Goal: Task Accomplishment & Management: Use online tool/utility

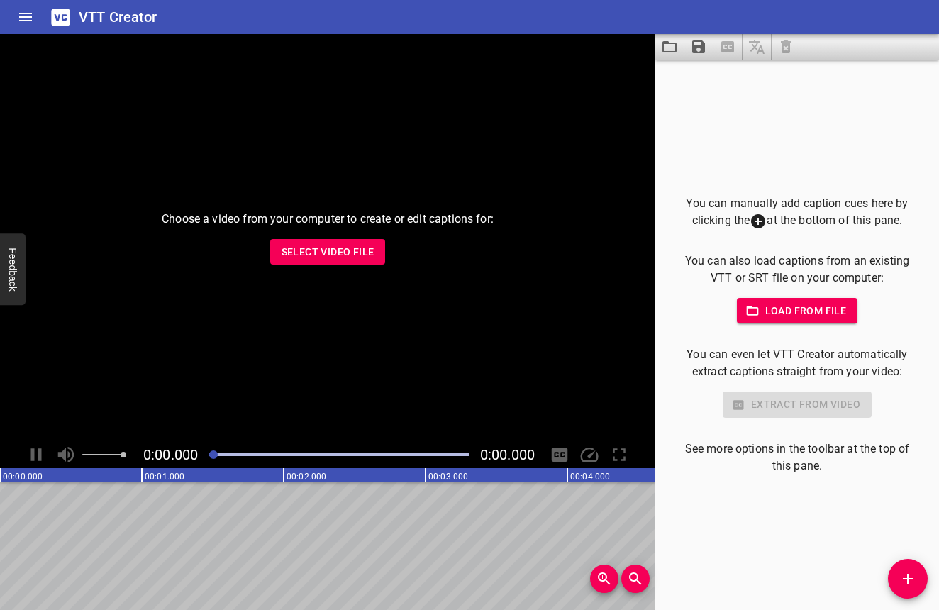
click at [372, 264] on div "Choose a video from your computer to create or edit captions for: Select Video …" at bounding box center [327, 237] width 655 height 407
click at [372, 259] on span "Select Video File" at bounding box center [328, 252] width 93 height 18
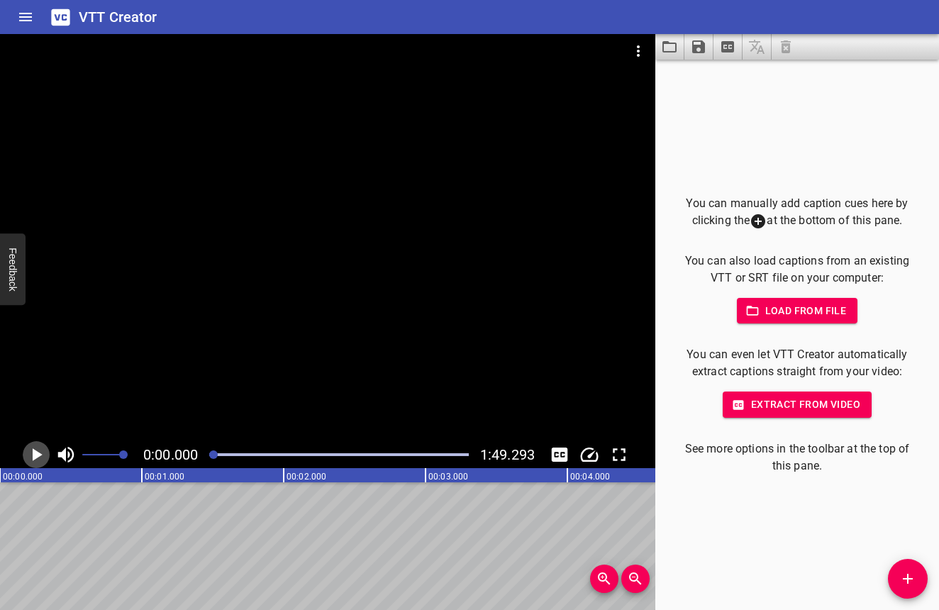
click at [36, 457] on icon "Play/Pause" at bounding box center [38, 454] width 10 height 13
click at [45, 459] on icon "Play/Pause" at bounding box center [36, 454] width 21 height 21
click at [908, 579] on icon "Add Cue" at bounding box center [908, 579] width 10 height 10
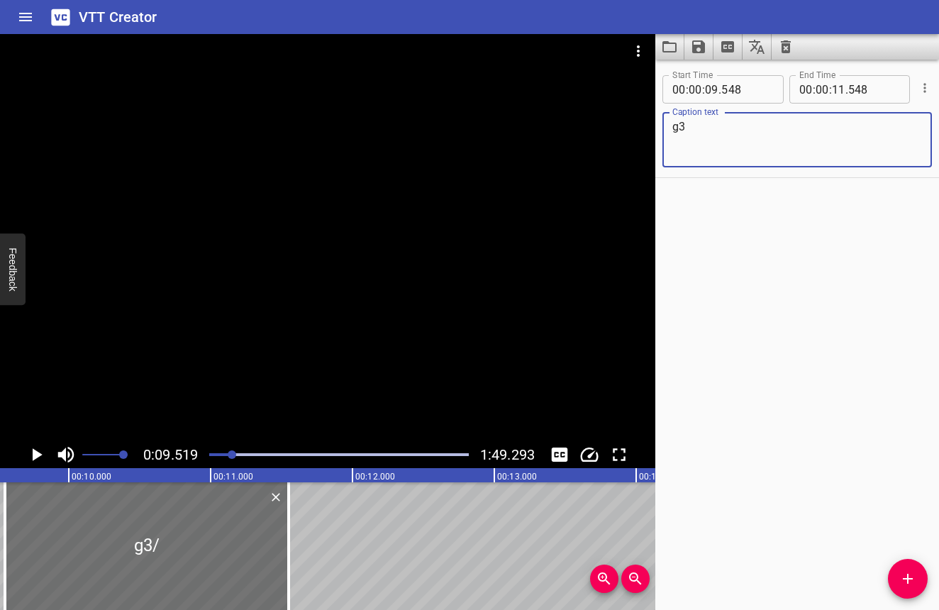
type textarea "g"
type textarea "使用ARTiS KU08"
click at [43, 450] on icon "Play/Pause" at bounding box center [36, 454] width 21 height 21
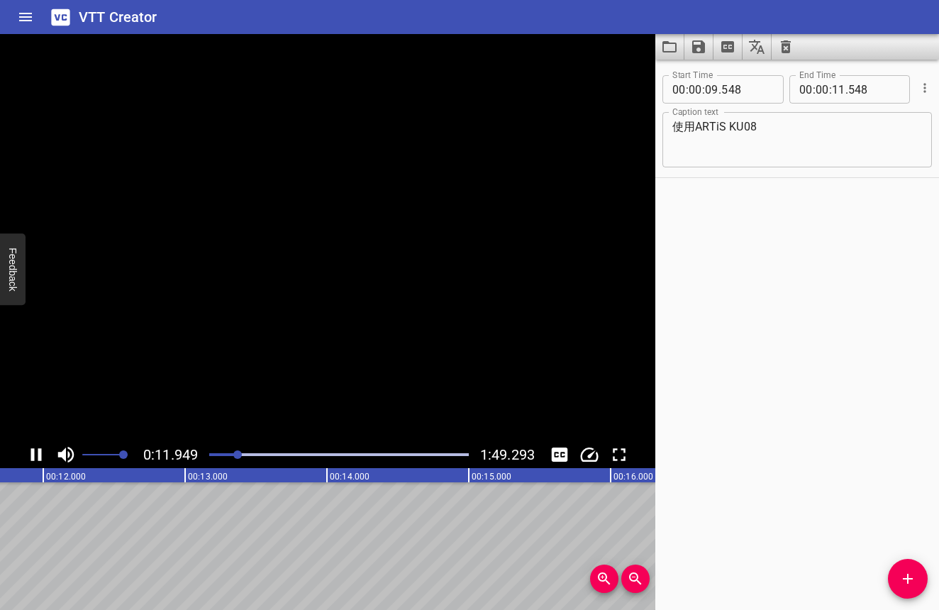
scroll to position [0, 1694]
click at [43, 450] on icon "Play/Pause" at bounding box center [36, 454] width 21 height 21
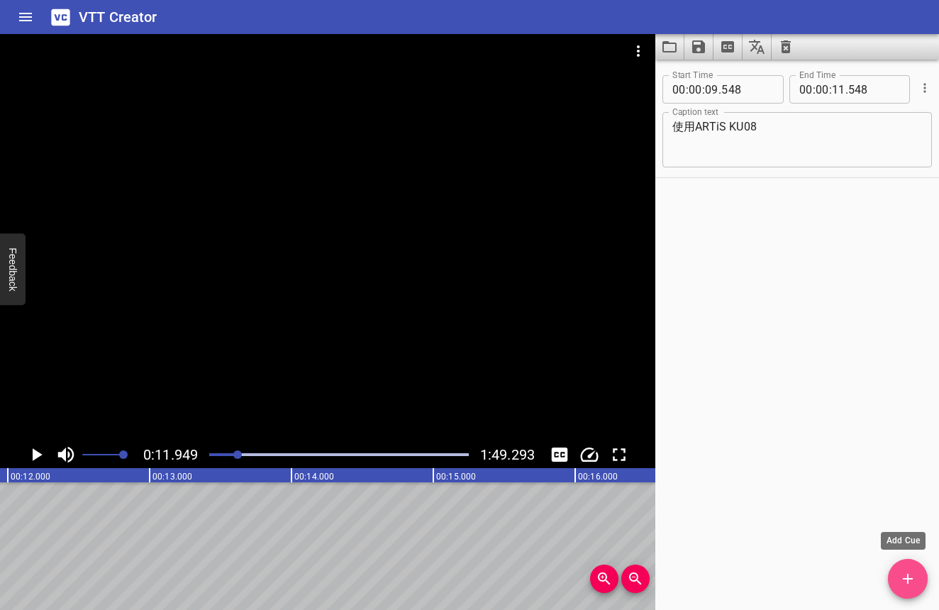
click at [913, 575] on icon "Add Cue" at bounding box center [907, 578] width 17 height 17
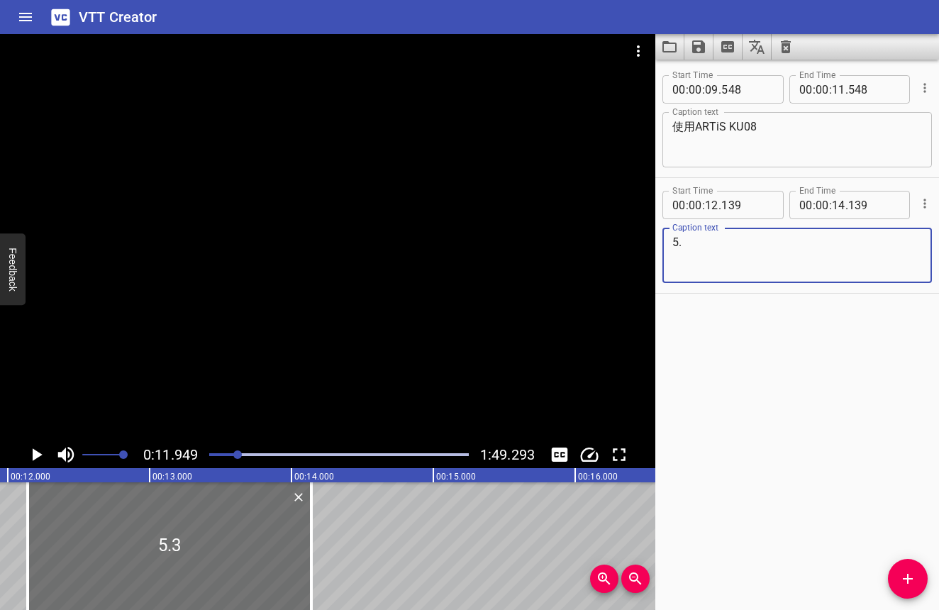
type textarea "5"
type textarea "ㄑ"
drag, startPoint x: 719, startPoint y: 241, endPoint x: 669, endPoint y: 238, distance: 50.4
click at [669, 238] on div "整甲塗布一層打底 Caption text" at bounding box center [796, 255] width 269 height 55
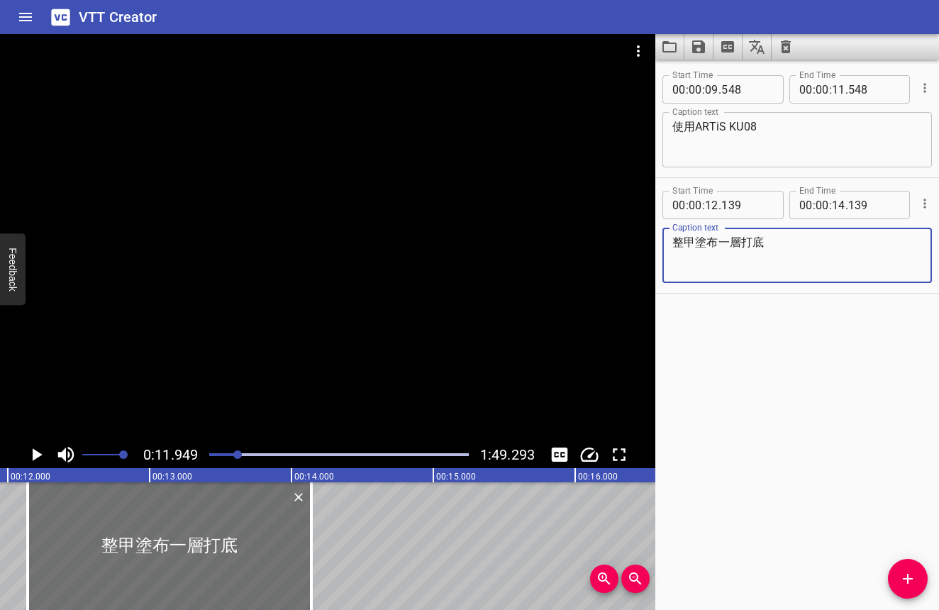
click at [37, 452] on icon "Play/Pause" at bounding box center [38, 454] width 10 height 13
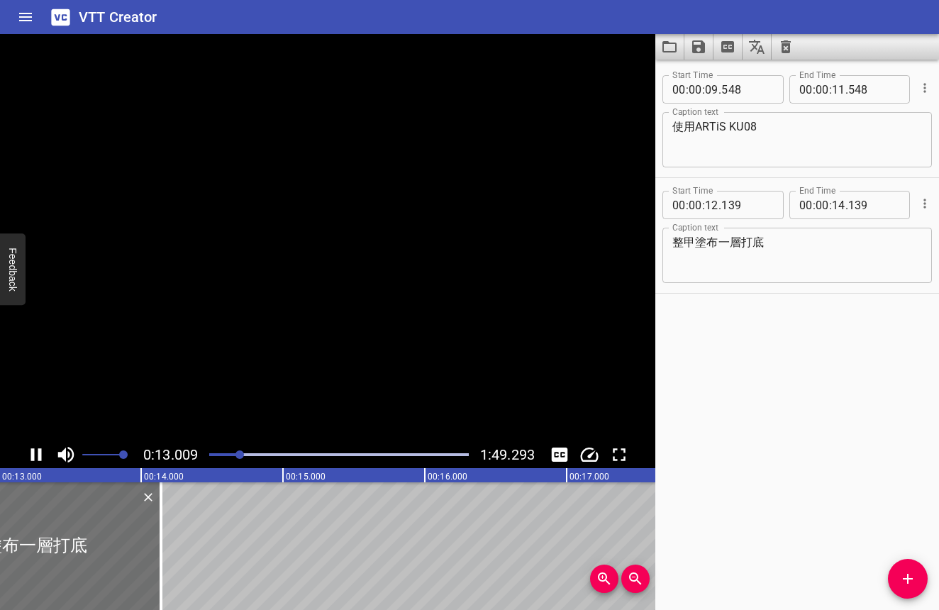
click at [37, 452] on icon "Play/Pause" at bounding box center [36, 454] width 21 height 21
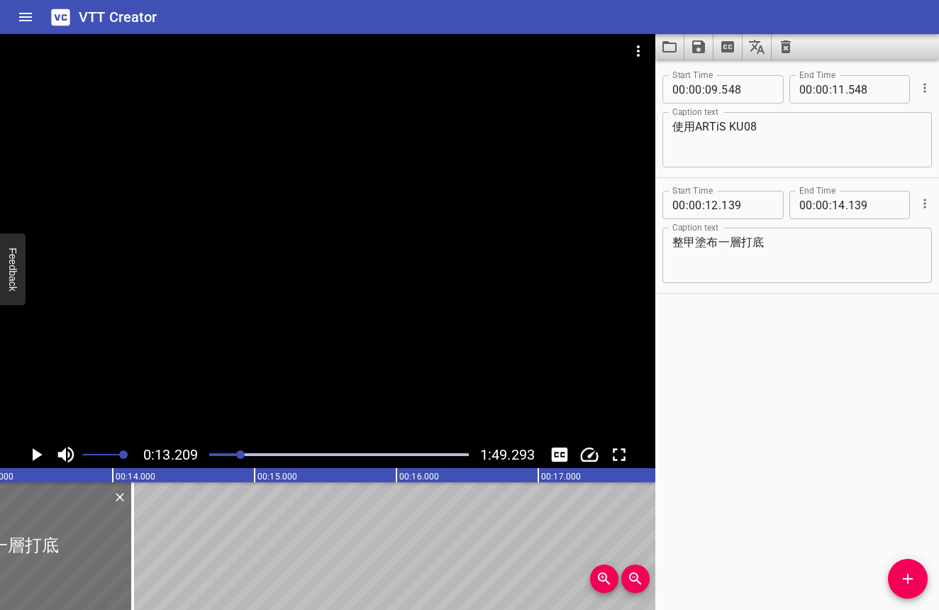
click at [696, 246] on textarea "整甲塗布一層打底" at bounding box center [797, 255] width 250 height 40
click at [718, 238] on textarea "甲面塗布一層打底" at bounding box center [797, 255] width 250 height 40
type textarea "甲面塗刷一層打底"
click at [30, 455] on icon "Play/Pause" at bounding box center [36, 454] width 21 height 21
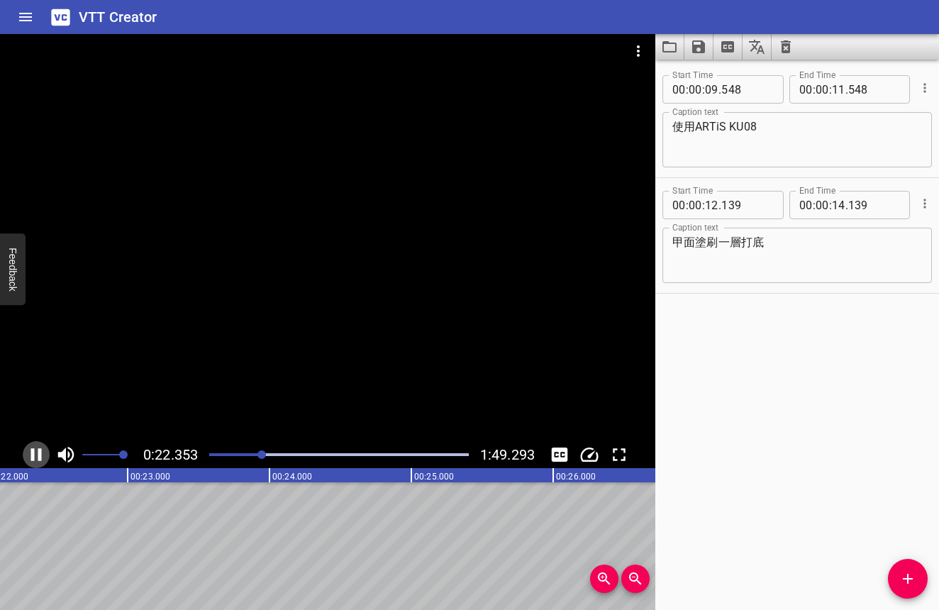
scroll to position [0, 3170]
click at [33, 447] on icon "Play/Pause" at bounding box center [36, 454] width 21 height 21
click at [913, 565] on button "Add Cue" at bounding box center [908, 579] width 40 height 40
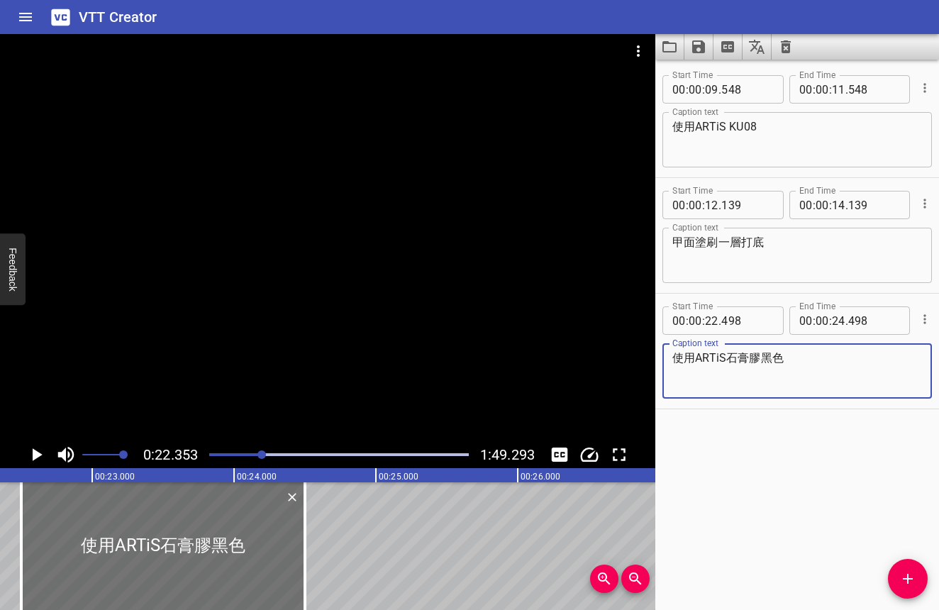
type textarea "使用ARTiS石膏膠黑色"
click at [33, 457] on icon "Play/Pause" at bounding box center [38, 454] width 10 height 13
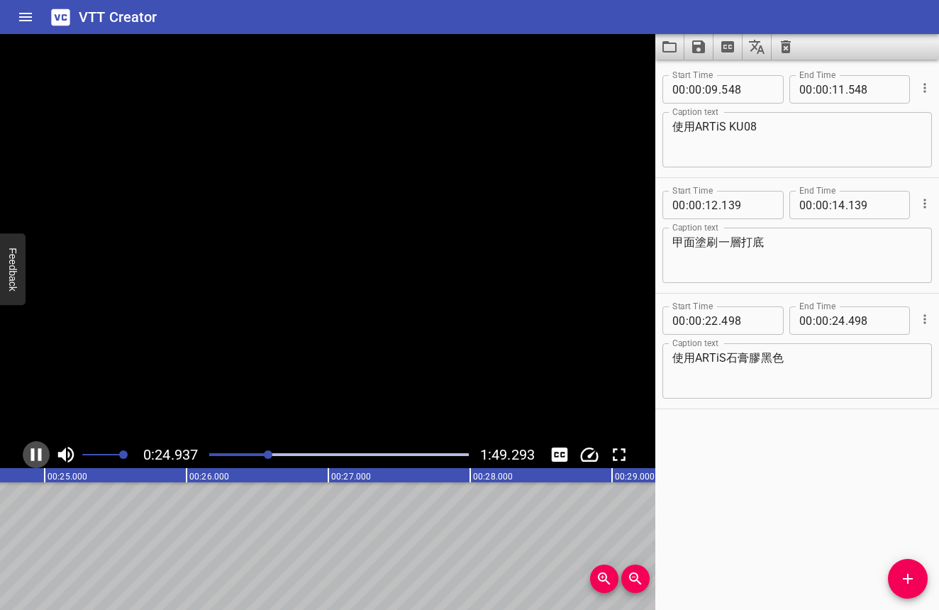
click at [33, 457] on icon "Play/Pause" at bounding box center [36, 454] width 11 height 13
click at [923, 575] on span "Add Cue" at bounding box center [908, 578] width 40 height 17
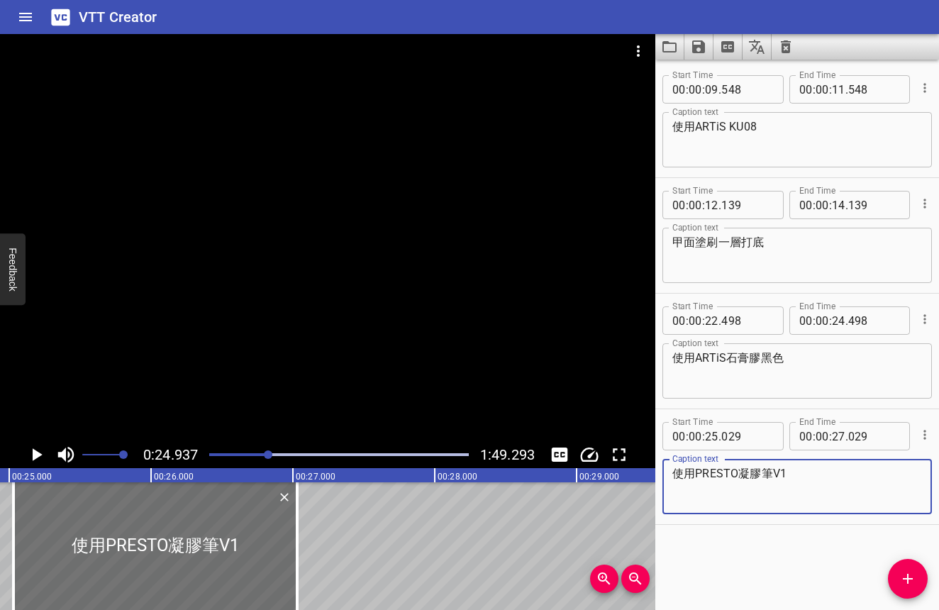
type textarea "使用PRESTO凝膠筆V1"
click at [40, 461] on icon "Play/Pause" at bounding box center [36, 454] width 21 height 21
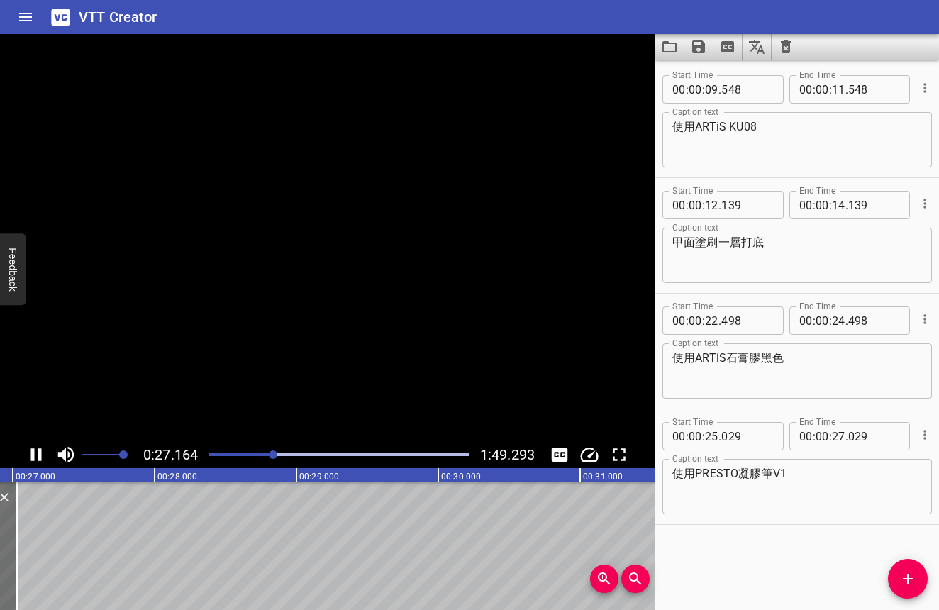
scroll to position [0, 3852]
click at [40, 461] on icon "Play/Pause" at bounding box center [36, 454] width 21 height 21
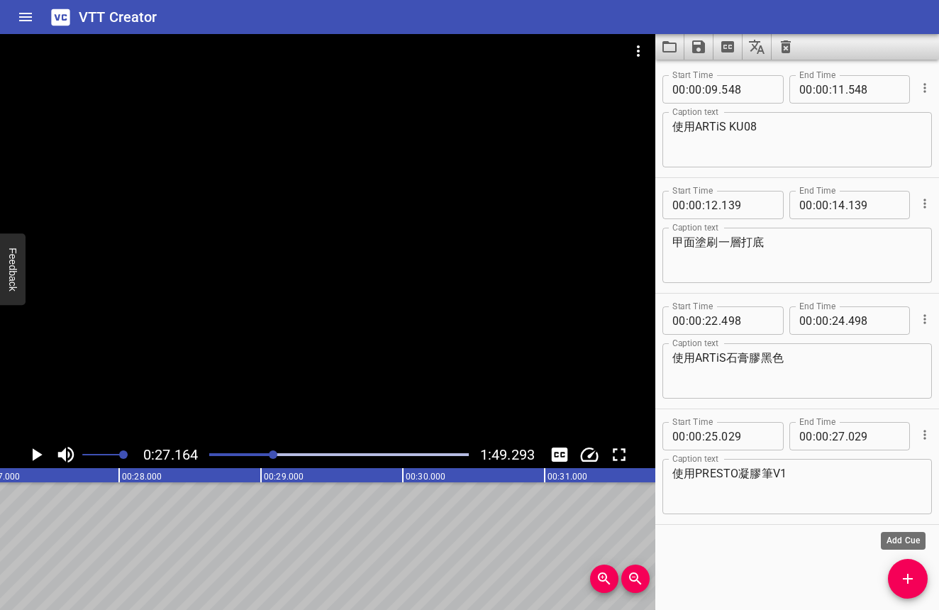
click at [920, 579] on span "Add Cue" at bounding box center [908, 578] width 40 height 17
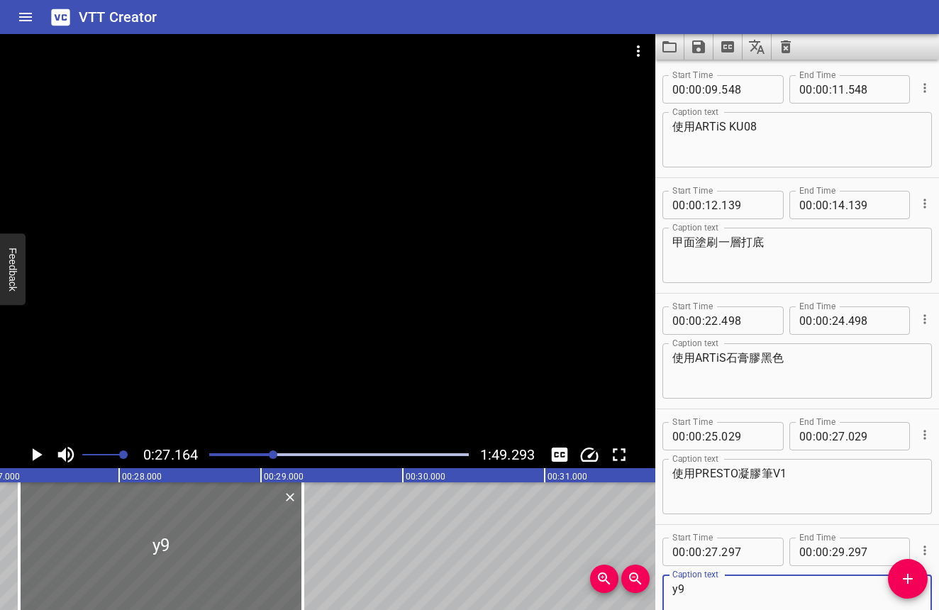
type textarea "y"
type textarea "ㄑ"
click at [63, 457] on icon "Toggle mute" at bounding box center [66, 455] width 16 height 16
click at [686, 589] on textarea "將石膏膠黑色" at bounding box center [797, 602] width 250 height 40
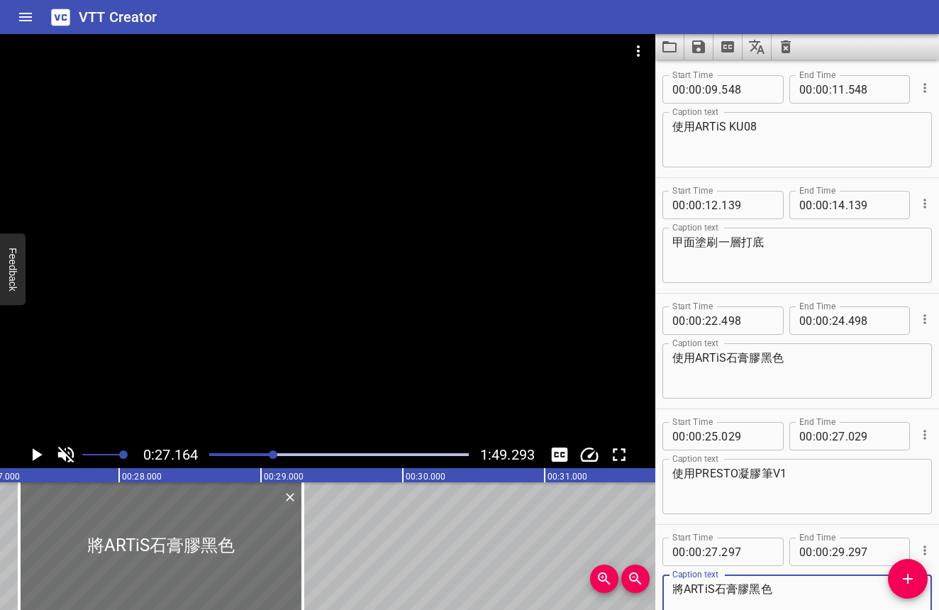
click at [767, 595] on textarea "將ARTiS石膏膠黑色" at bounding box center [797, 602] width 250 height 40
click at [43, 460] on icon "Play/Pause" at bounding box center [36, 454] width 21 height 21
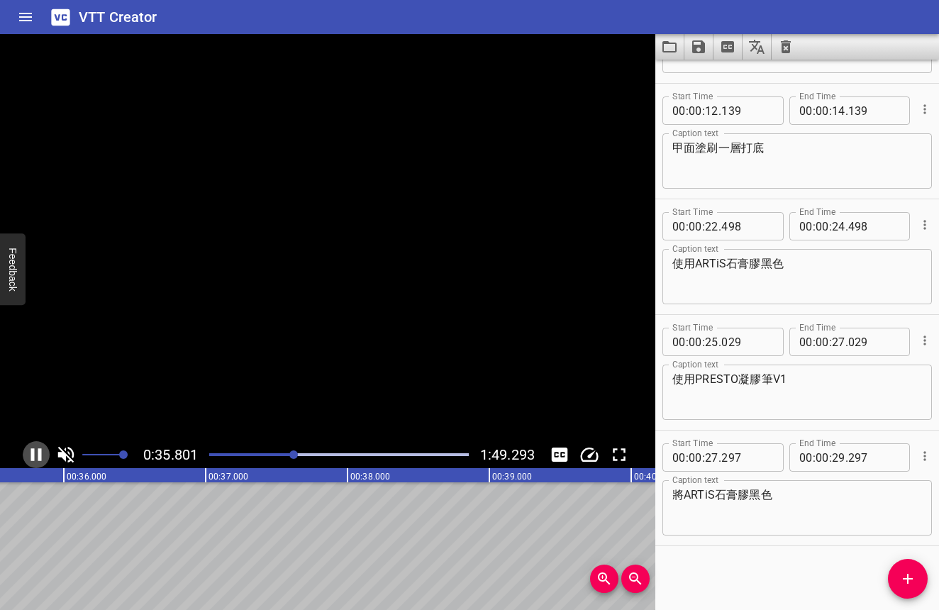
scroll to position [0, 5077]
click at [44, 459] on icon "Play/Pause" at bounding box center [36, 454] width 21 height 21
click at [811, 502] on textarea "將ARTiS石膏膠黑色" at bounding box center [797, 508] width 250 height 40
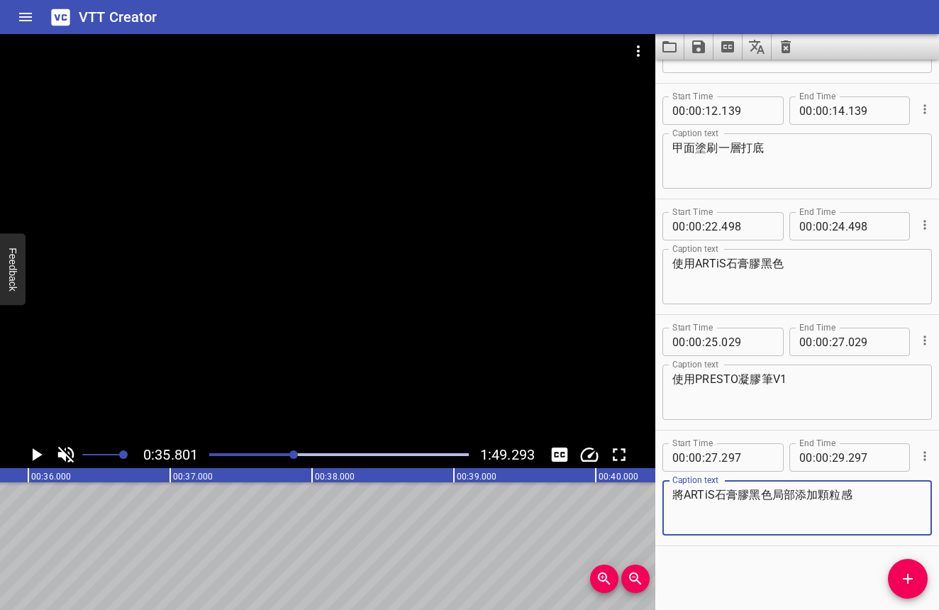
type textarea "將ARTiS石膏膠黑色局部添加顆粒感"
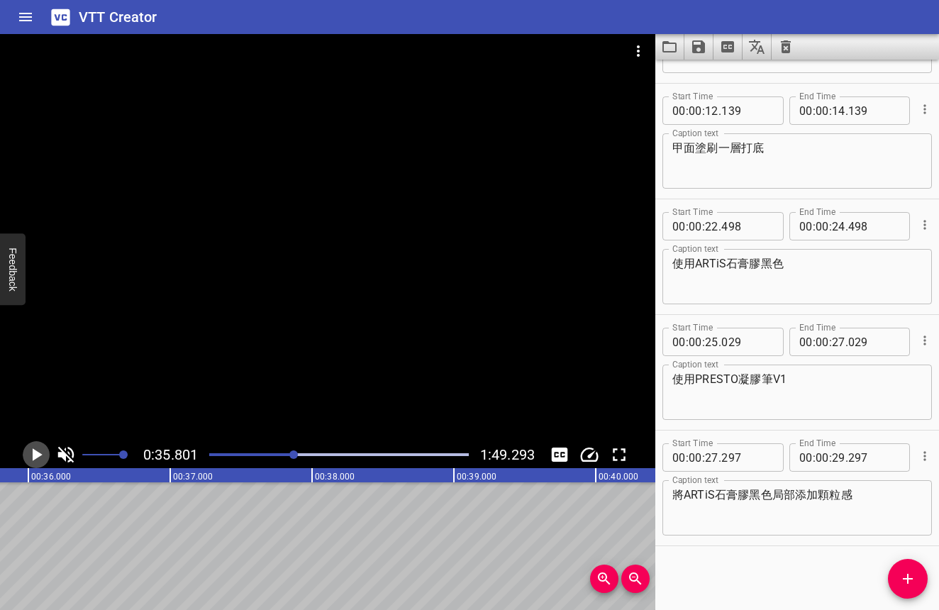
click at [35, 459] on icon "Play/Pause" at bounding box center [38, 454] width 10 height 13
click at [35, 459] on icon "Play/Pause" at bounding box center [36, 454] width 21 height 21
click at [837, 459] on input "number" at bounding box center [838, 457] width 13 height 28
type input "36"
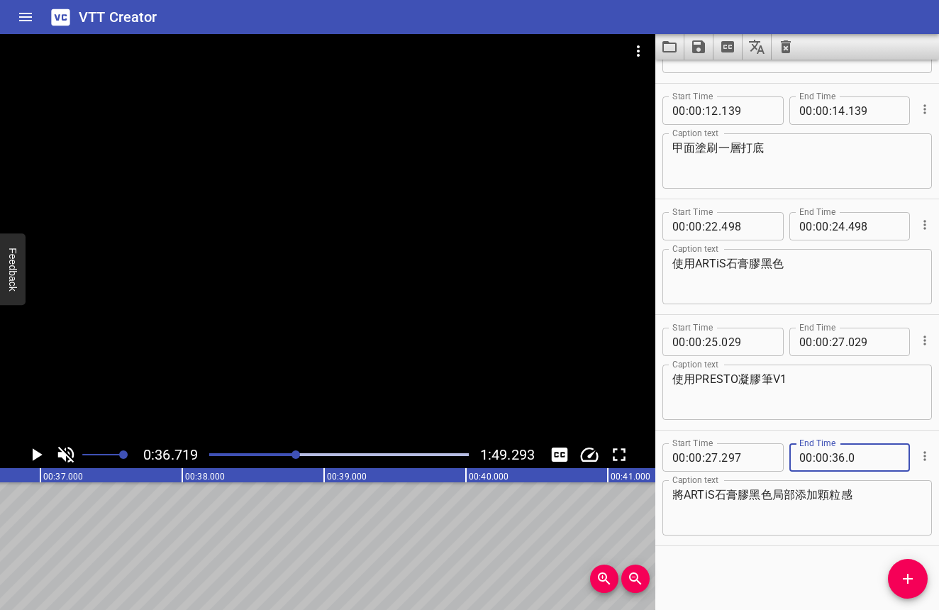
type input "000"
click at [27, 456] on icon "Play/Pause" at bounding box center [36, 454] width 21 height 21
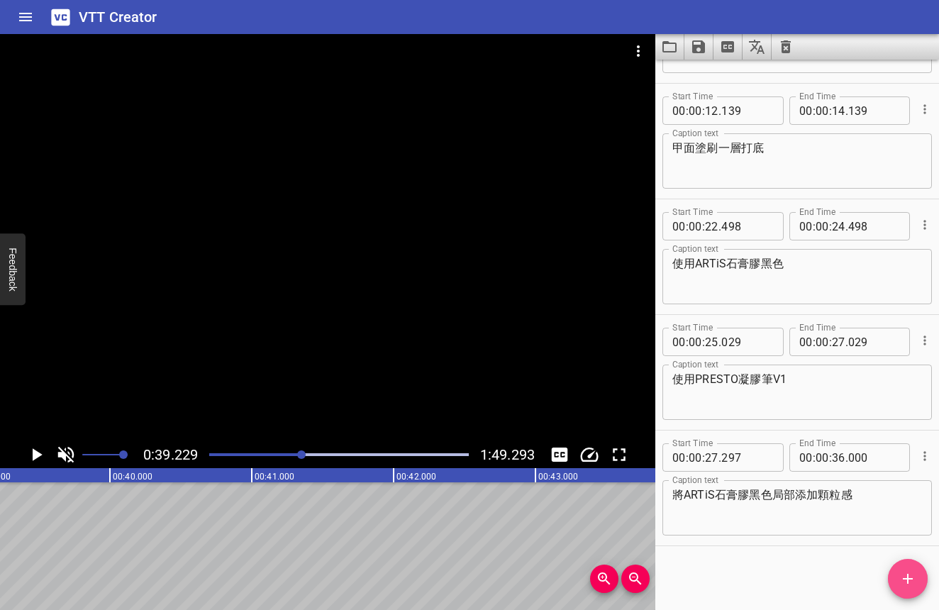
click at [901, 574] on icon "Add Cue" at bounding box center [907, 578] width 17 height 17
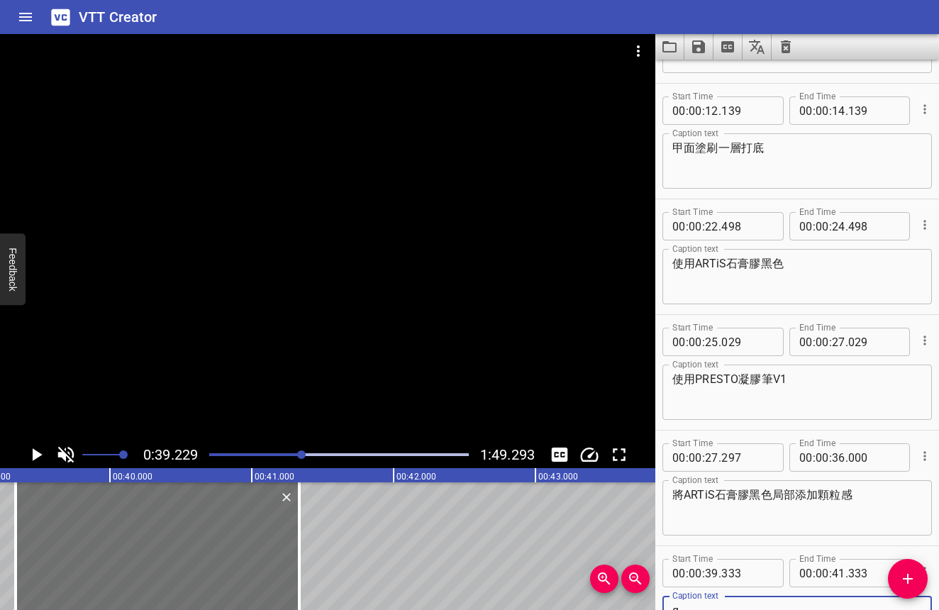
scroll to position [101, 0]
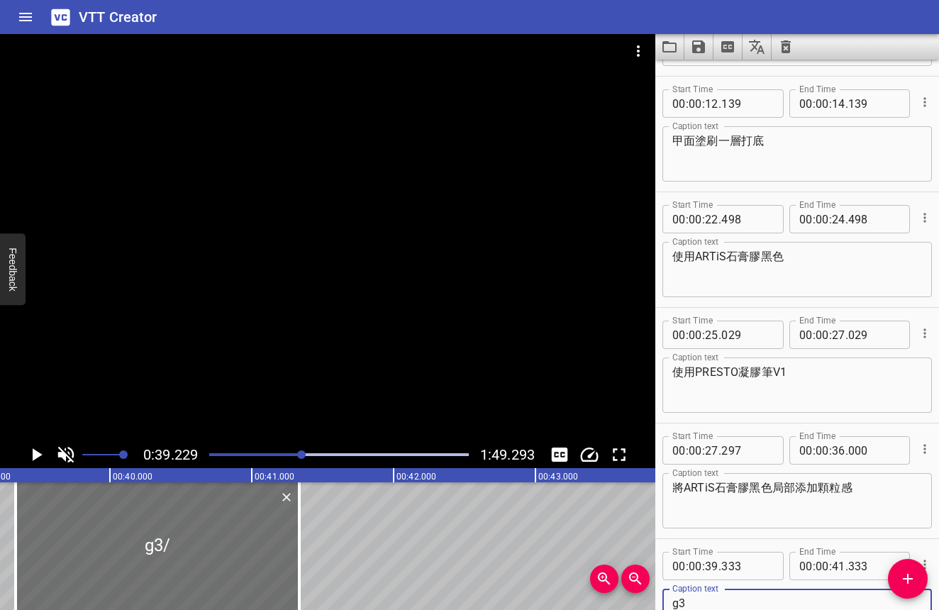
type textarea "g"
type textarea "使用PRESTO KA027"
click at [40, 451] on icon "Play/Pause" at bounding box center [36, 454] width 21 height 21
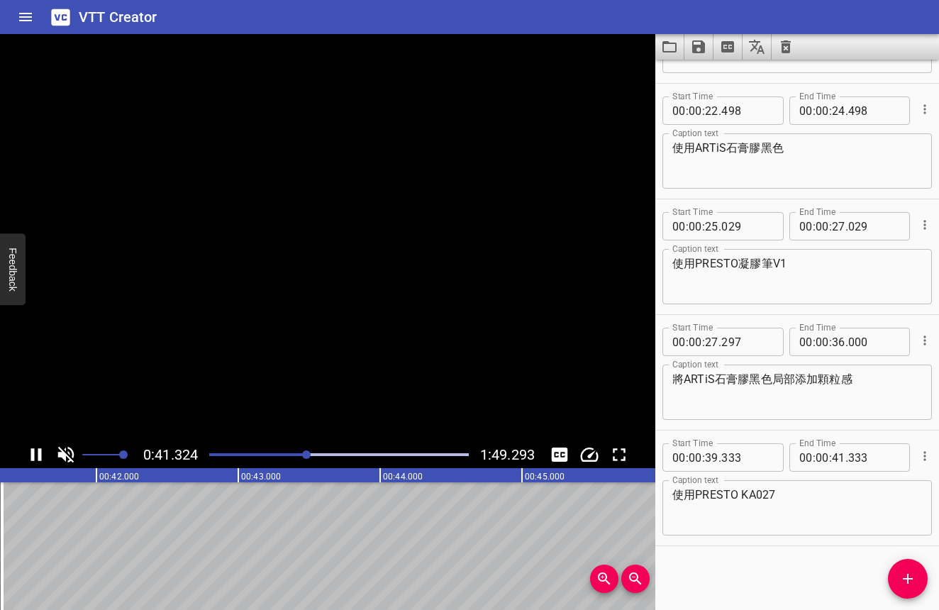
click at [39, 451] on icon "Play/Pause" at bounding box center [36, 454] width 11 height 13
click at [919, 569] on button "Add Cue" at bounding box center [908, 579] width 40 height 40
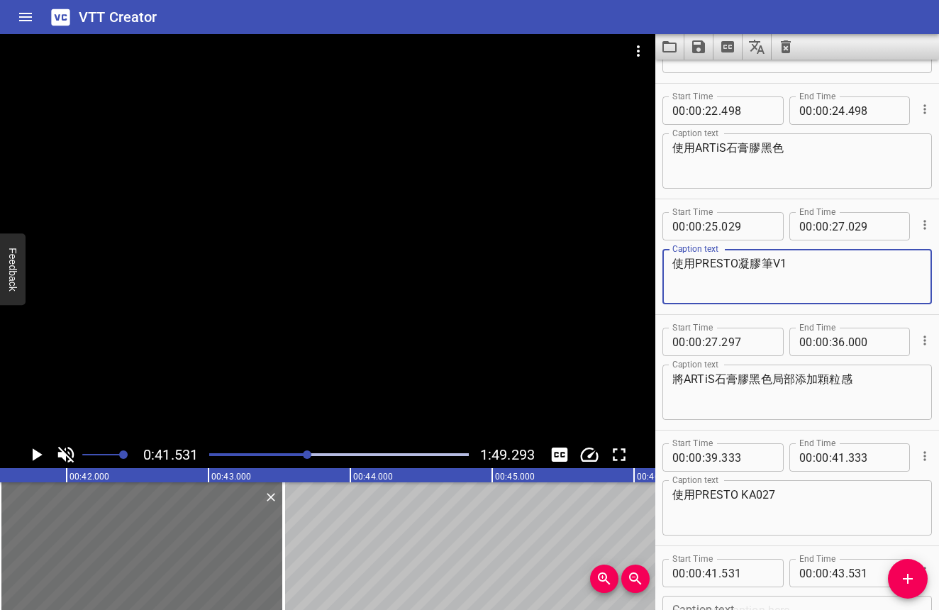
drag, startPoint x: 788, startPoint y: 266, endPoint x: 672, endPoint y: 267, distance: 116.3
click at [672, 267] on div "使用PRESTO凝膠筆V1 Caption text" at bounding box center [796, 276] width 269 height 55
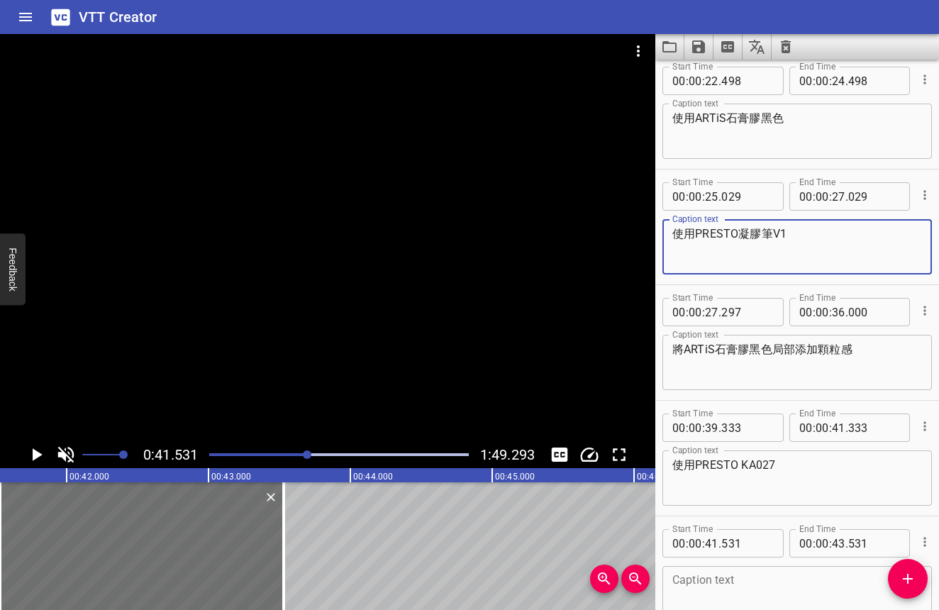
scroll to position [325, 0]
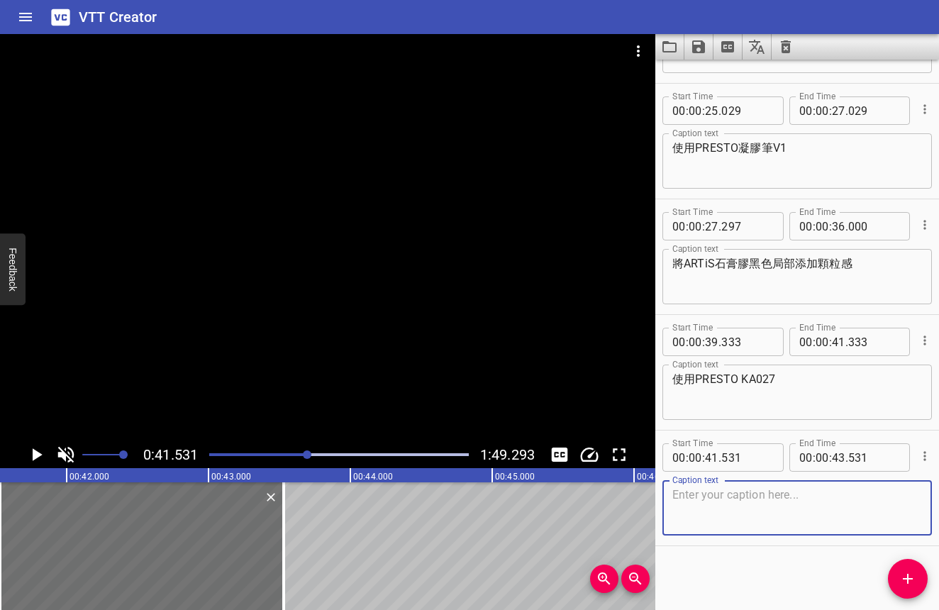
click at [775, 492] on textarea at bounding box center [797, 508] width 250 height 40
paste textarea "使用PRESTO凝膠筆V1"
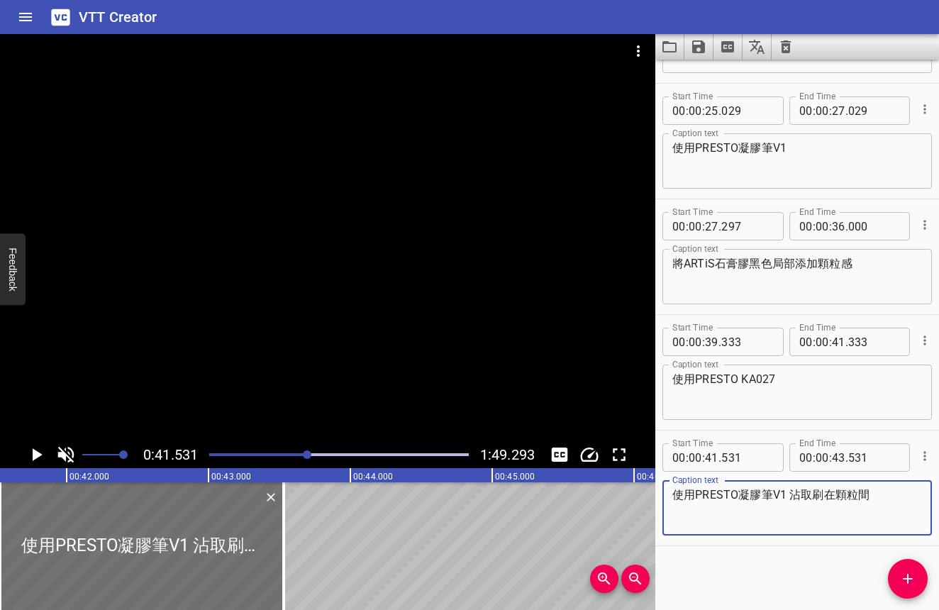
type textarea "使用PRESTO凝膠筆V1 沾取刷在顆粒間"
click at [43, 450] on icon "Play/Pause" at bounding box center [36, 454] width 21 height 21
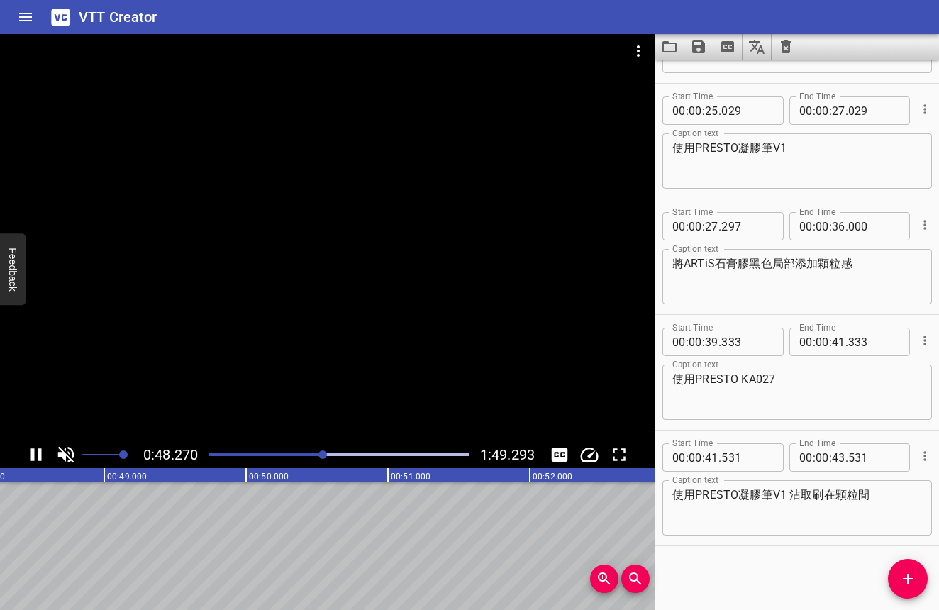
click at [43, 450] on icon "Play/Pause" at bounding box center [36, 454] width 21 height 21
click at [908, 573] on icon "Add Cue" at bounding box center [907, 578] width 17 height 17
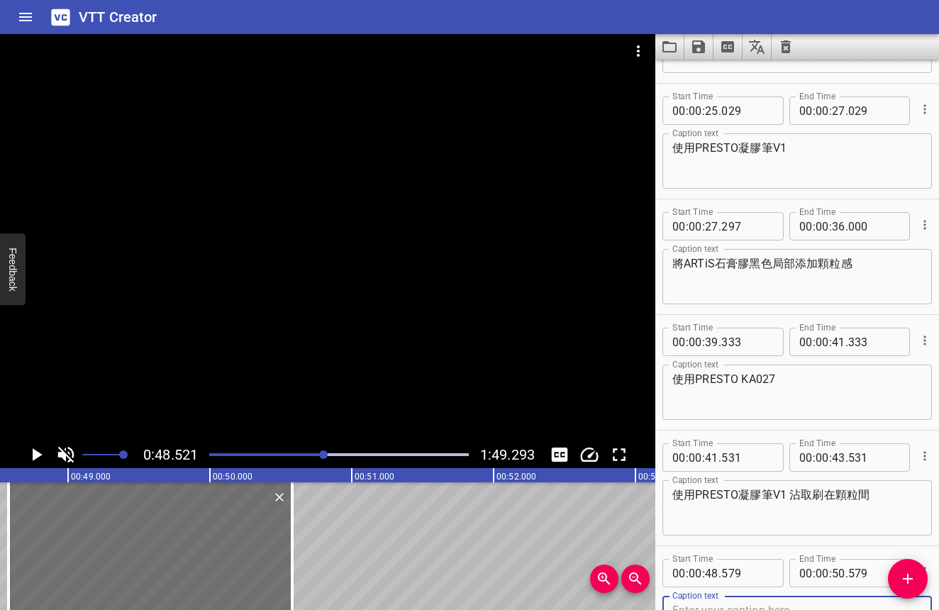
scroll to position [412, 0]
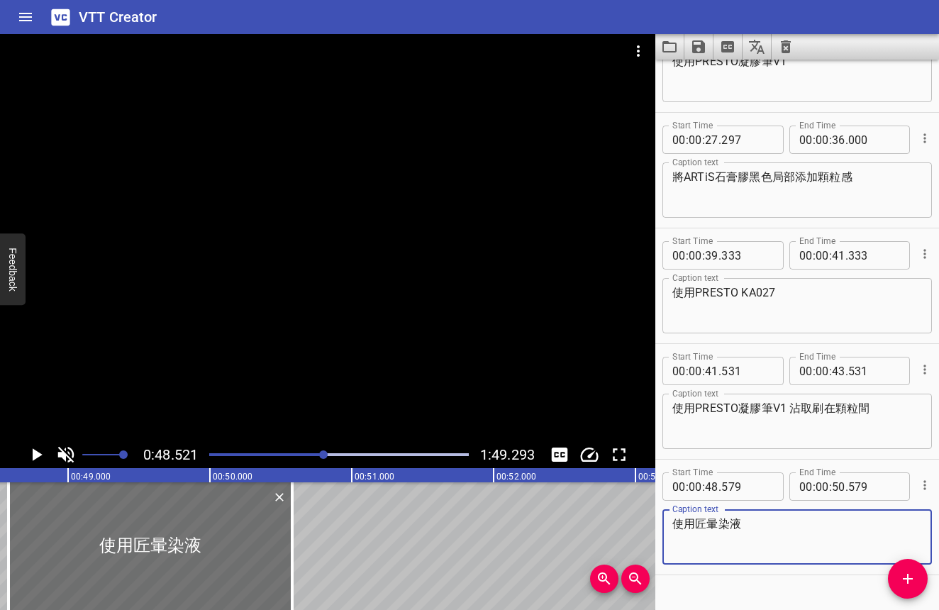
click at [222, 457] on div at bounding box center [339, 455] width 277 height 20
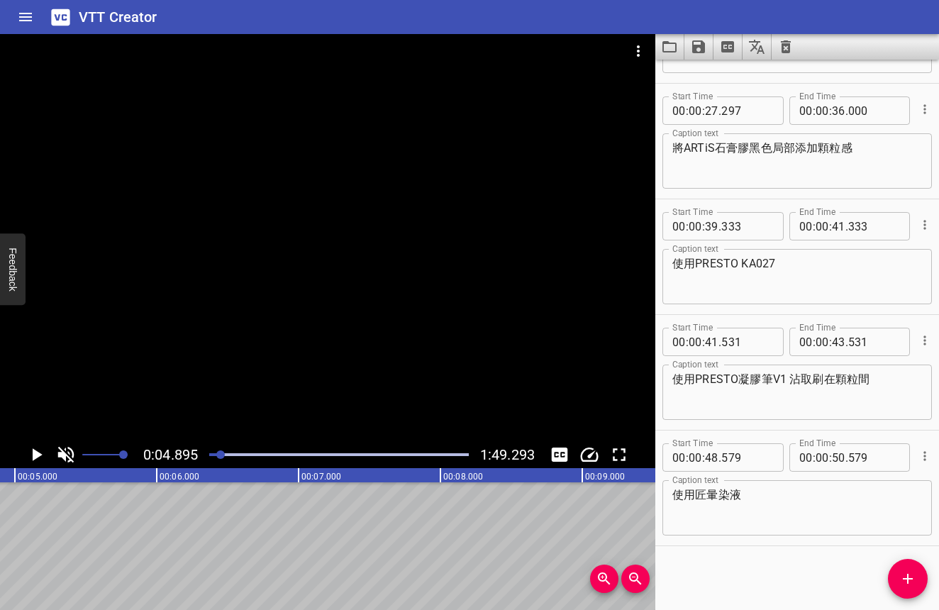
click at [230, 456] on div at bounding box center [339, 455] width 277 height 20
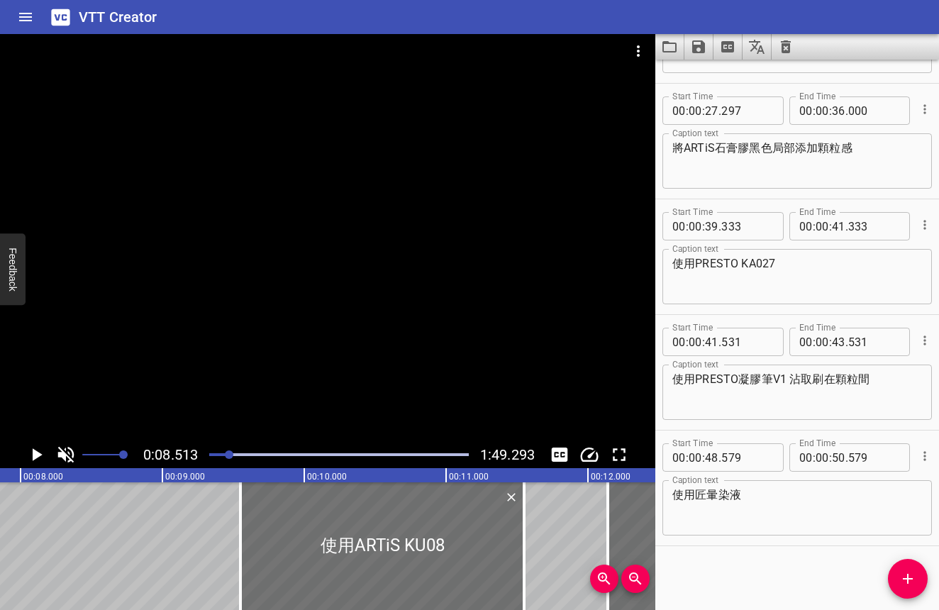
scroll to position [0, 1207]
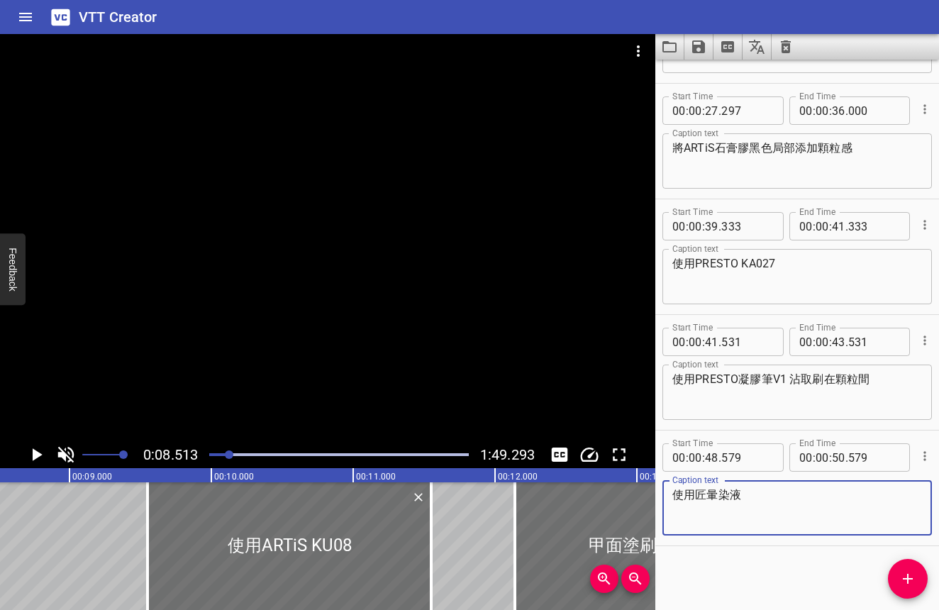
click at [753, 503] on textarea "使用匠暈染液" at bounding box center [797, 508] width 250 height 40
type textarea "使用匠暈染液BL-26"
click at [321, 450] on div at bounding box center [339, 455] width 277 height 20
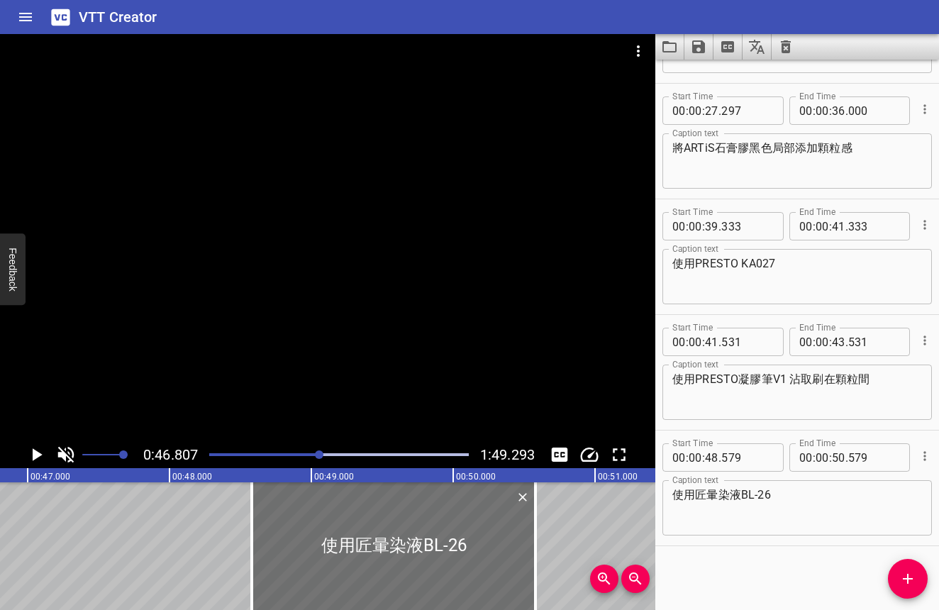
click at [331, 451] on div at bounding box center [339, 455] width 277 height 20
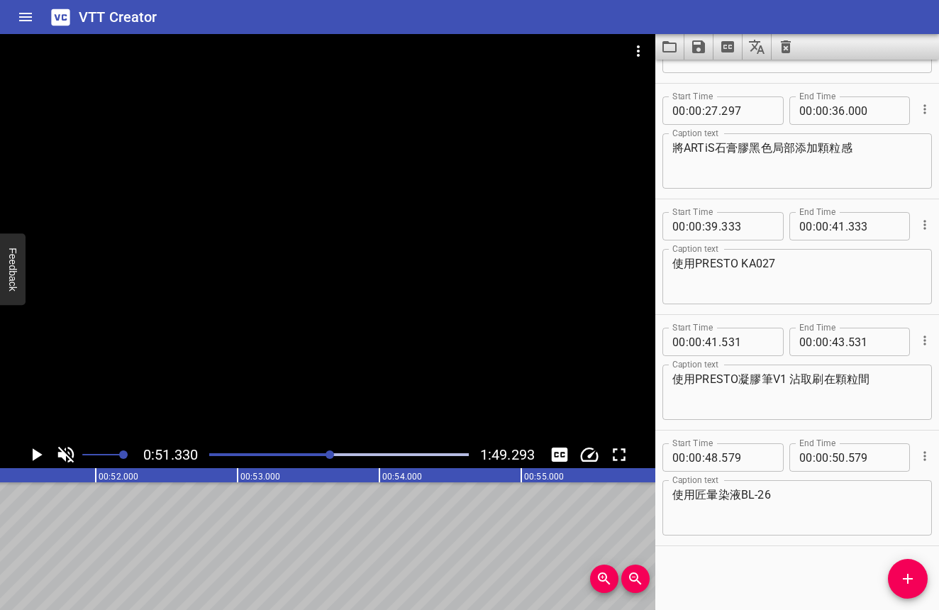
click at [323, 452] on div at bounding box center [339, 455] width 277 height 20
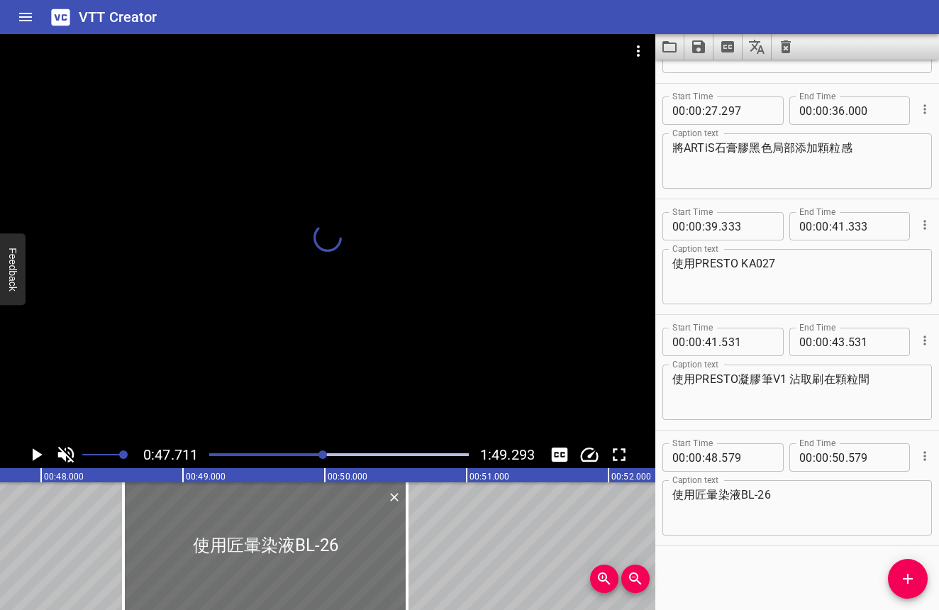
click at [324, 454] on div at bounding box center [322, 454] width 9 height 9
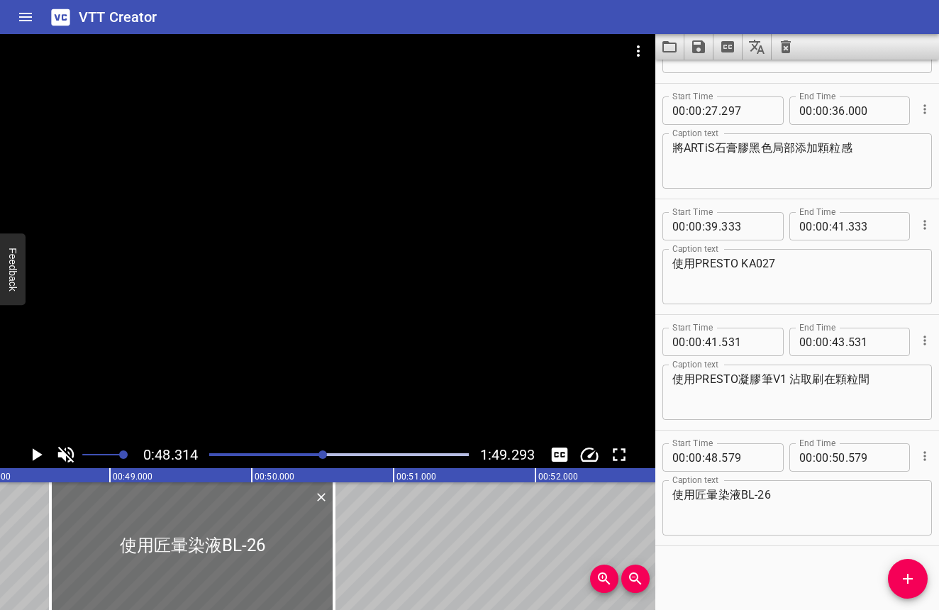
scroll to position [0, 6851]
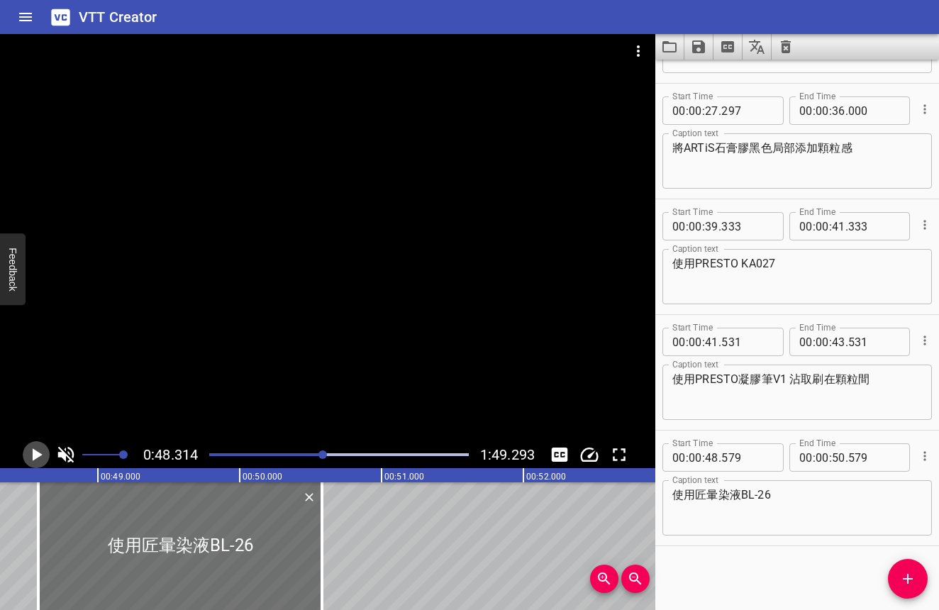
click at [33, 460] on icon "Play/Pause" at bounding box center [38, 454] width 10 height 13
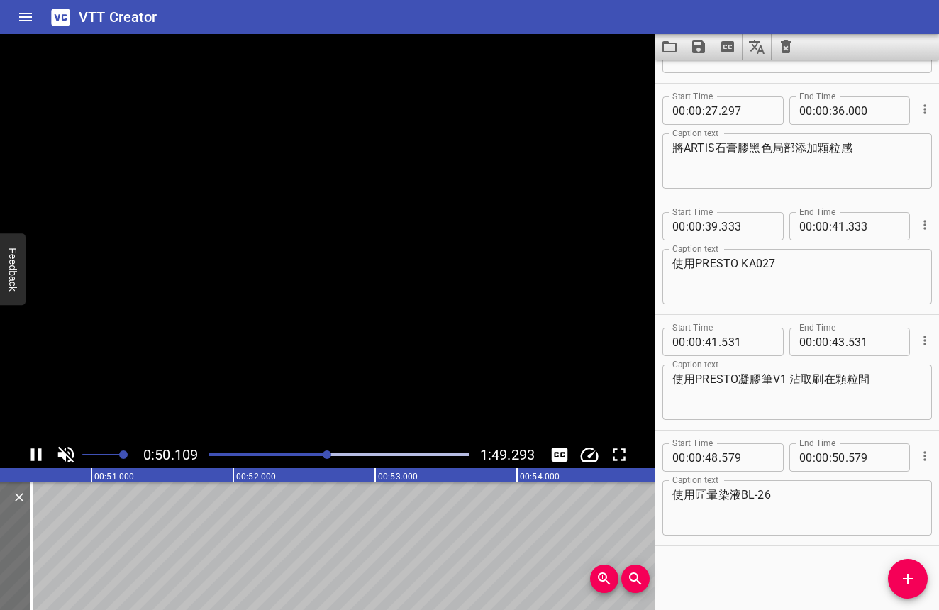
click at [33, 460] on icon "Play/Pause" at bounding box center [36, 454] width 11 height 13
click at [908, 591] on button "Add Cue" at bounding box center [908, 579] width 40 height 40
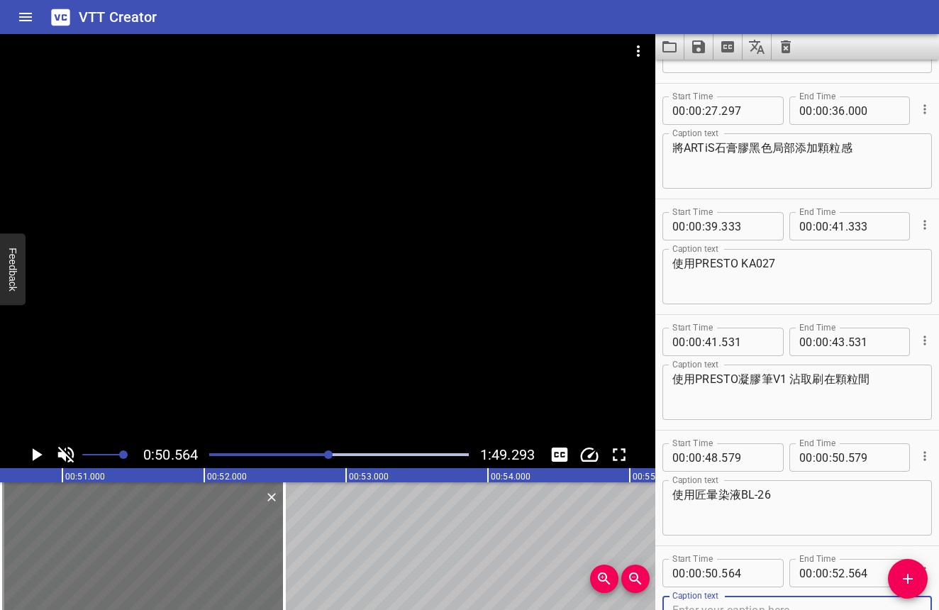
scroll to position [464, 0]
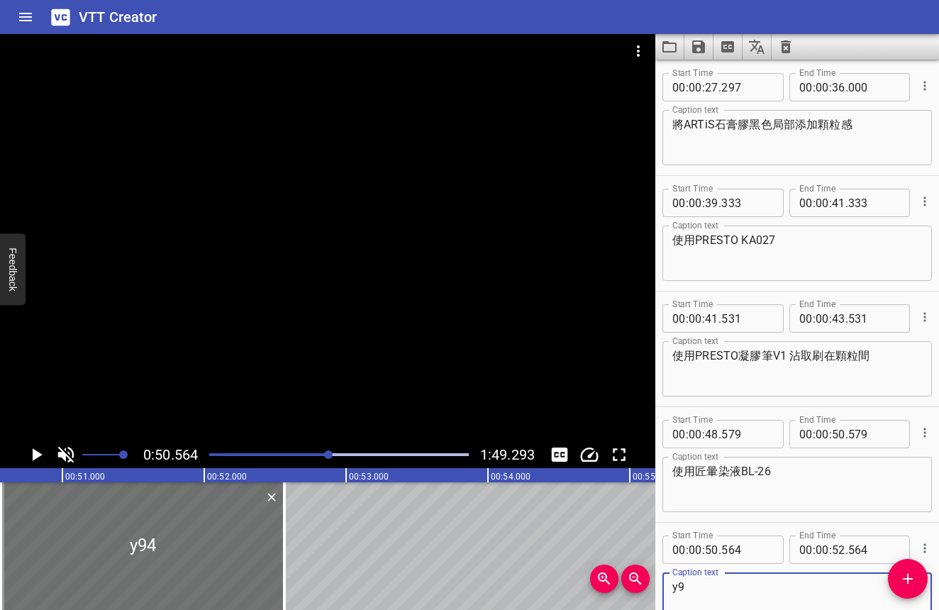
type textarea "y"
type textarea "ㄕ"
type textarea "在ARTiS石膏膠黑色上面點綴"
click at [713, 551] on input "number" at bounding box center [711, 549] width 13 height 28
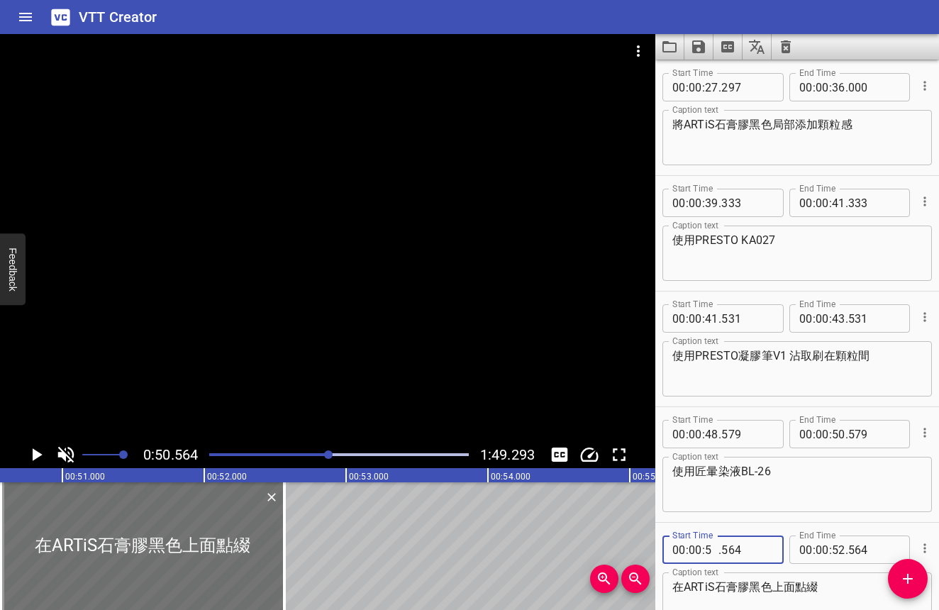
type input "51"
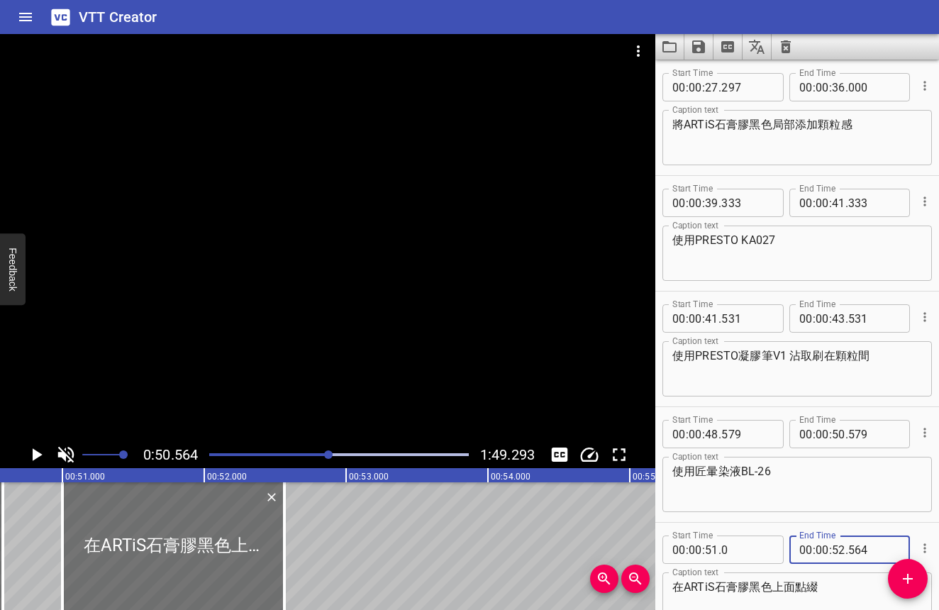
type input "000"
click at [837, 553] on input "number" at bounding box center [838, 549] width 13 height 28
type input "53"
type input "000"
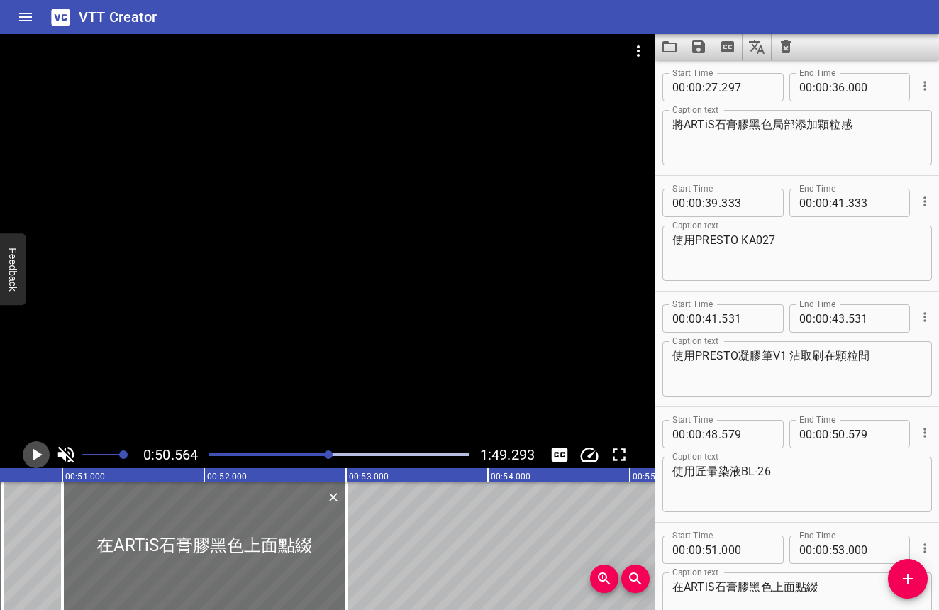
click at [41, 453] on icon "Play/Pause" at bounding box center [36, 454] width 21 height 21
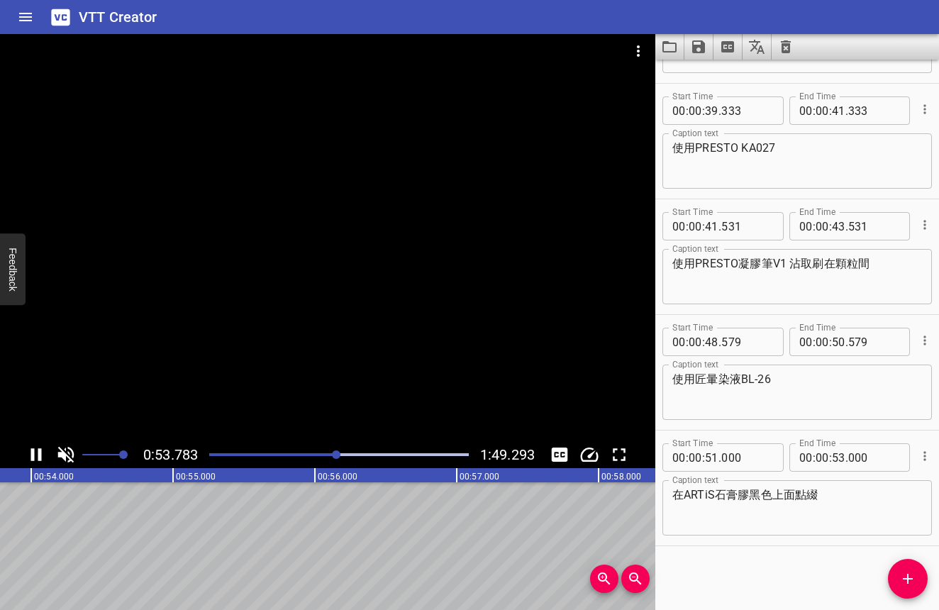
scroll to position [0, 7662]
click at [46, 449] on icon "Play/Pause" at bounding box center [36, 454] width 21 height 21
click at [901, 569] on button "Add Cue" at bounding box center [908, 579] width 40 height 40
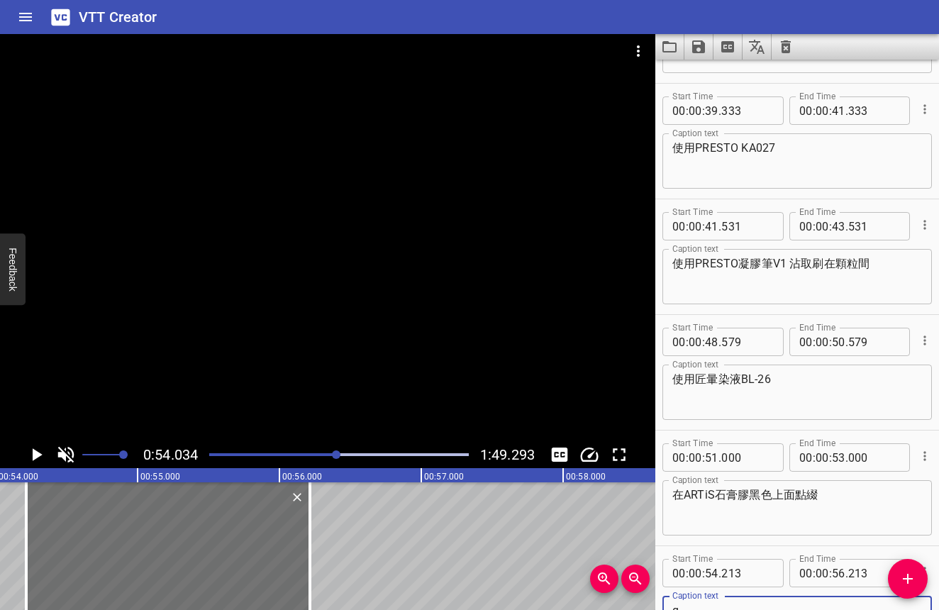
scroll to position [564, 0]
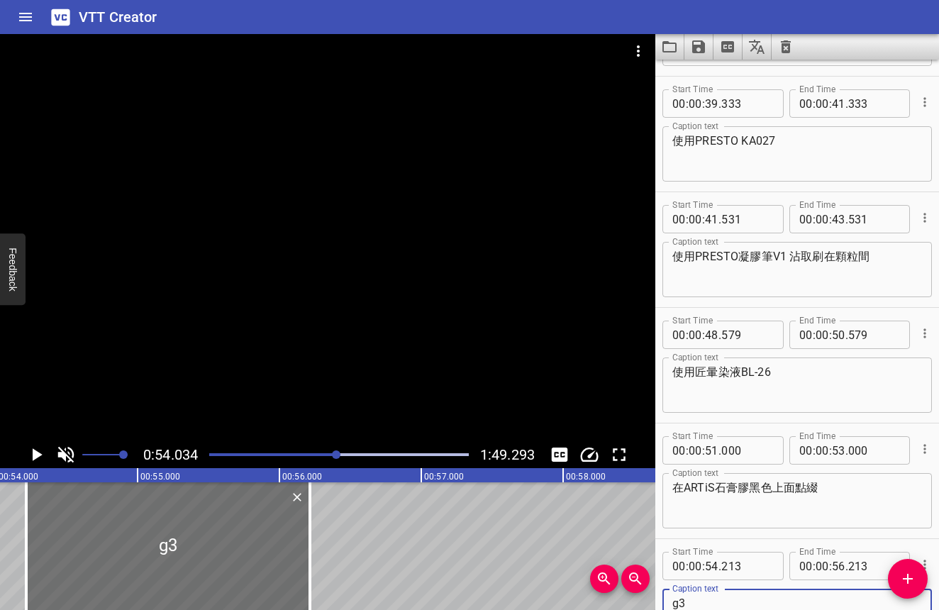
type textarea "g"
type textarea "使用PRESTO霧面上層"
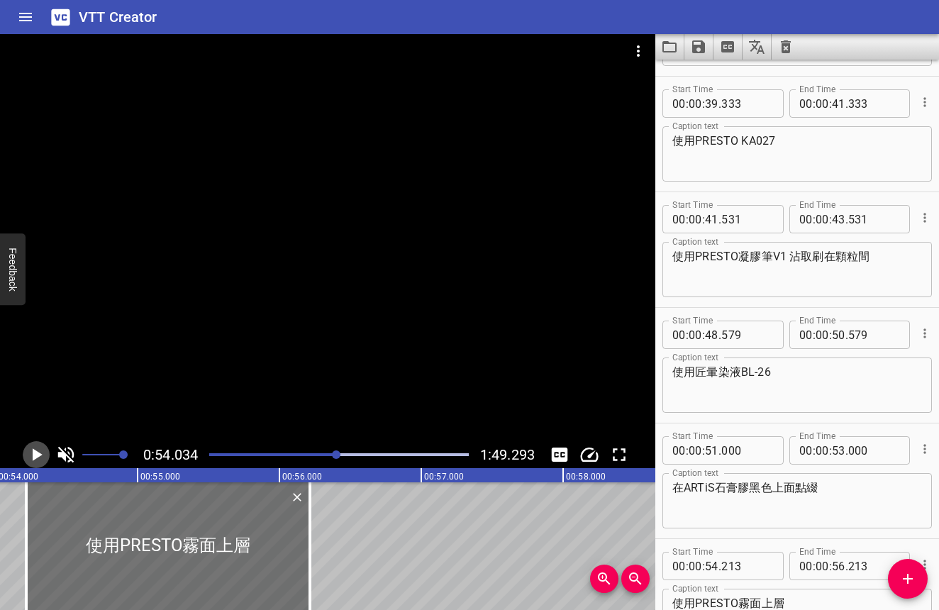
click at [29, 454] on icon "Play/Pause" at bounding box center [36, 454] width 21 height 21
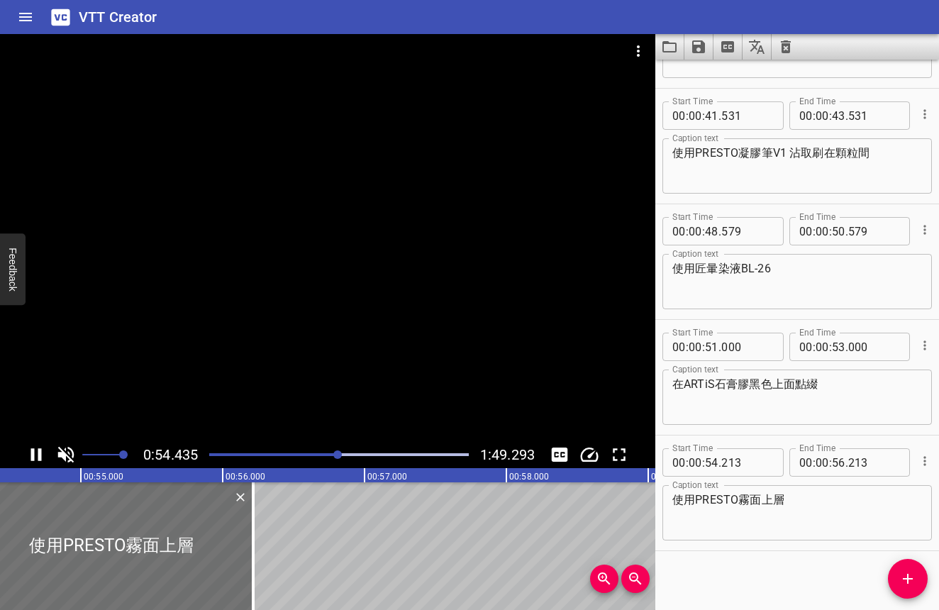
scroll to position [672, 0]
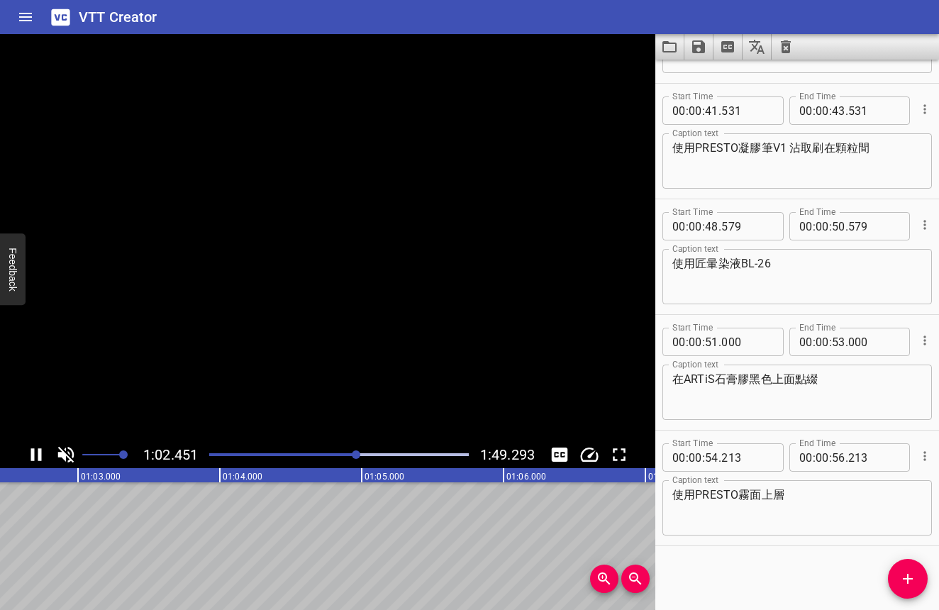
click at [29, 454] on icon "Play/Pause" at bounding box center [36, 454] width 21 height 21
click at [909, 578] on icon "Add Cue" at bounding box center [908, 579] width 10 height 10
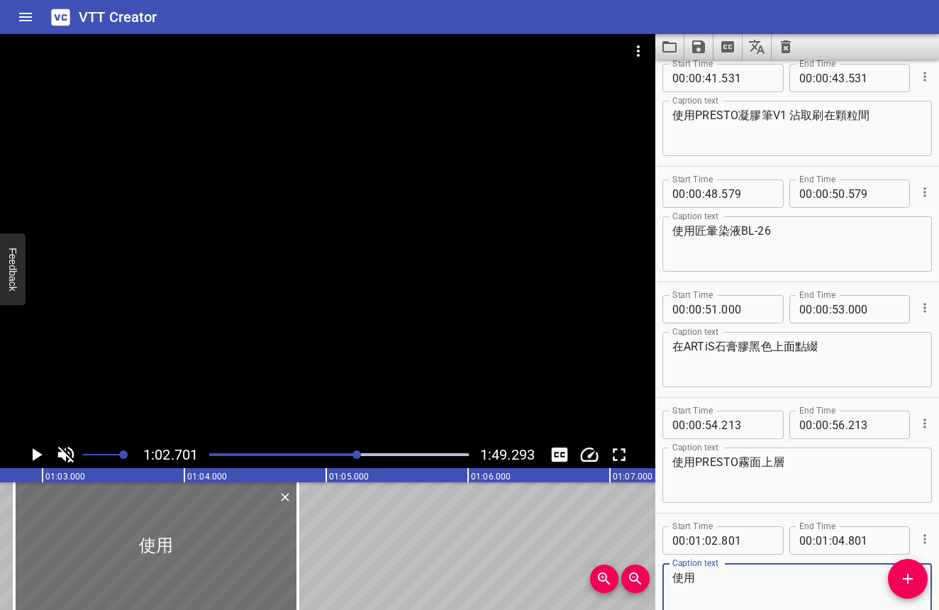
scroll to position [754, 0]
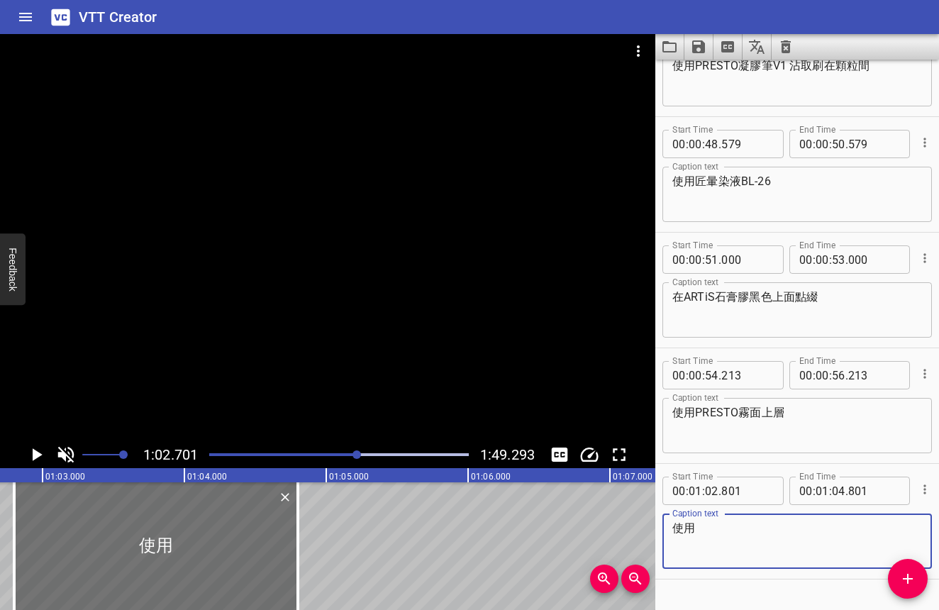
click at [741, 543] on textarea "使用" at bounding box center [797, 541] width 250 height 40
click at [226, 458] on div at bounding box center [339, 455] width 277 height 20
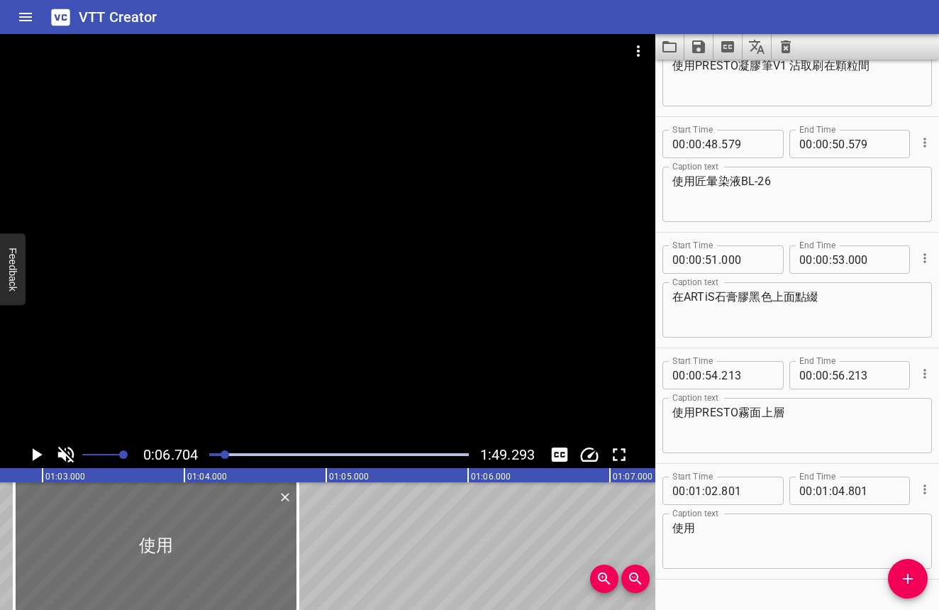
scroll to position [789, 0]
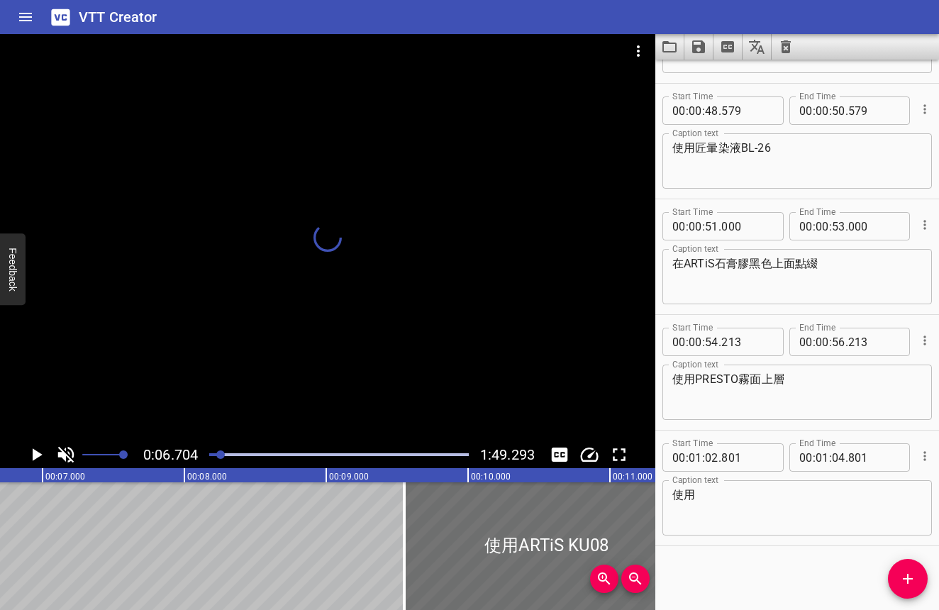
click at [221, 454] on div at bounding box center [220, 454] width 9 height 9
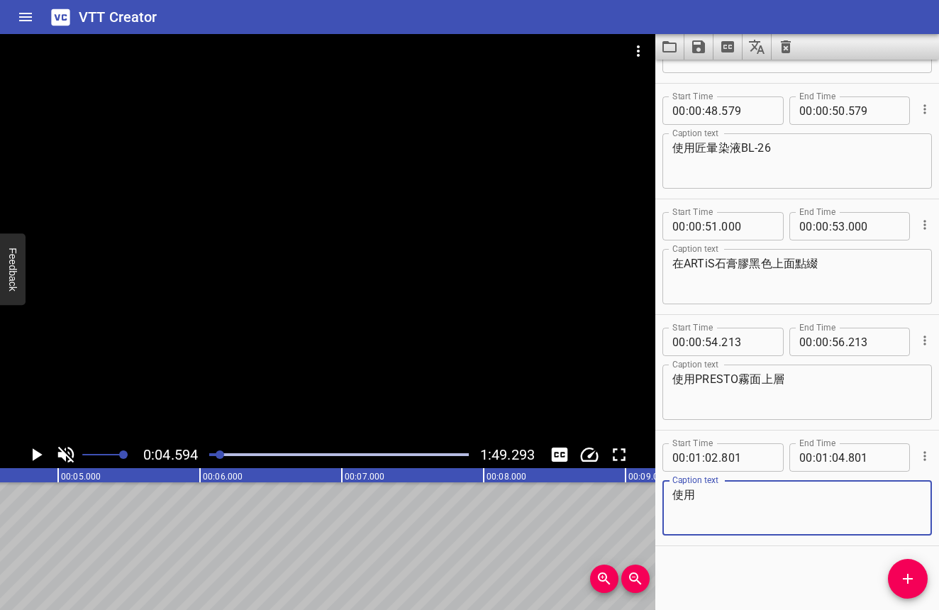
click at [703, 494] on textarea "使用" at bounding box center [797, 508] width 250 height 40
type textarea "使用Palette Carys礦彩藝術粉-金色"
click at [370, 459] on div at bounding box center [339, 455] width 277 height 20
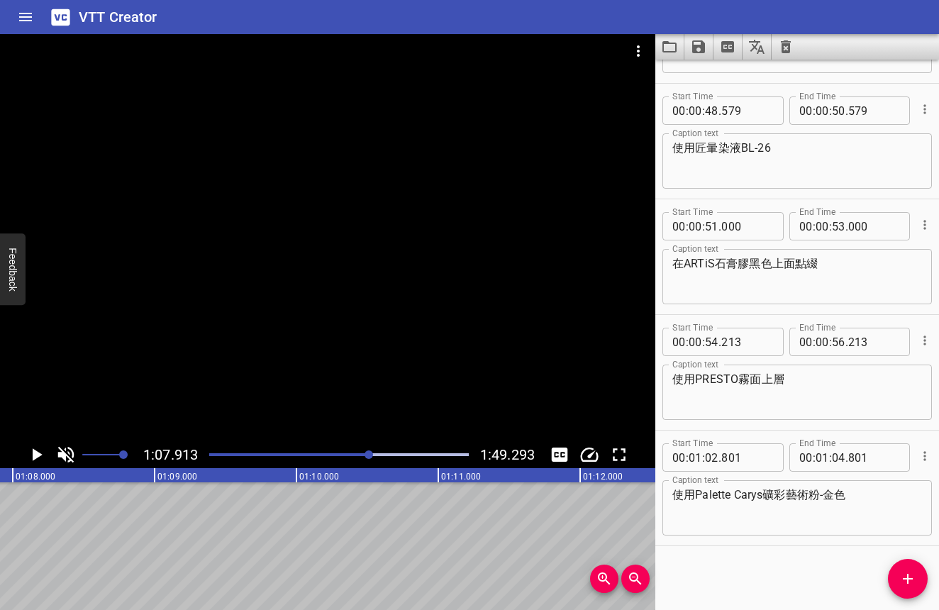
click at [365, 457] on div at bounding box center [339, 455] width 277 height 20
click at [363, 455] on div at bounding box center [361, 454] width 9 height 9
click at [359, 453] on div at bounding box center [361, 454] width 9 height 9
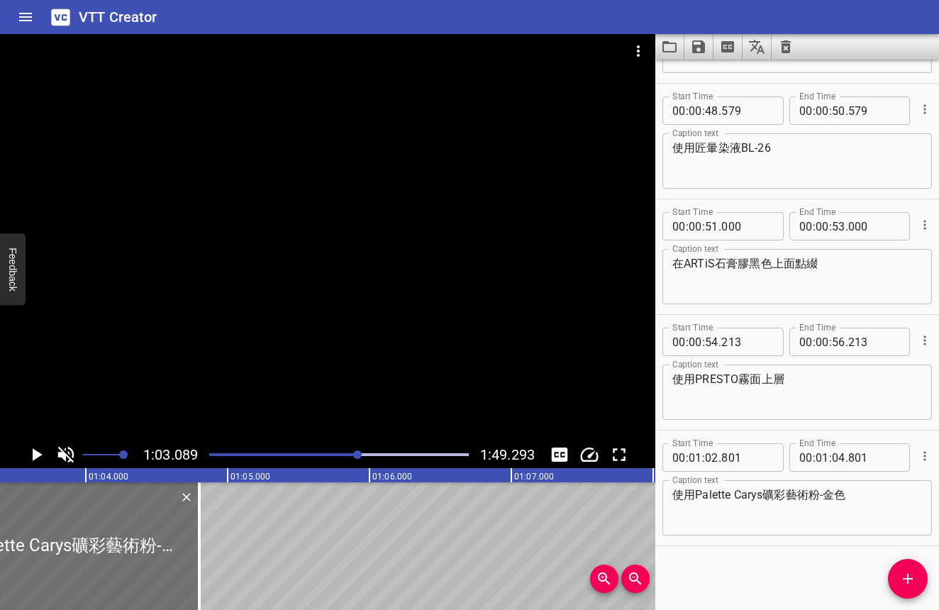
scroll to position [0, 8947]
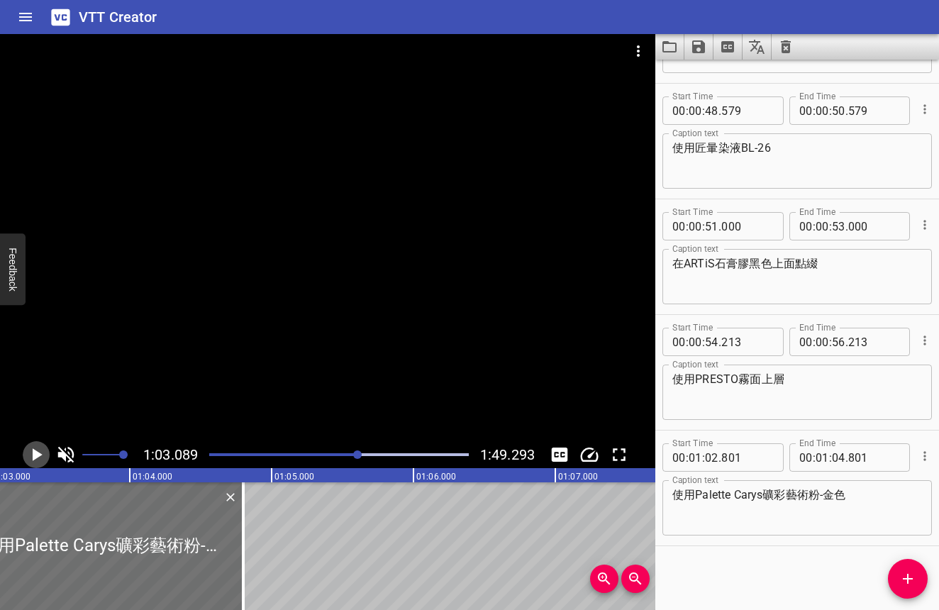
click at [27, 462] on icon "Play/Pause" at bounding box center [36, 454] width 21 height 21
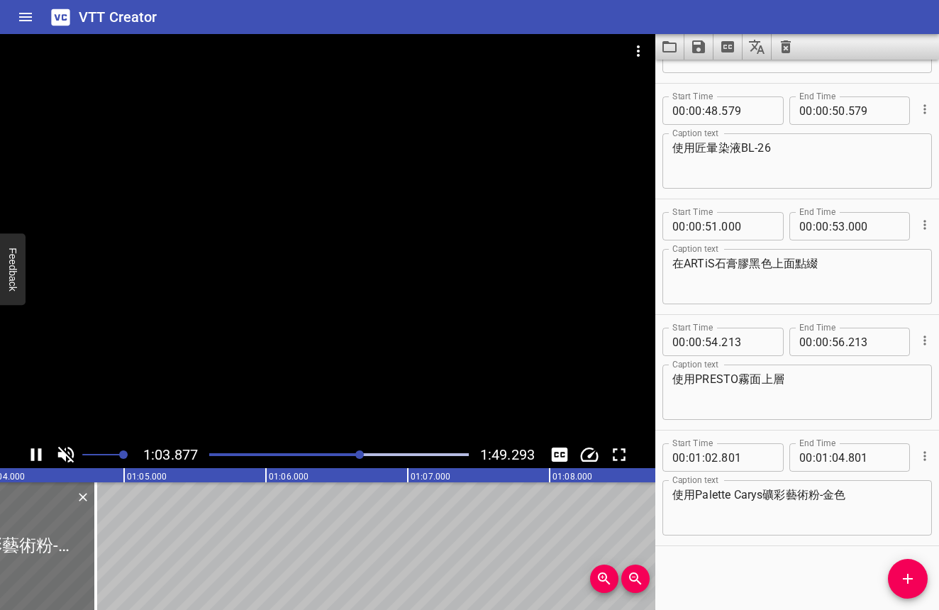
click at [28, 462] on icon "Play/Pause" at bounding box center [36, 454] width 21 height 21
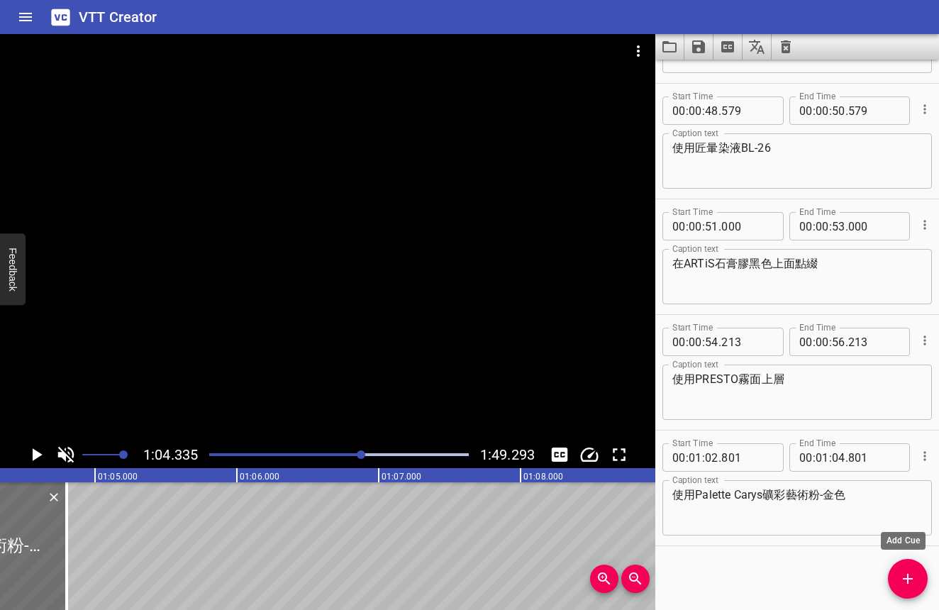
click at [894, 564] on button "Add Cue" at bounding box center [908, 579] width 40 height 40
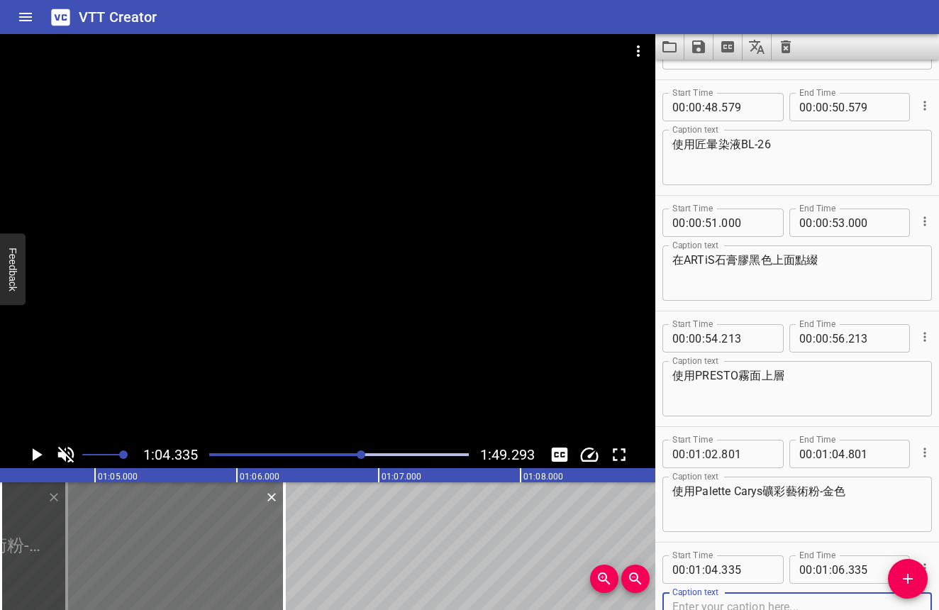
scroll to position [794, 0]
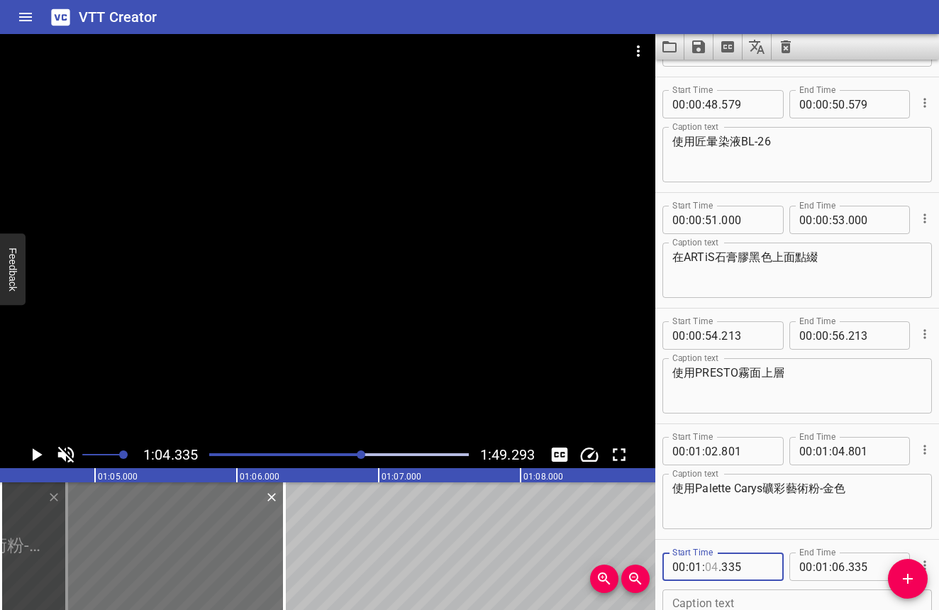
click at [717, 569] on input "number" at bounding box center [711, 566] width 13 height 28
type input "05"
type input "000"
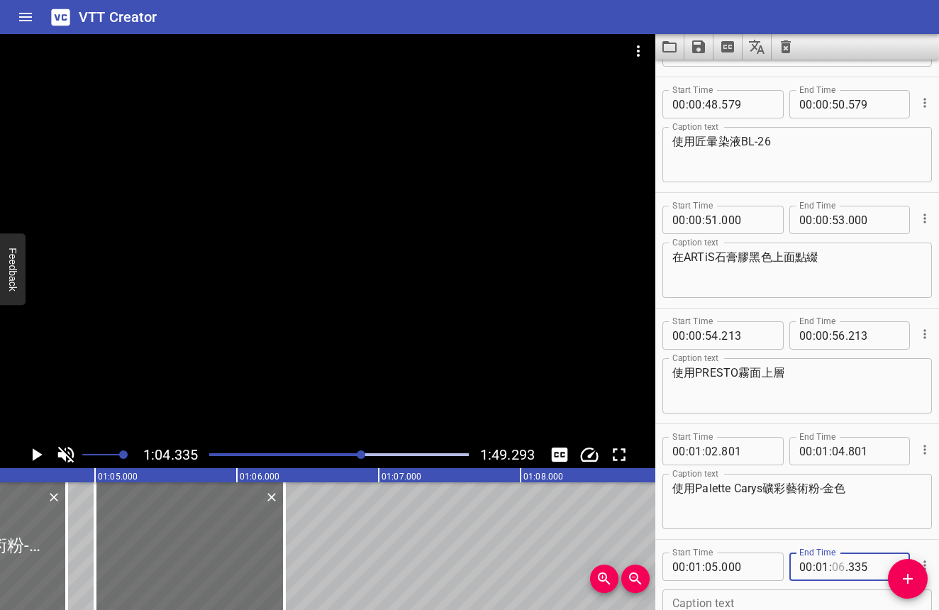
drag, startPoint x: 836, startPoint y: 567, endPoint x: 864, endPoint y: 569, distance: 28.4
click at [864, 569] on div "00 : 01 : . 335" at bounding box center [849, 566] width 121 height 28
type input "07"
type input "000"
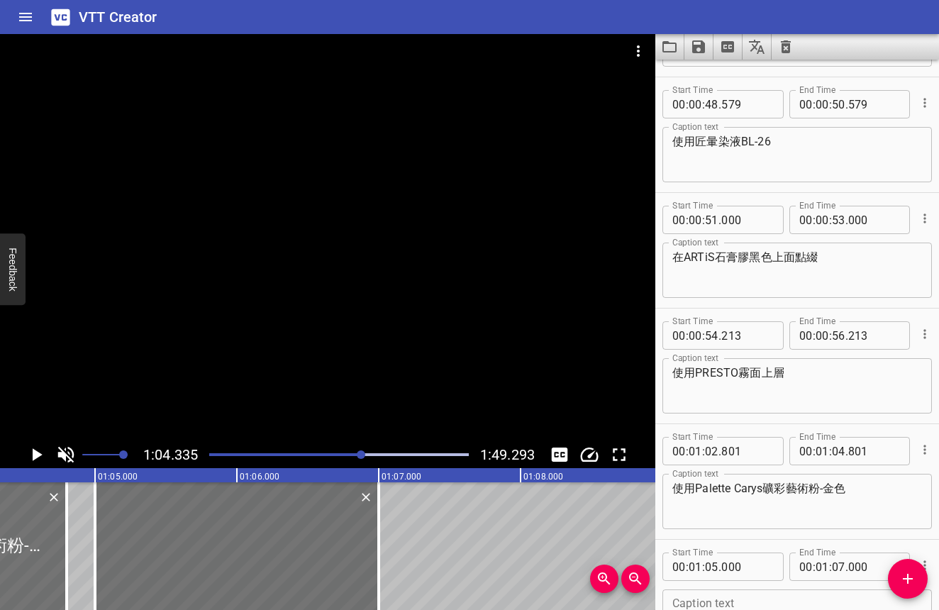
click at [715, 603] on textarea at bounding box center [797, 617] width 250 height 40
type textarea "g"
click at [44, 455] on icon "Play/Pause" at bounding box center [36, 454] width 21 height 21
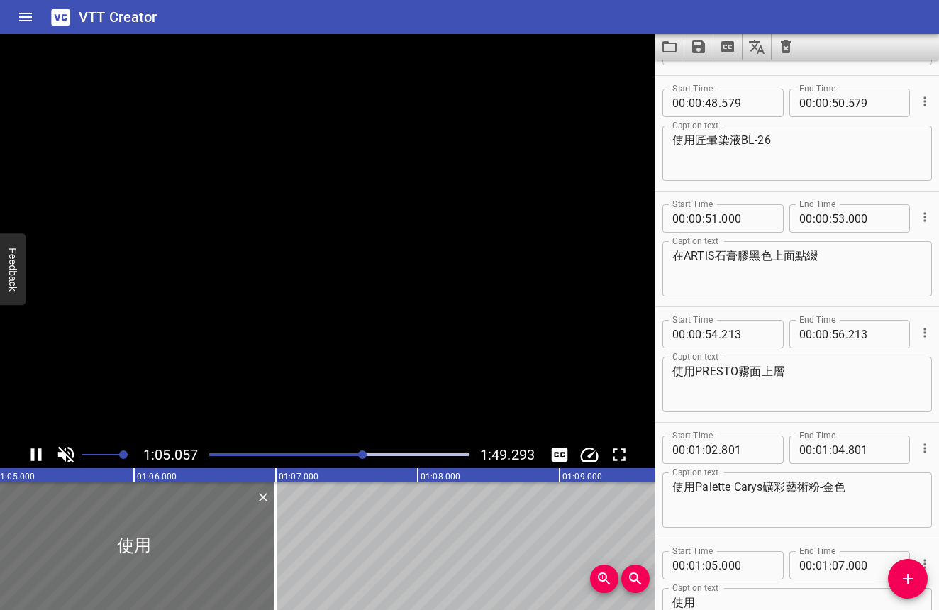
scroll to position [904, 0]
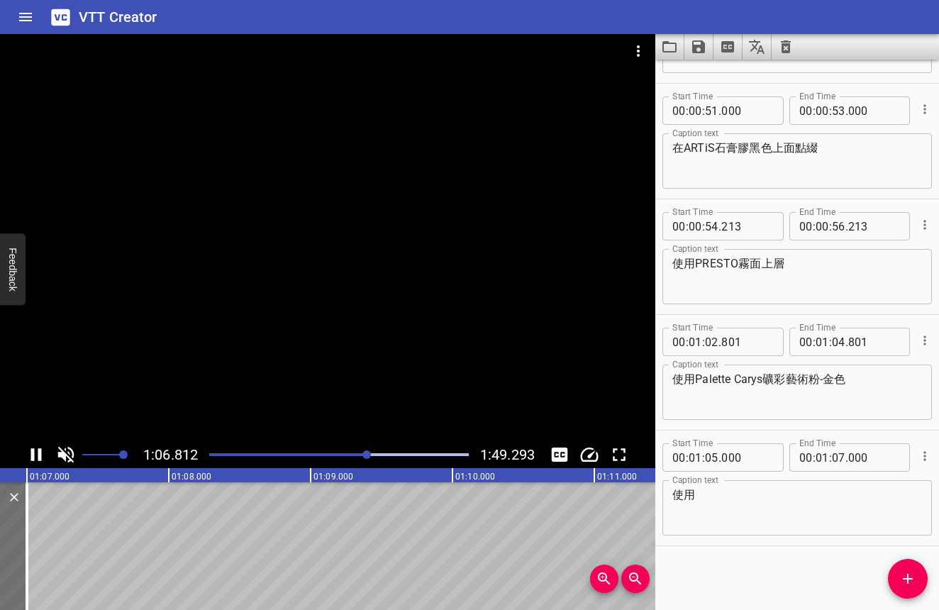
click at [40, 455] on icon "Play/Pause" at bounding box center [36, 454] width 11 height 13
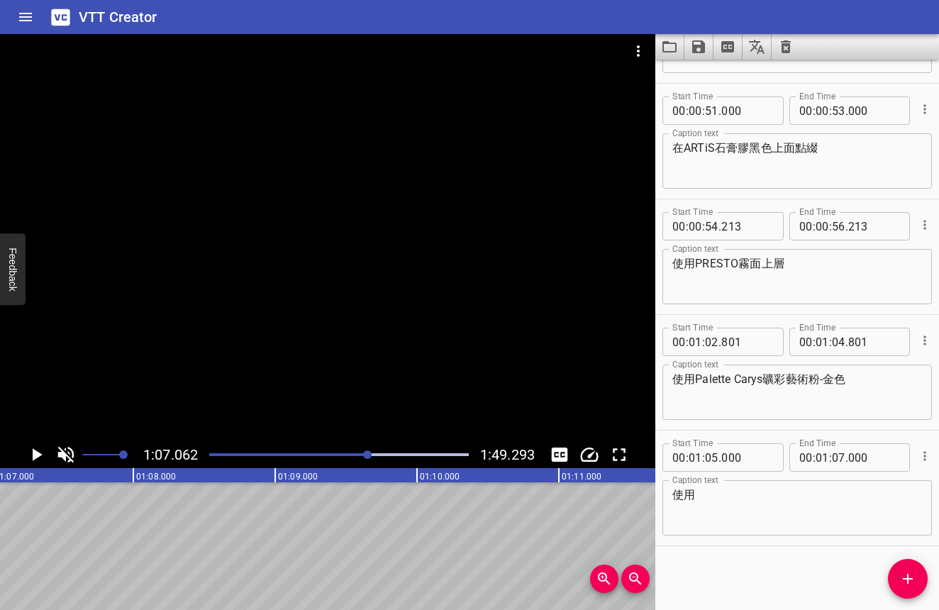
click at [350, 453] on div "Play progress" at bounding box center [239, 454] width 260 height 3
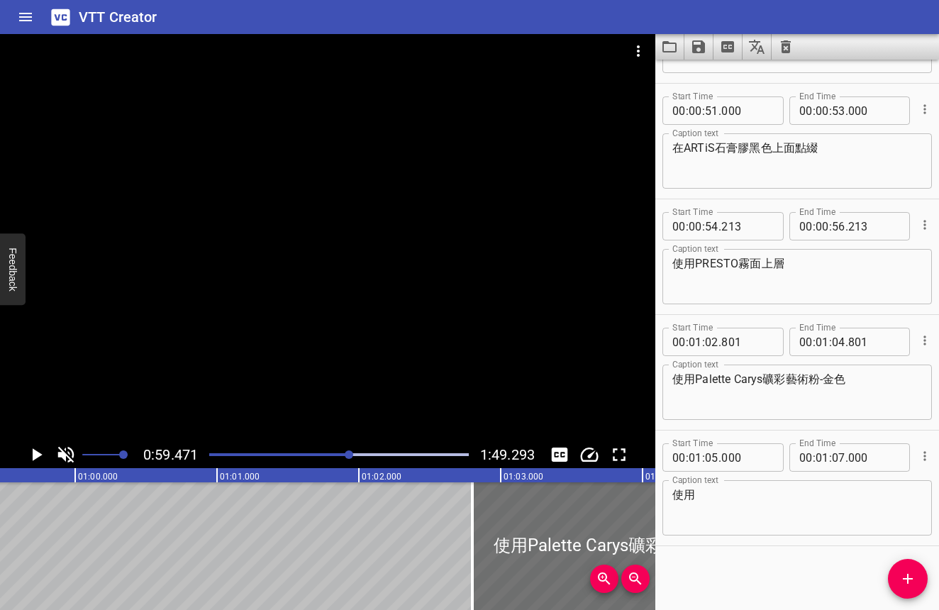
click at [358, 452] on div at bounding box center [339, 455] width 277 height 20
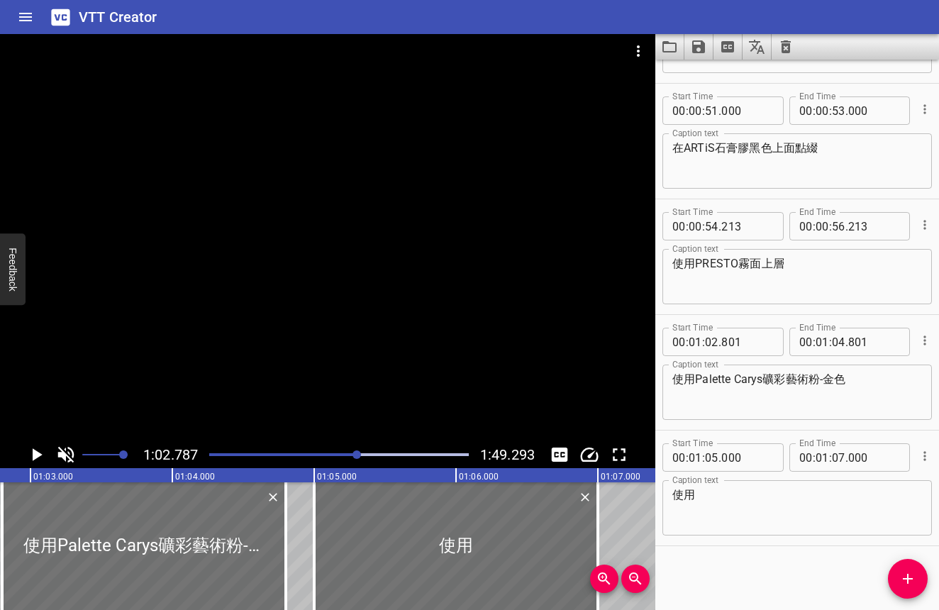
click at [360, 452] on div at bounding box center [356, 454] width 9 height 9
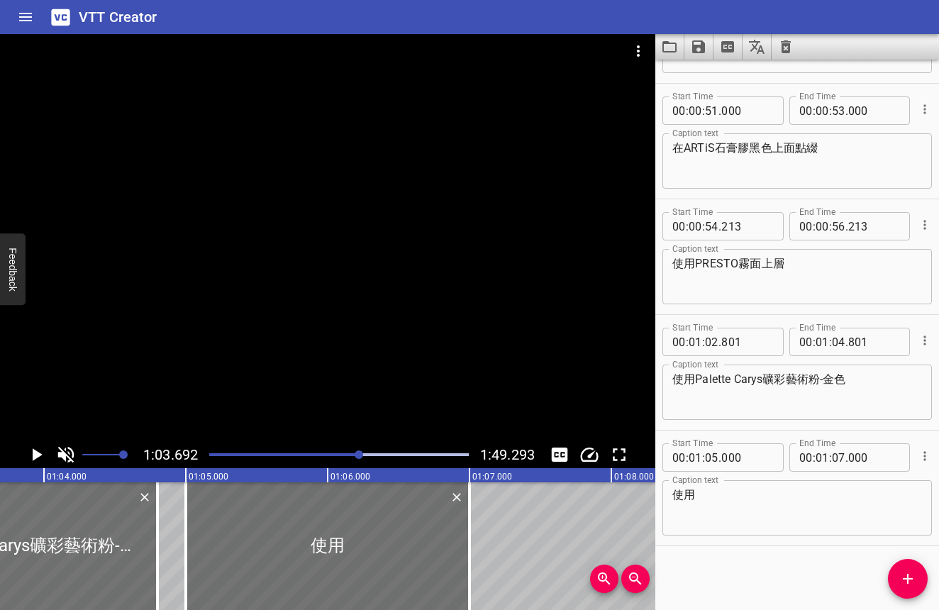
click at [363, 452] on div at bounding box center [359, 454] width 9 height 9
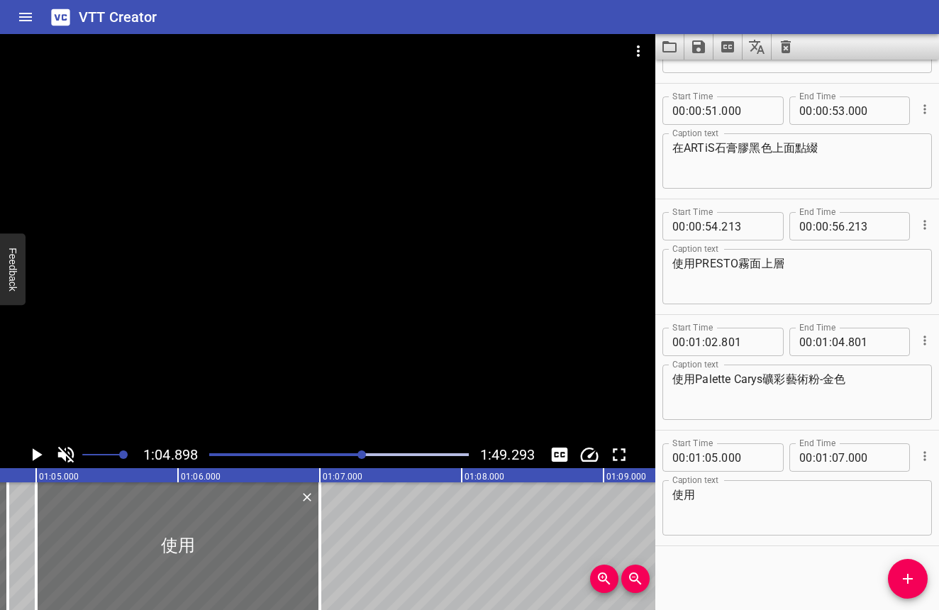
scroll to position [0, 9203]
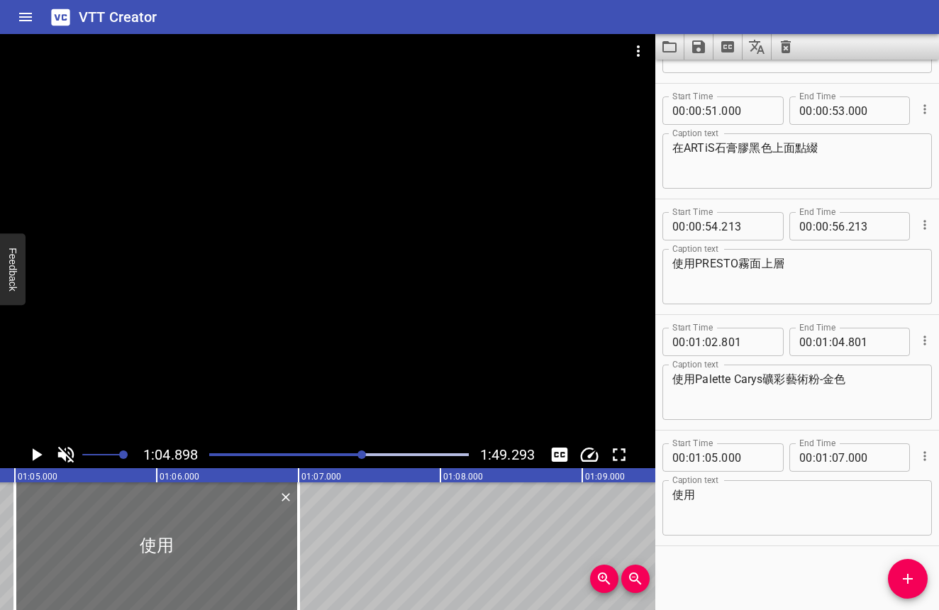
click at [367, 452] on div at bounding box center [339, 455] width 277 height 20
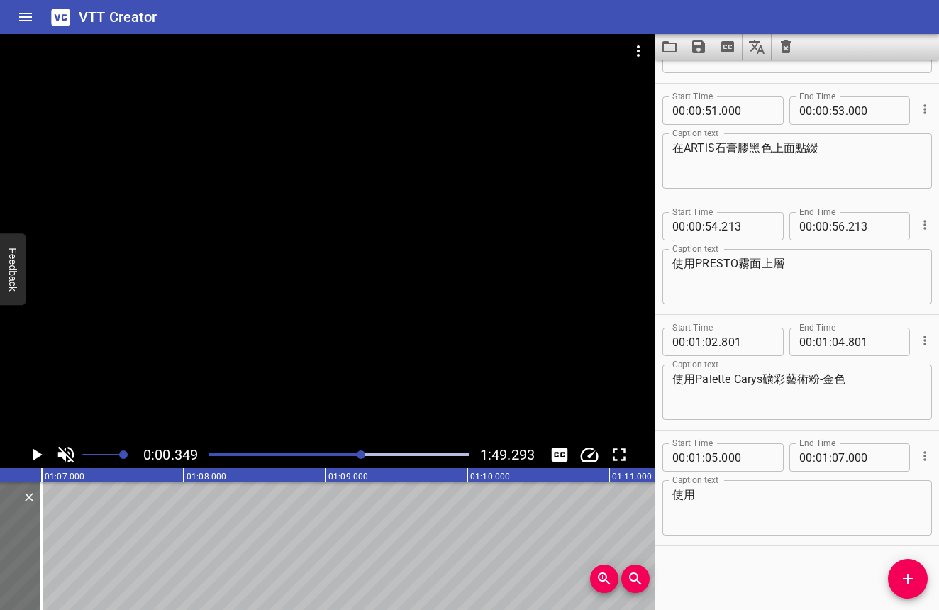
click at [362, 452] on div at bounding box center [361, 454] width 9 height 9
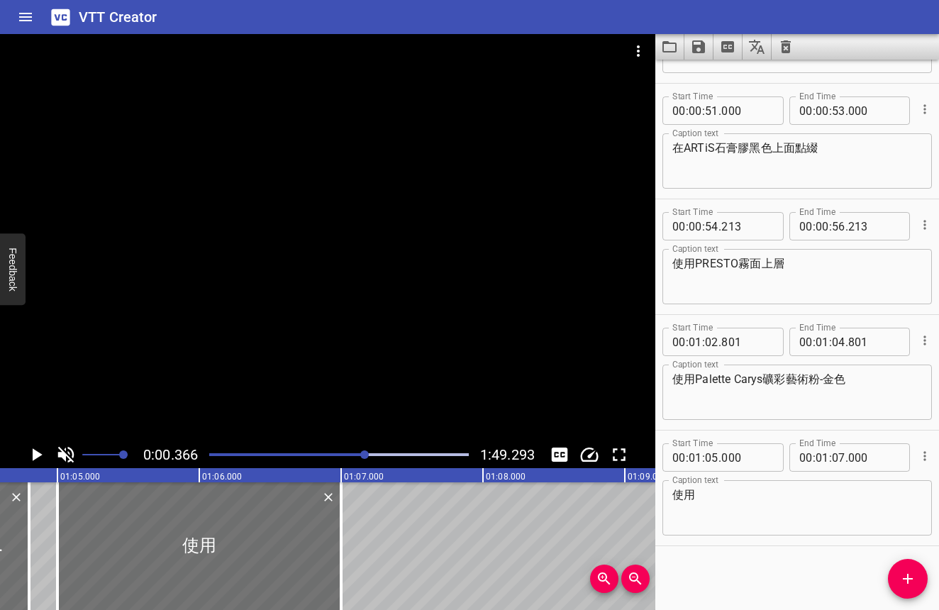
click at [366, 452] on div at bounding box center [364, 454] width 9 height 9
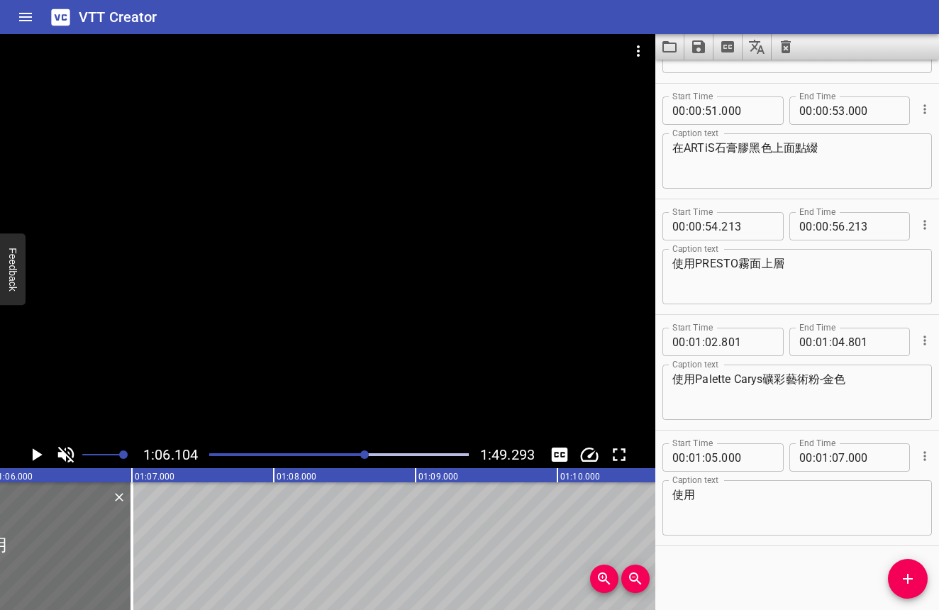
scroll to position [0, 9374]
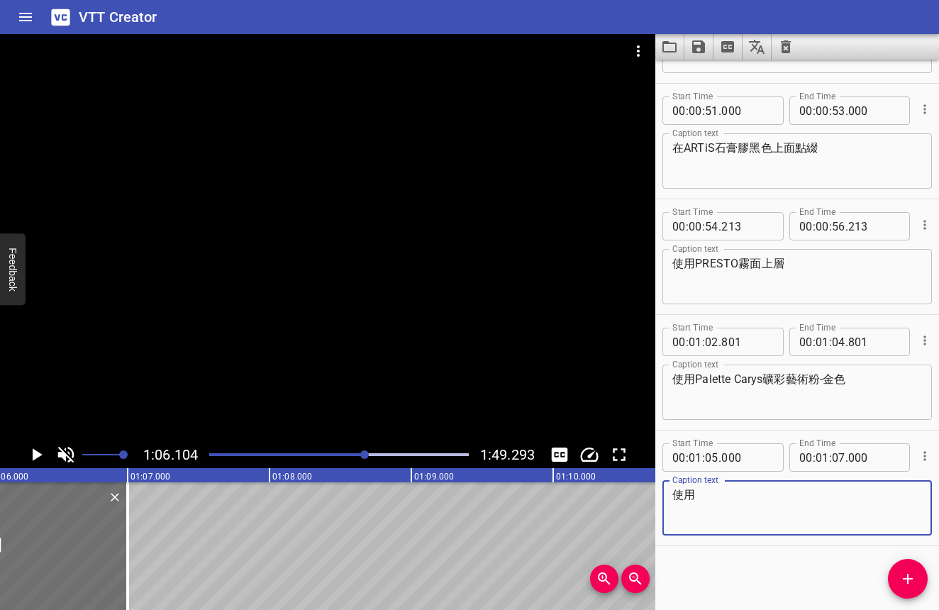
click at [715, 503] on textarea "使用" at bounding box center [797, 508] width 250 height 40
click at [26, 452] on icon "Play/Pause" at bounding box center [36, 454] width 21 height 21
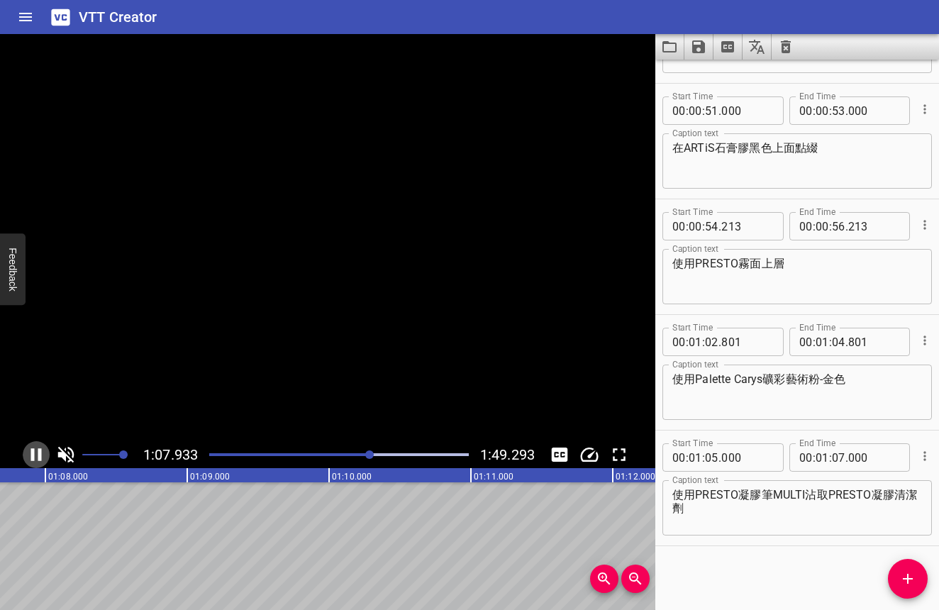
click at [26, 452] on icon "Play/Pause" at bounding box center [36, 454] width 21 height 21
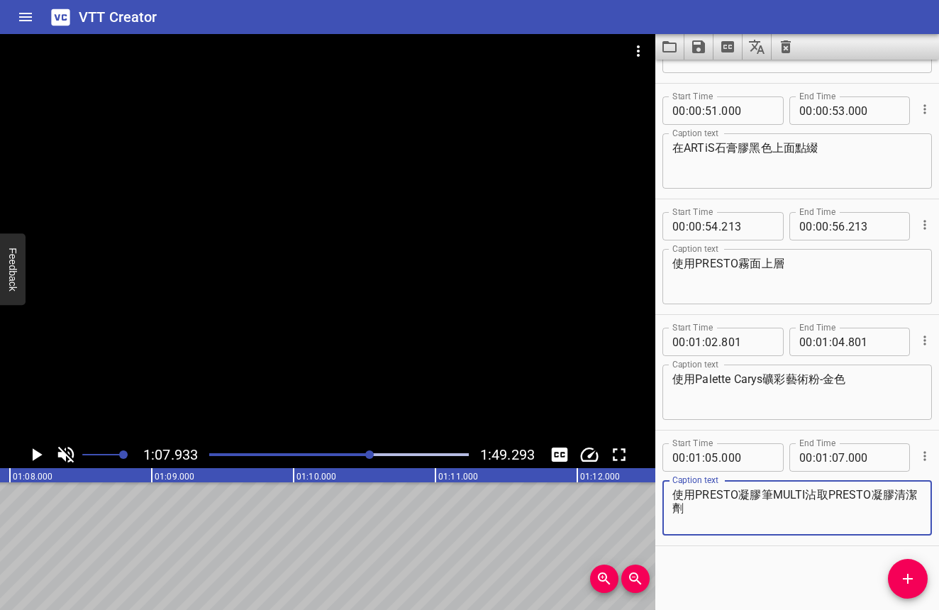
drag, startPoint x: 808, startPoint y: 491, endPoint x: 815, endPoint y: 508, distance: 17.5
click at [815, 507] on textarea "使用PRESTO凝膠筆MULTI沾取PRESTO凝膠清潔劑" at bounding box center [797, 508] width 250 height 40
type textarea "使用PRESTO凝膠筆MULTI"
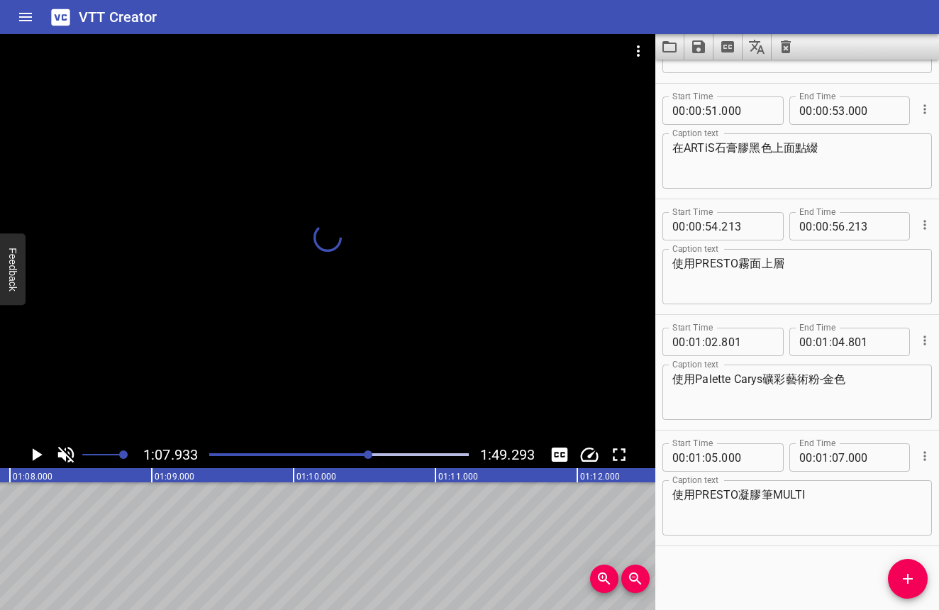
click at [369, 457] on div at bounding box center [368, 454] width 9 height 9
click at [369, 456] on div at bounding box center [368, 454] width 9 height 9
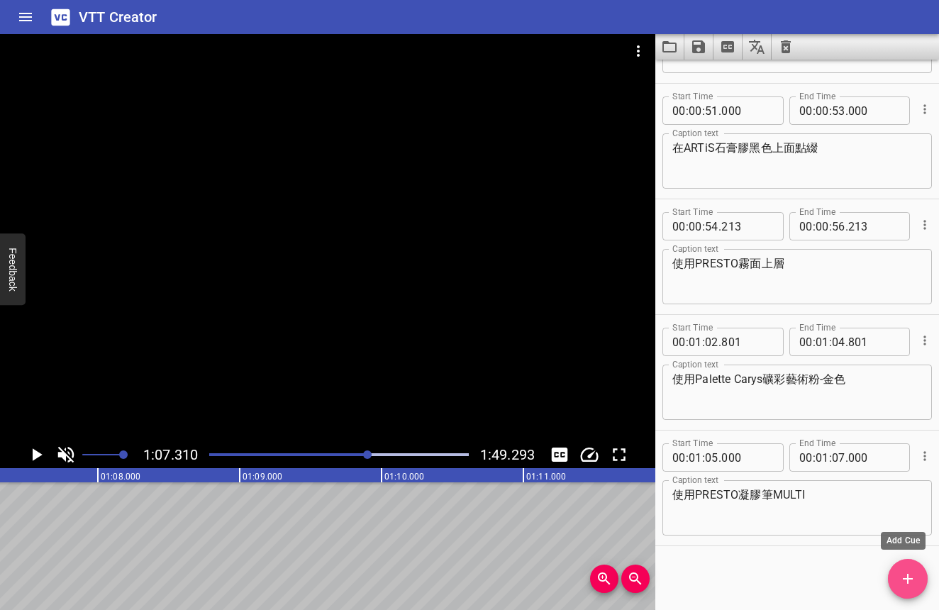
click at [893, 572] on span "Add Cue" at bounding box center [908, 578] width 40 height 17
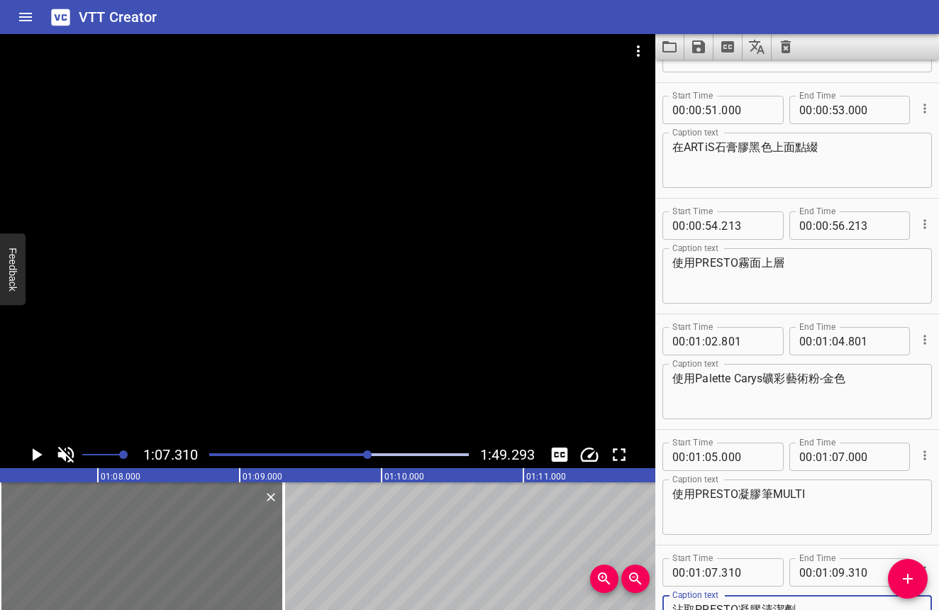
scroll to position [911, 0]
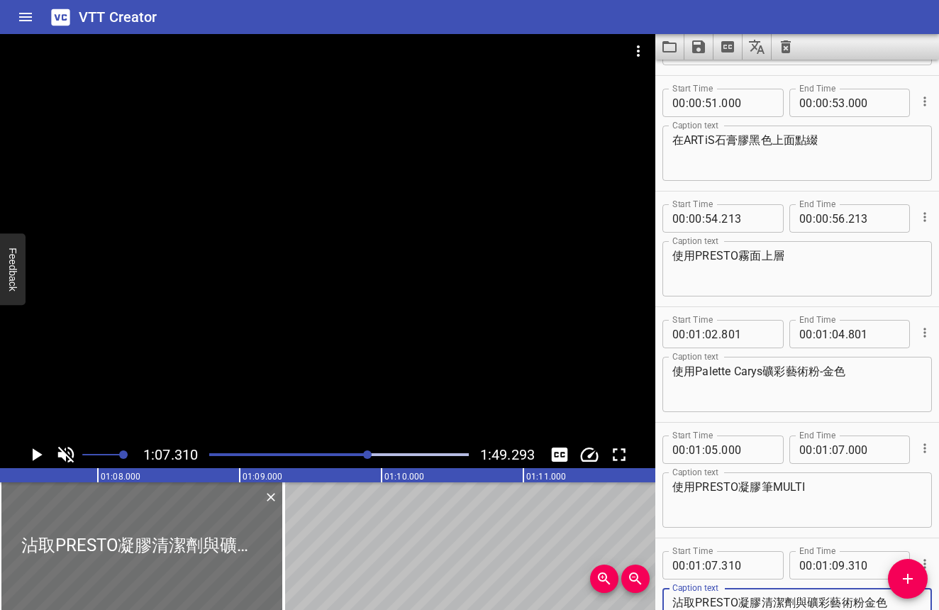
type textarea "沾取PRESTO凝膠清潔劑與礦彩藝術粉金色"
click at [42, 451] on icon "Play/Pause" at bounding box center [36, 454] width 21 height 21
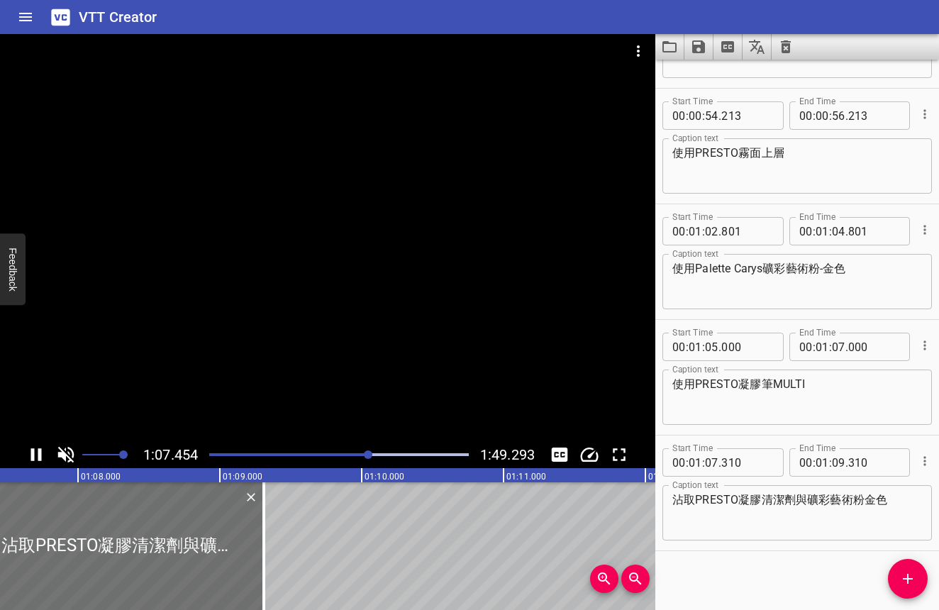
scroll to position [1020, 0]
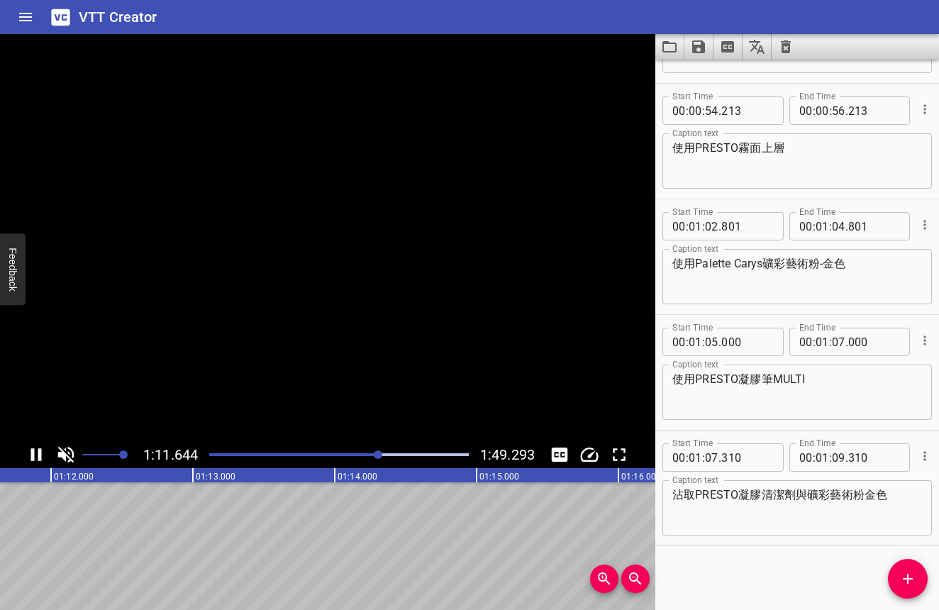
click at [42, 451] on icon "Play/Pause" at bounding box center [36, 454] width 21 height 21
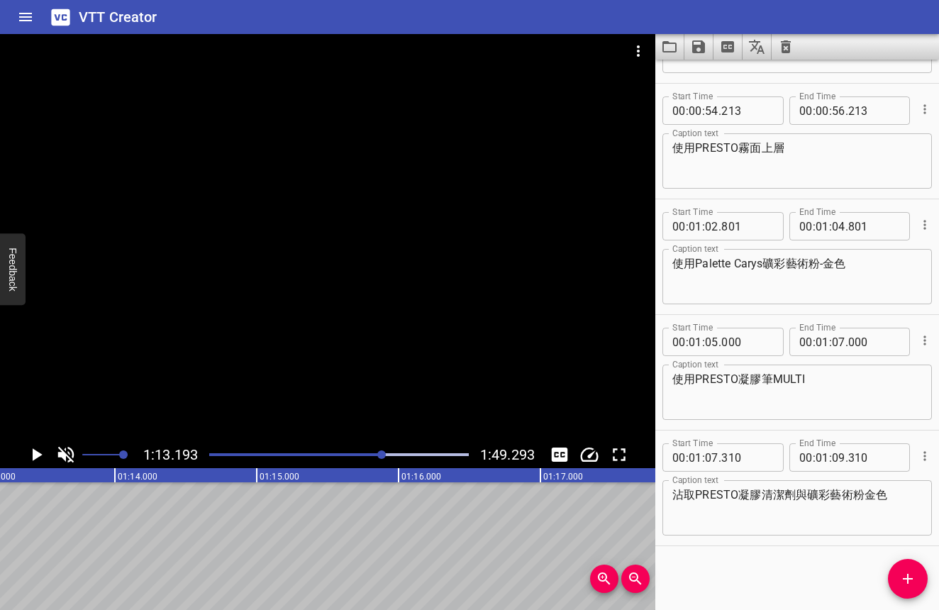
click at [381, 454] on div at bounding box center [381, 454] width 9 height 9
click at [379, 457] on div at bounding box center [380, 454] width 9 height 9
click at [375, 457] on div at bounding box center [377, 454] width 9 height 9
click at [908, 574] on icon "Add Cue" at bounding box center [908, 579] width 10 height 10
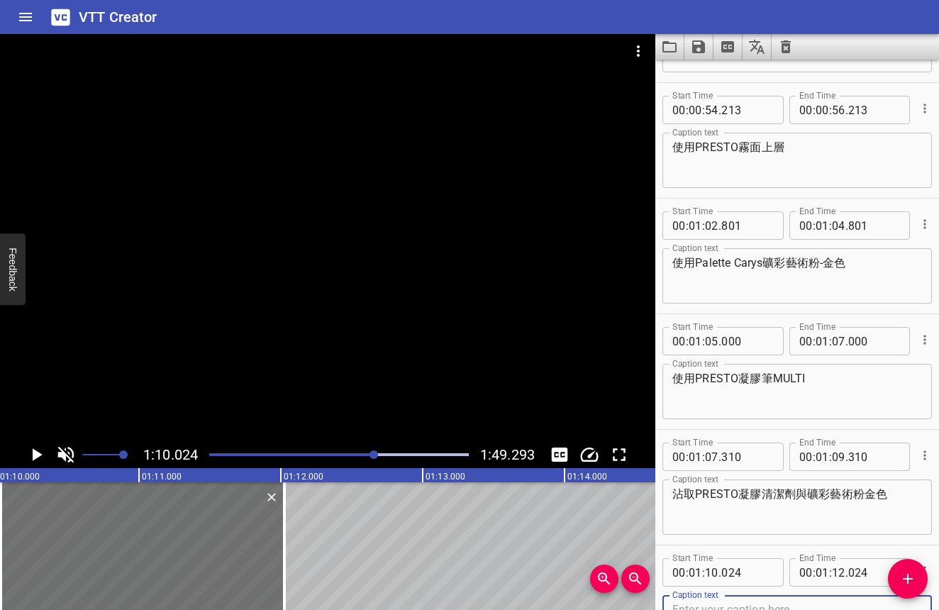
scroll to position [1125, 0]
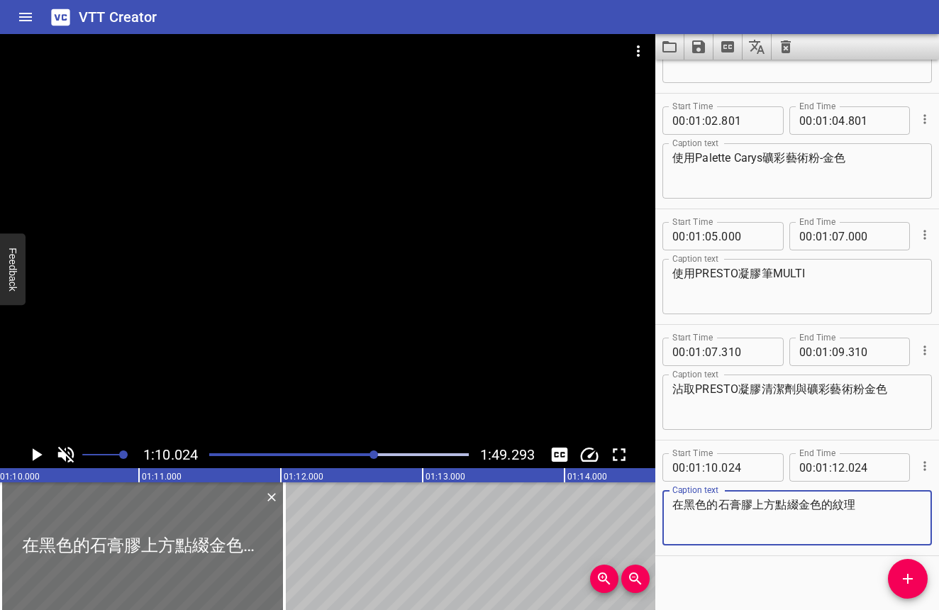
type textarea "在黑色的石膏膠上方點綴金色的紋理"
click at [32, 456] on icon "Play/Pause" at bounding box center [36, 454] width 21 height 21
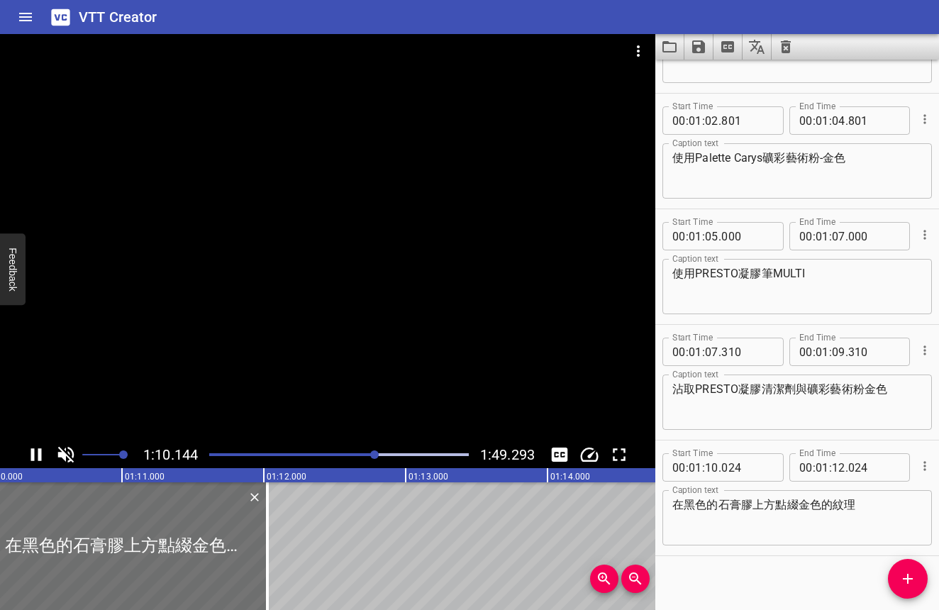
scroll to position [1135, 0]
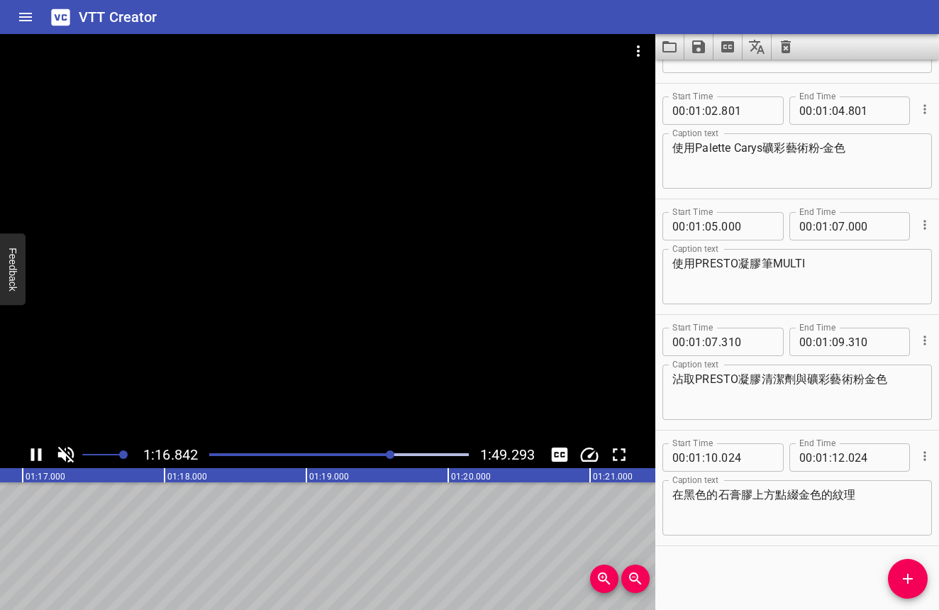
click at [34, 455] on icon "Play/Pause" at bounding box center [36, 454] width 11 height 13
click at [34, 455] on icon "Play/Pause" at bounding box center [38, 454] width 10 height 13
click at [34, 455] on icon "Play/Pause" at bounding box center [36, 454] width 11 height 13
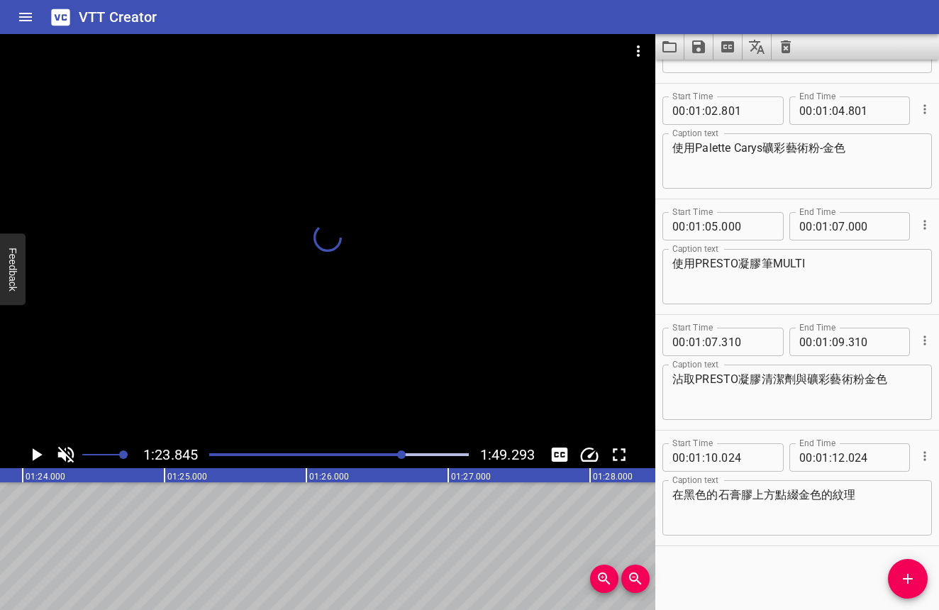
click at [403, 455] on div at bounding box center [401, 454] width 9 height 9
click at [835, 457] on input "number" at bounding box center [838, 457] width 13 height 28
type input "21"
type input "000"
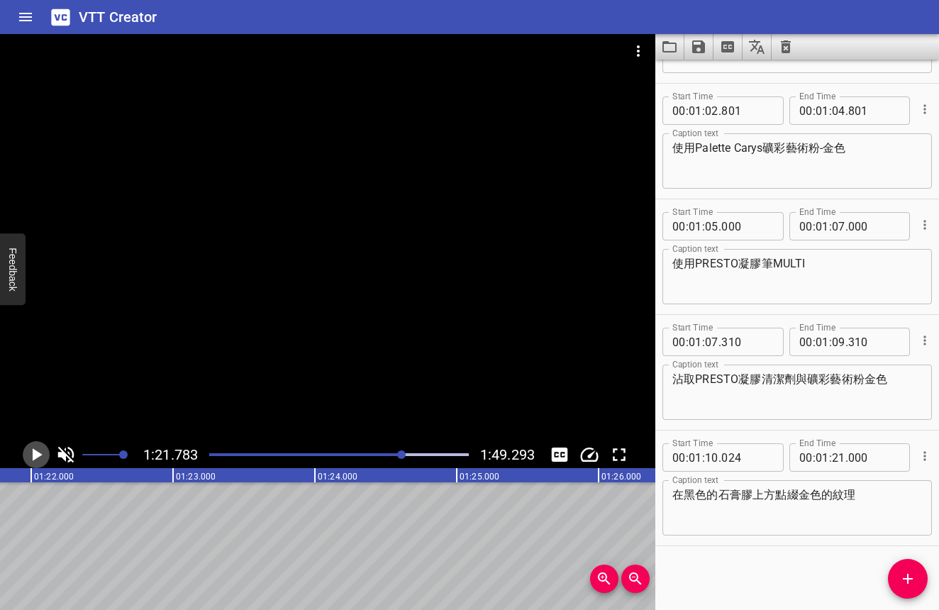
click at [38, 454] on icon "Play/Pause" at bounding box center [38, 454] width 10 height 13
click at [38, 454] on icon "Play/Pause" at bounding box center [36, 454] width 11 height 13
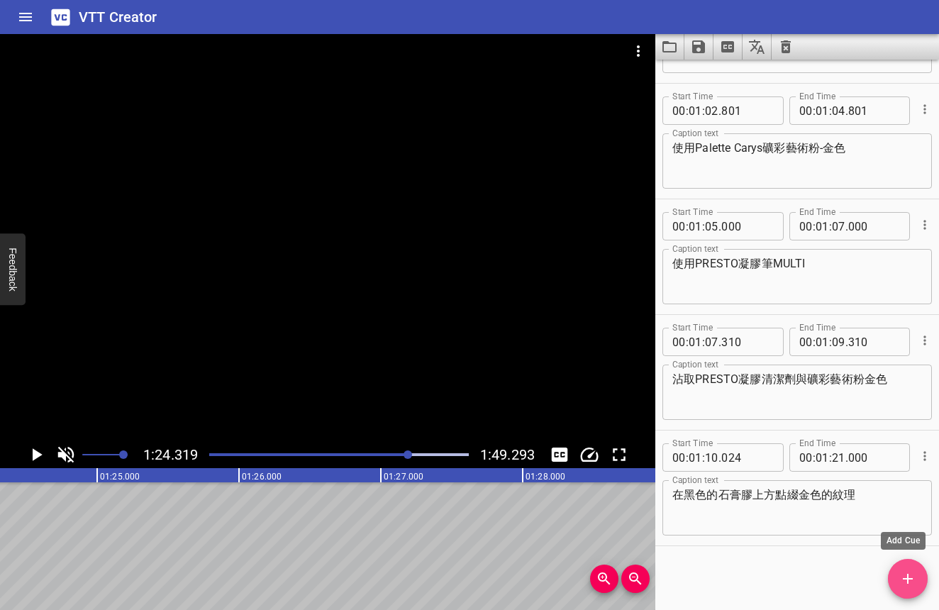
click at [895, 572] on span "Add Cue" at bounding box center [908, 578] width 40 height 17
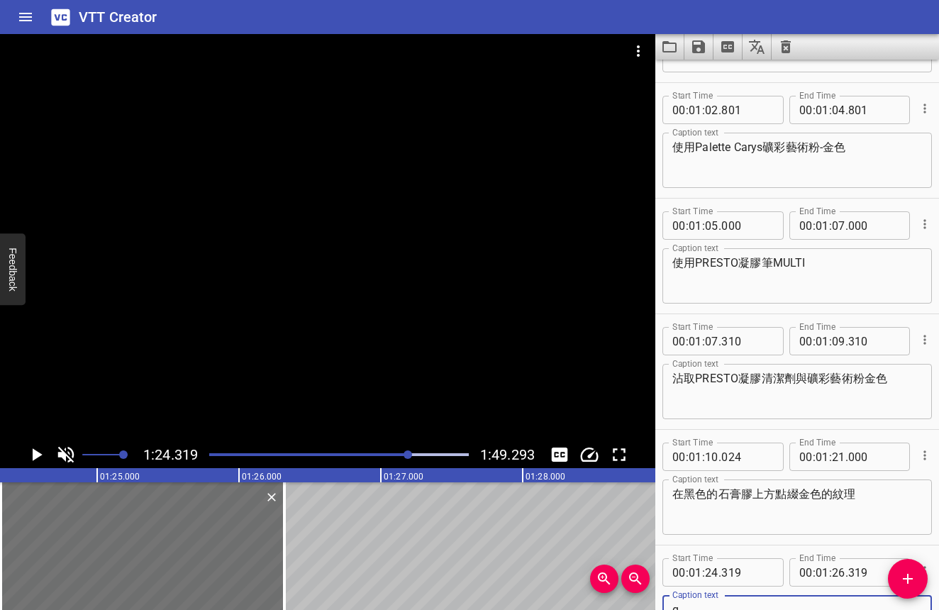
scroll to position [1142, 0]
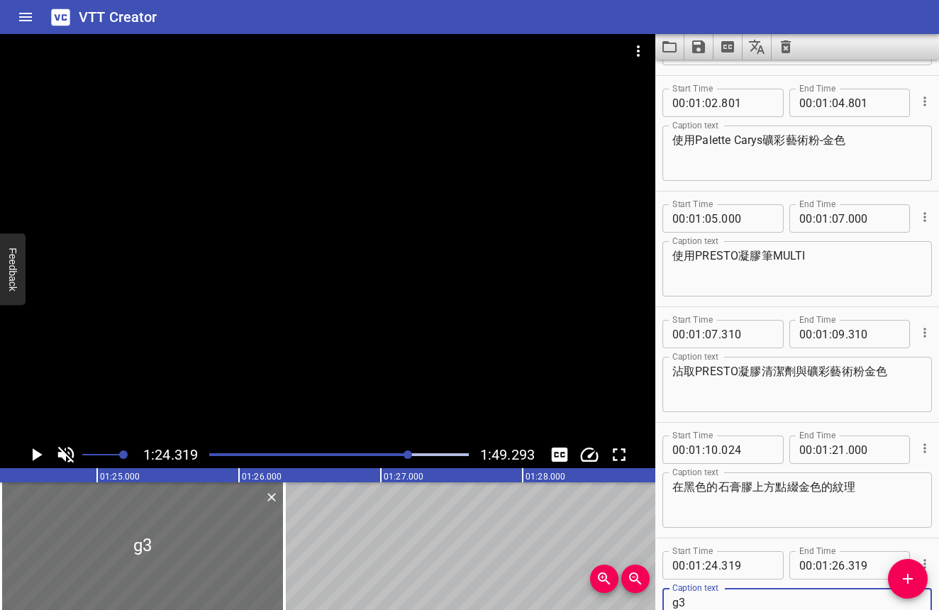
type textarea "g"
type textarea "使用PRESTO免清建構"
click at [42, 452] on icon "Play/Pause" at bounding box center [36, 454] width 21 height 21
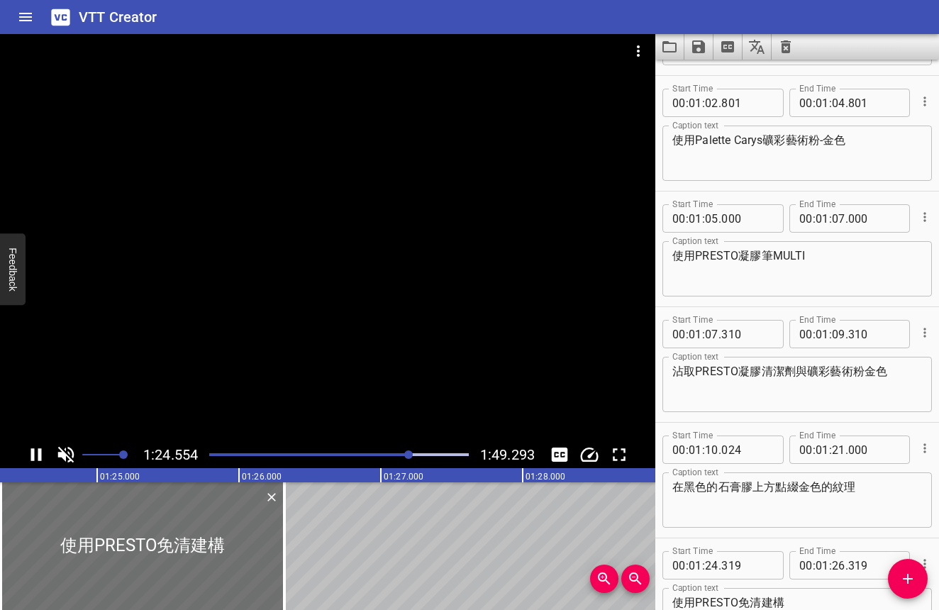
scroll to position [1251, 0]
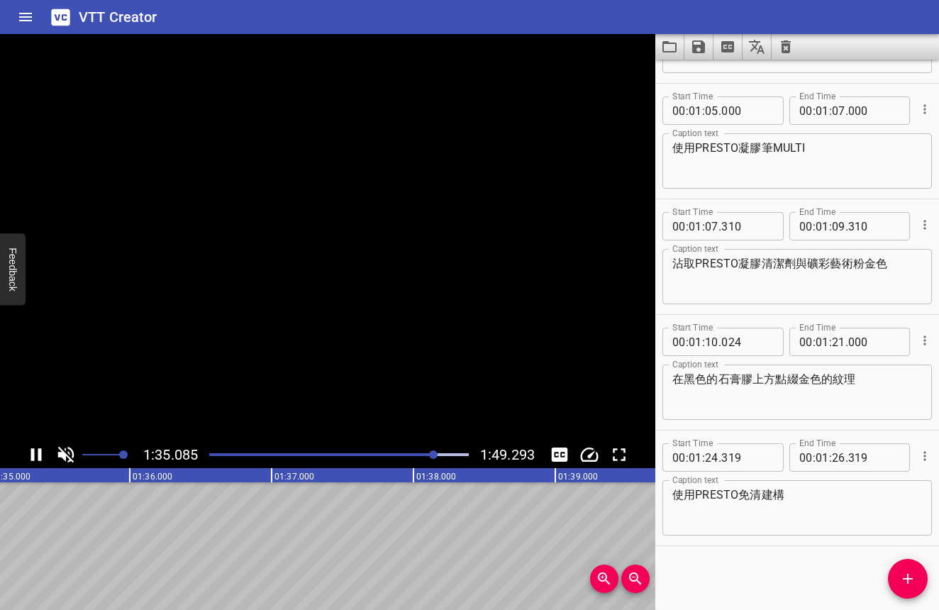
click at [43, 452] on icon "Play/Pause" at bounding box center [36, 454] width 21 height 21
click at [895, 568] on button "Add Cue" at bounding box center [908, 579] width 40 height 40
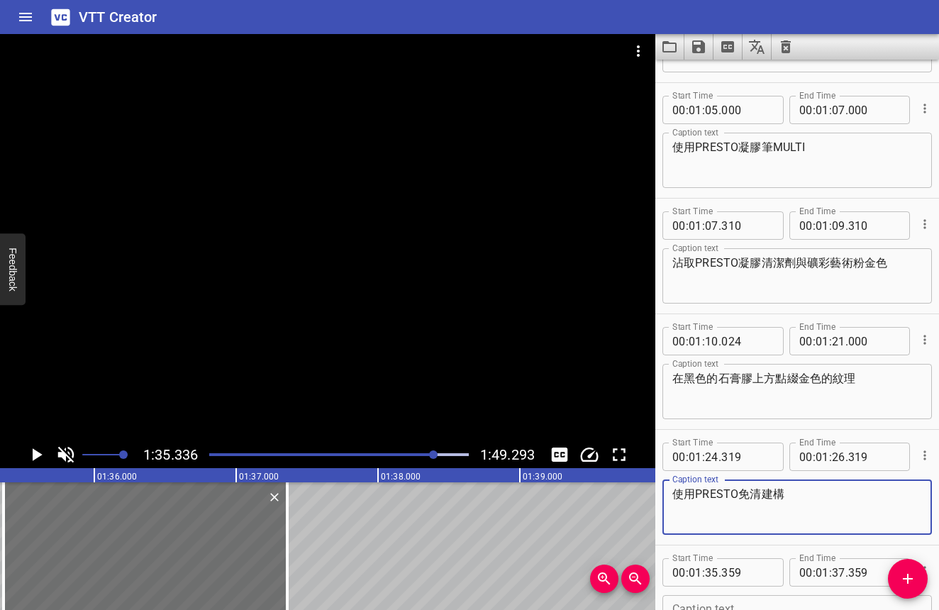
drag, startPoint x: 784, startPoint y: 496, endPoint x: 677, endPoint y: 497, distance: 106.4
click at [677, 497] on textarea "使用PRESTO免清建構" at bounding box center [797, 507] width 250 height 40
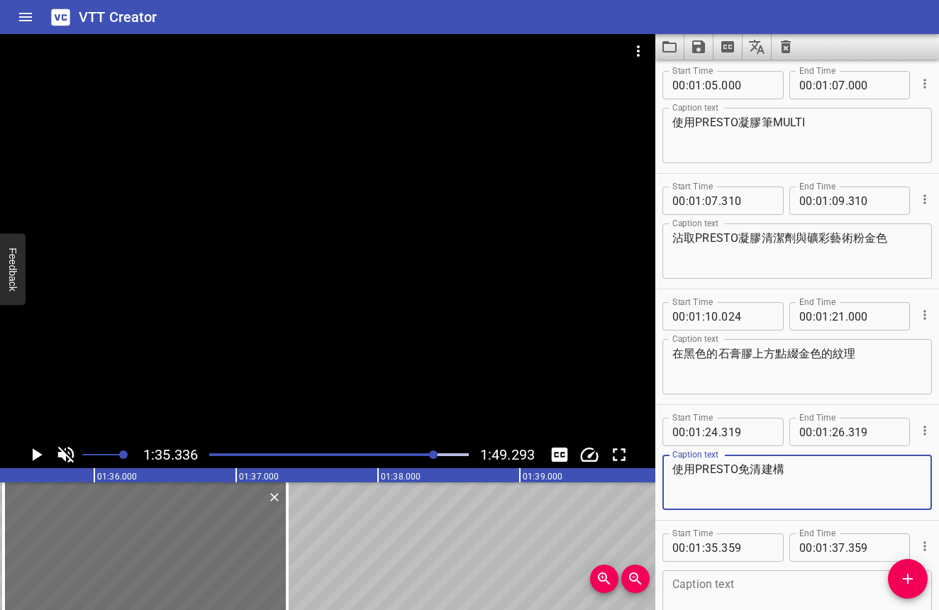
scroll to position [1316, 0]
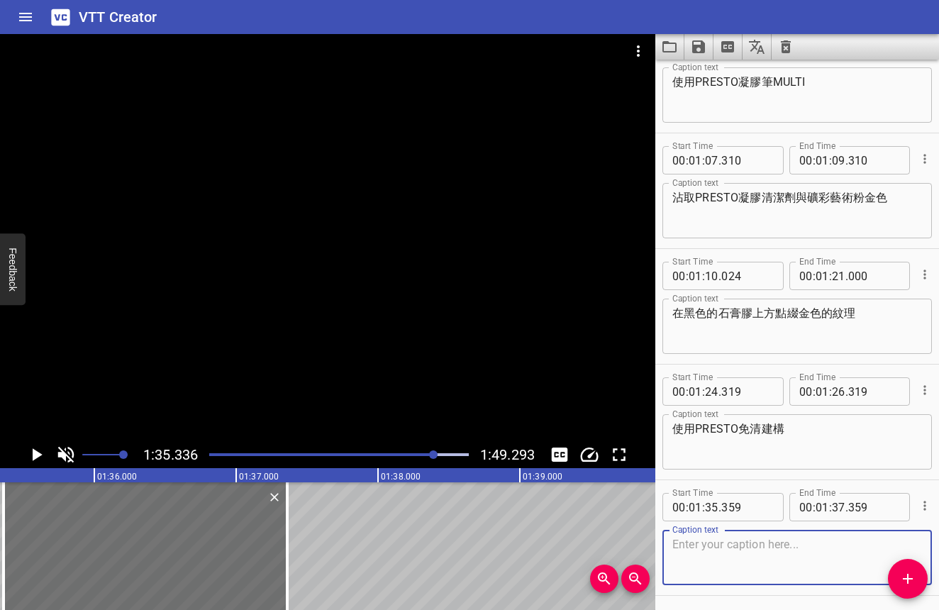
click at [755, 550] on textarea at bounding box center [797, 557] width 250 height 40
paste textarea "使用PRESTO免清建構"
type textarea "使用PRESTO免清上層"
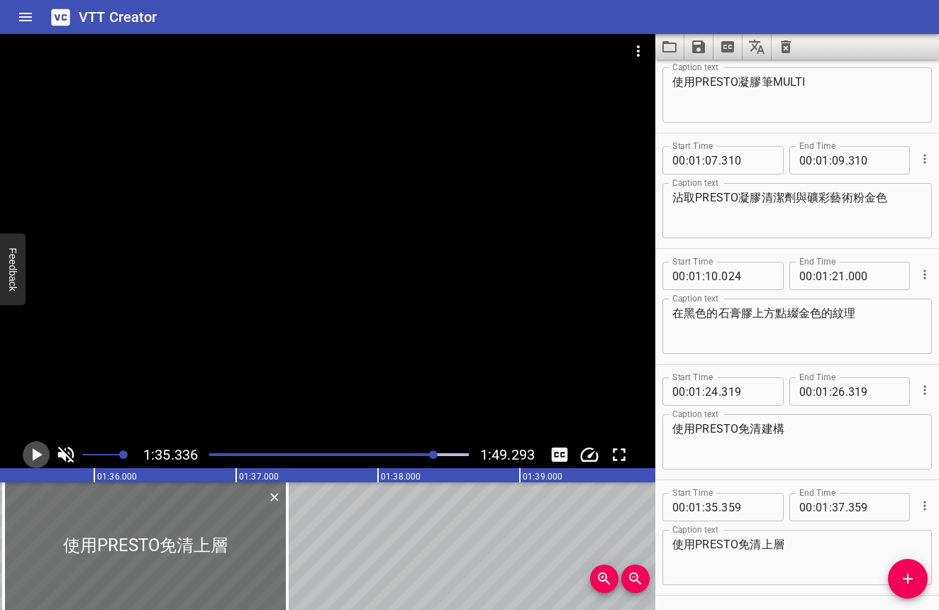
click at [38, 463] on icon "Play/Pause" at bounding box center [36, 454] width 21 height 21
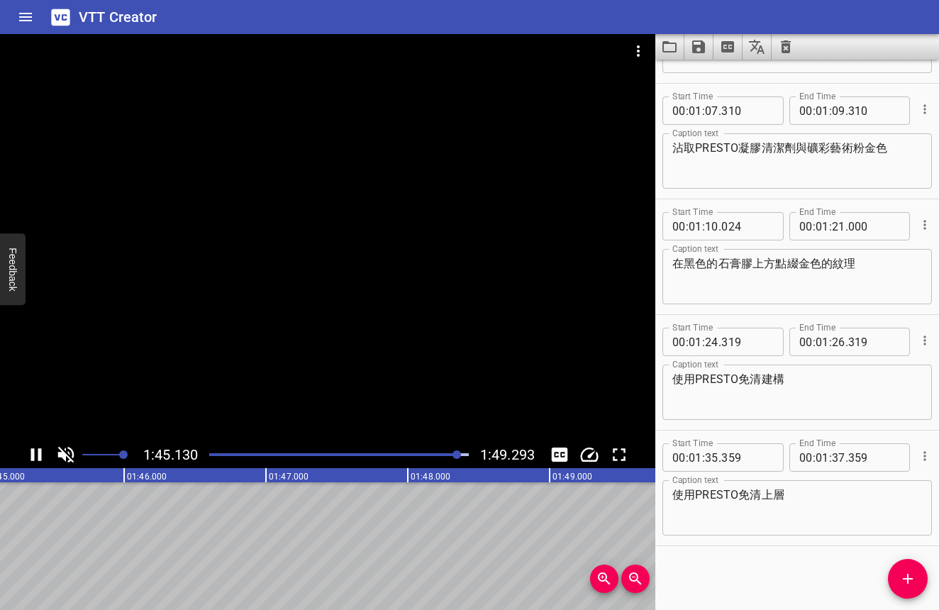
scroll to position [0, 14945]
click at [38, 464] on icon "Play/Pause" at bounding box center [36, 454] width 21 height 21
click at [896, 572] on span "Add Cue" at bounding box center [908, 578] width 40 height 17
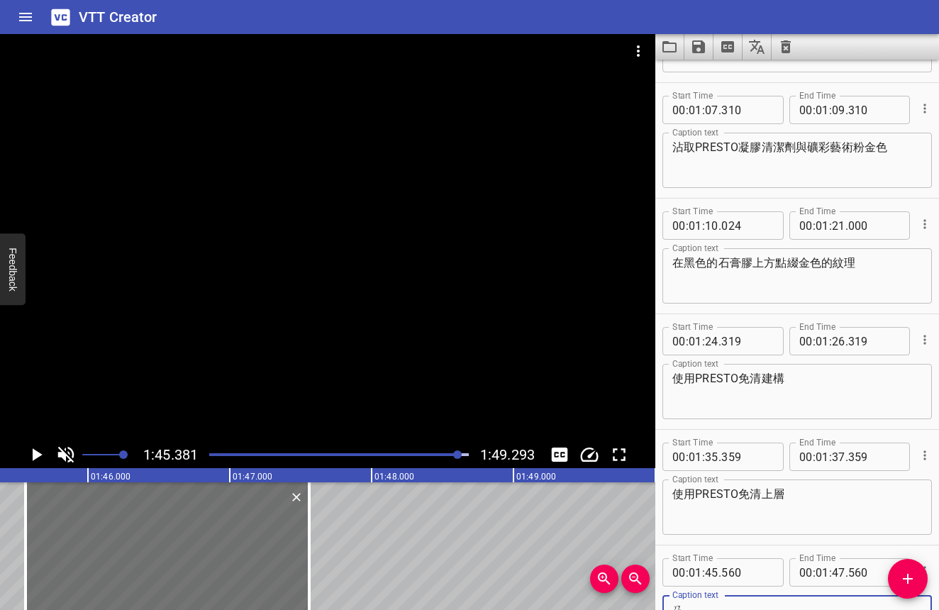
scroll to position [1374, 0]
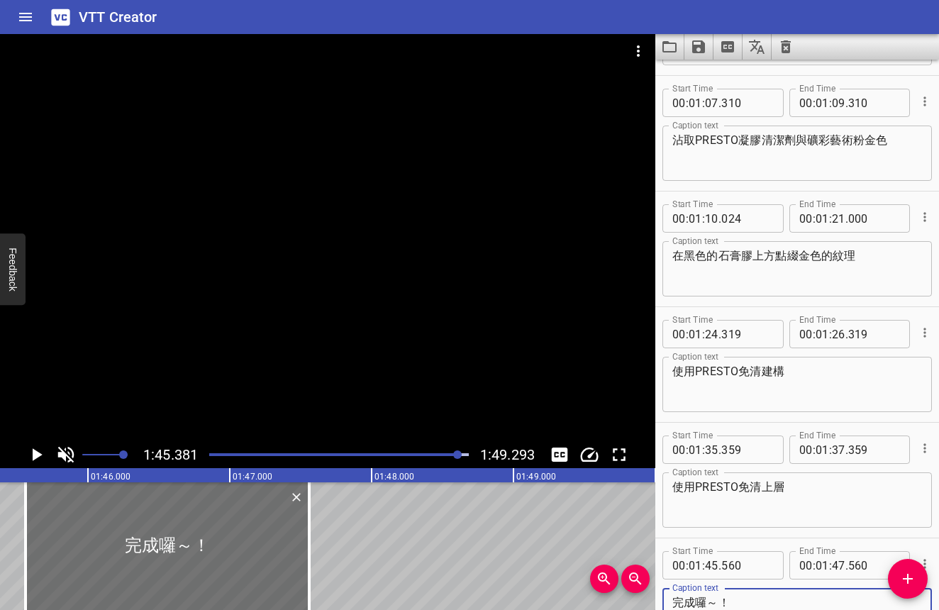
type textarea "完成囉～！"
click at [33, 461] on icon "Play/Pause" at bounding box center [36, 454] width 21 height 21
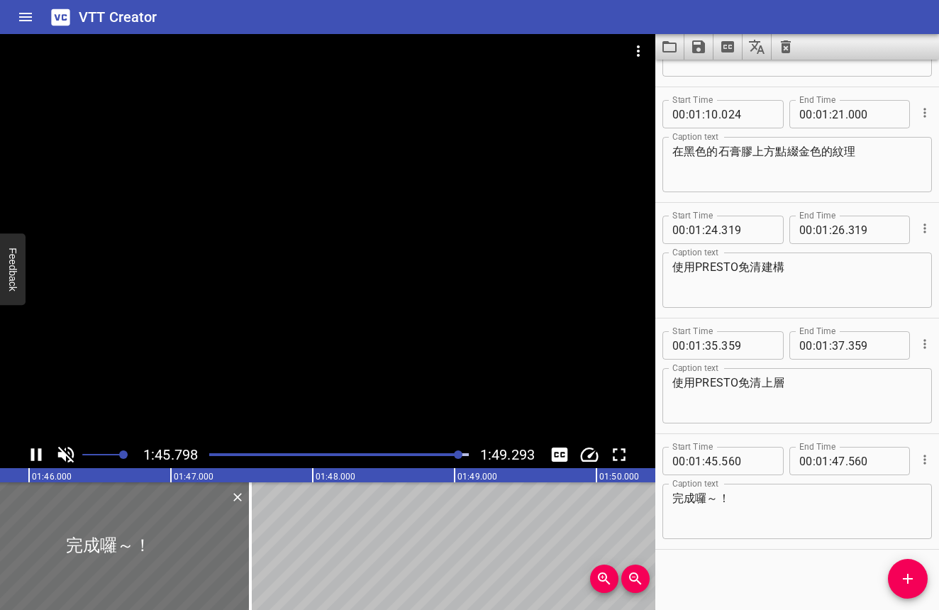
scroll to position [1482, 0]
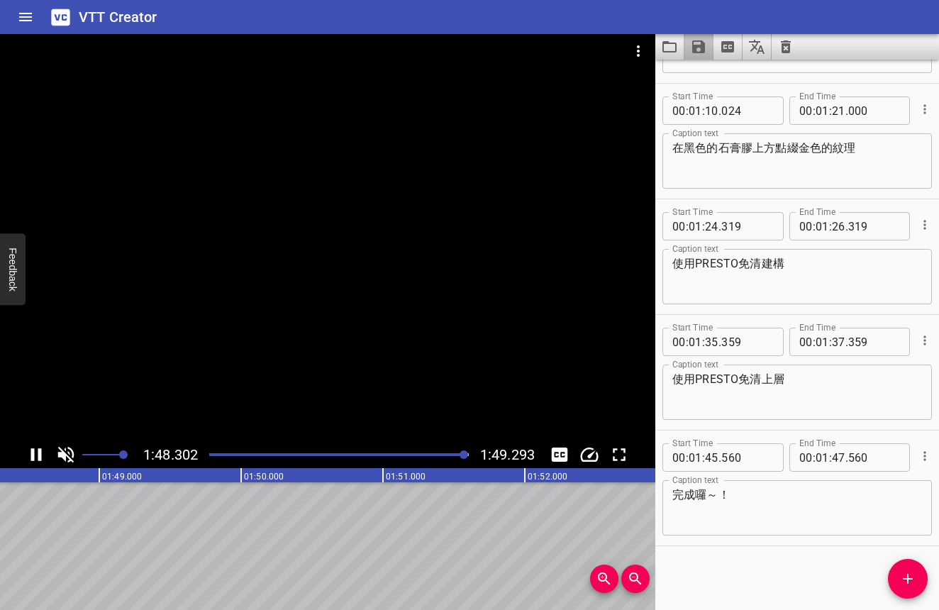
click at [701, 47] on icon "Save captions to file" at bounding box center [698, 46] width 13 height 13
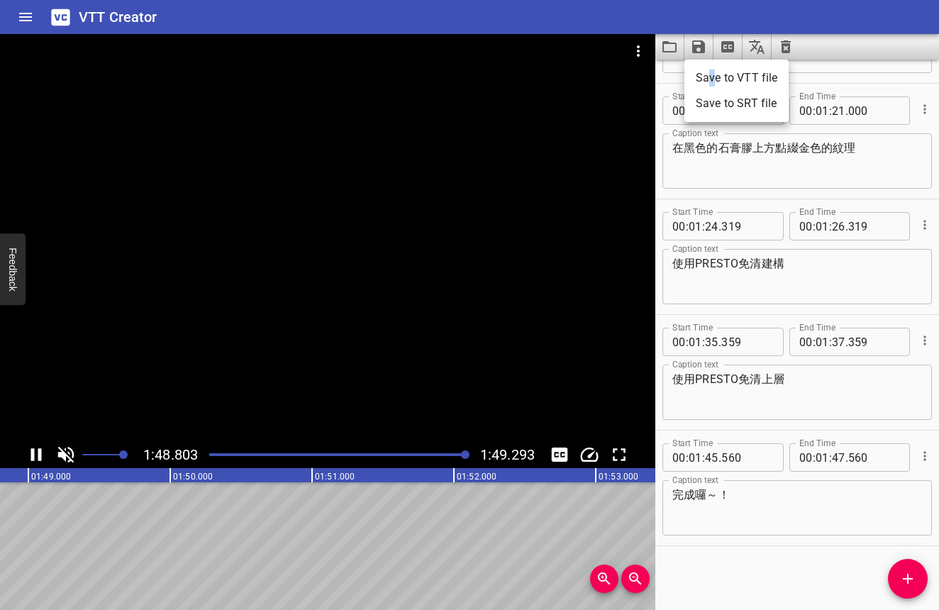
click at [712, 82] on li "Save to VTT file" at bounding box center [736, 78] width 104 height 26
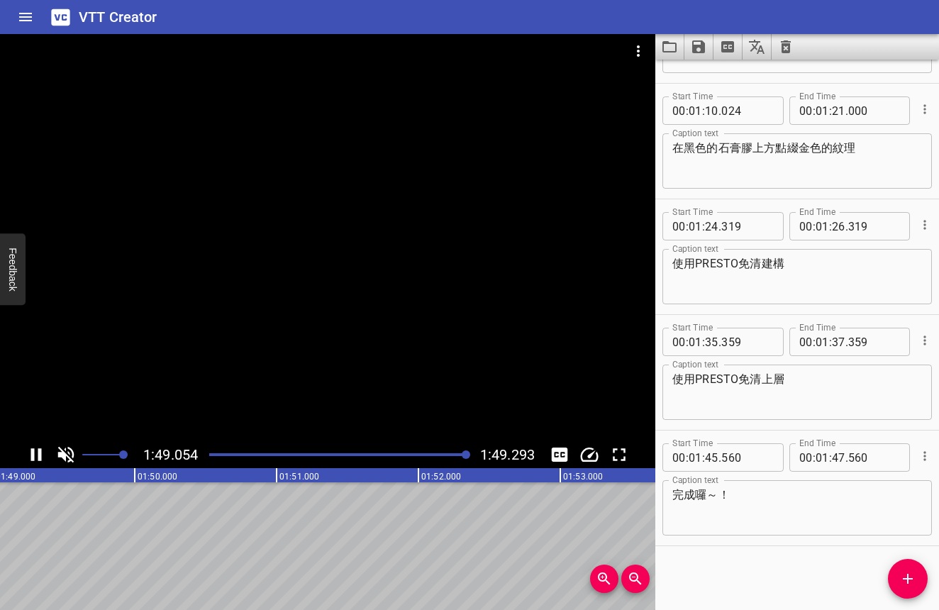
scroll to position [0, 15499]
click at [698, 54] on icon "Save captions to file" at bounding box center [698, 46] width 17 height 17
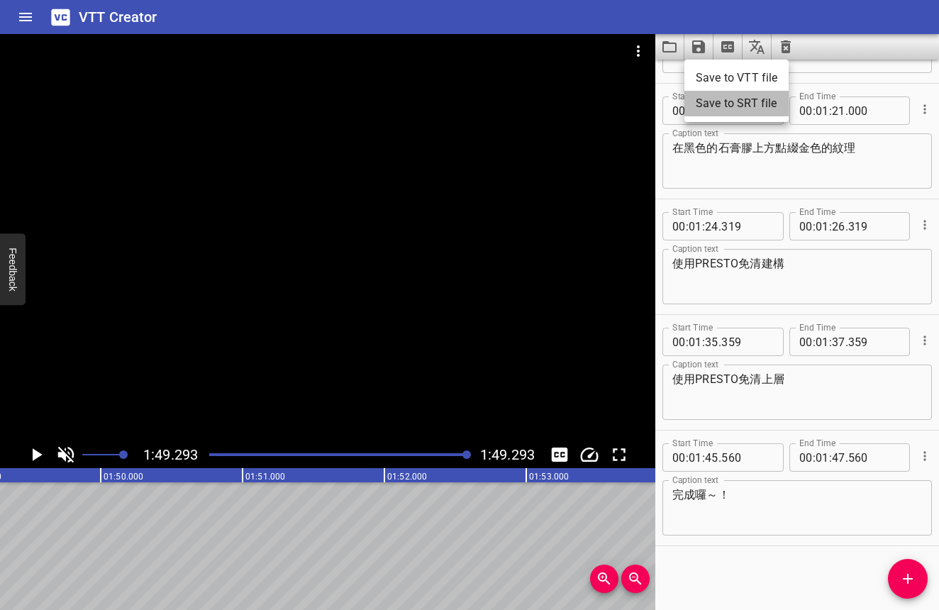
click at [706, 99] on li "Save to SRT file" at bounding box center [736, 104] width 104 height 26
click at [789, 55] on button "Clear captions" at bounding box center [785, 47] width 28 height 26
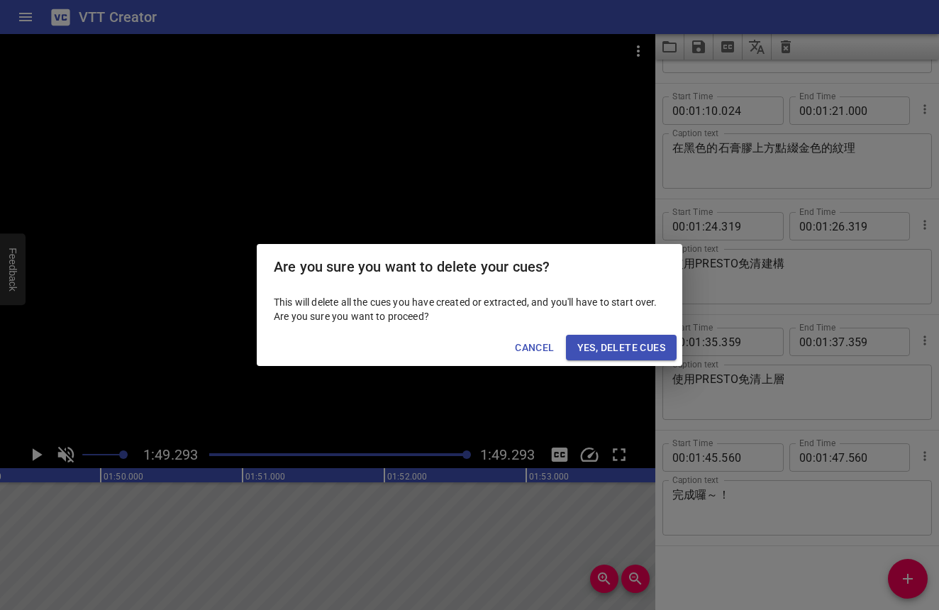
click at [606, 343] on span "Yes, Delete Cues" at bounding box center [621, 348] width 88 height 18
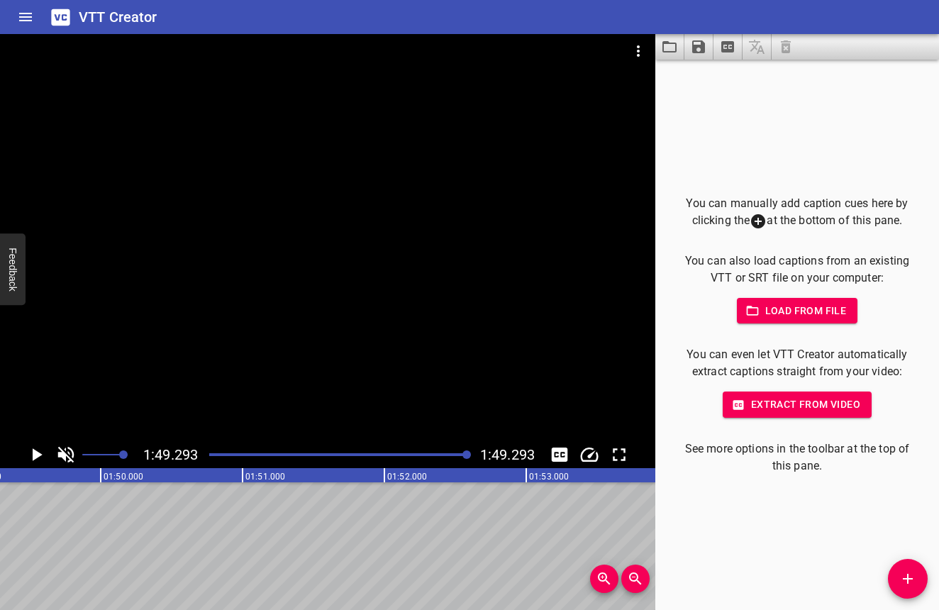
click at [635, 48] on icon "Video Options" at bounding box center [638, 51] width 17 height 17
click at [644, 58] on li "Select New Video File..." at bounding box center [691, 53] width 141 height 26
click at [42, 453] on icon "Play/Pause" at bounding box center [36, 454] width 21 height 21
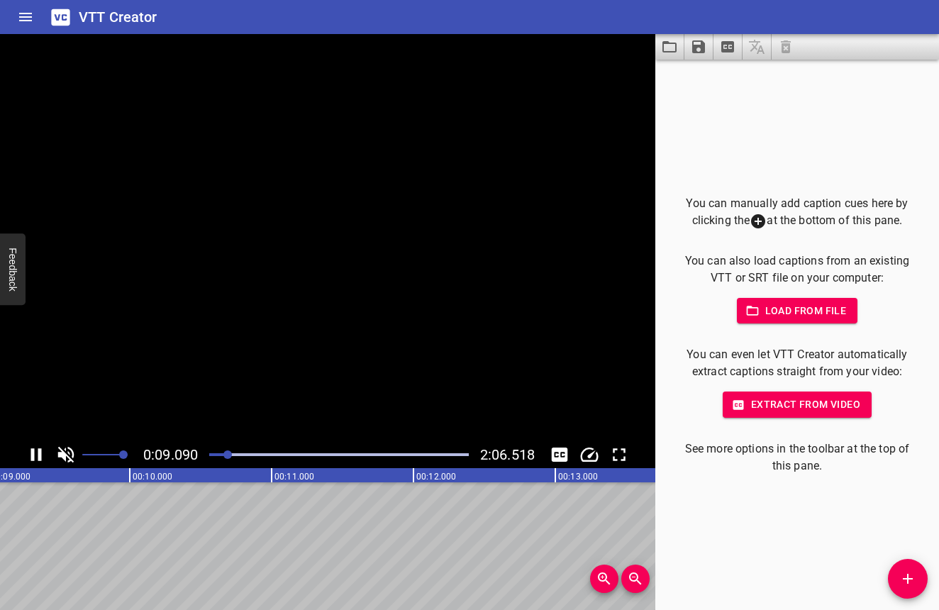
click at [42, 453] on icon "Play/Pause" at bounding box center [36, 454] width 21 height 21
click at [895, 567] on button "Add Cue" at bounding box center [908, 579] width 40 height 40
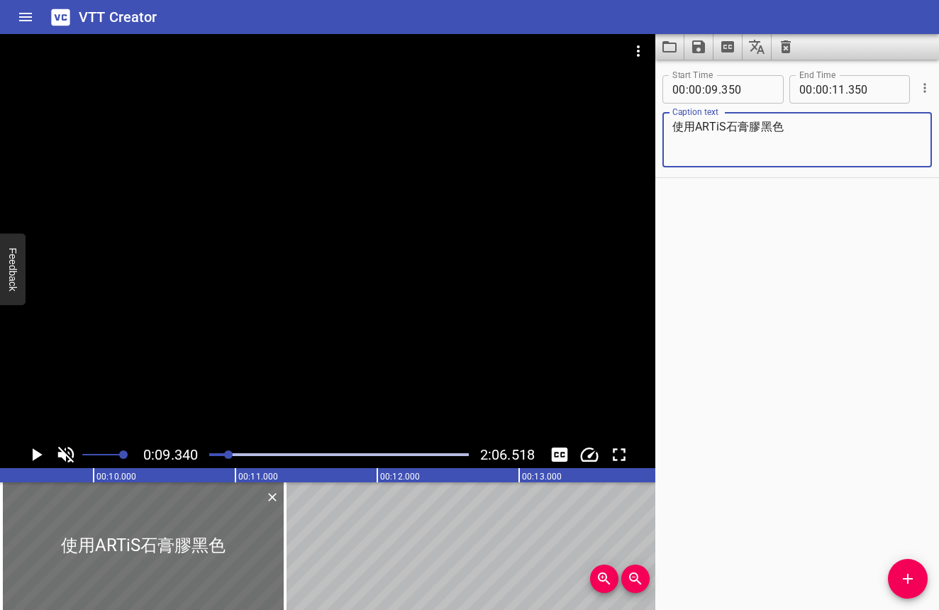
type textarea "使用ARTiS石膏膠黑色"
click at [31, 460] on icon "Play/Pause" at bounding box center [36, 454] width 21 height 21
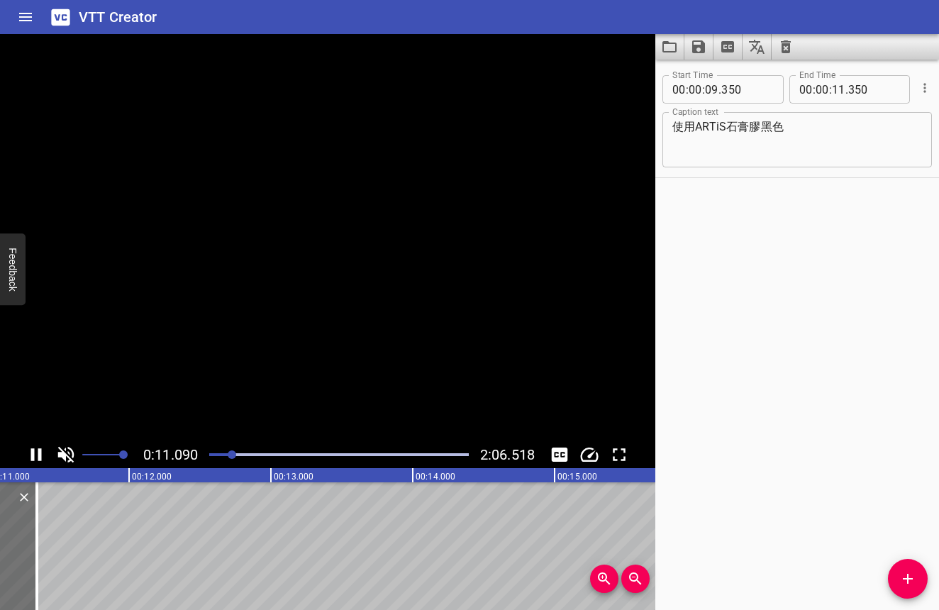
click at [31, 461] on icon "Play/Pause" at bounding box center [36, 454] width 21 height 21
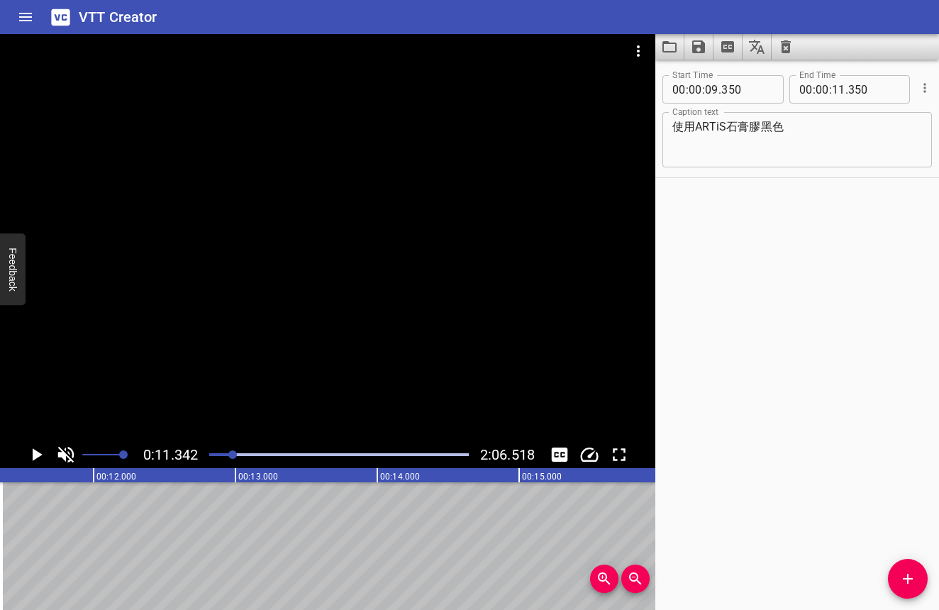
click at [903, 571] on icon "Add Cue" at bounding box center [907, 578] width 17 height 17
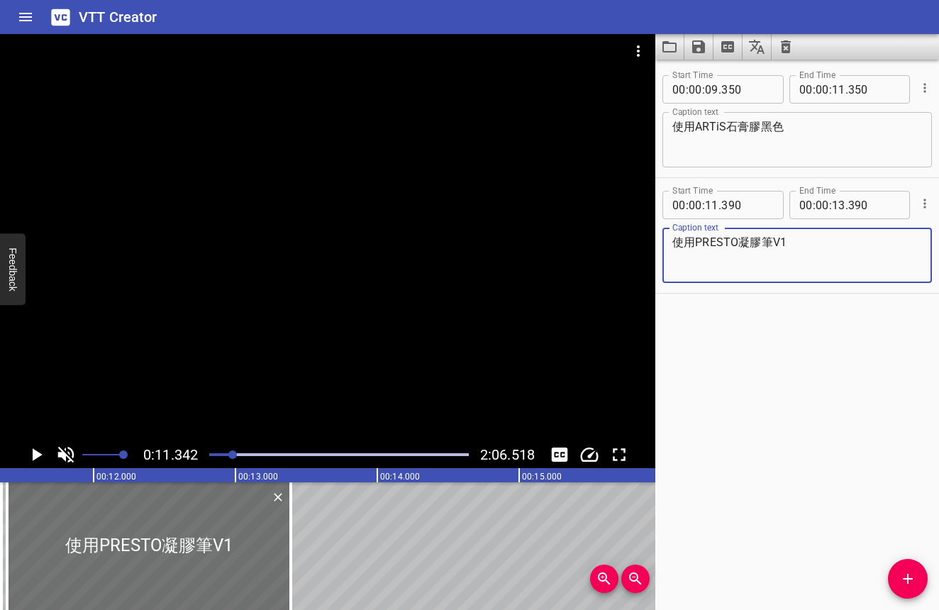
type textarea "使用PRESTO凝膠筆V1"
click at [34, 459] on icon "Play/Pause" at bounding box center [38, 454] width 10 height 13
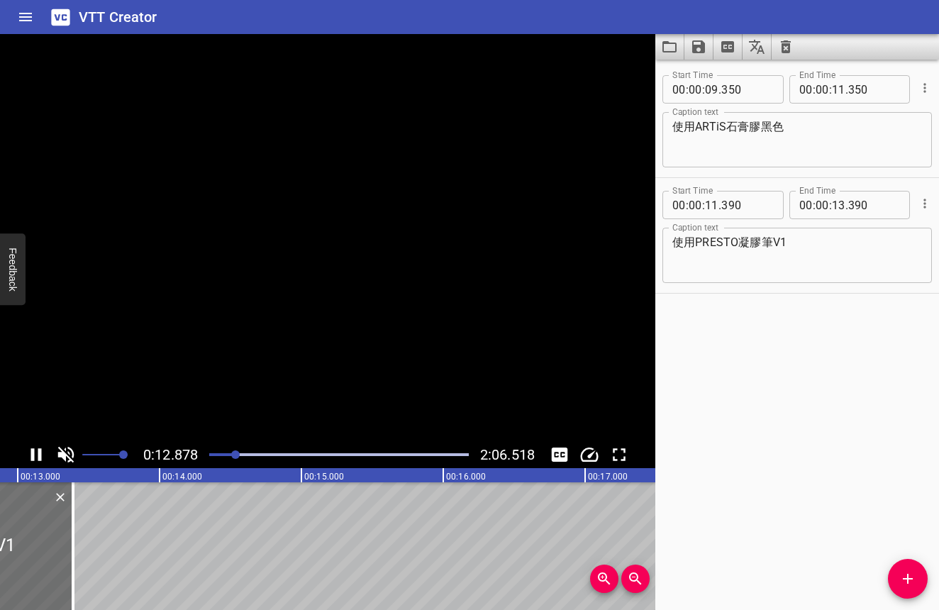
click at [34, 459] on icon "Play/Pause" at bounding box center [36, 454] width 11 height 13
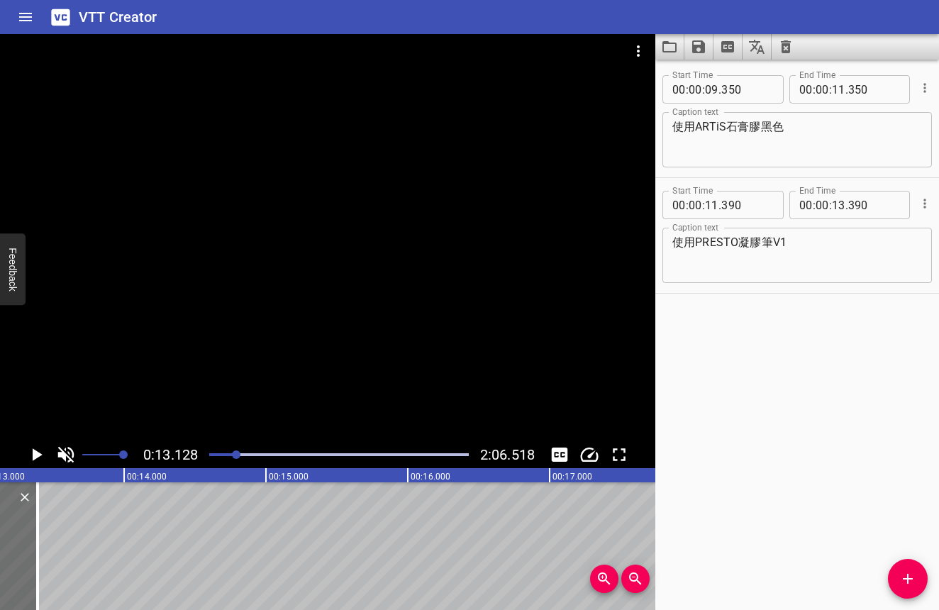
click at [906, 573] on icon "Add Cue" at bounding box center [907, 578] width 17 height 17
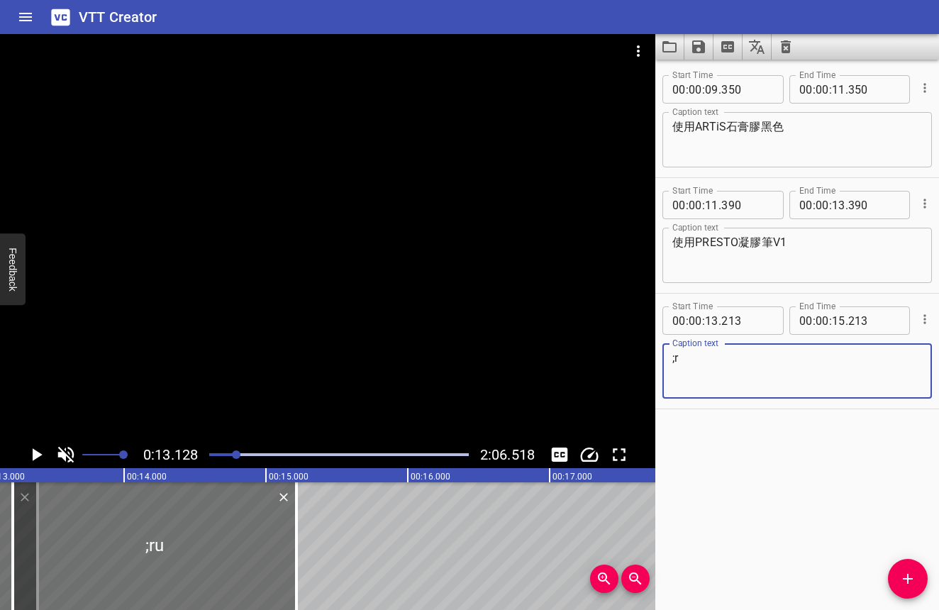
type textarea ";"
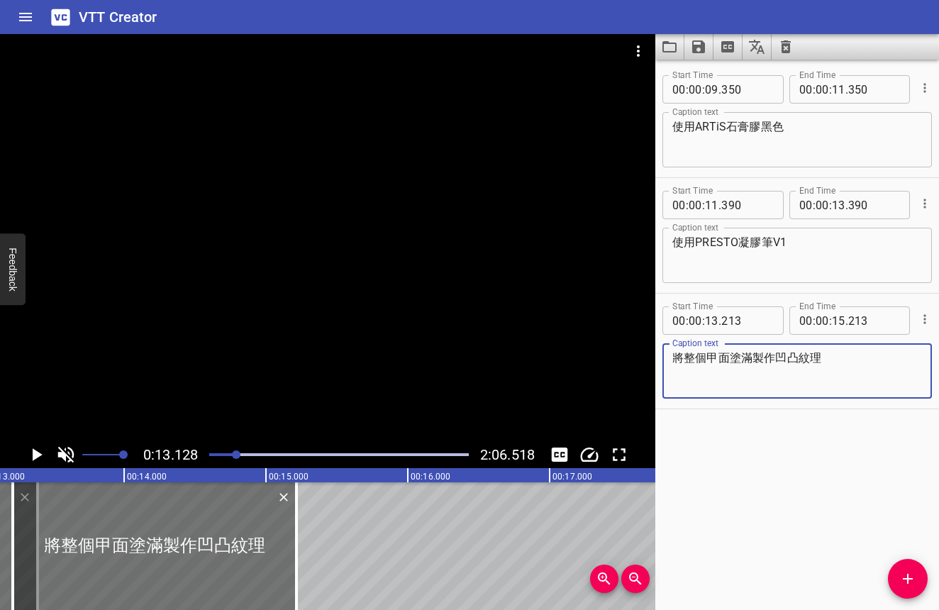
type textarea "將整個甲面塗滿製作凹凸紋理"
click at [28, 454] on icon "Play/Pause" at bounding box center [36, 454] width 21 height 21
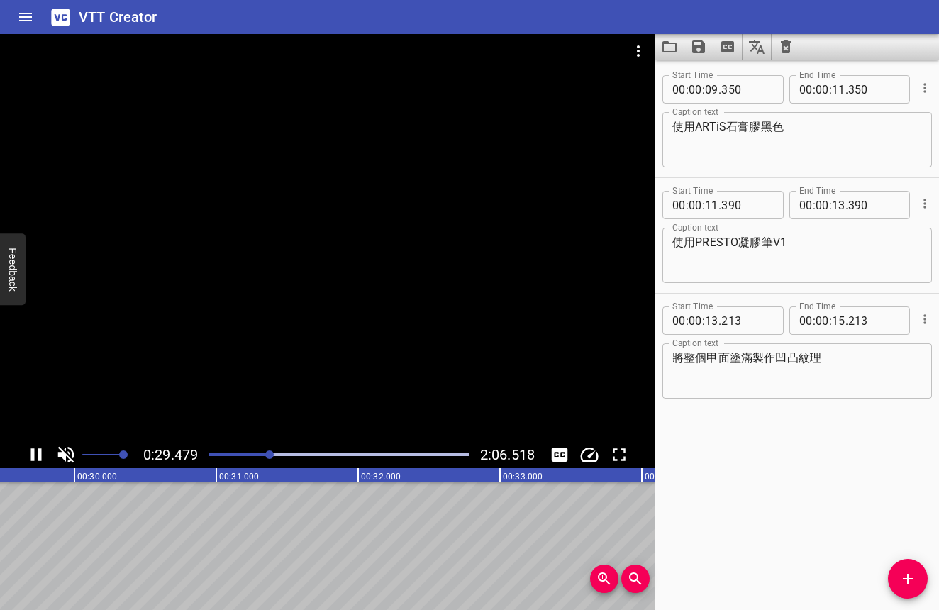
click at [39, 448] on icon "Play/Pause" at bounding box center [36, 454] width 21 height 21
click at [267, 458] on div at bounding box center [339, 455] width 277 height 20
click at [845, 320] on span "." at bounding box center [846, 320] width 3 height 28
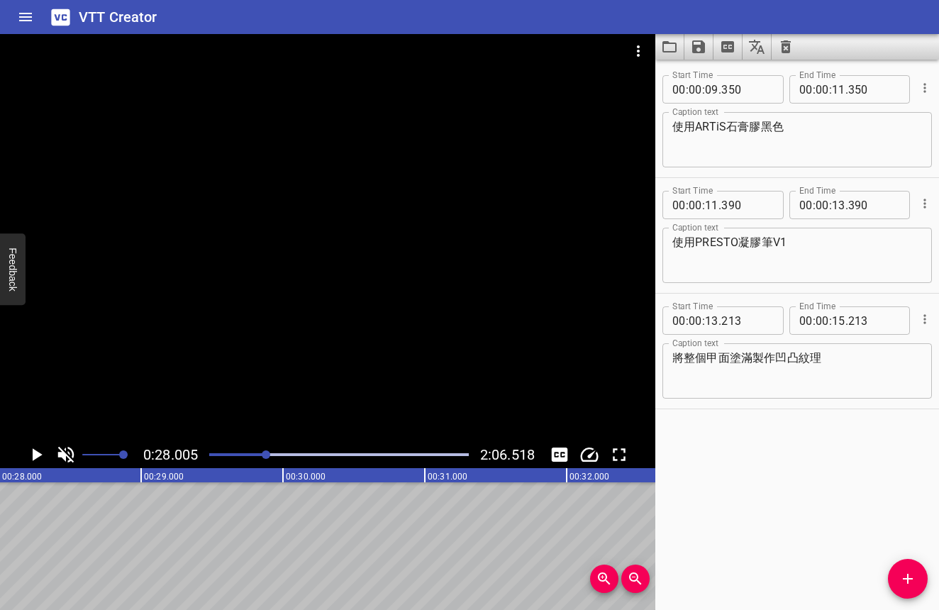
click at [845, 319] on span "." at bounding box center [846, 320] width 3 height 28
click at [852, 323] on input "number" at bounding box center [874, 320] width 52 height 28
type input "213"
click at [845, 321] on span "." at bounding box center [846, 320] width 3 height 28
click at [838, 319] on input "number" at bounding box center [838, 320] width 13 height 28
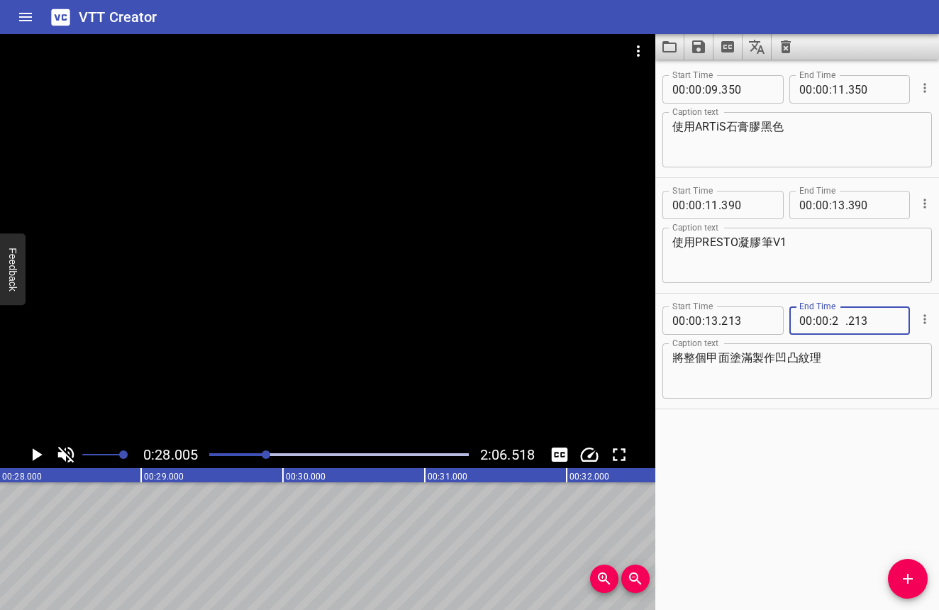
type input "28"
type input "000"
click at [37, 450] on icon "Play/Pause" at bounding box center [36, 454] width 21 height 21
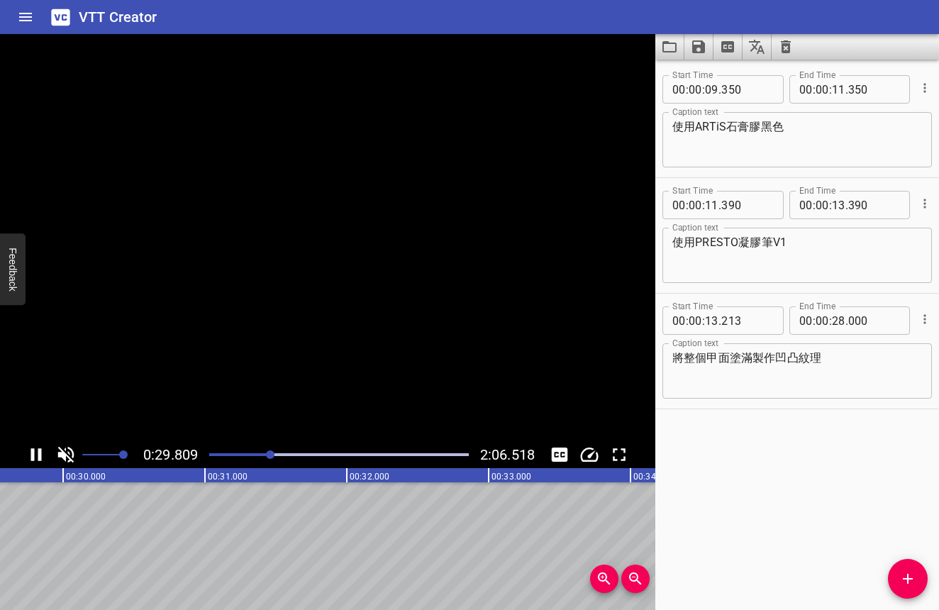
scroll to position [0, 4227]
click at [37, 450] on icon "Play/Pause" at bounding box center [36, 454] width 21 height 21
click at [910, 585] on icon "Add Cue" at bounding box center [907, 578] width 17 height 17
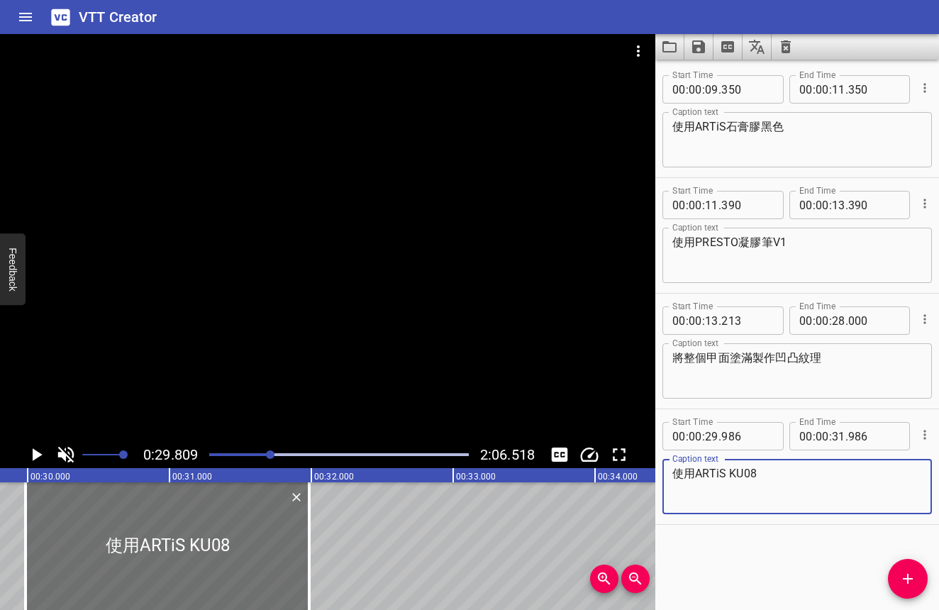
type textarea "使用ARTiS KU08"
click at [33, 451] on icon "Play/Pause" at bounding box center [38, 454] width 10 height 13
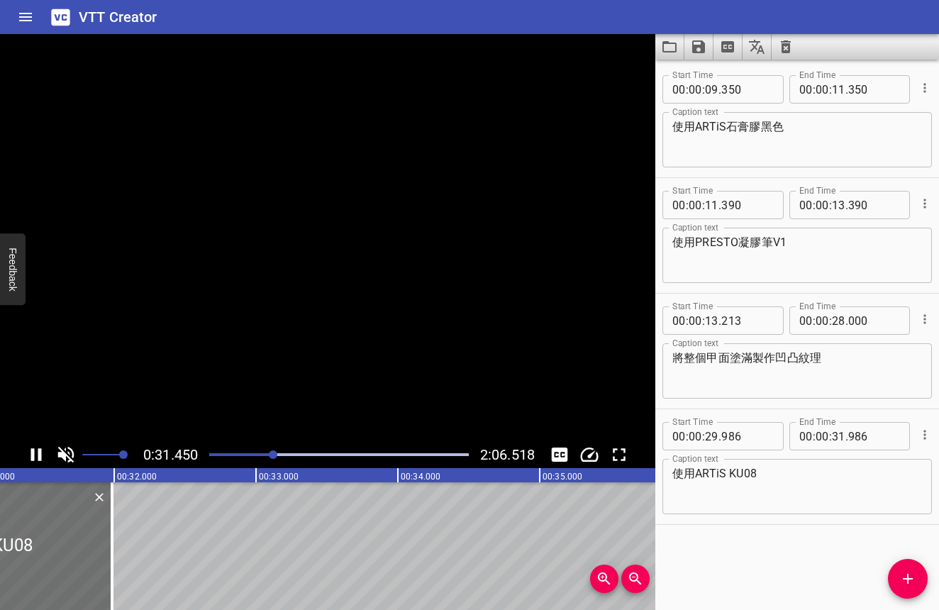
scroll to position [0, 4459]
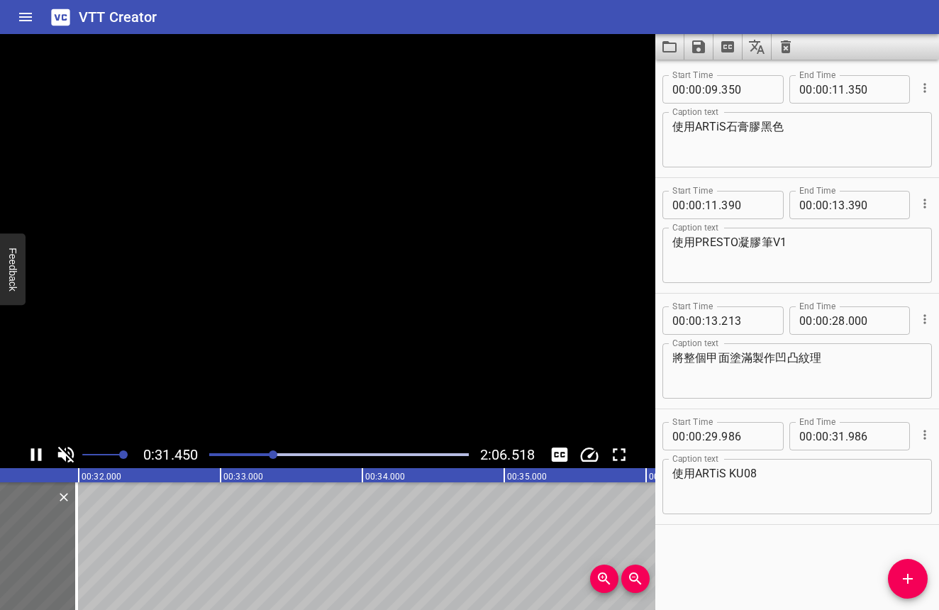
click at [33, 451] on icon "Play/Pause" at bounding box center [36, 454] width 11 height 13
click at [908, 570] on icon "Add Cue" at bounding box center [907, 578] width 17 height 17
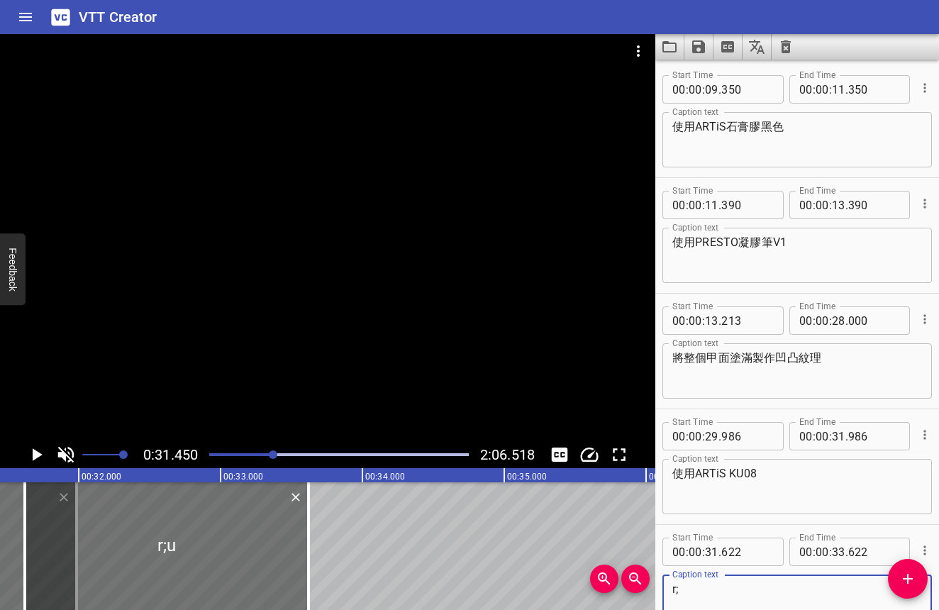
type textarea "r"
type textarea "將"
type textarea "覆"
click at [40, 450] on icon "Play/Pause" at bounding box center [36, 454] width 21 height 21
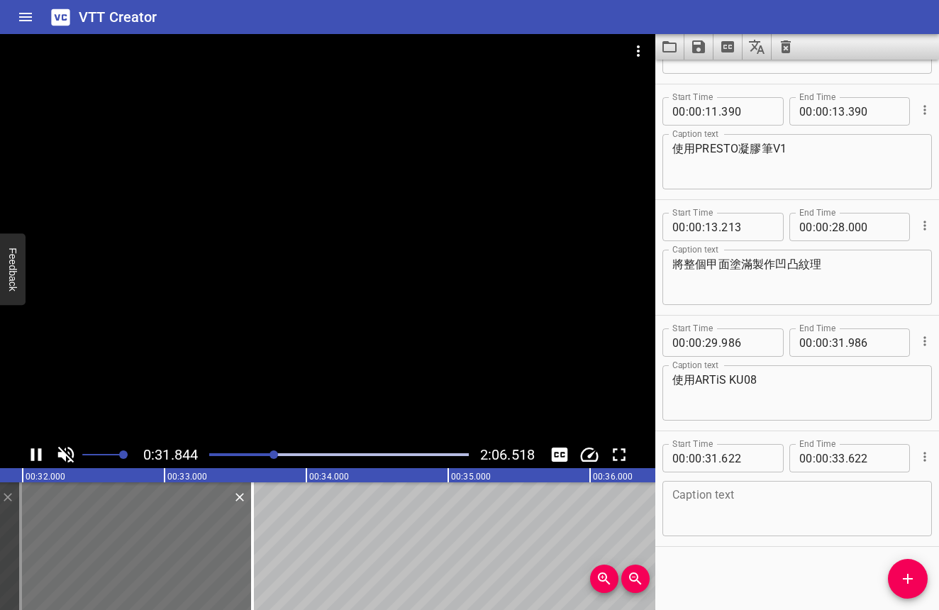
scroll to position [94, 0]
click at [40, 450] on icon "Play/Pause" at bounding box center [36, 454] width 11 height 13
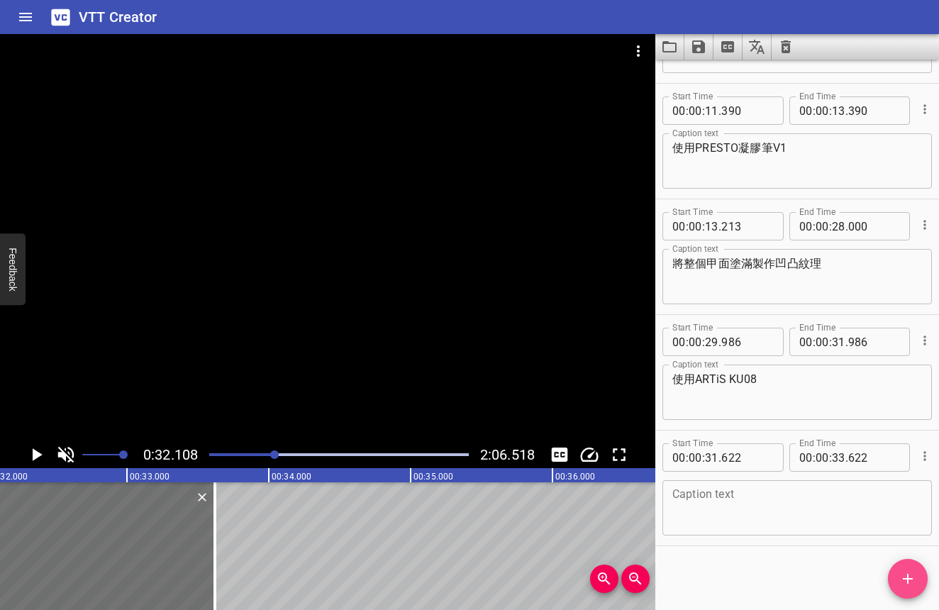
click at [917, 576] on span "Add Cue" at bounding box center [908, 578] width 40 height 17
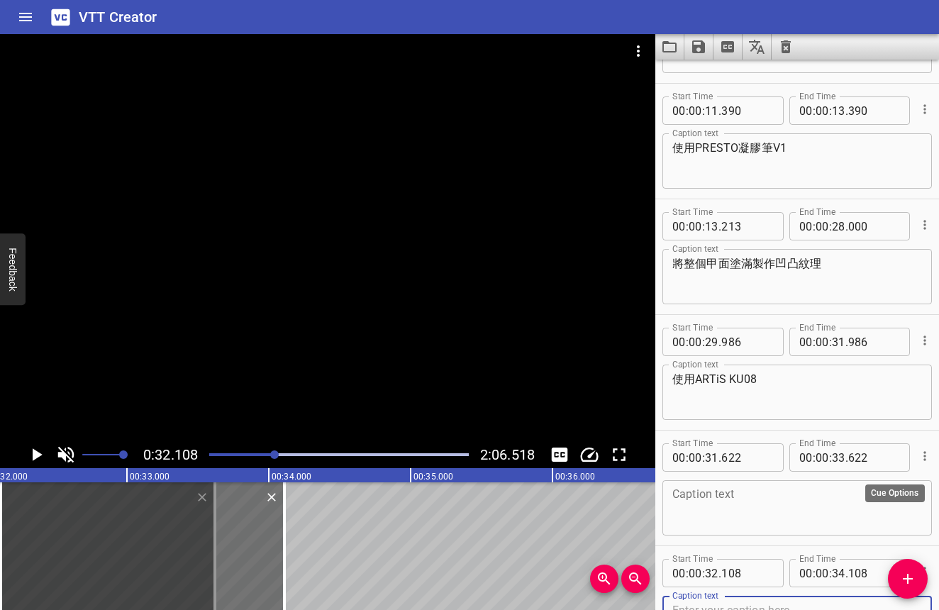
click at [918, 457] on icon "Cue Options" at bounding box center [925, 456] width 14 height 14
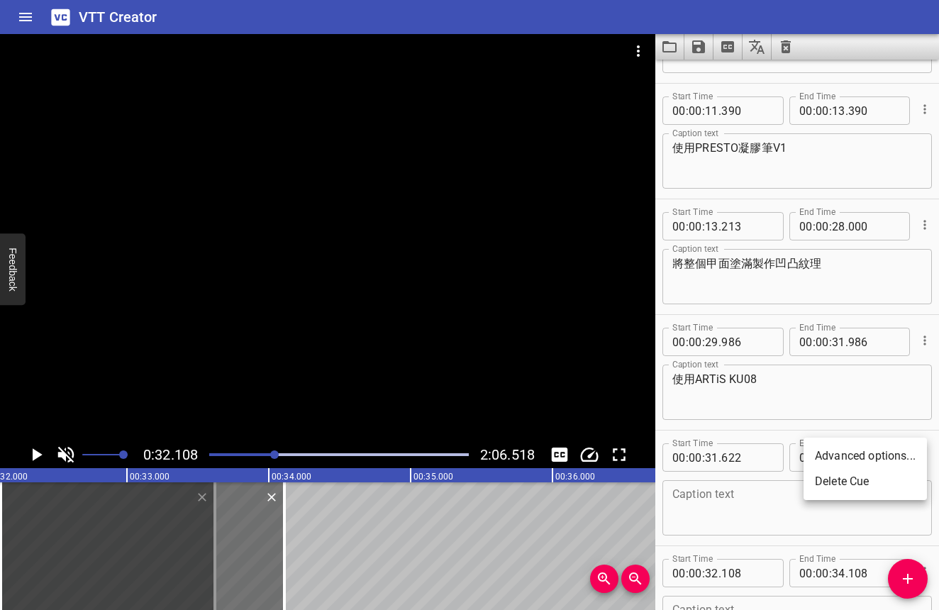
click at [896, 490] on li "Delete Cue" at bounding box center [864, 482] width 123 height 26
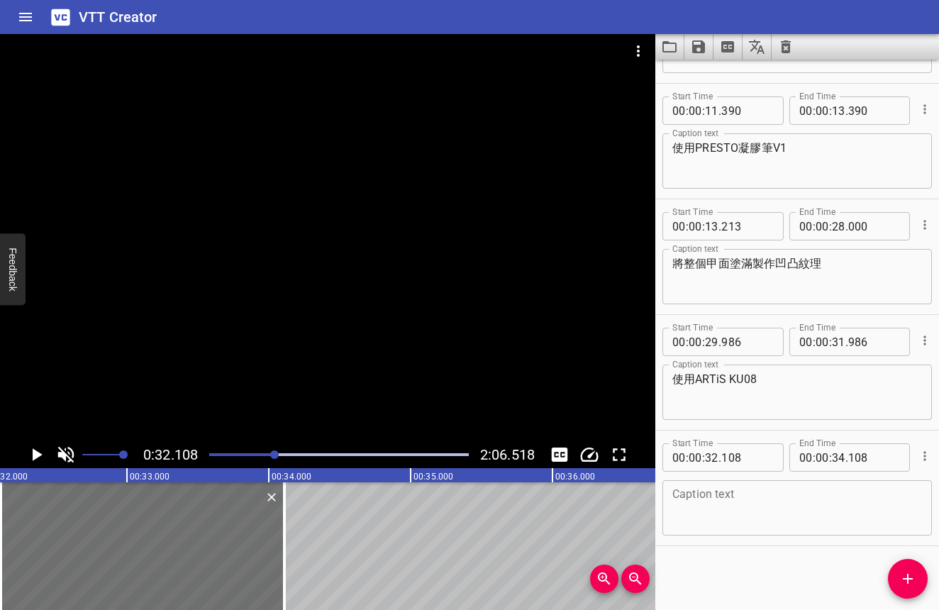
click at [729, 506] on textarea at bounding box center [797, 508] width 250 height 40
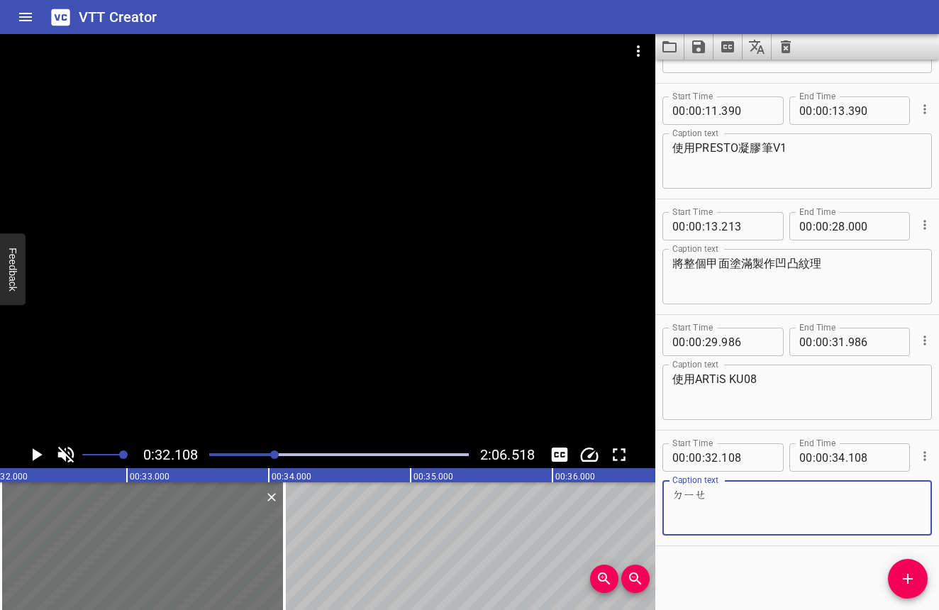
type textarea "跌"
type textarea "在"
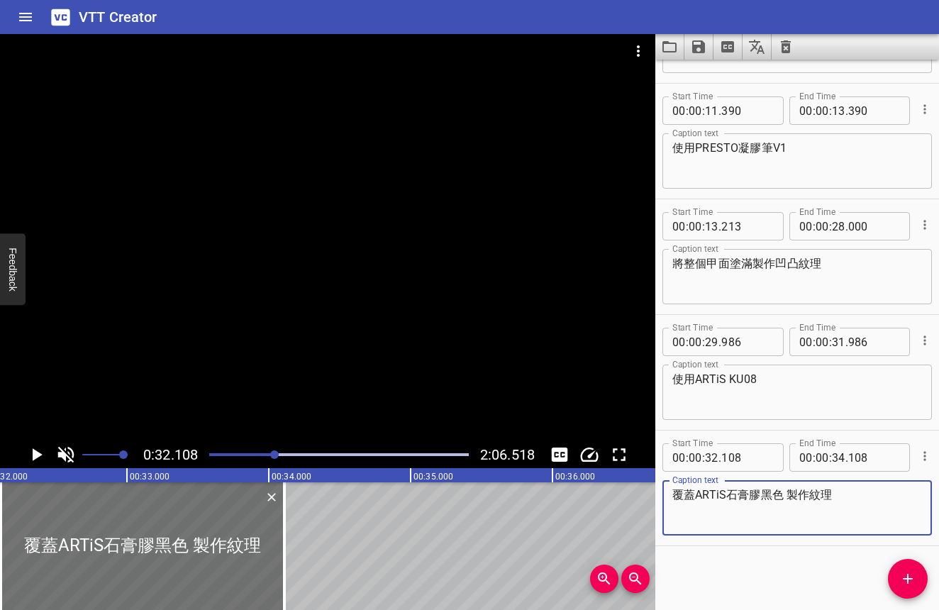
type textarea "覆蓋ARTiS石膏膠黑色 製作紋理"
click at [36, 454] on icon "Play/Pause" at bounding box center [38, 454] width 10 height 13
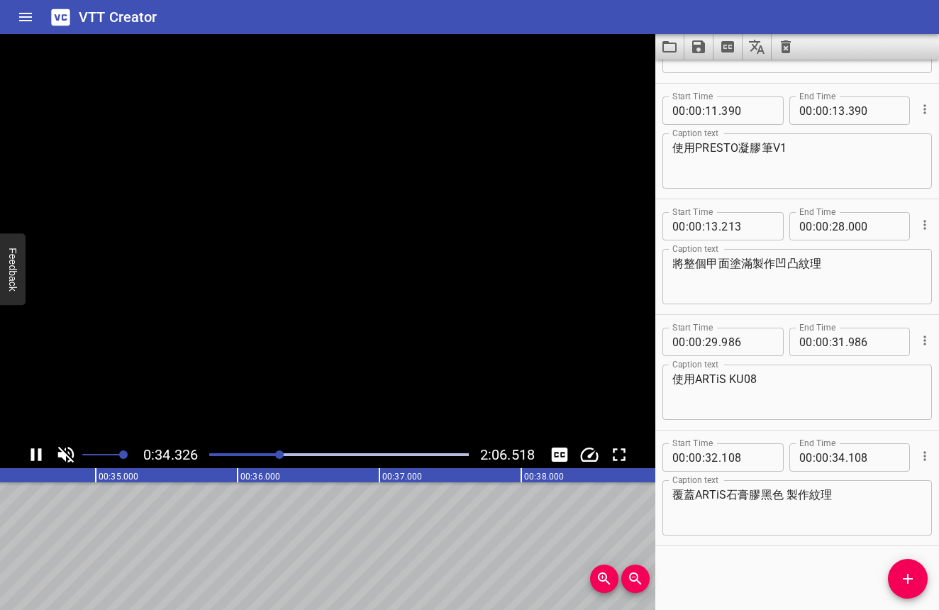
click at [36, 454] on icon "Play/Pause" at bounding box center [36, 454] width 21 height 21
click at [33, 457] on icon "Play/Pause" at bounding box center [38, 454] width 10 height 13
click at [38, 450] on icon "Play/Pause" at bounding box center [36, 454] width 21 height 21
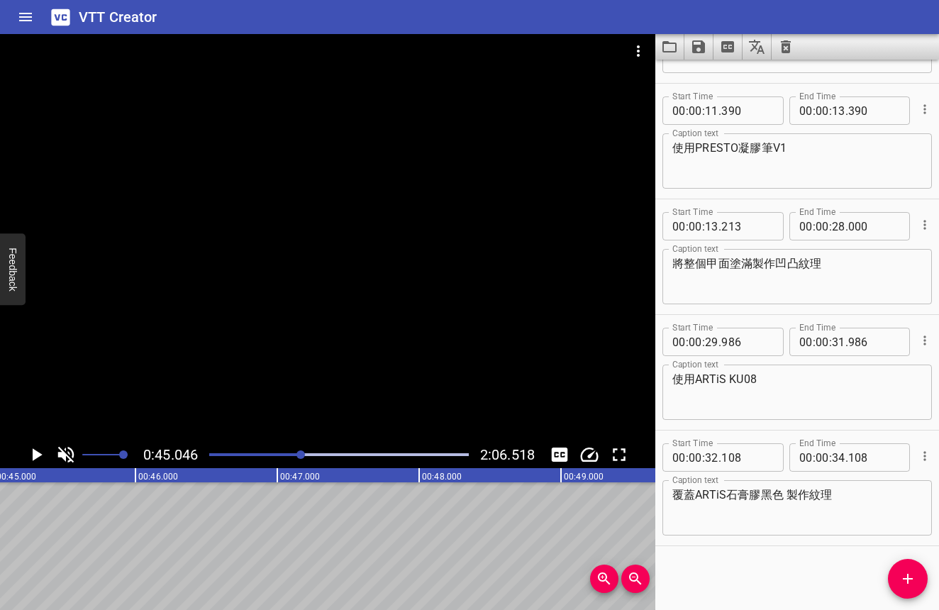
click at [299, 454] on div at bounding box center [300, 454] width 9 height 9
click at [38, 452] on icon "Play/Pause" at bounding box center [38, 454] width 10 height 13
click at [282, 452] on div at bounding box center [339, 455] width 277 height 20
click at [35, 456] on icon "Play/Pause" at bounding box center [36, 454] width 21 height 21
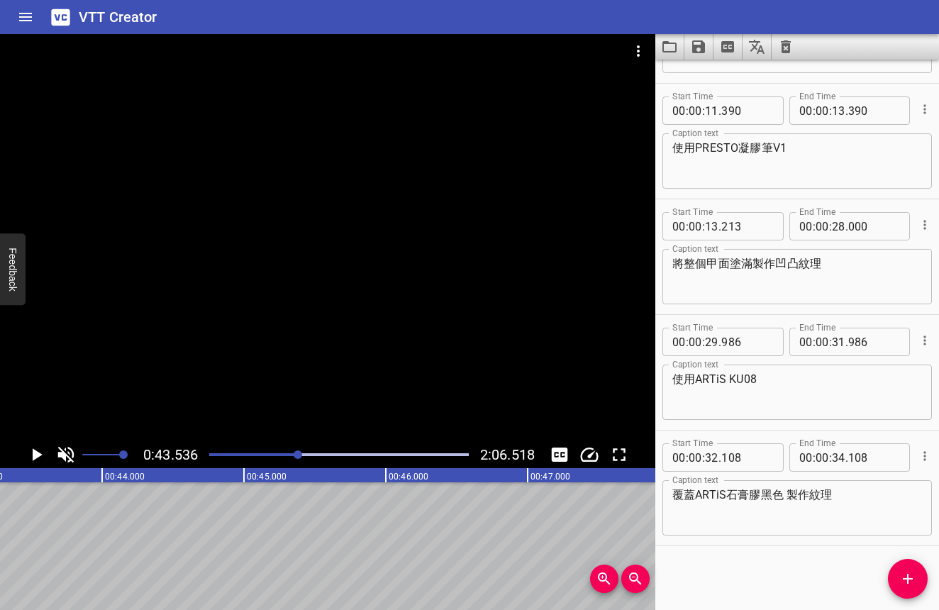
scroll to position [0, 6174]
click at [832, 459] on input "number" at bounding box center [838, 457] width 13 height 28
type input "34"
click at [845, 460] on span "." at bounding box center [846, 457] width 3 height 28
click at [837, 458] on input "number" at bounding box center [838, 457] width 13 height 28
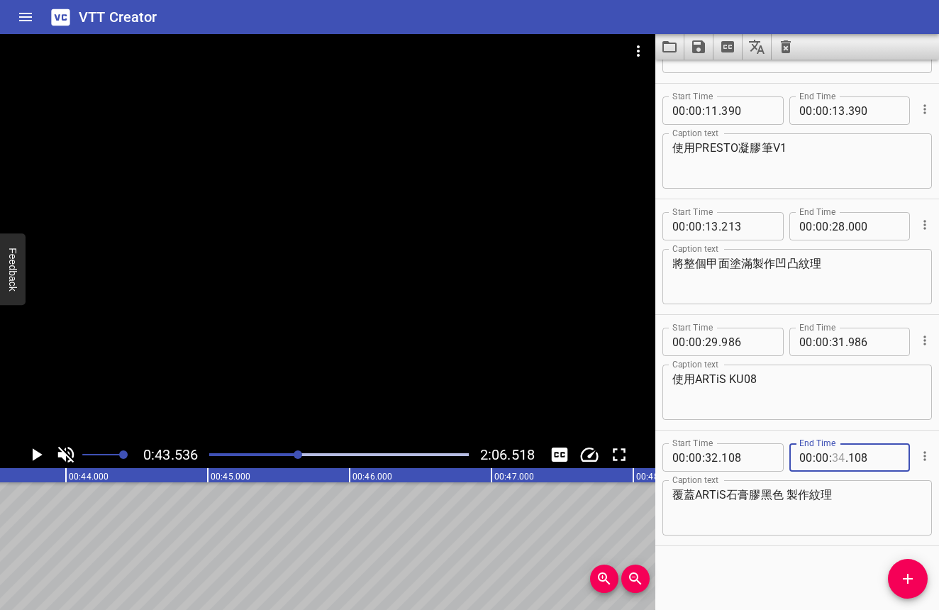
type input "3"
type input "34"
type input "04"
click at [842, 483] on div "覆蓋ARTiS石膏膠黑色 製作紋理 Caption text" at bounding box center [796, 507] width 269 height 55
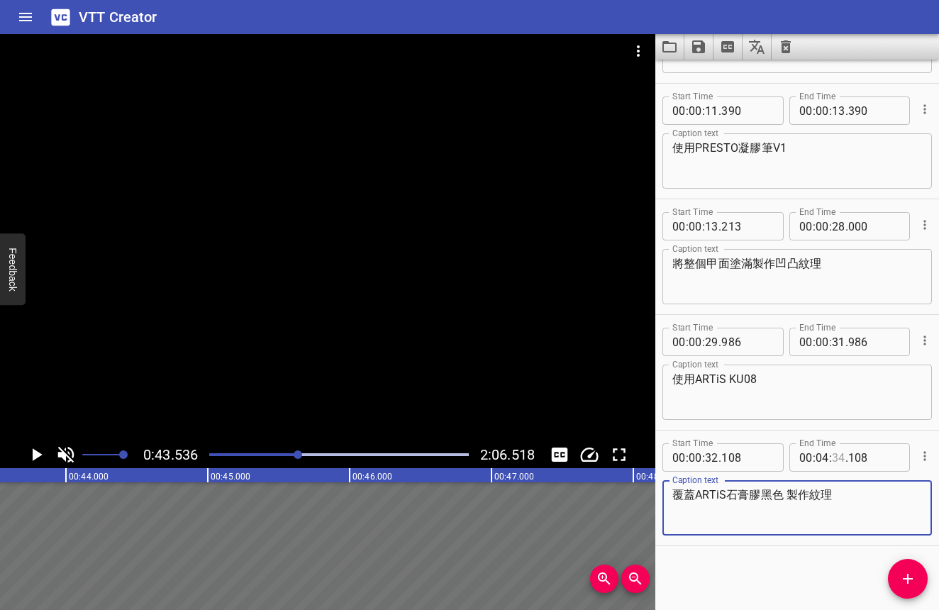
click at [837, 467] on input "number" at bounding box center [838, 457] width 13 height 28
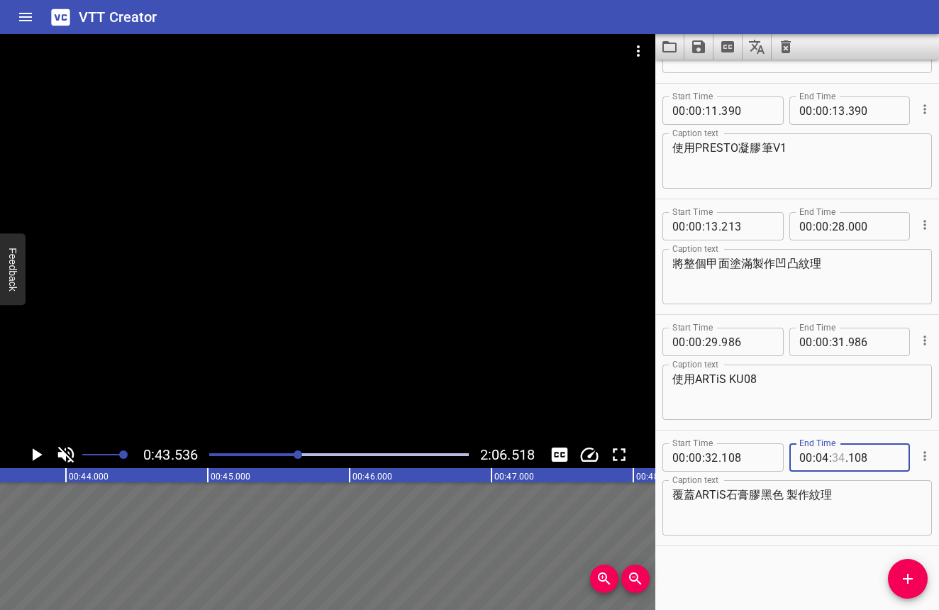
type input "34"
click at [823, 461] on input "number" at bounding box center [821, 457] width 13 height 28
type input "00"
type input "42"
type input "000"
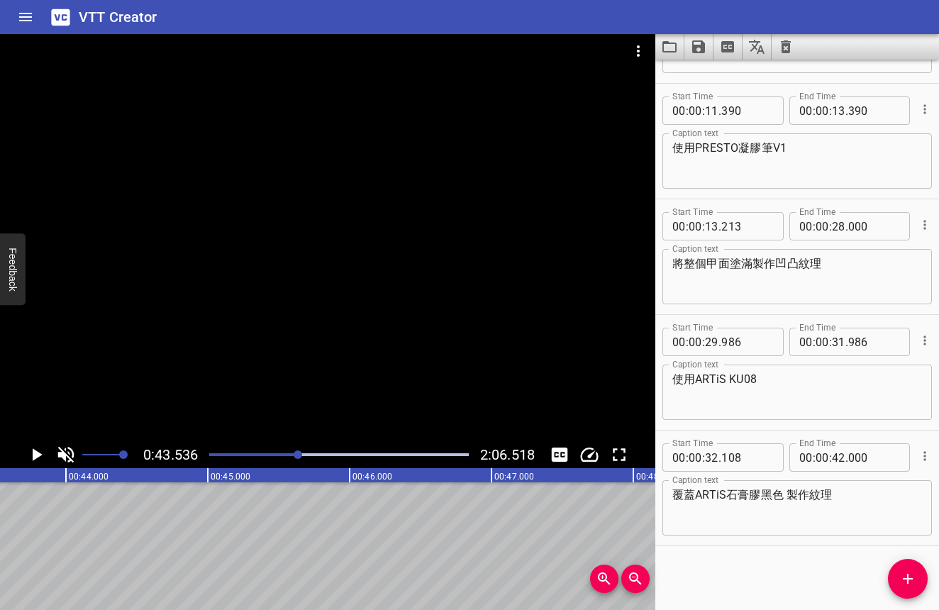
click at [30, 447] on icon "Play/Pause" at bounding box center [36, 454] width 21 height 21
click at [32, 450] on icon "Play/Pause" at bounding box center [36, 454] width 11 height 13
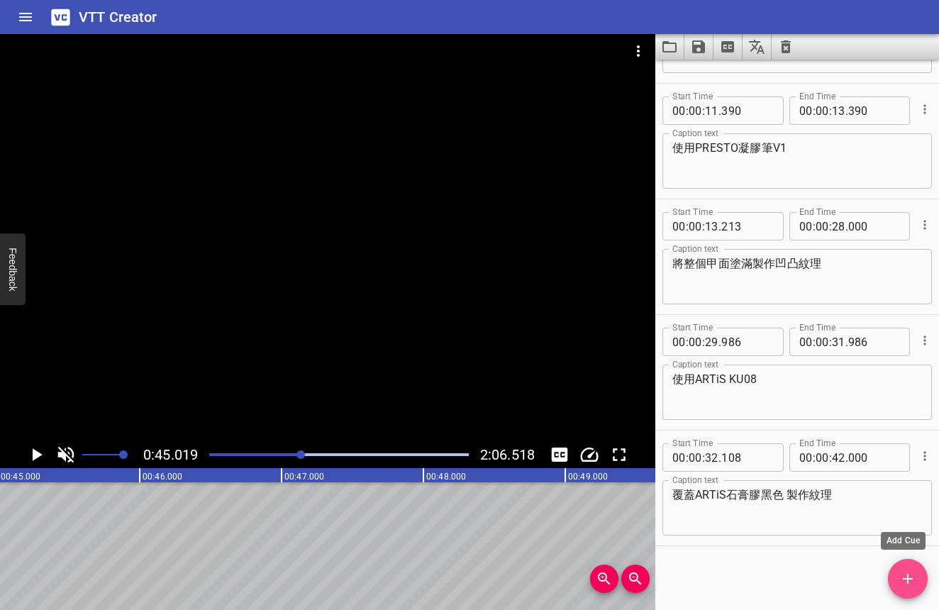
click at [895, 572] on span "Add Cue" at bounding box center [908, 578] width 40 height 17
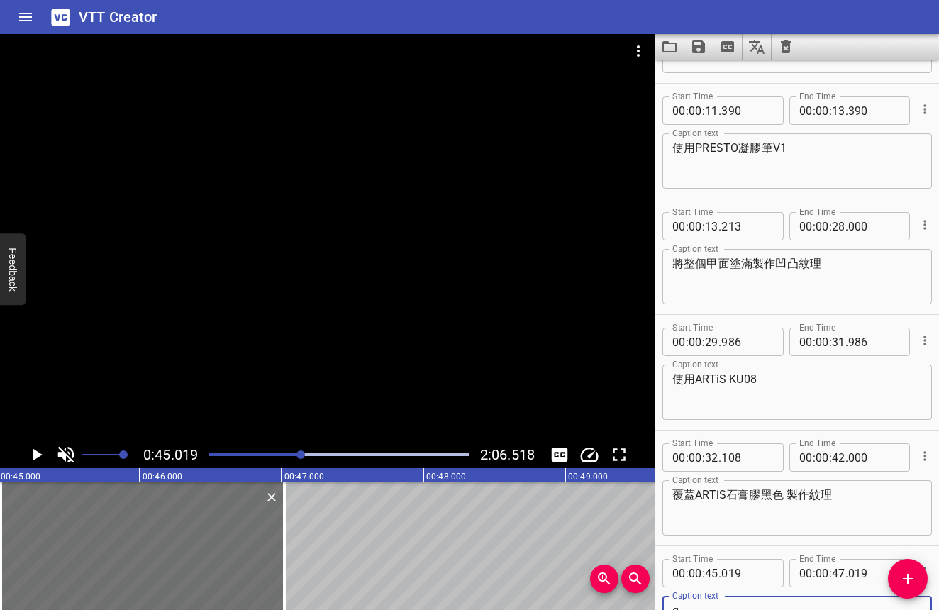
scroll to position [101, 0]
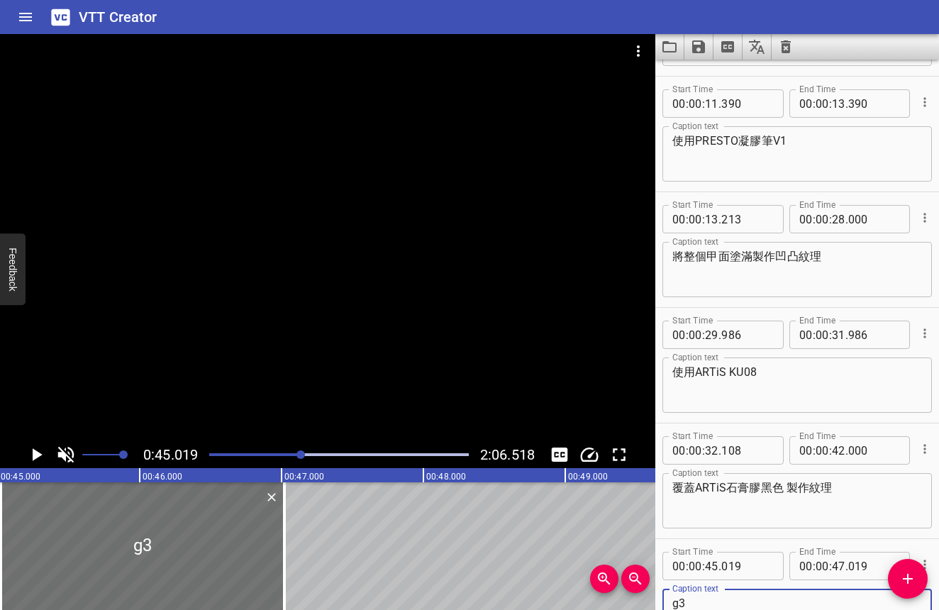
type textarea "g"
click at [232, 457] on div at bounding box center [339, 455] width 277 height 20
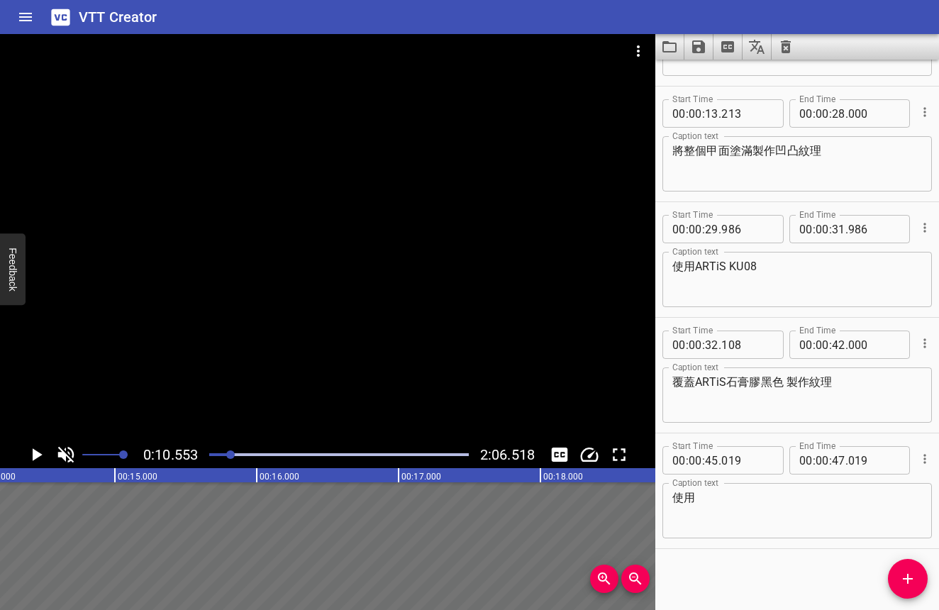
scroll to position [210, 0]
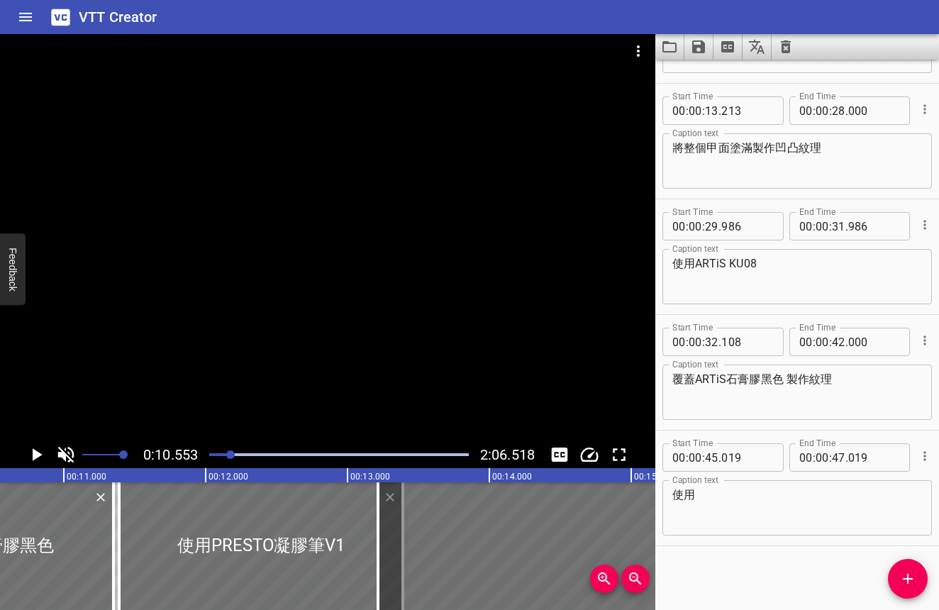
click at [224, 457] on div at bounding box center [339, 455] width 277 height 20
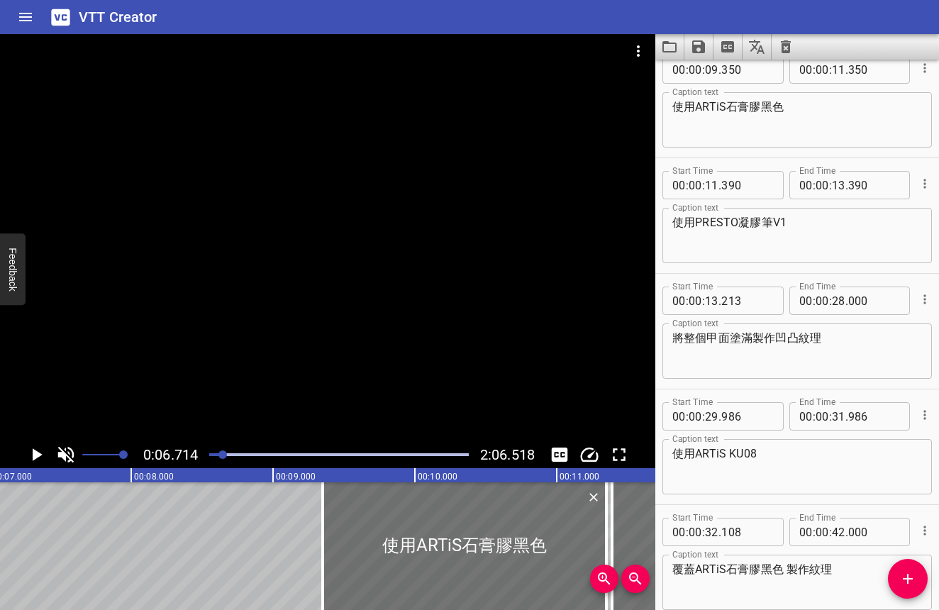
scroll to position [0, 0]
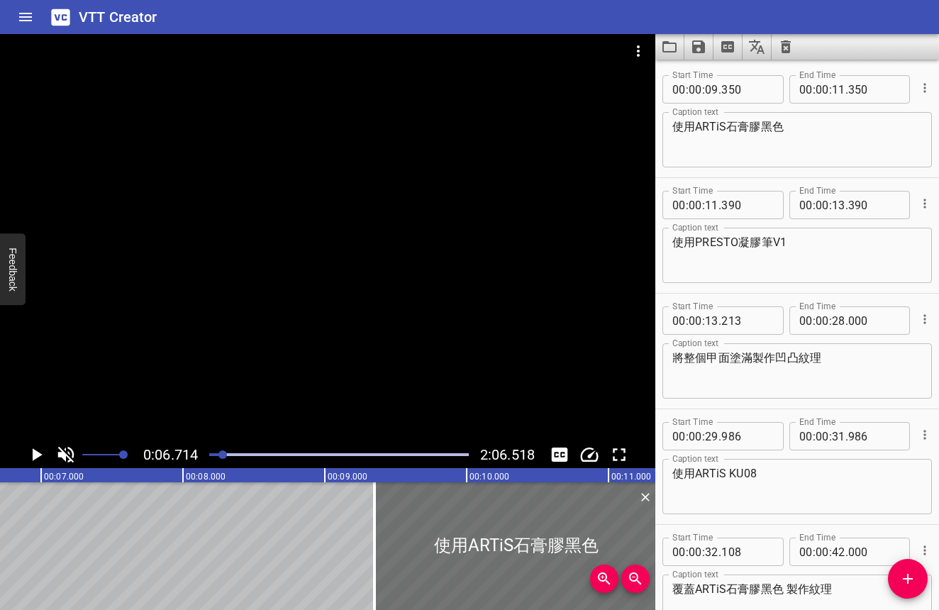
click at [221, 456] on div at bounding box center [222, 454] width 9 height 9
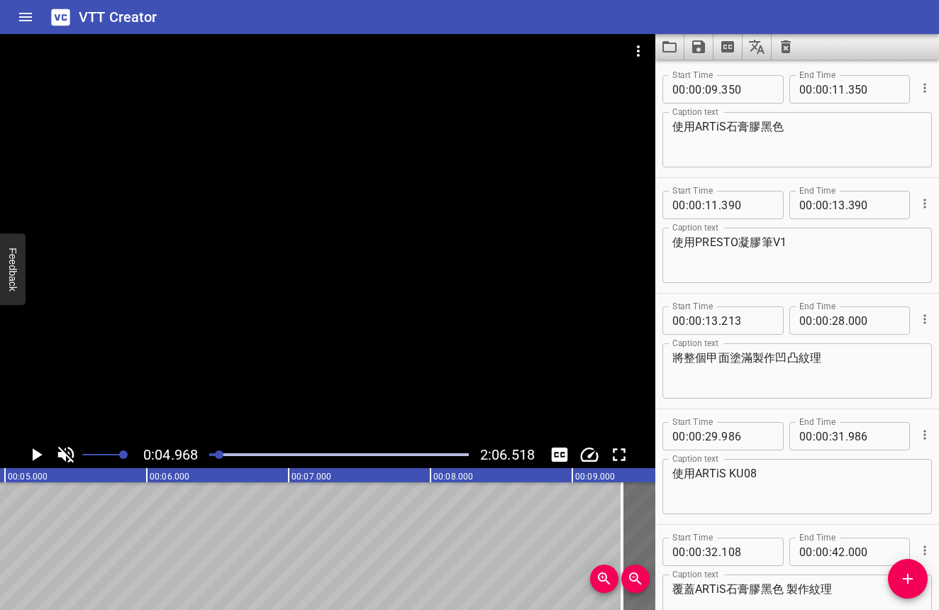
click at [218, 455] on div at bounding box center [219, 454] width 9 height 9
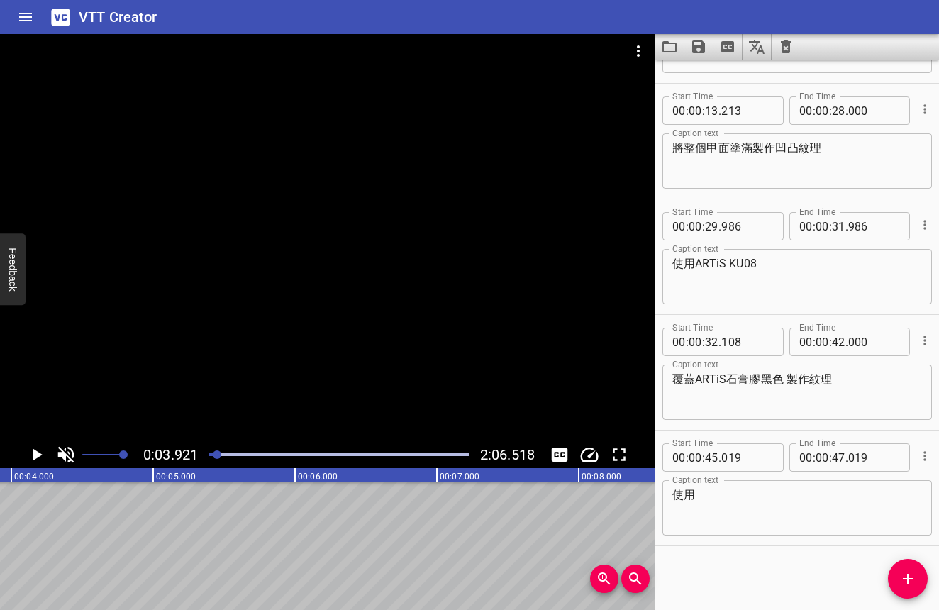
click at [729, 504] on textarea "使用" at bounding box center [797, 508] width 250 height 40
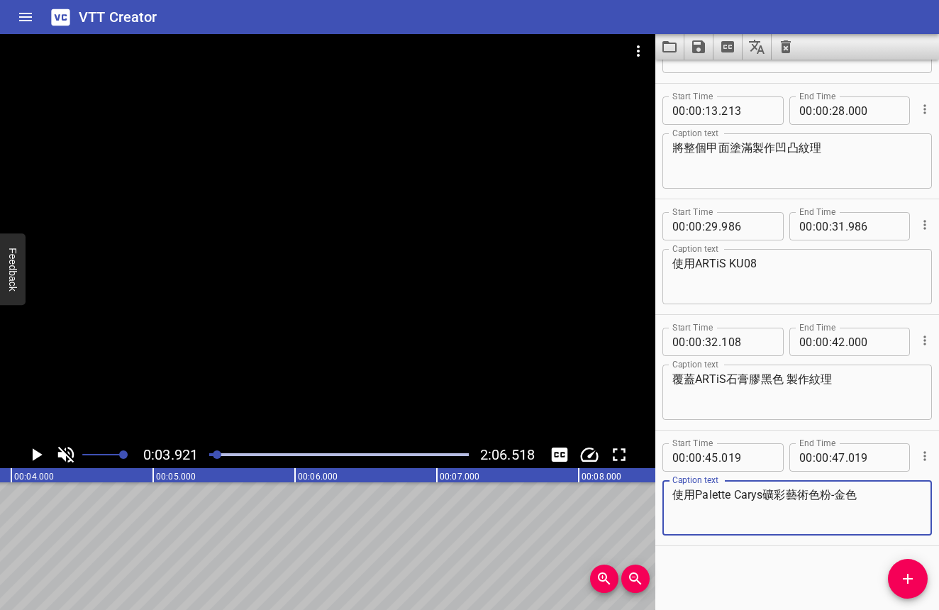
type textarea "使用Palette Carys礦彩藝術色粉-金色"
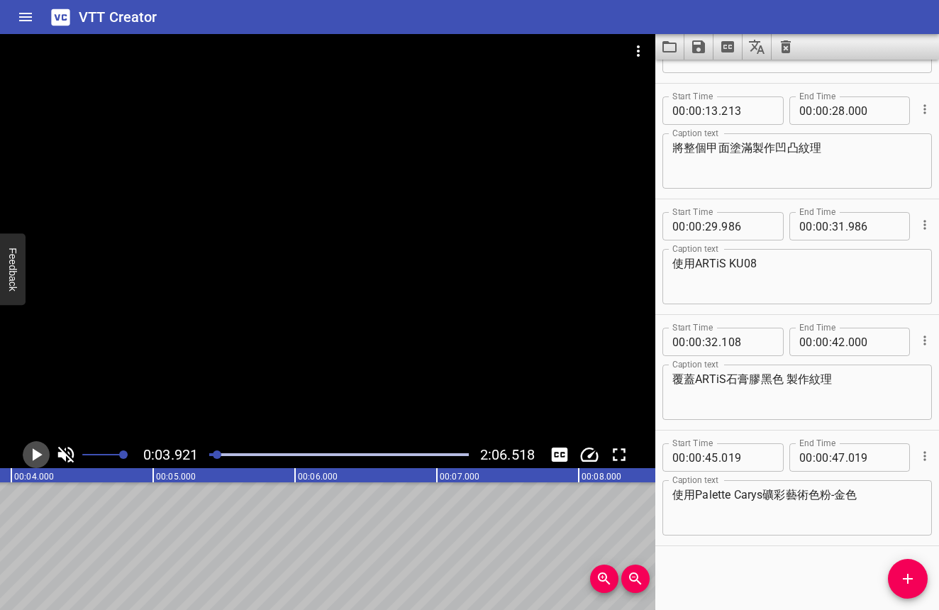
click at [38, 451] on icon "Play/Pause" at bounding box center [36, 454] width 21 height 21
click at [272, 452] on div at bounding box center [339, 455] width 277 height 20
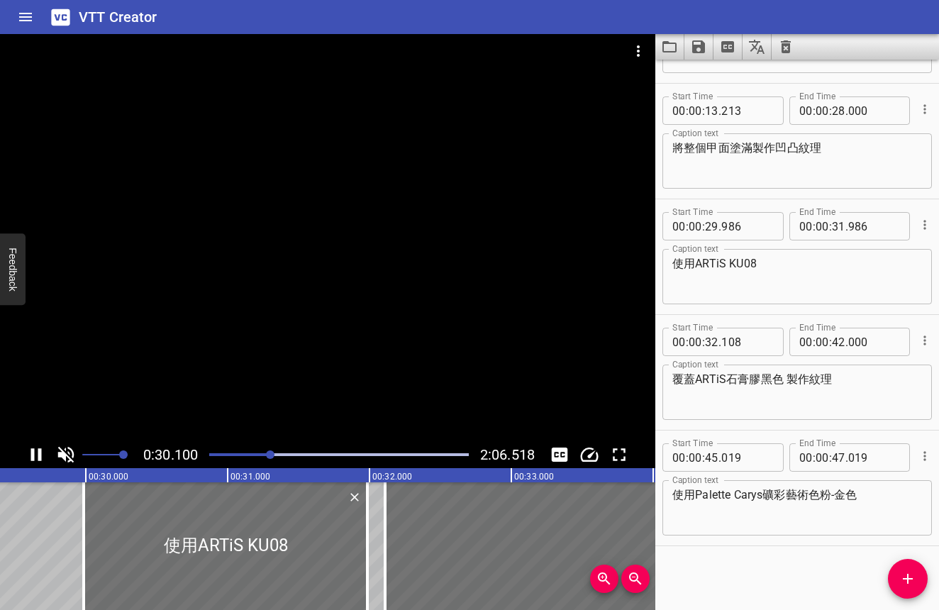
click at [287, 452] on div at bounding box center [339, 455] width 277 height 20
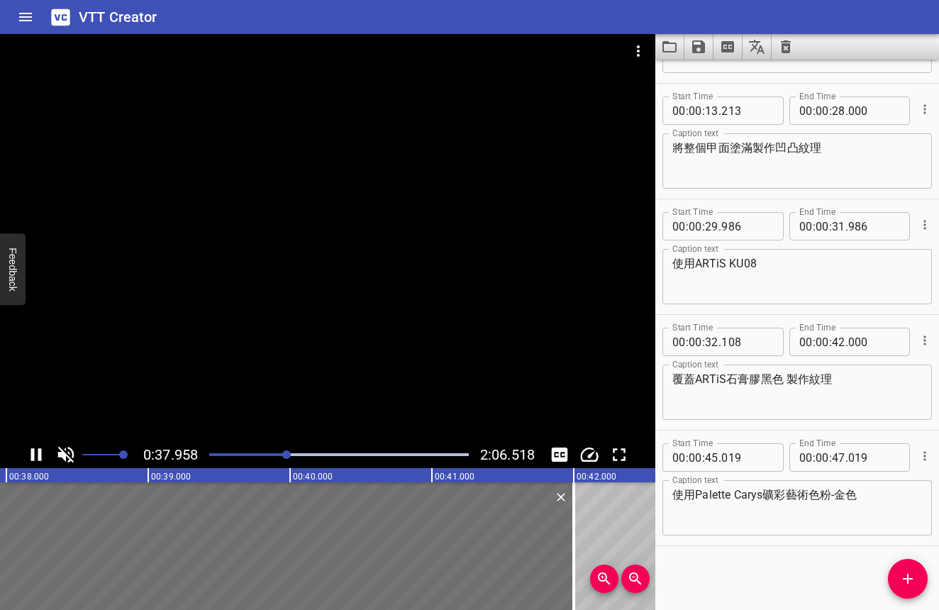
click at [299, 454] on div "Play progress" at bounding box center [339, 454] width 260 height 3
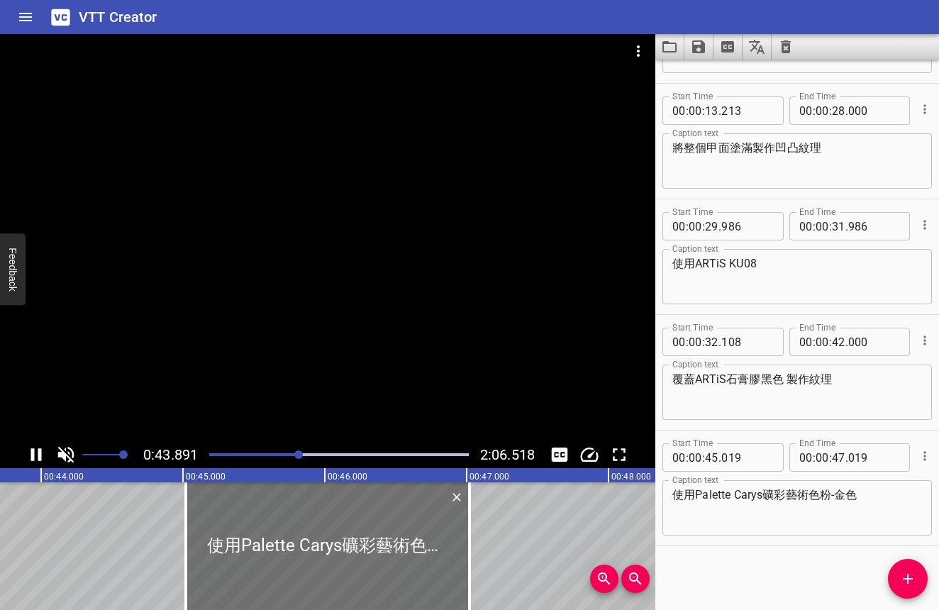
click at [308, 455] on div "Play progress" at bounding box center [339, 454] width 260 height 3
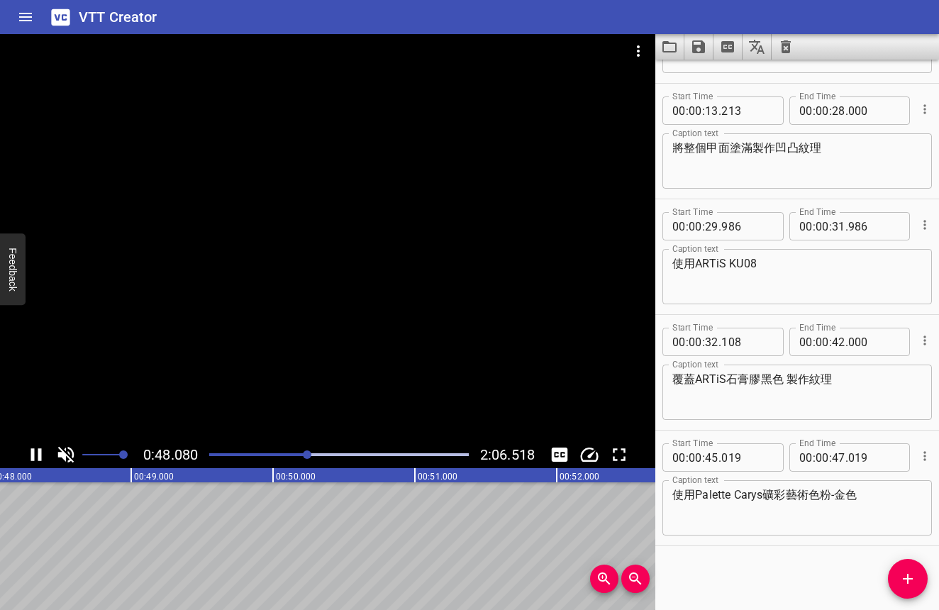
click at [311, 455] on div at bounding box center [307, 454] width 9 height 9
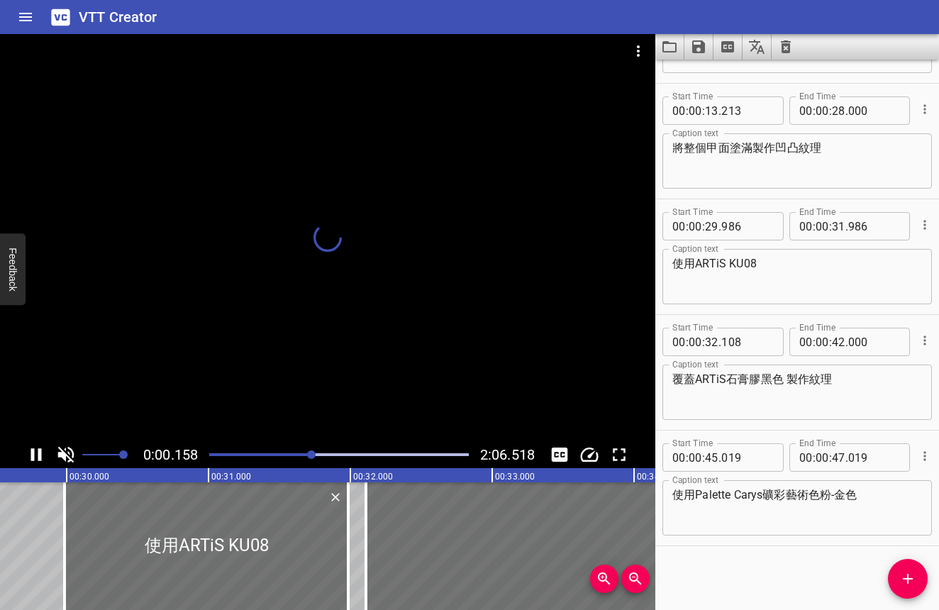
click at [306, 455] on div "Play progress" at bounding box center [183, 454] width 260 height 3
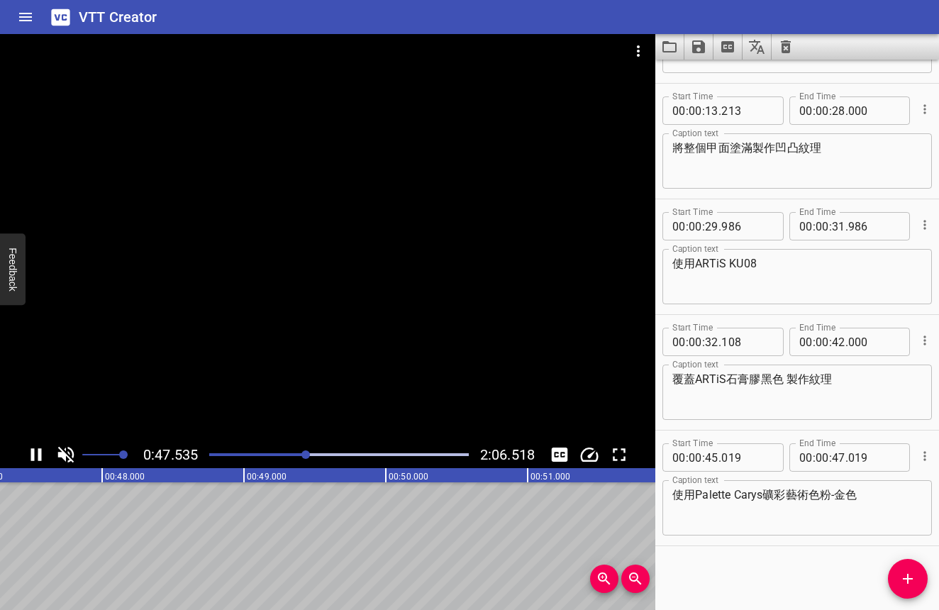
click at [301, 455] on div "Play progress" at bounding box center [178, 454] width 260 height 3
click at [44, 457] on icon "Play/Pause" at bounding box center [36, 454] width 21 height 21
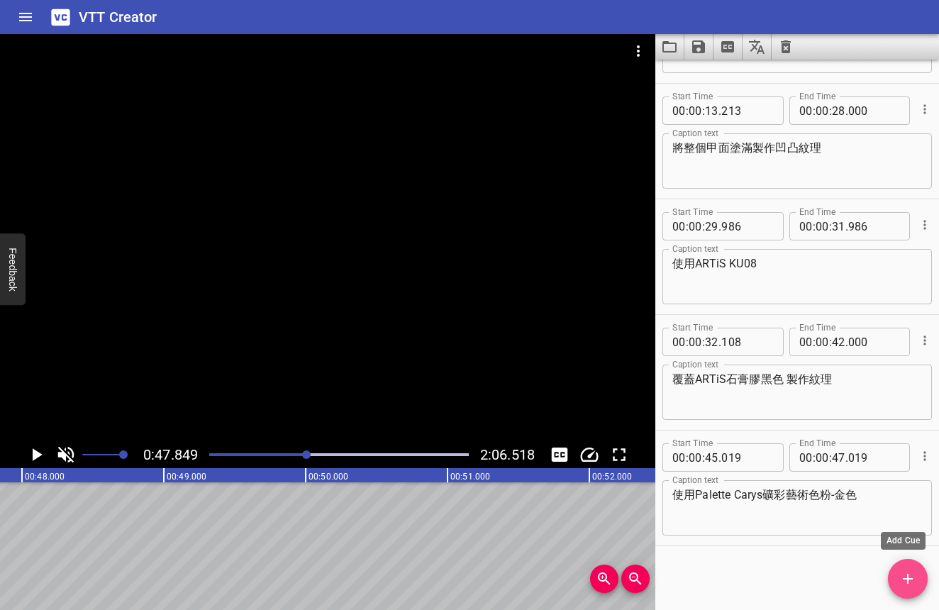
click at [901, 570] on icon "Add Cue" at bounding box center [907, 578] width 17 height 17
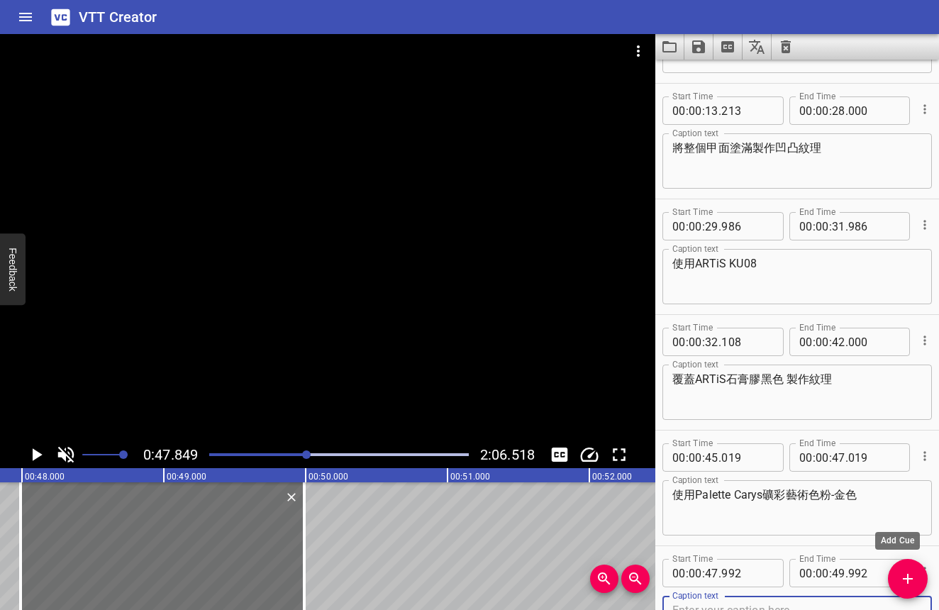
type textarea "Ｐ"
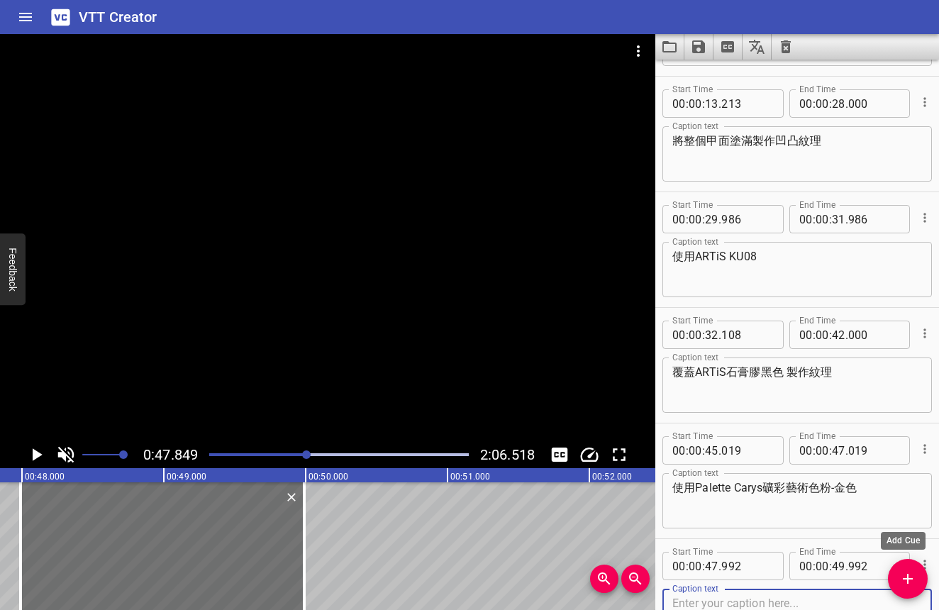
type textarea "g"
type textarea "ㄑ"
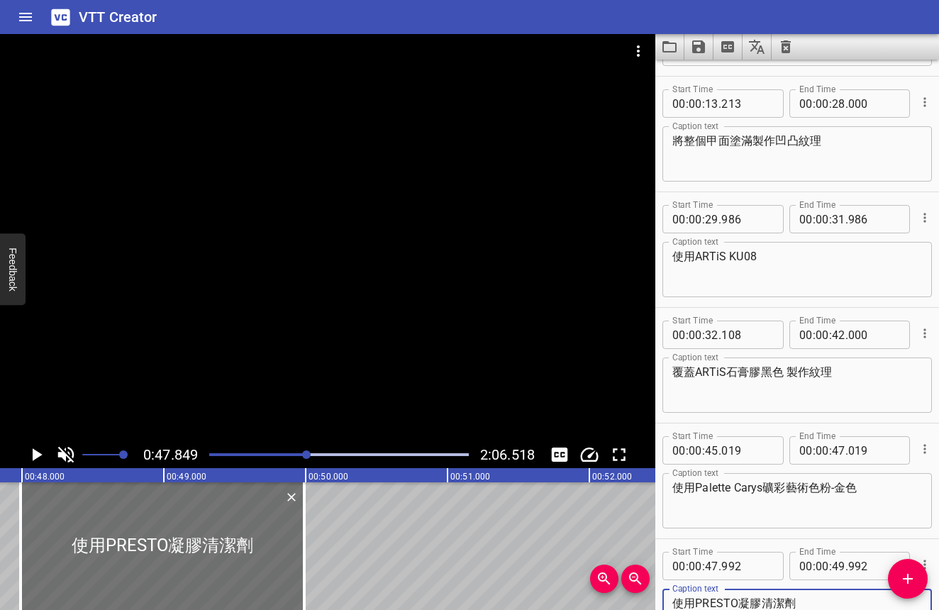
type textarea "使用PRESTO凝膠清潔劑"
click at [33, 460] on icon "Play/Pause" at bounding box center [38, 454] width 10 height 13
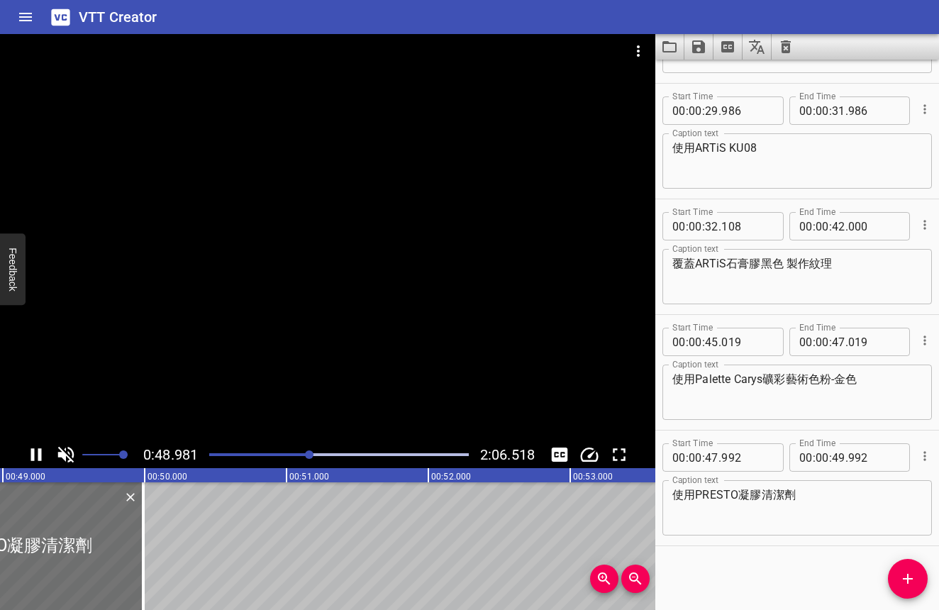
scroll to position [0, 6982]
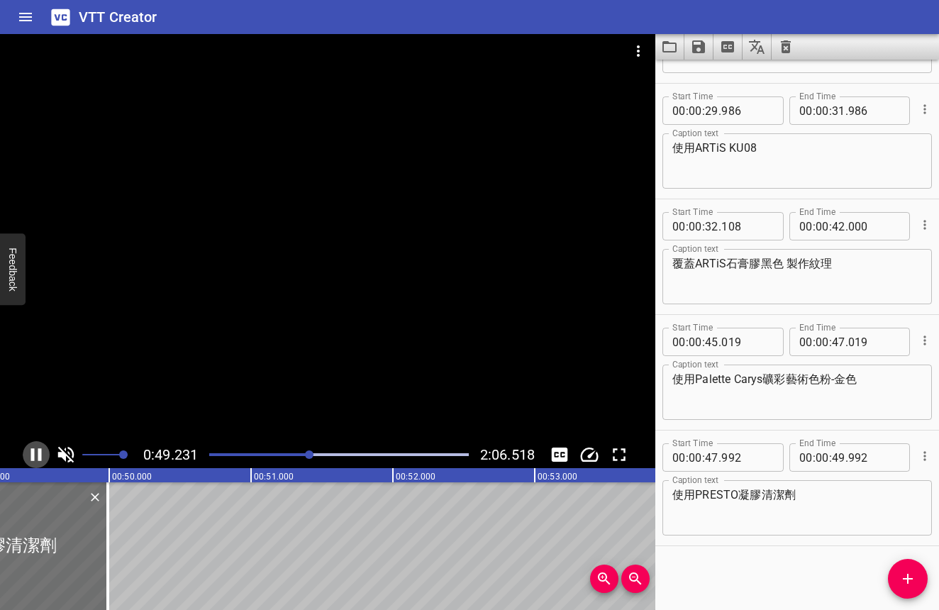
click at [32, 459] on icon "Play/Pause" at bounding box center [36, 454] width 11 height 13
click at [900, 576] on icon "Add Cue" at bounding box center [907, 578] width 17 height 17
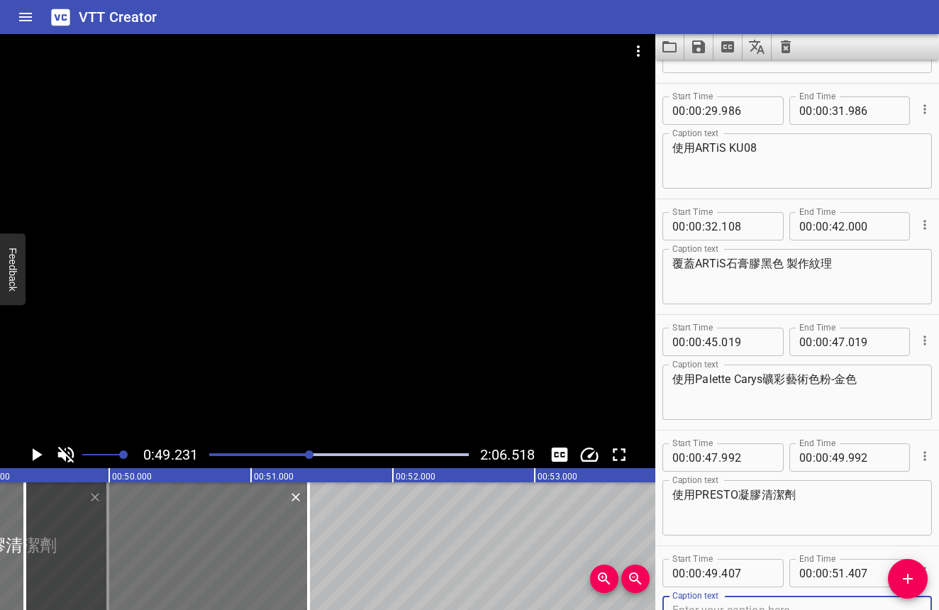
scroll to position [355, 0]
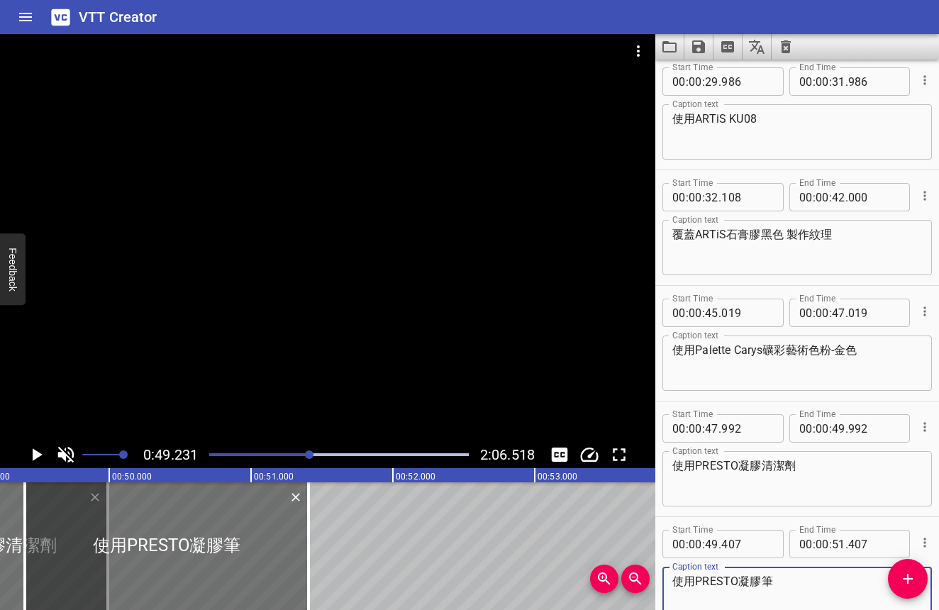
type textarea "使用PRESTO凝膠筆"
click at [717, 542] on input "number" at bounding box center [711, 544] width 13 height 28
type input "50"
type input "000"
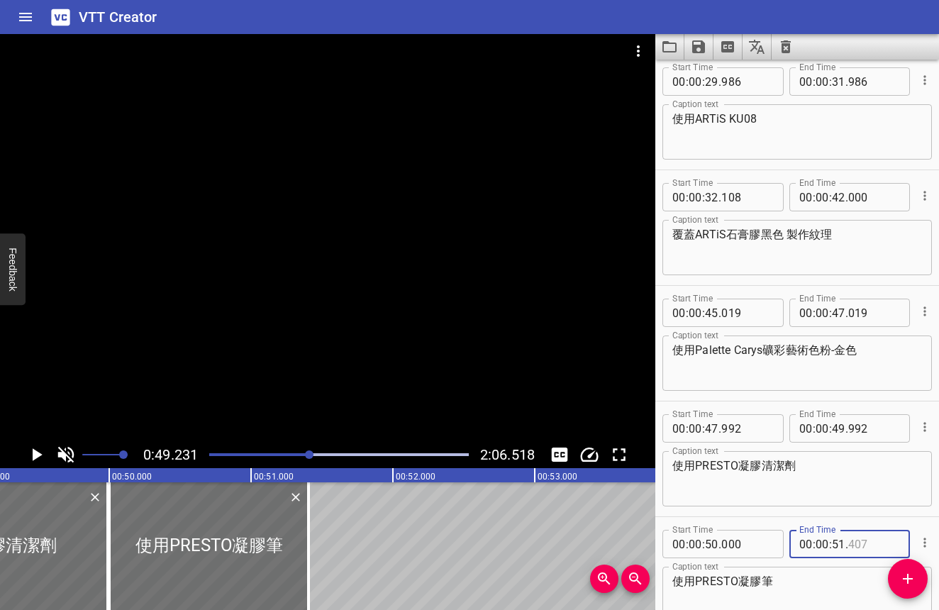
click at [870, 542] on input "number" at bounding box center [874, 544] width 52 height 28
type input "407"
click at [836, 547] on input "number" at bounding box center [838, 544] width 13 height 28
type input "52"
type input "000"
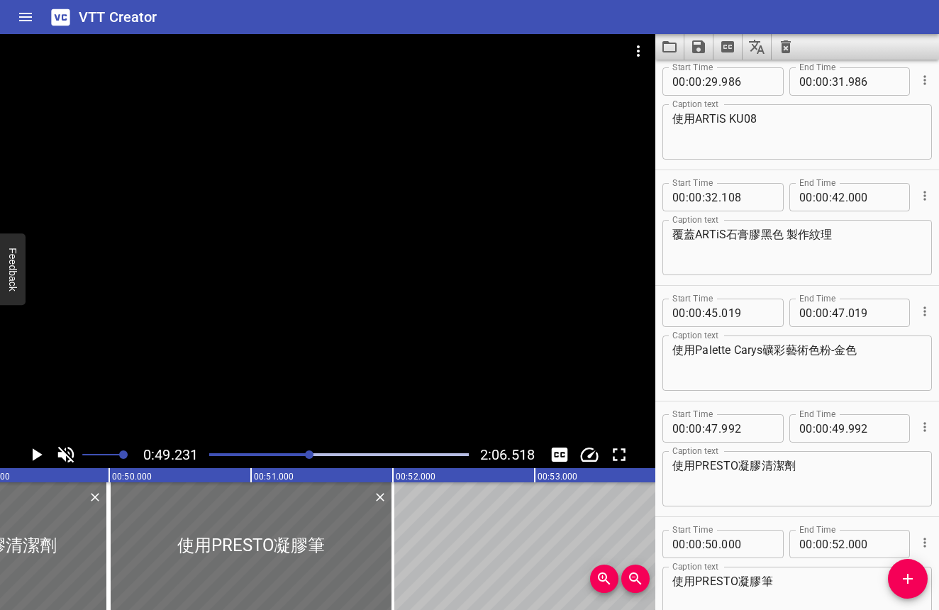
scroll to position [357, 0]
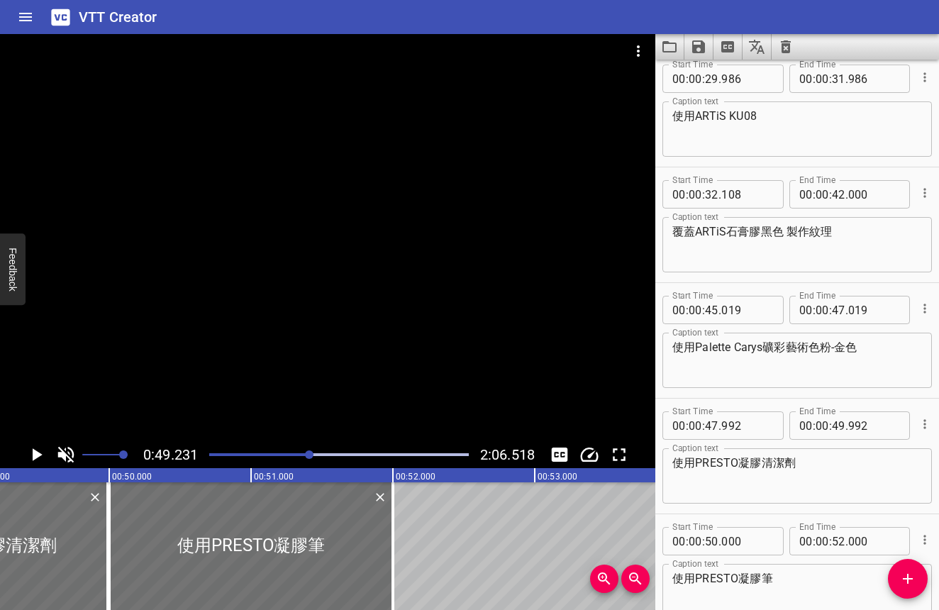
click at [43, 455] on icon "Play/Pause" at bounding box center [36, 454] width 21 height 21
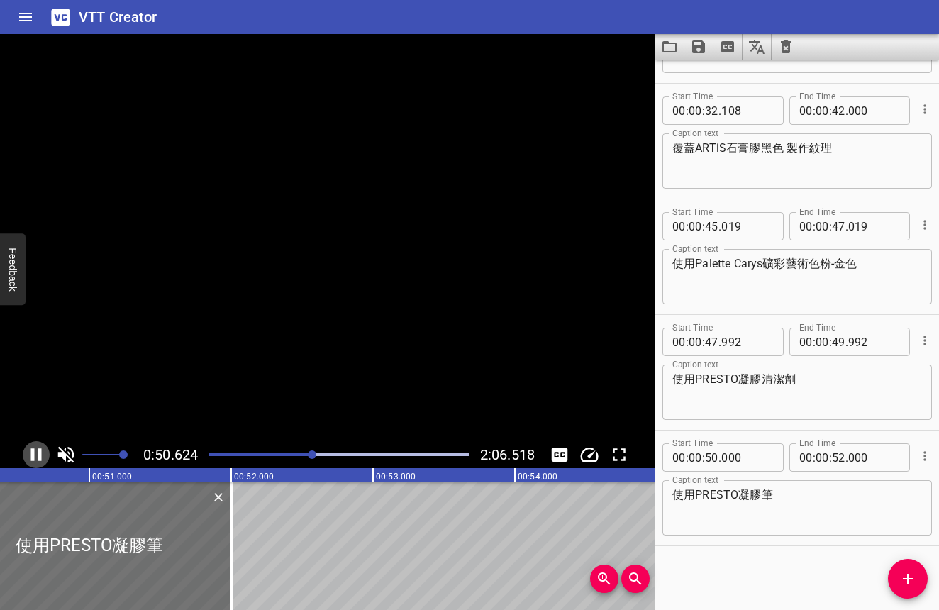
scroll to position [0, 7179]
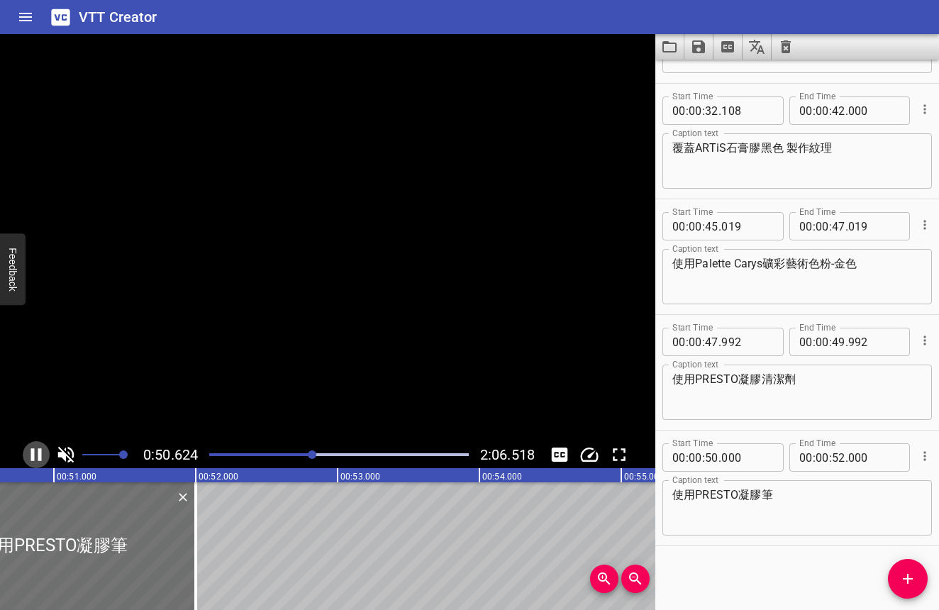
click at [43, 455] on icon "Play/Pause" at bounding box center [36, 454] width 21 height 21
click at [802, 505] on textarea "使用PRESTO凝膠筆" at bounding box center [797, 508] width 250 height 40
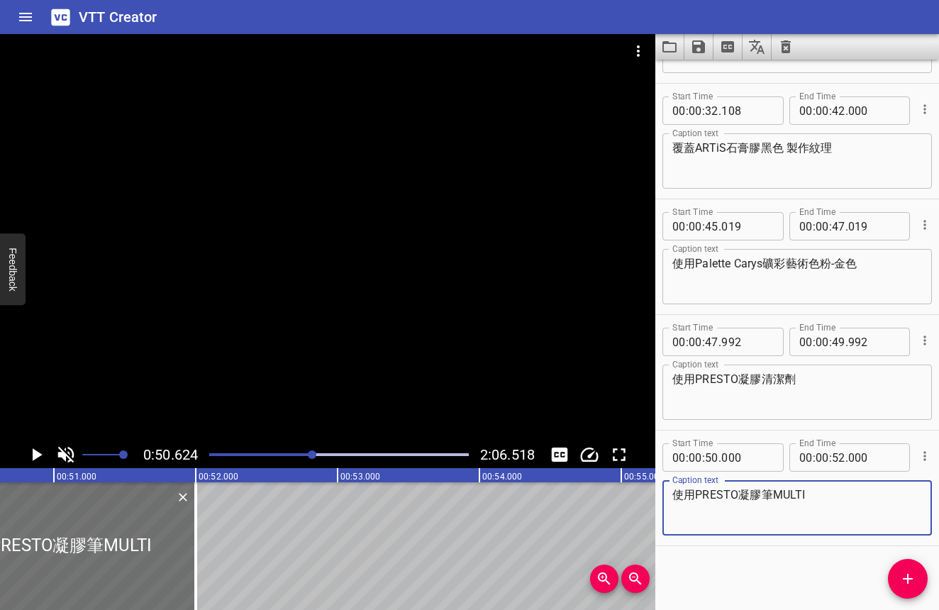
type textarea "使用PRESTO凝膠筆MULTI"
click at [308, 452] on div at bounding box center [339, 455] width 277 height 20
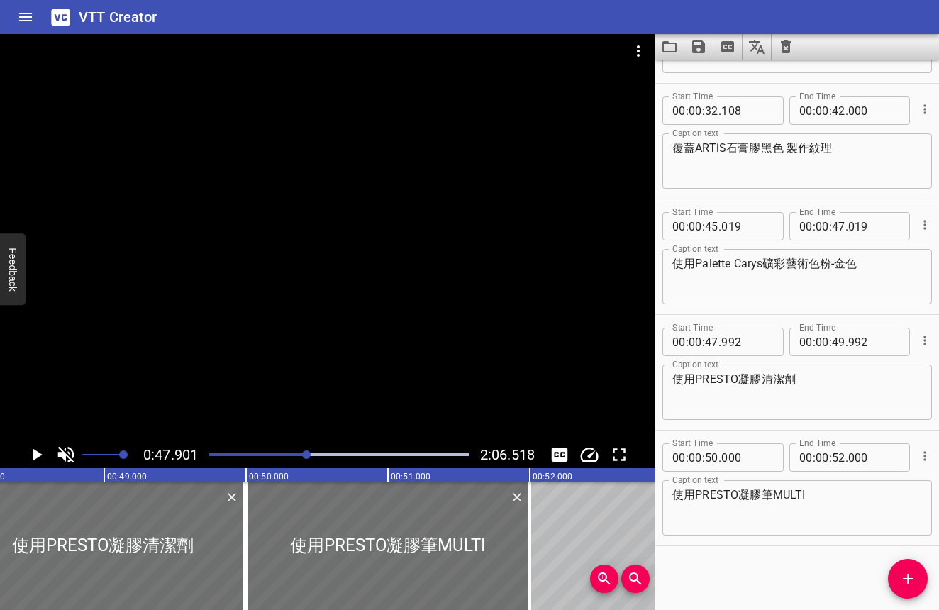
scroll to position [0, 6793]
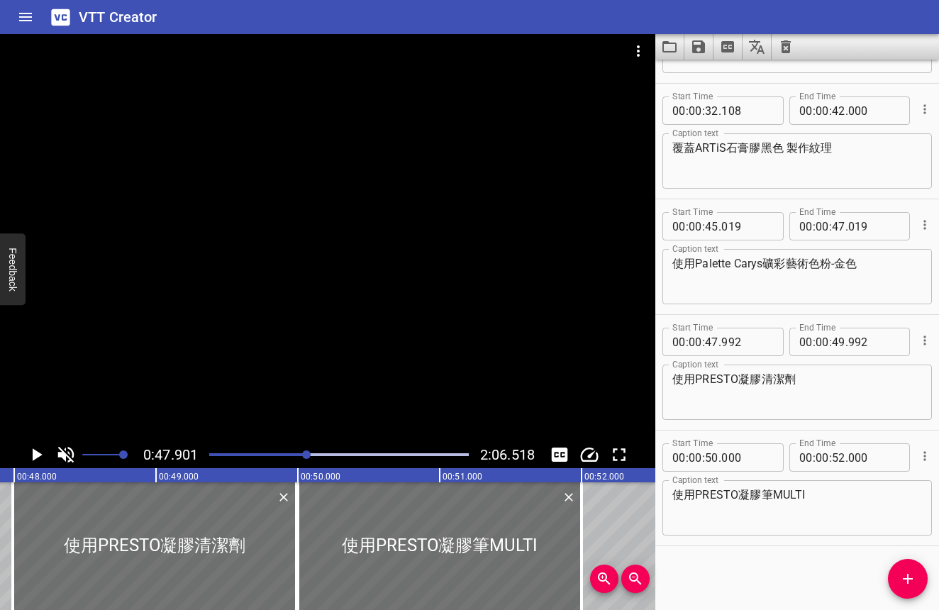
click at [34, 457] on icon "Play/Pause" at bounding box center [38, 454] width 10 height 13
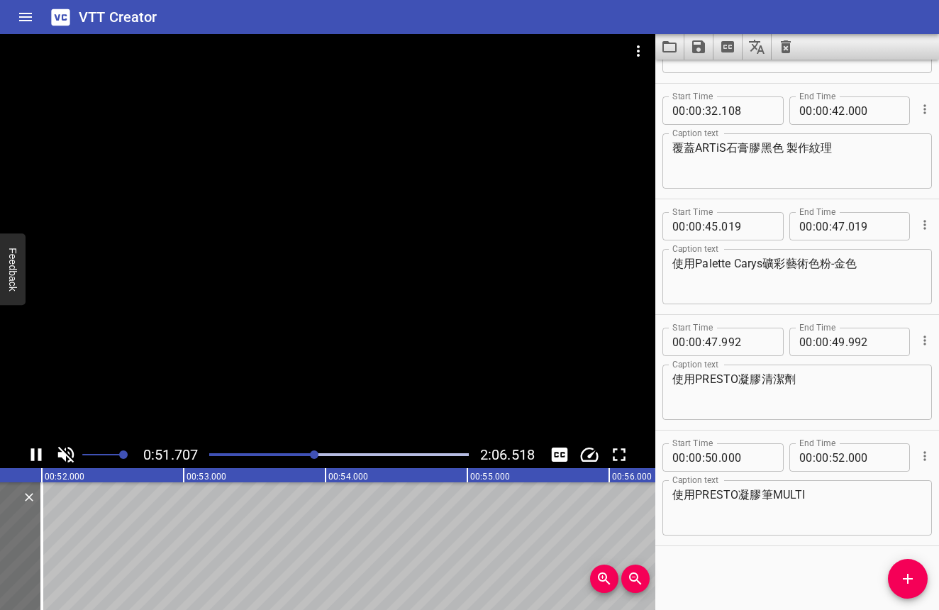
click at [37, 455] on icon "Play/Pause" at bounding box center [36, 454] width 21 height 21
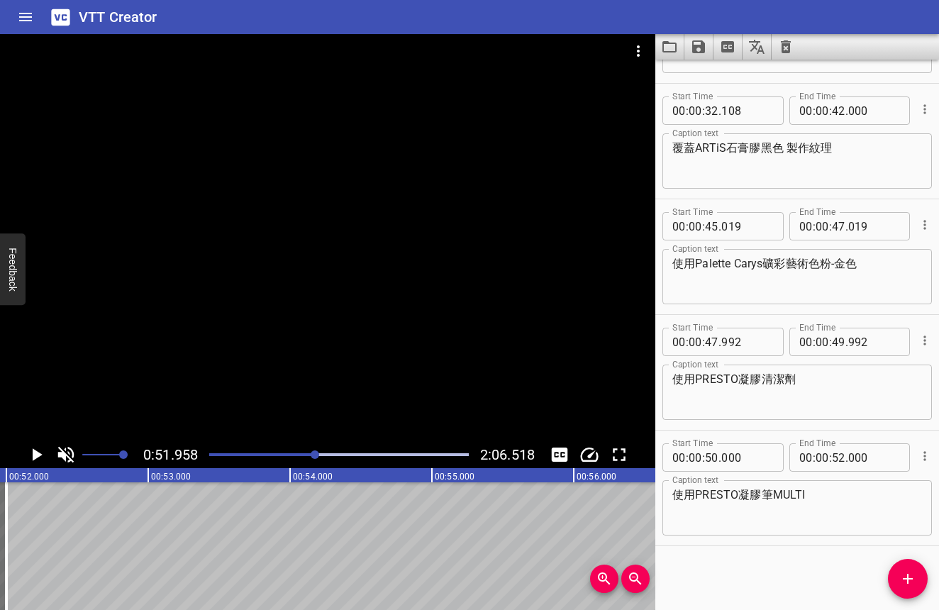
drag, startPoint x: 223, startPoint y: 531, endPoint x: 356, endPoint y: 530, distance: 132.6
drag, startPoint x: 201, startPoint y: 529, endPoint x: 367, endPoint y: 528, distance: 165.9
click at [322, 450] on div at bounding box center [339, 455] width 277 height 20
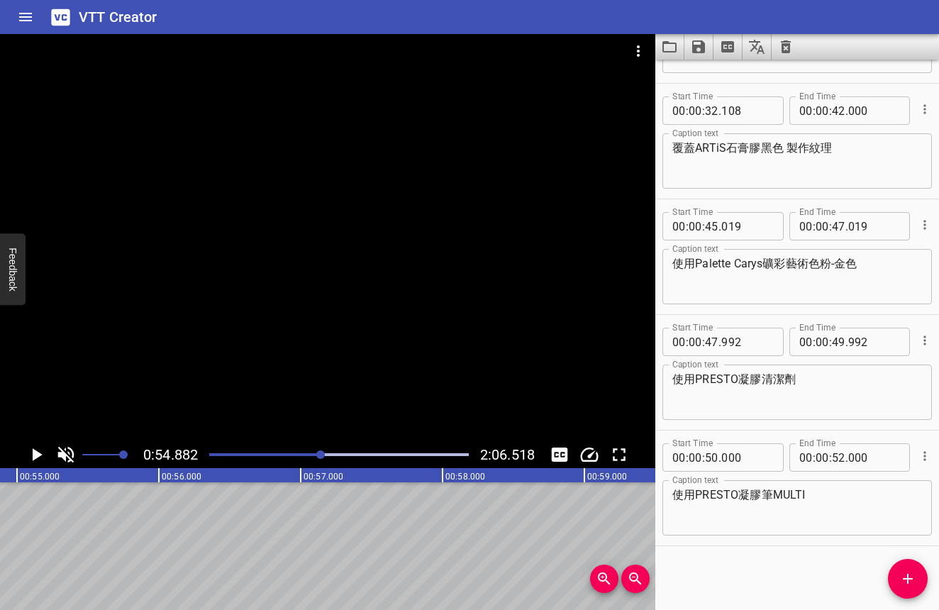
click at [316, 452] on div at bounding box center [339, 455] width 277 height 20
click at [317, 452] on div at bounding box center [315, 454] width 9 height 9
click at [313, 452] on div at bounding box center [315, 454] width 9 height 9
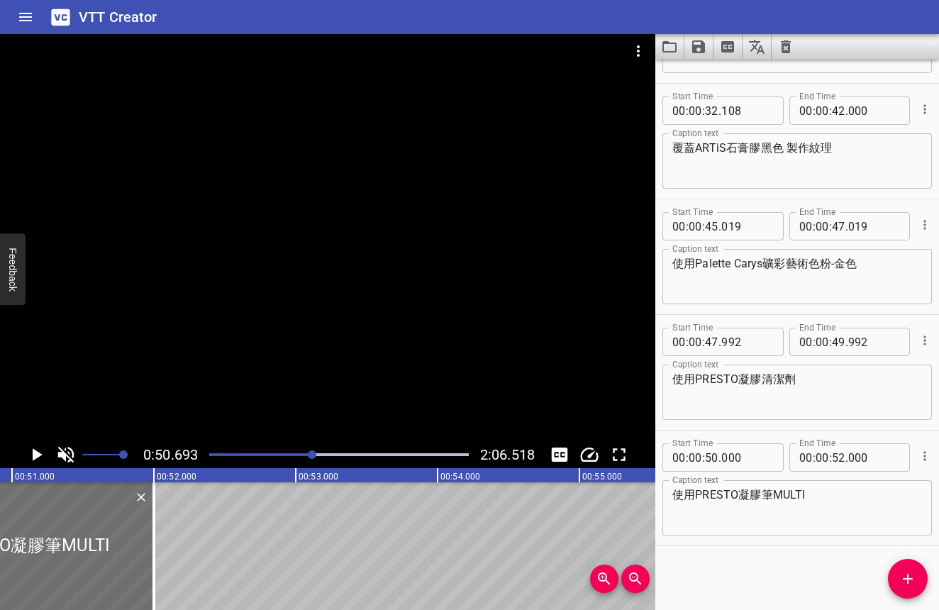
scroll to position [0, 7189]
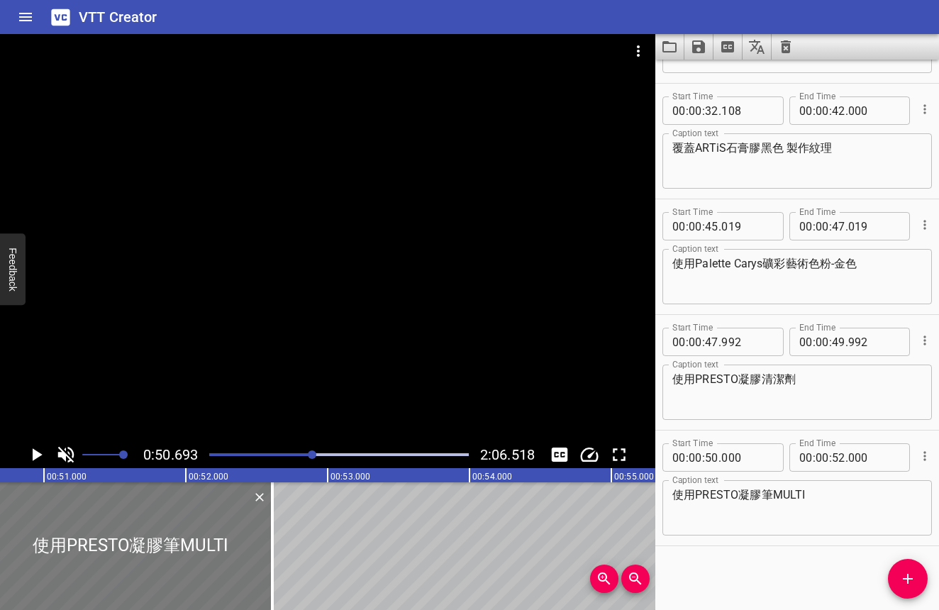
drag, startPoint x: 121, startPoint y: 528, endPoint x: 207, endPoint y: 537, distance: 86.9
click at [207, 537] on div at bounding box center [131, 546] width 284 height 128
type input "610"
click at [309, 455] on div at bounding box center [312, 454] width 9 height 9
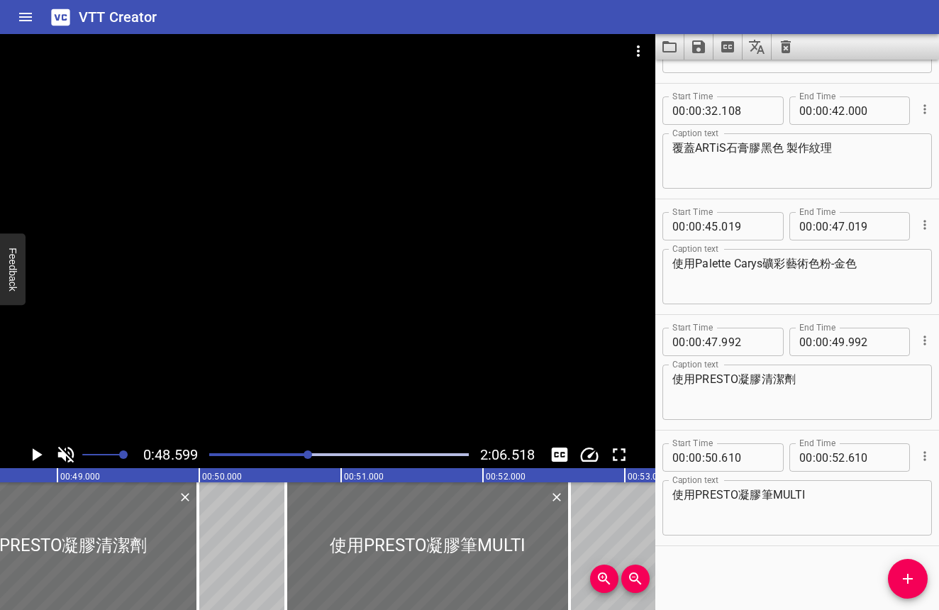
click at [302, 455] on div "Play progress" at bounding box center [180, 454] width 260 height 3
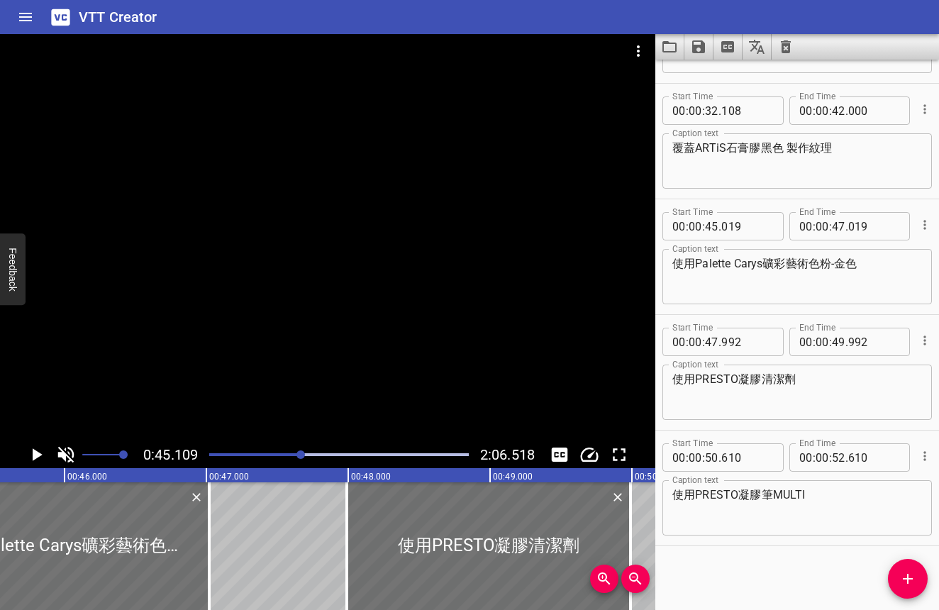
scroll to position [0, 6397]
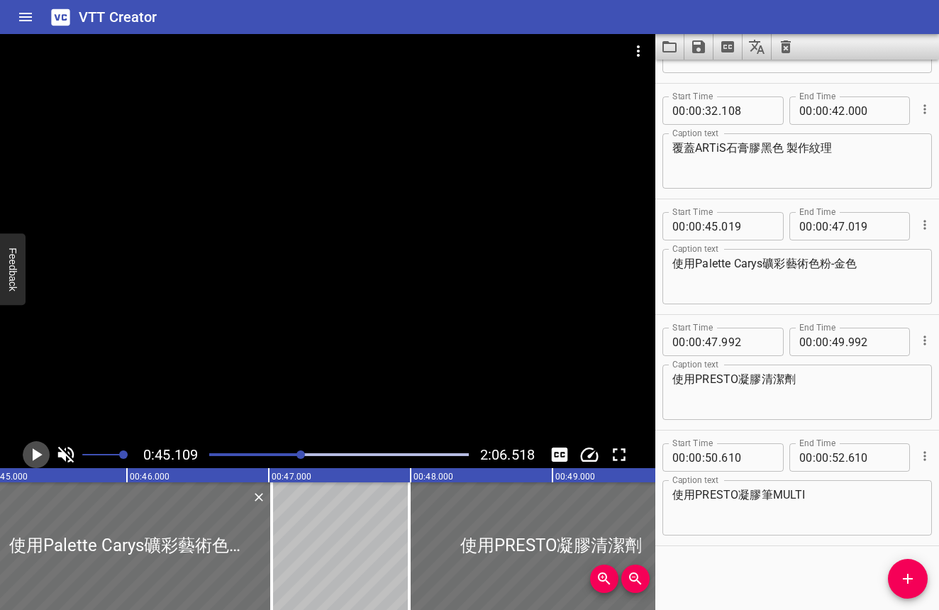
click at [32, 450] on icon "Play/Pause" at bounding box center [36, 454] width 21 height 21
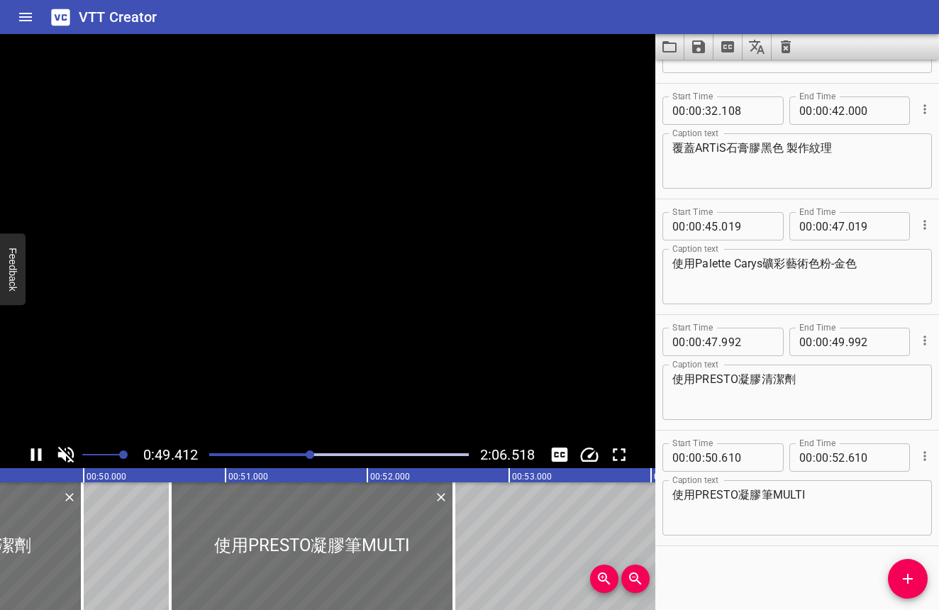
click at [32, 449] on icon "Play/Pause" at bounding box center [36, 454] width 11 height 13
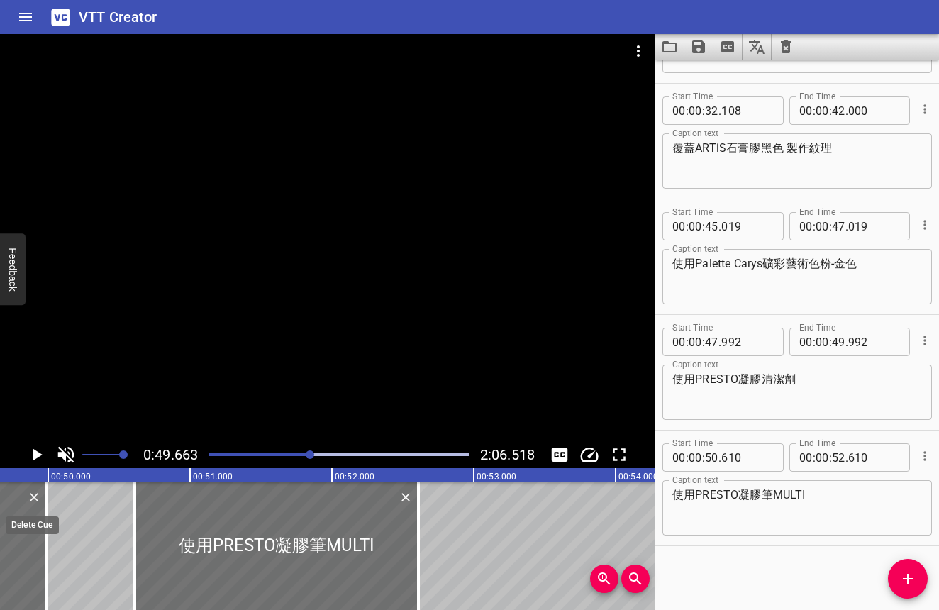
click at [38, 494] on icon "Delete" at bounding box center [34, 497] width 9 height 9
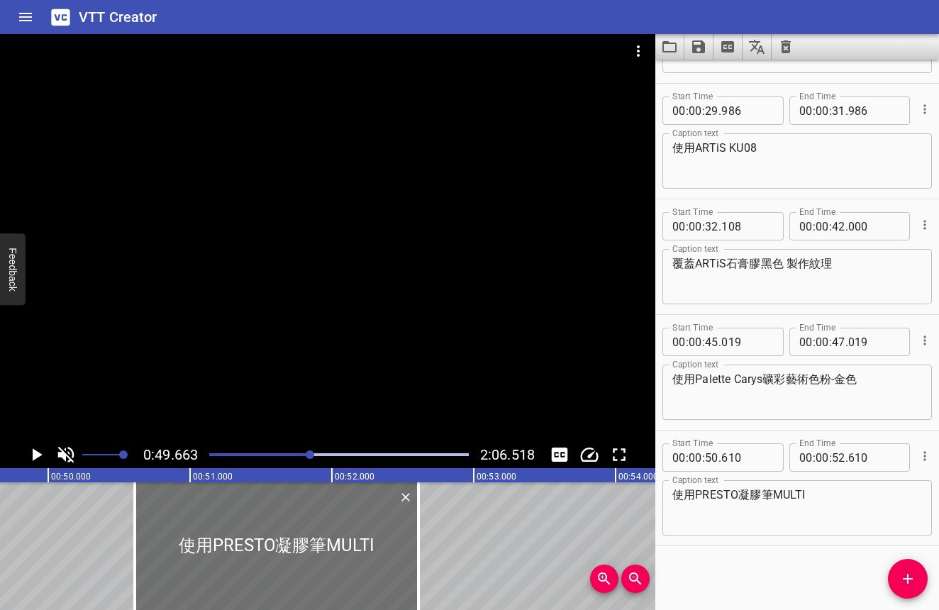
scroll to position [325, 0]
click at [225, 535] on div at bounding box center [277, 546] width 284 height 128
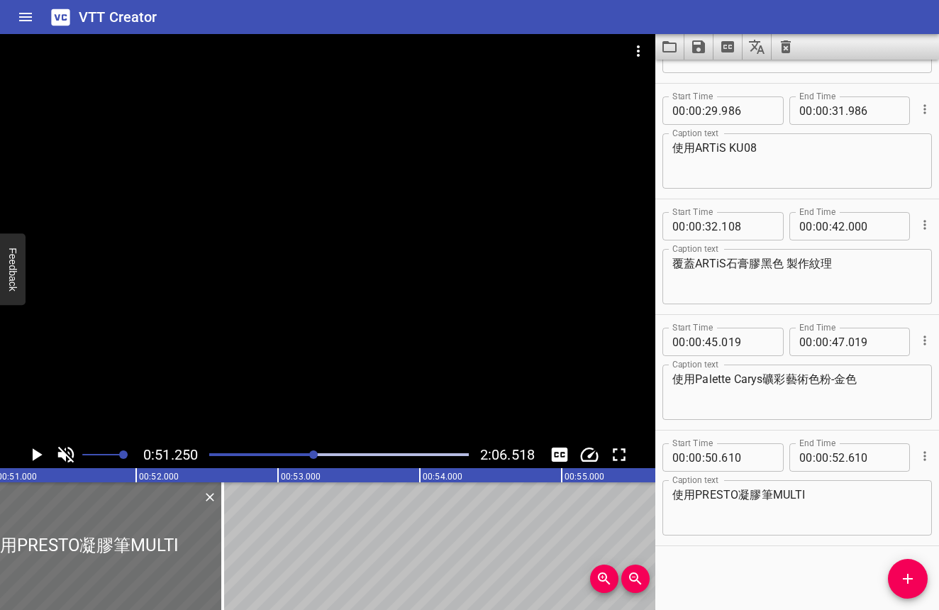
scroll to position [0, 7268]
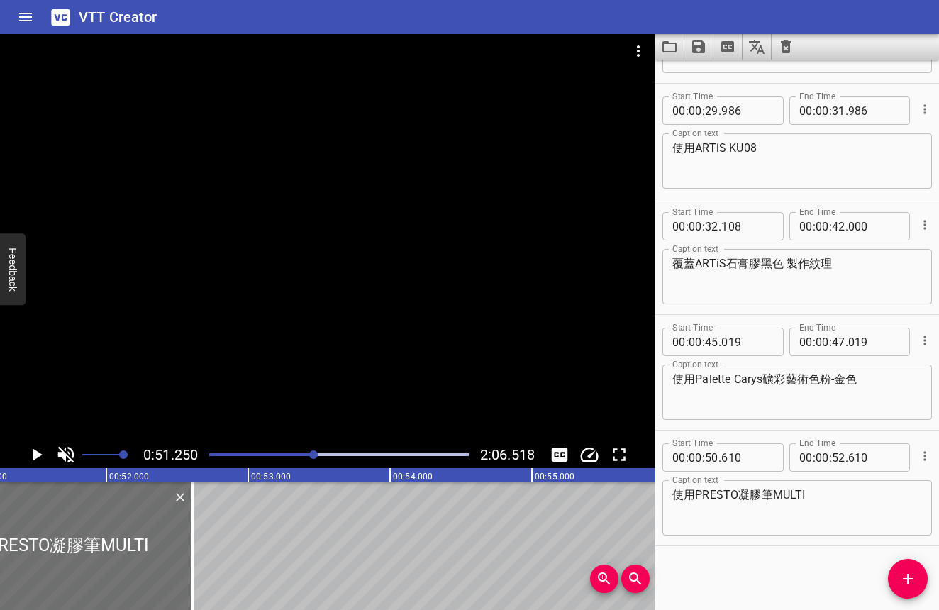
drag, startPoint x: 299, startPoint y: 539, endPoint x: 425, endPoint y: 530, distance: 126.6
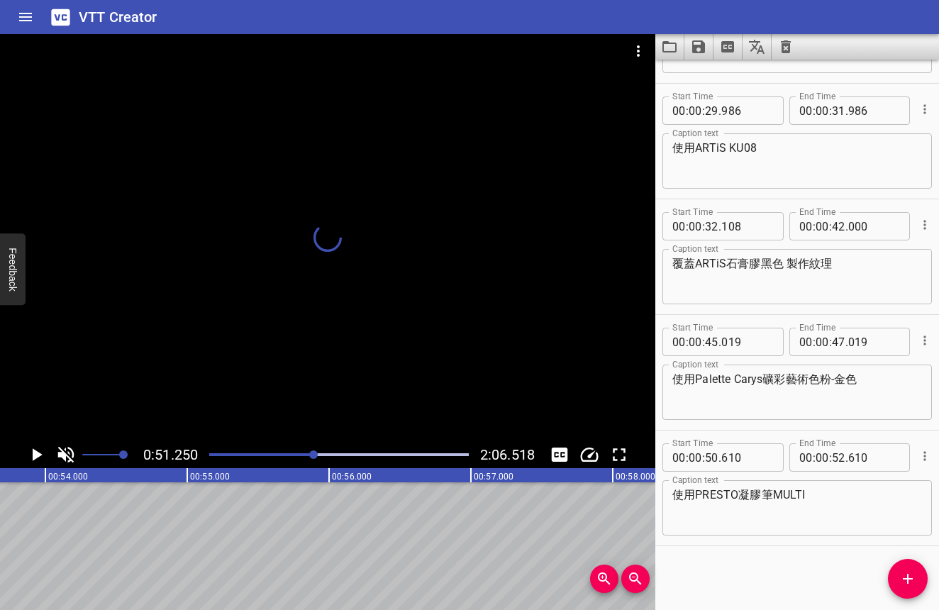
scroll to position [0, 7693]
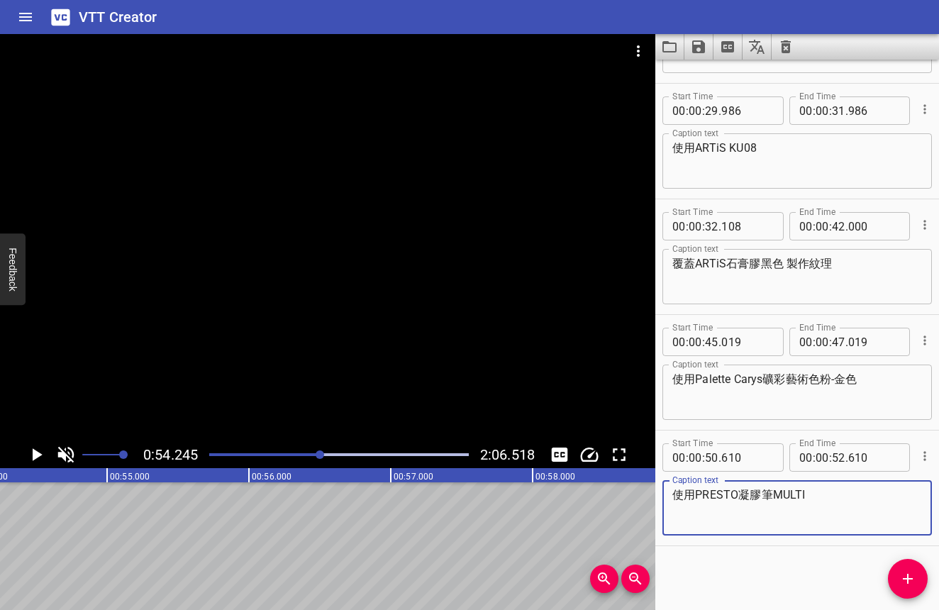
click at [855, 490] on textarea "使用PRESTO凝膠筆MULTI" at bounding box center [797, 508] width 250 height 40
click at [830, 503] on textarea "使用PRESTO凝膠筆MULTI 沾取凝膠清潔劑" at bounding box center [797, 508] width 250 height 40
click at [832, 494] on textarea "使用PRESTO凝膠筆MULTI 沾取凝膠清潔劑" at bounding box center [797, 508] width 250 height 40
type textarea "使用PRESTO凝膠筆MULTI 沾取PRESTO凝膠清潔劑"
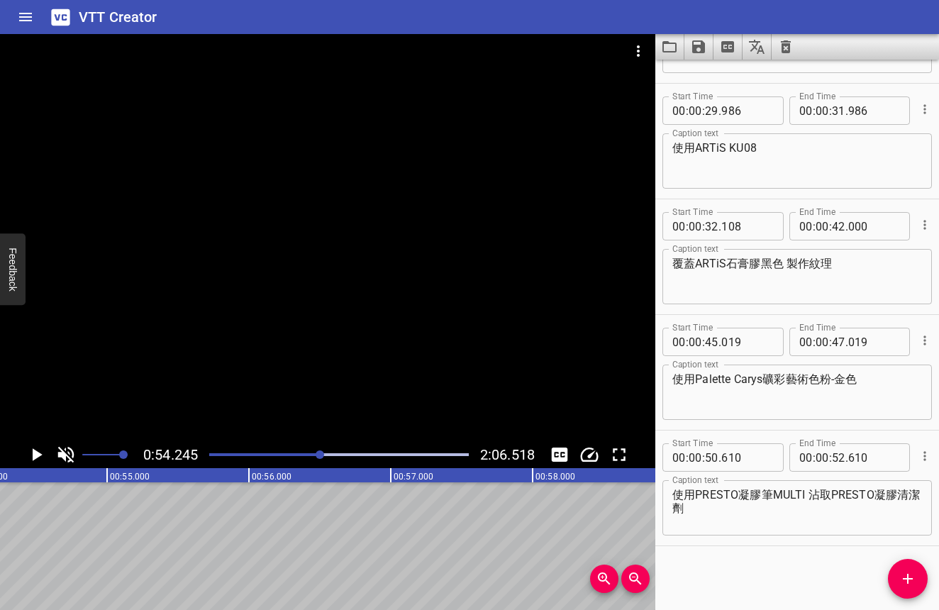
drag, startPoint x: 363, startPoint y: 530, endPoint x: 437, endPoint y: 509, distance: 76.6
click at [317, 450] on div at bounding box center [339, 455] width 277 height 20
click at [303, 450] on div at bounding box center [339, 455] width 277 height 20
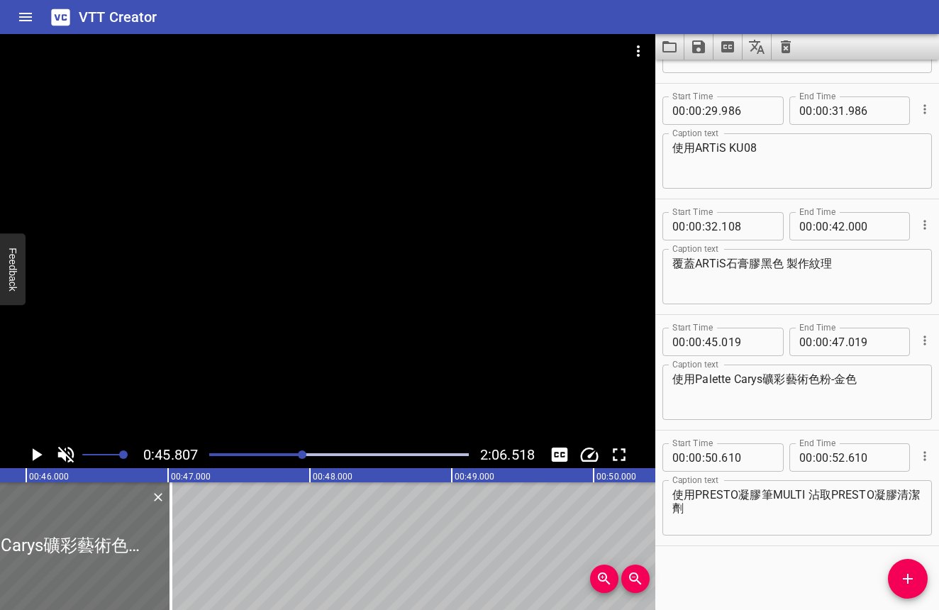
scroll to position [0, 6496]
click at [304, 455] on div at bounding box center [302, 454] width 9 height 9
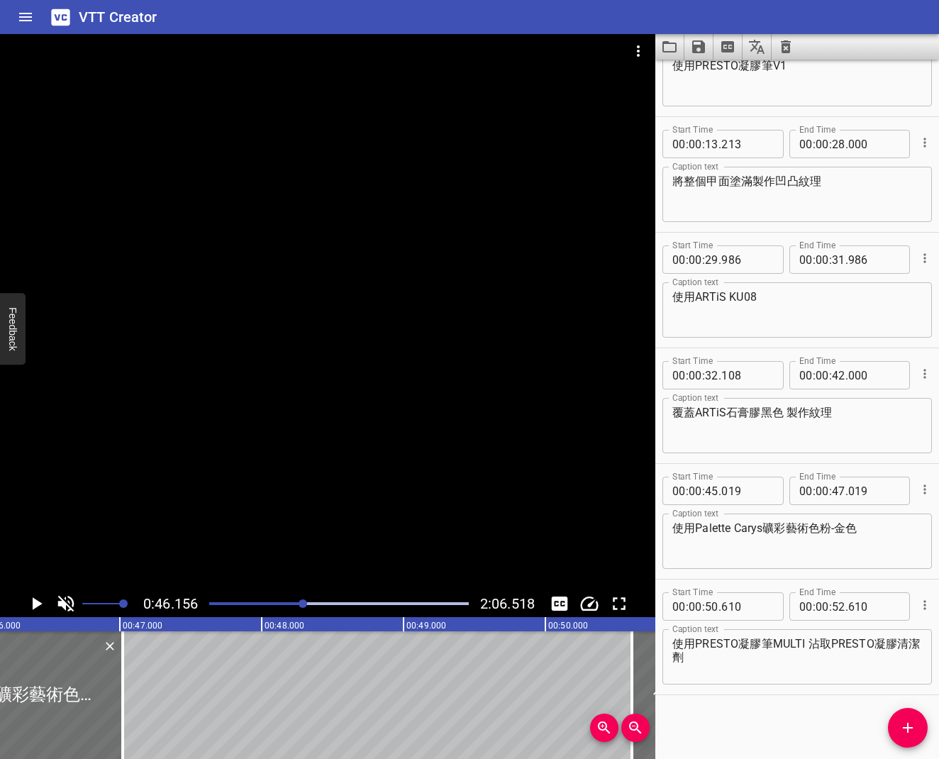
scroll to position [177, 0]
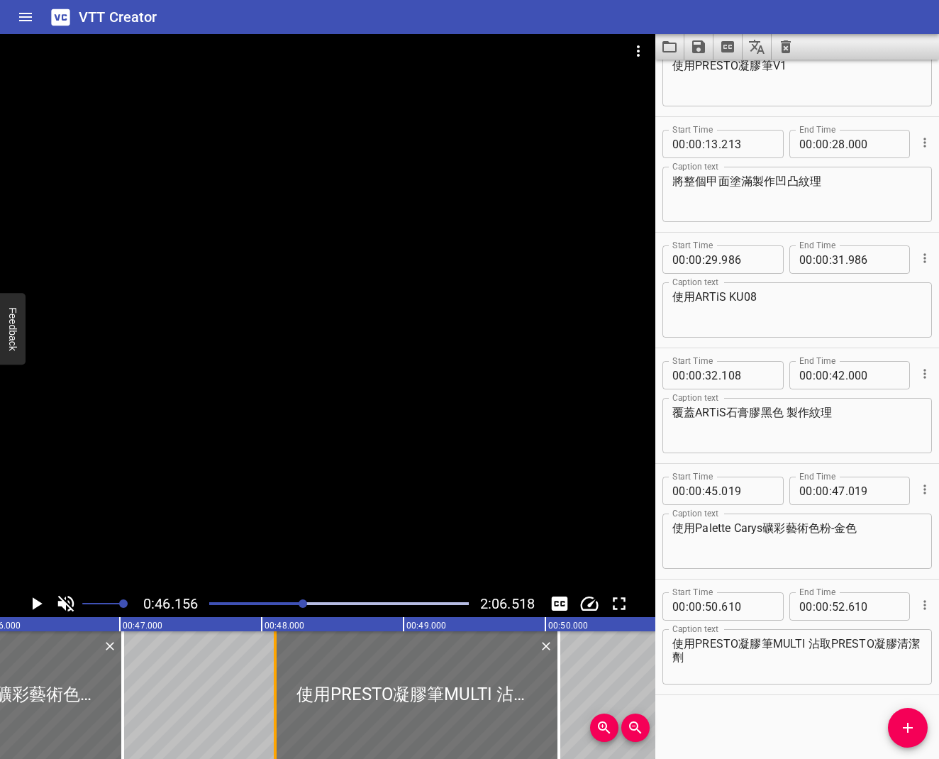
drag, startPoint x: 640, startPoint y: 663, endPoint x: 277, endPoint y: 657, distance: 362.4
click at [278, 609] on div at bounding box center [417, 695] width 284 height 128
type input "48"
type input "065"
type input "50"
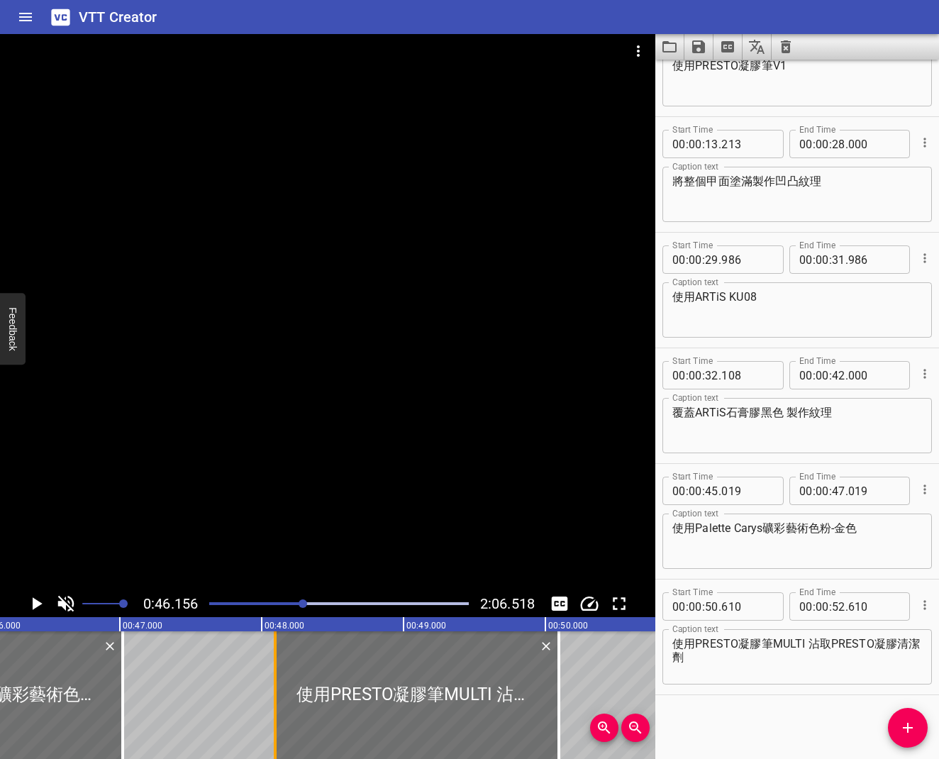
type input "065"
click at [298, 606] on div at bounding box center [339, 604] width 277 height 20
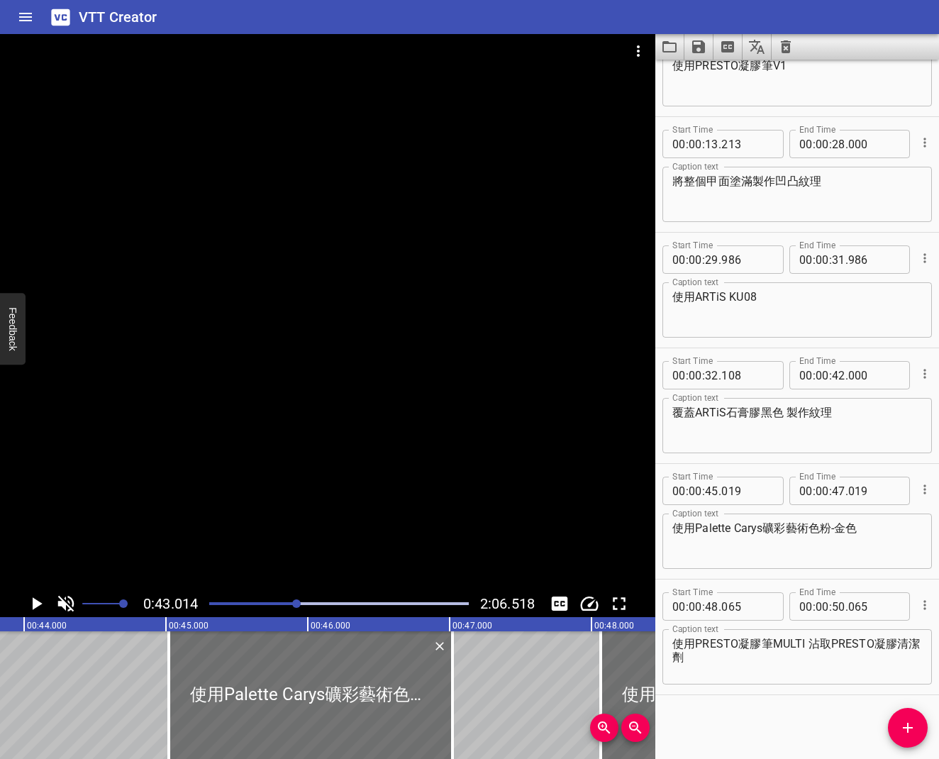
scroll to position [0, 6100]
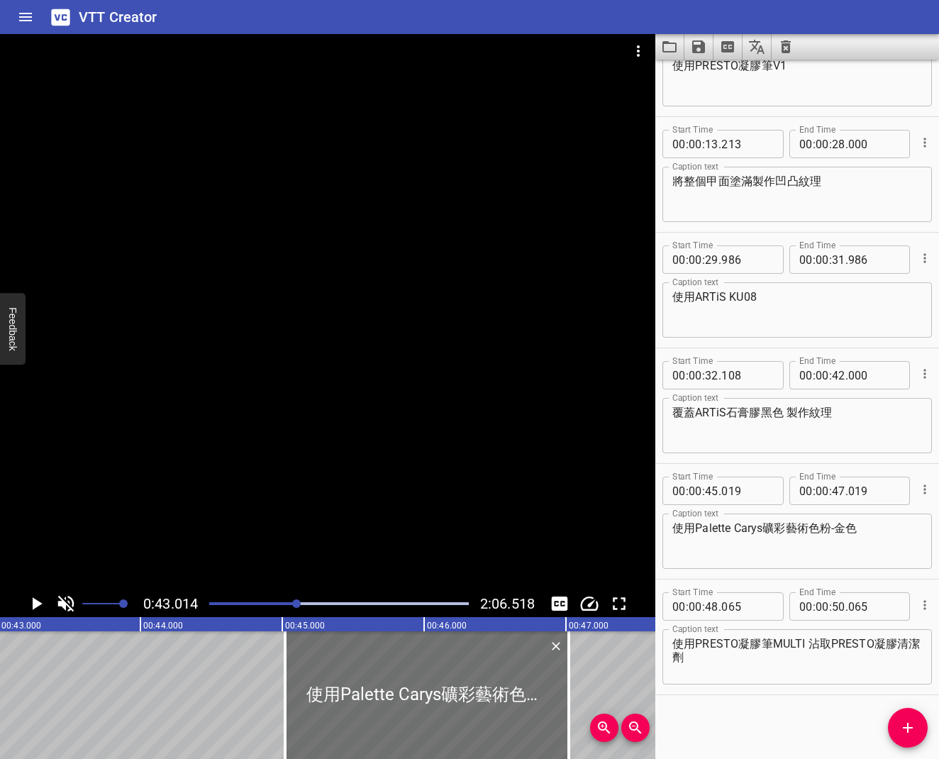
click at [41, 601] on icon "Play/Pause" at bounding box center [36, 603] width 21 height 21
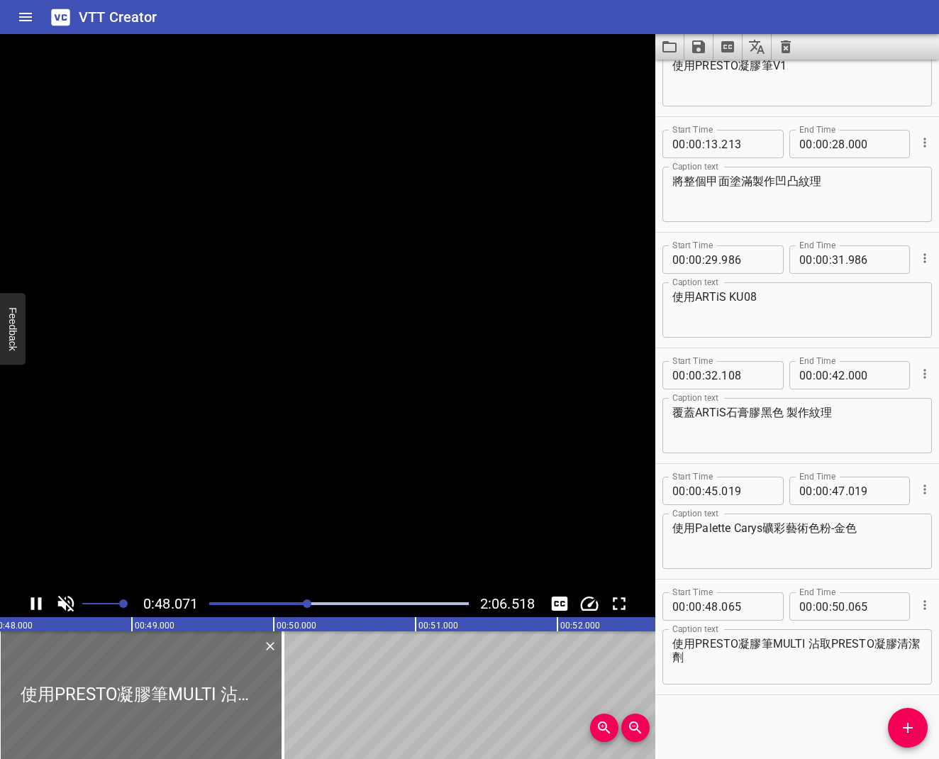
click at [41, 601] on icon "Play/Pause" at bounding box center [36, 603] width 11 height 13
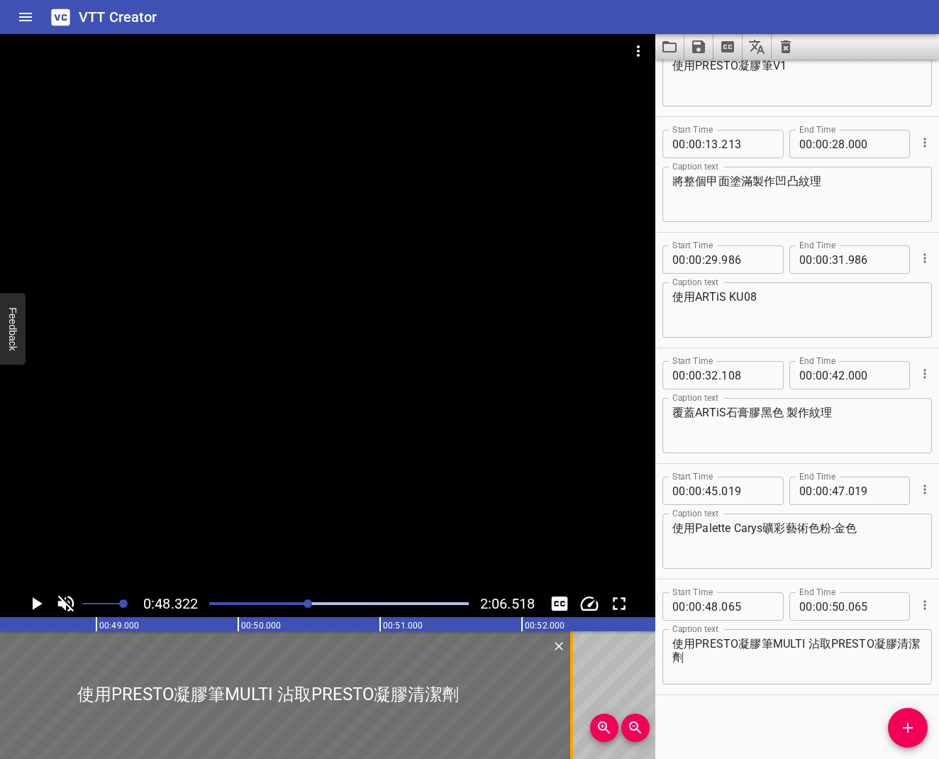
drag, startPoint x: 249, startPoint y: 684, endPoint x: 573, endPoint y: 686, distance: 324.1
click at [573, 609] on div at bounding box center [571, 695] width 14 height 128
type input "52"
type input "350"
click at [38, 603] on icon "Play/Pause" at bounding box center [38, 603] width 10 height 13
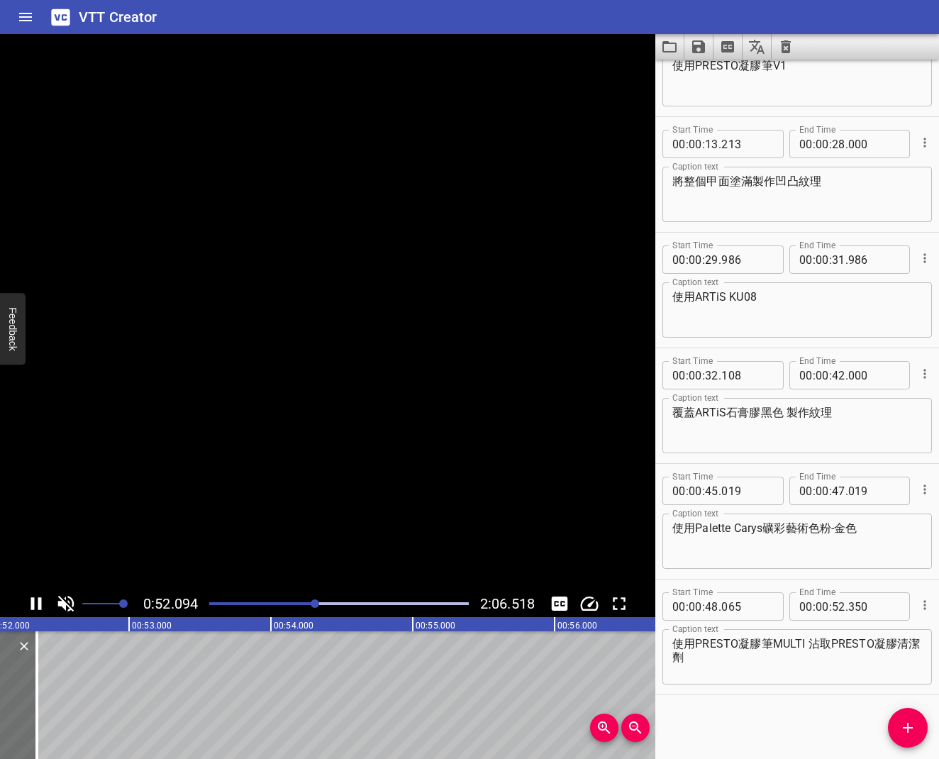
click at [38, 603] on icon "Play/Pause" at bounding box center [36, 603] width 21 height 21
click at [901, 609] on icon "Add Cue" at bounding box center [907, 727] width 17 height 17
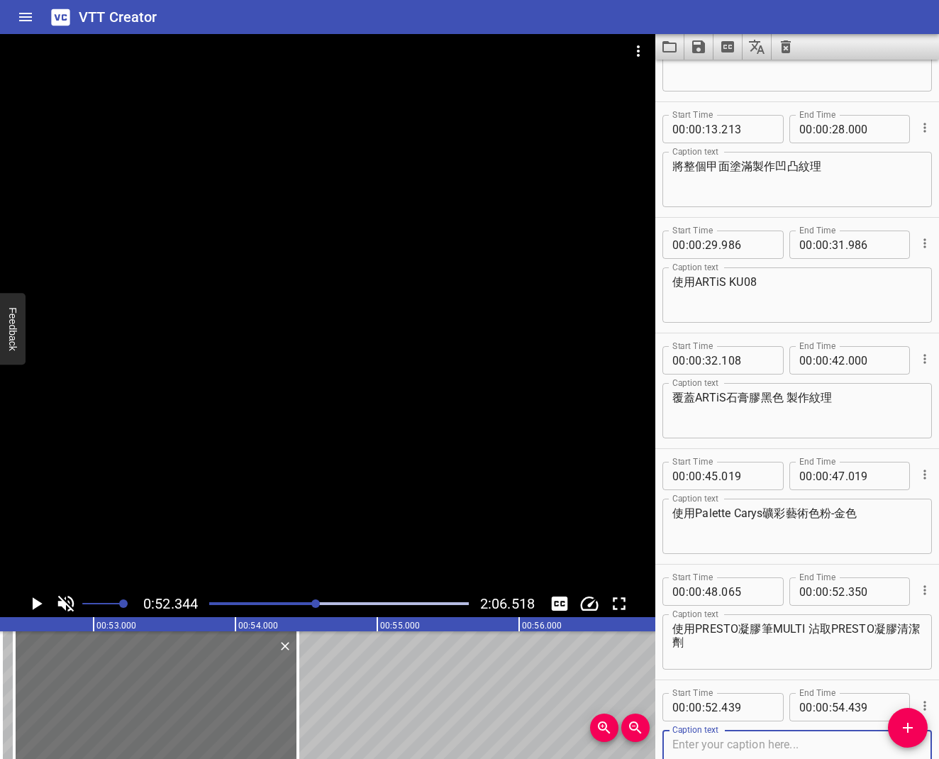
scroll to position [194, 0]
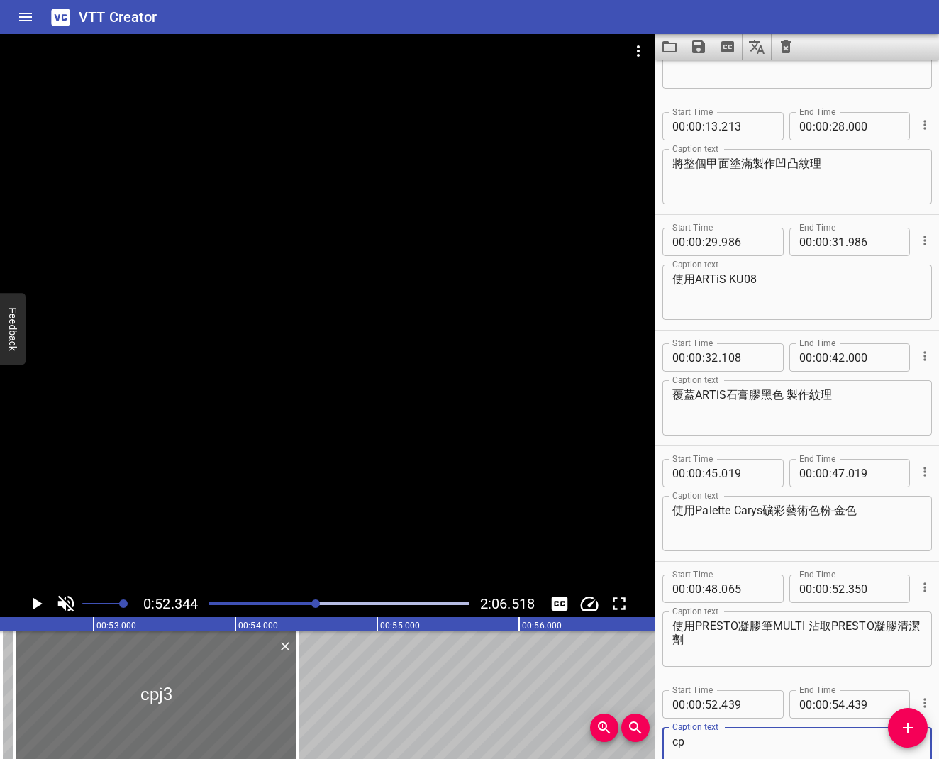
type textarea "c"
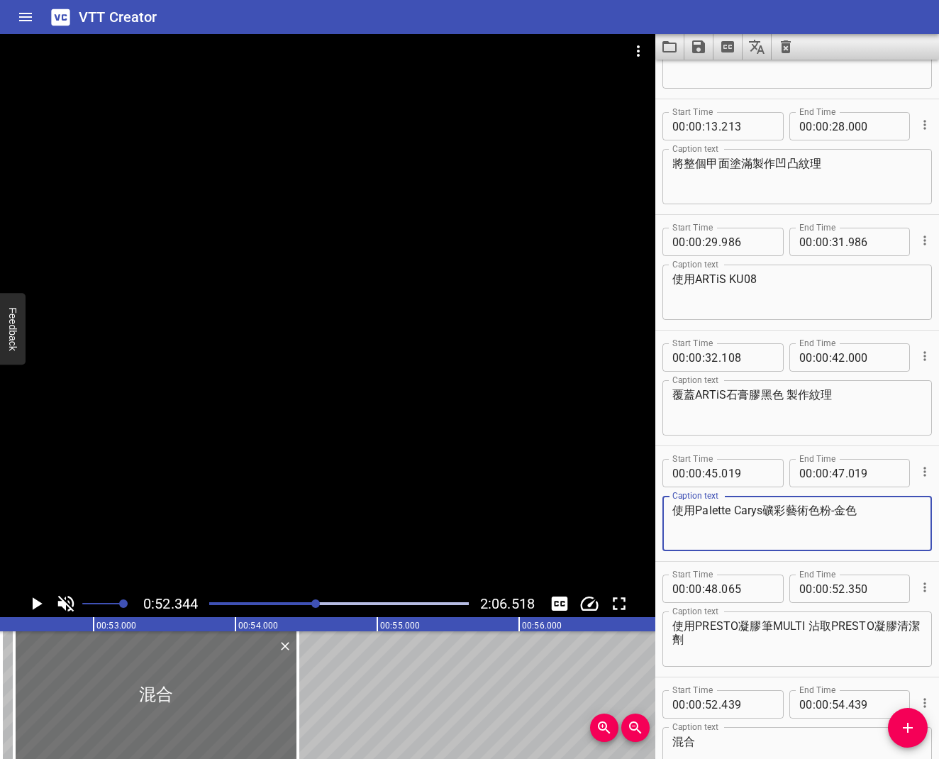
drag, startPoint x: 697, startPoint y: 513, endPoint x: 855, endPoint y: 508, distance: 158.2
click at [855, 508] on textarea "使用Palette Carys礦彩藝術色粉-金色" at bounding box center [797, 523] width 250 height 40
click at [723, 609] on textarea "混合" at bounding box center [797, 755] width 250 height 40
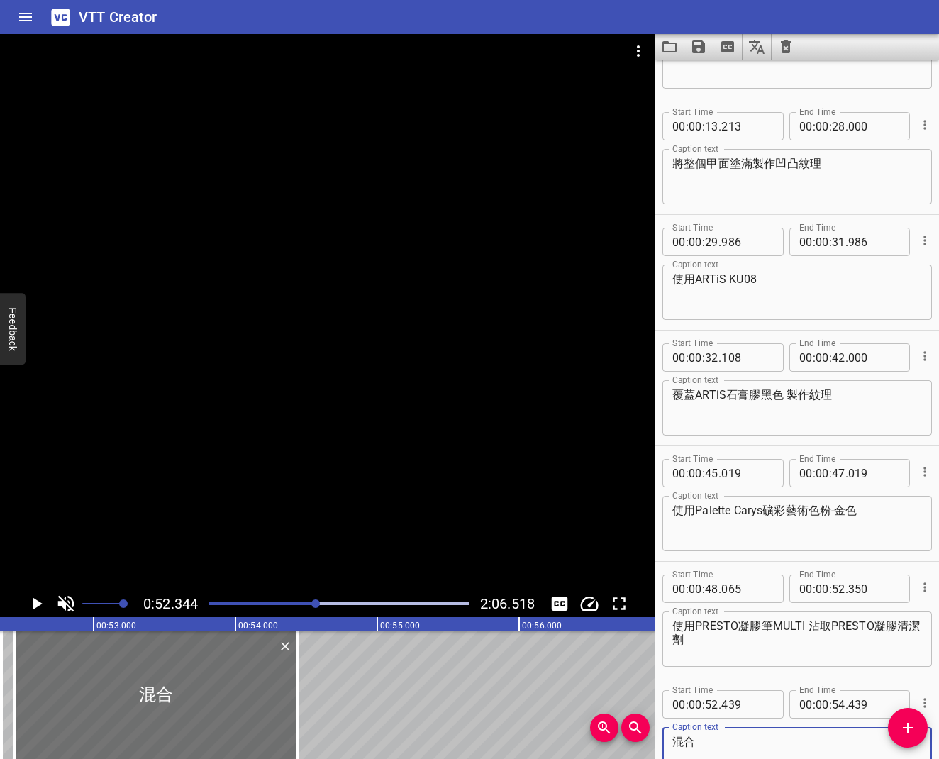
paste textarea "Palette Carys礦彩藝術色粉-金色"
type textarea "混合Palette Carys礦彩藝術色粉-金色"
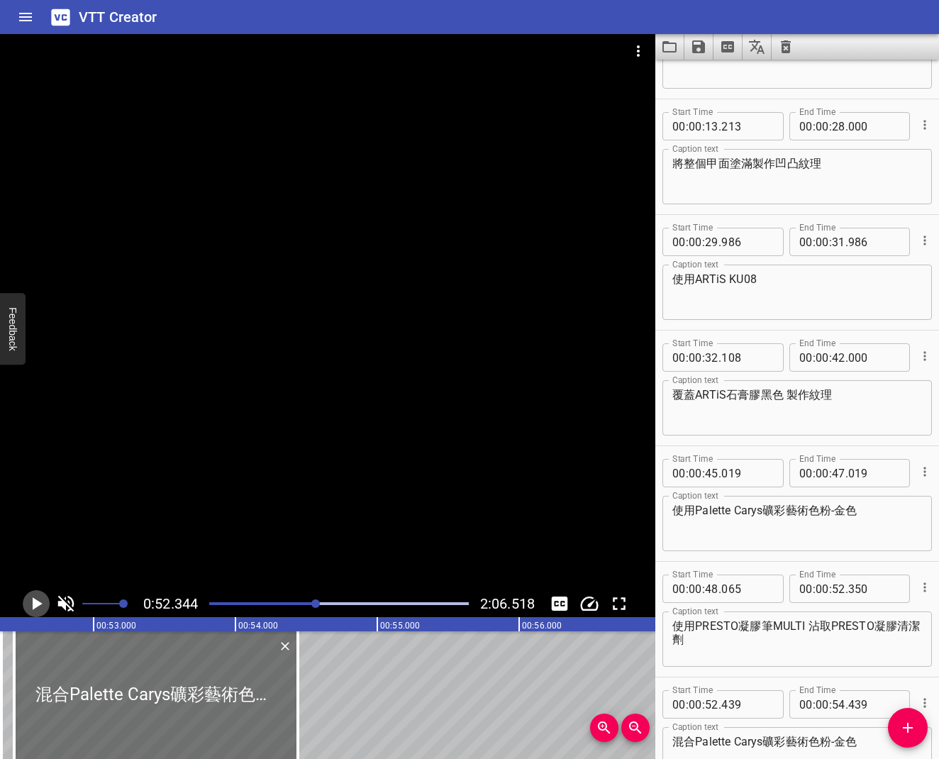
click at [26, 602] on icon "Play/Pause" at bounding box center [36, 603] width 21 height 21
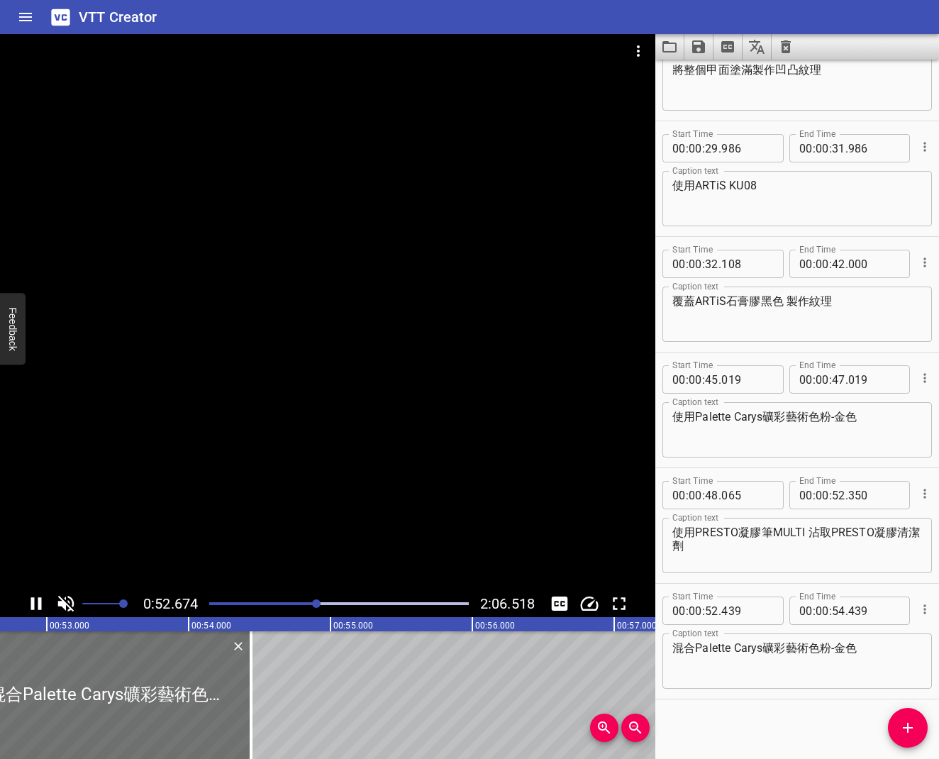
scroll to position [292, 0]
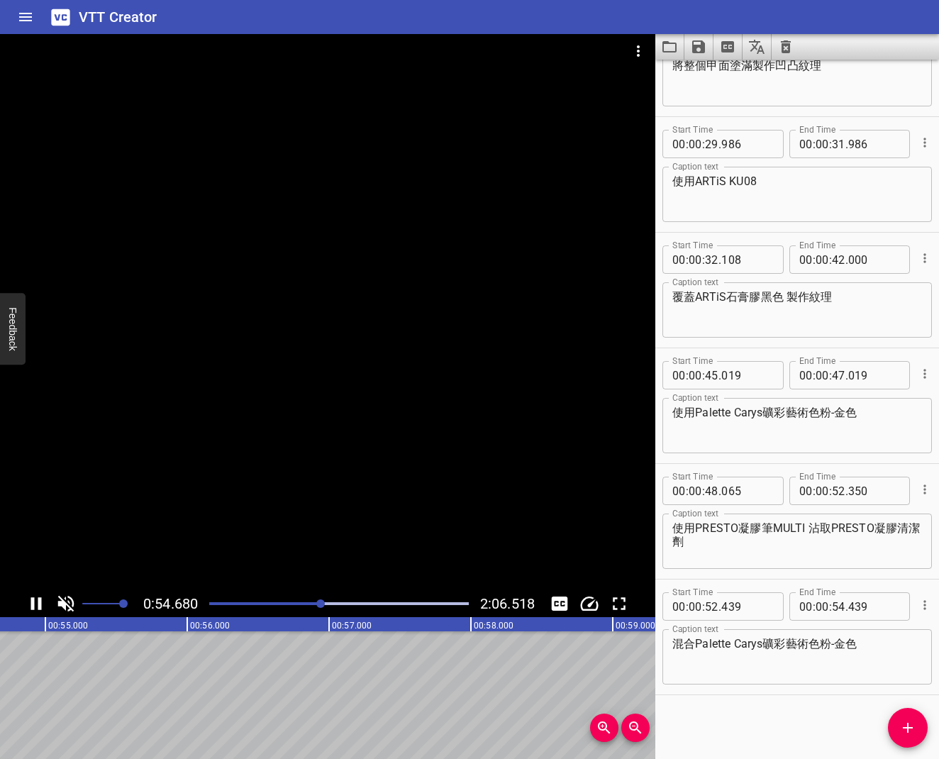
click at [30, 603] on icon "Play/Pause" at bounding box center [36, 603] width 21 height 21
click at [897, 609] on span "Add Cue" at bounding box center [908, 727] width 40 height 17
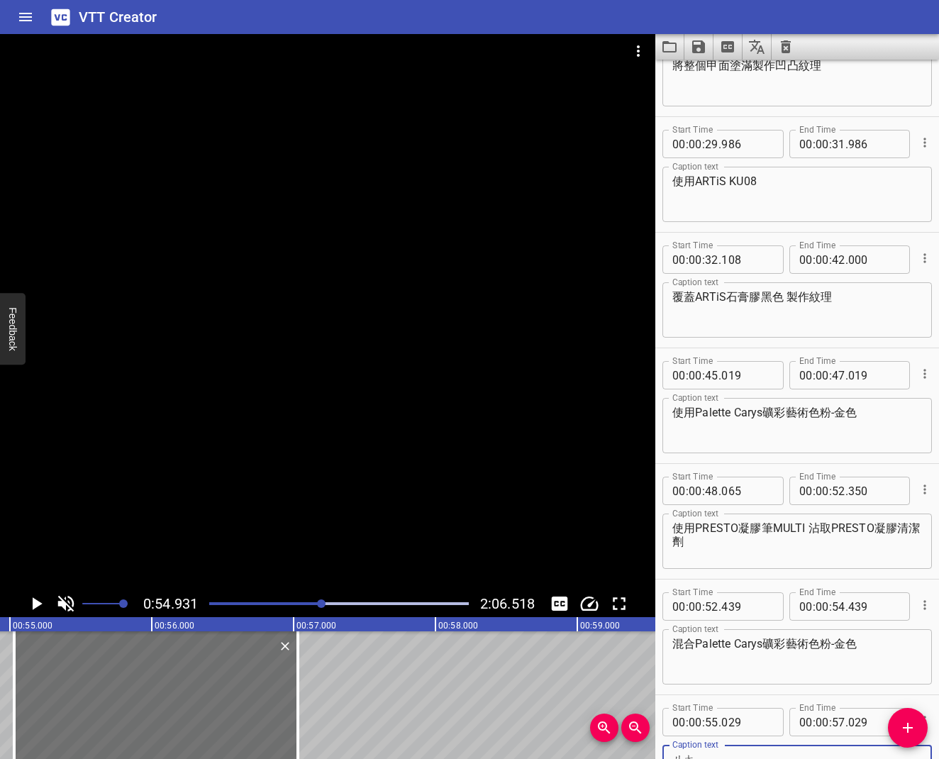
scroll to position [299, 0]
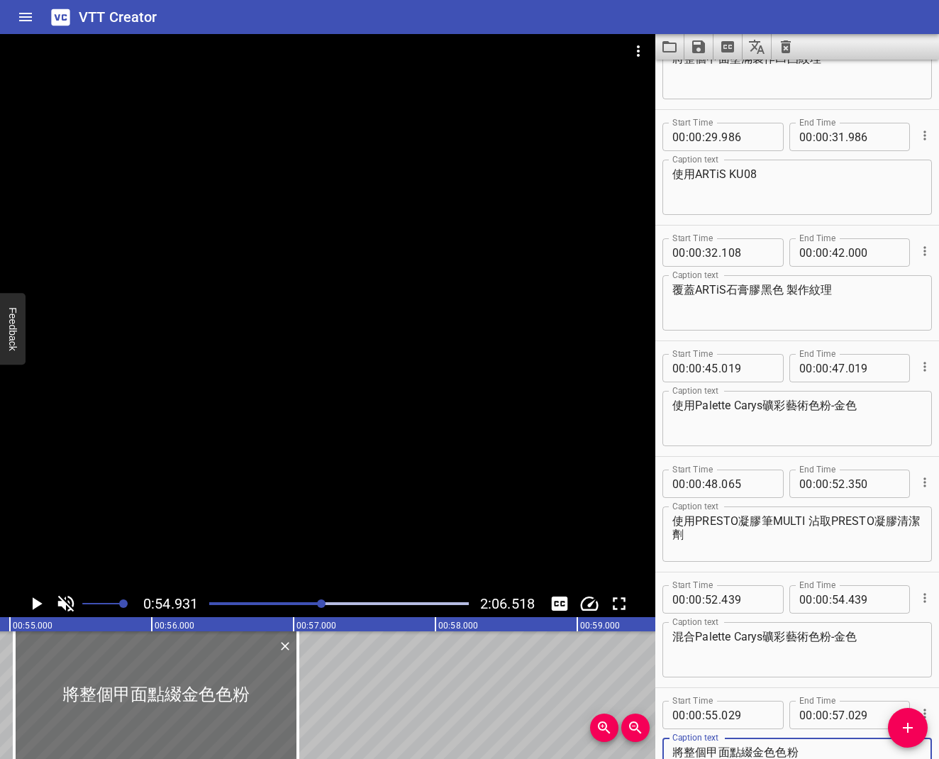
type textarea "將整個甲面點綴金色色粉"
click at [43, 604] on icon "Play/Pause" at bounding box center [36, 603] width 21 height 21
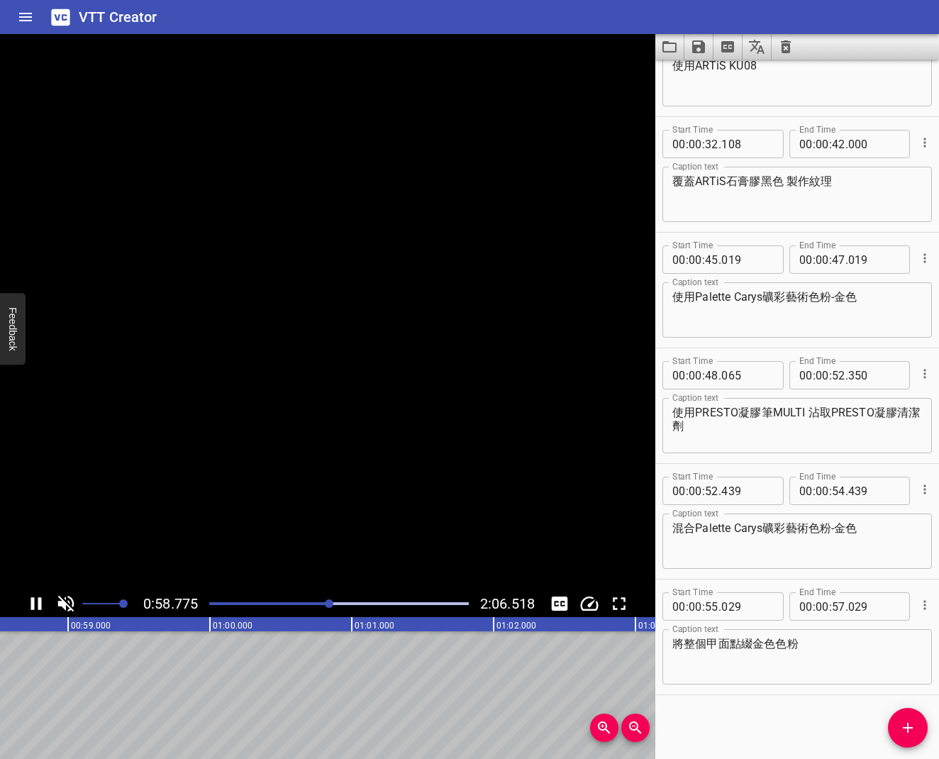
click at [43, 604] on icon "Play/Pause" at bounding box center [36, 603] width 21 height 21
click at [927, 609] on span "Add Cue" at bounding box center [908, 727] width 40 height 17
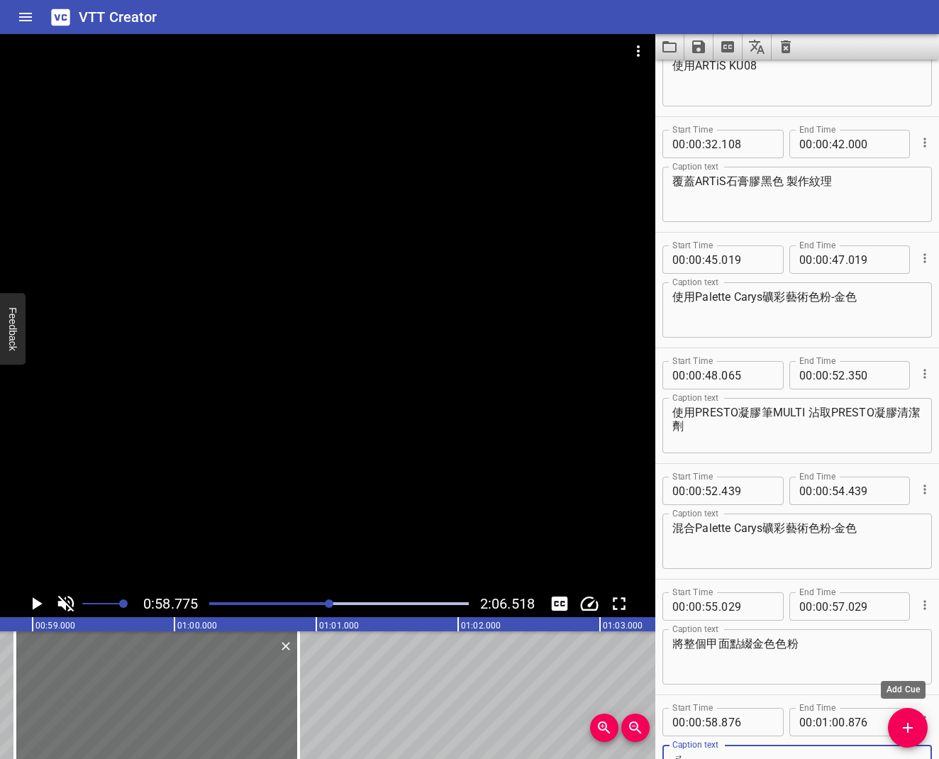
scroll to position [415, 0]
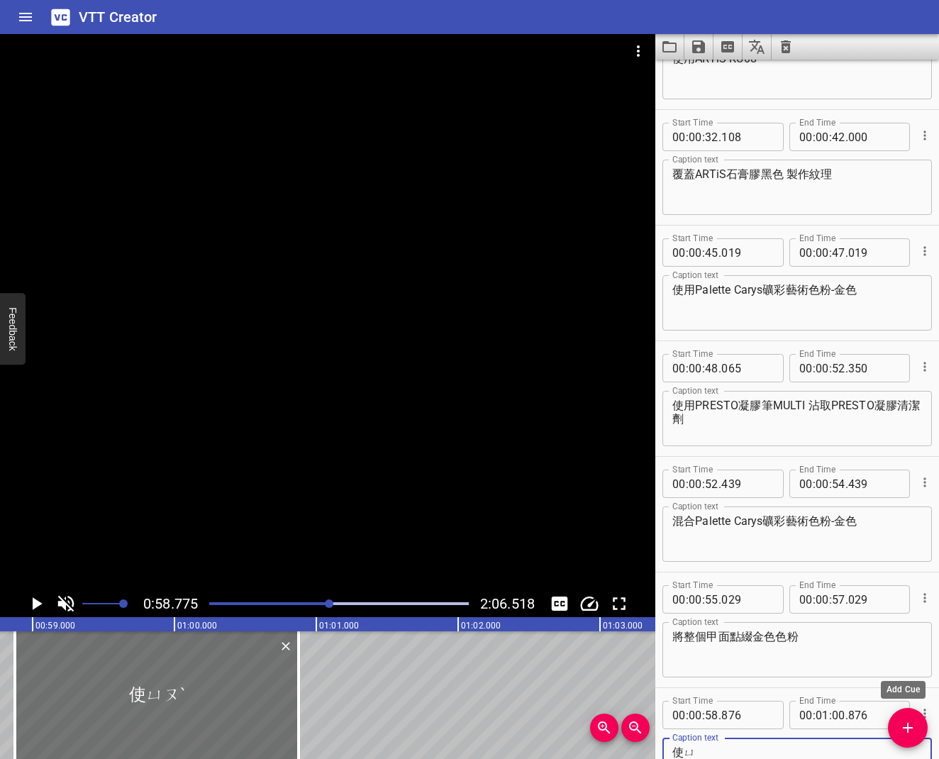
type textarea "使"
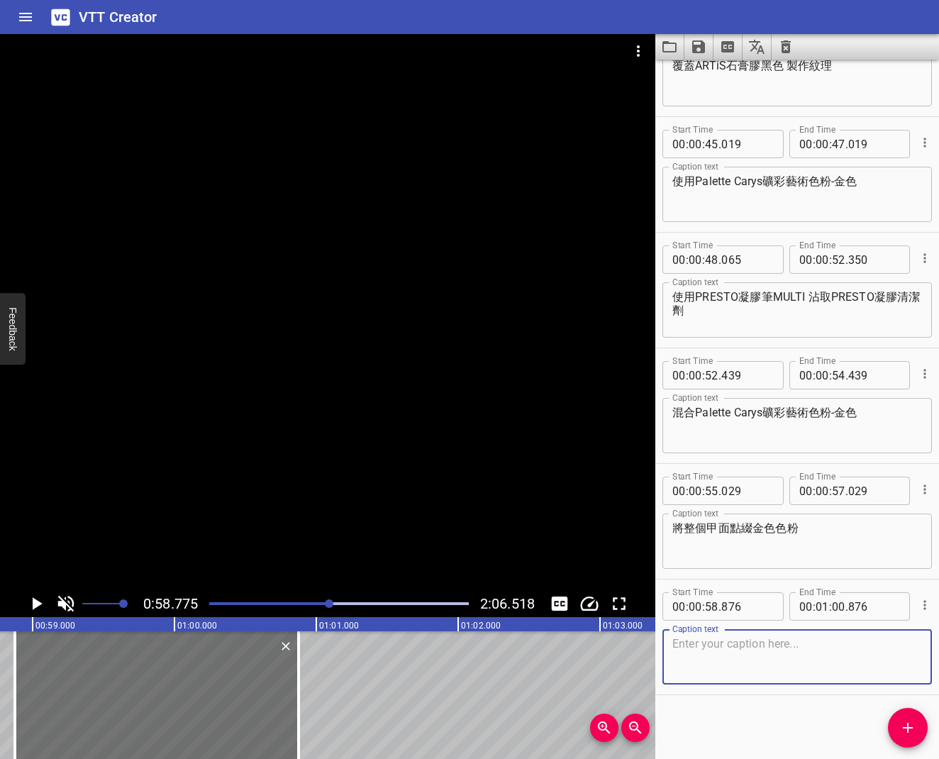
scroll to position [0, 0]
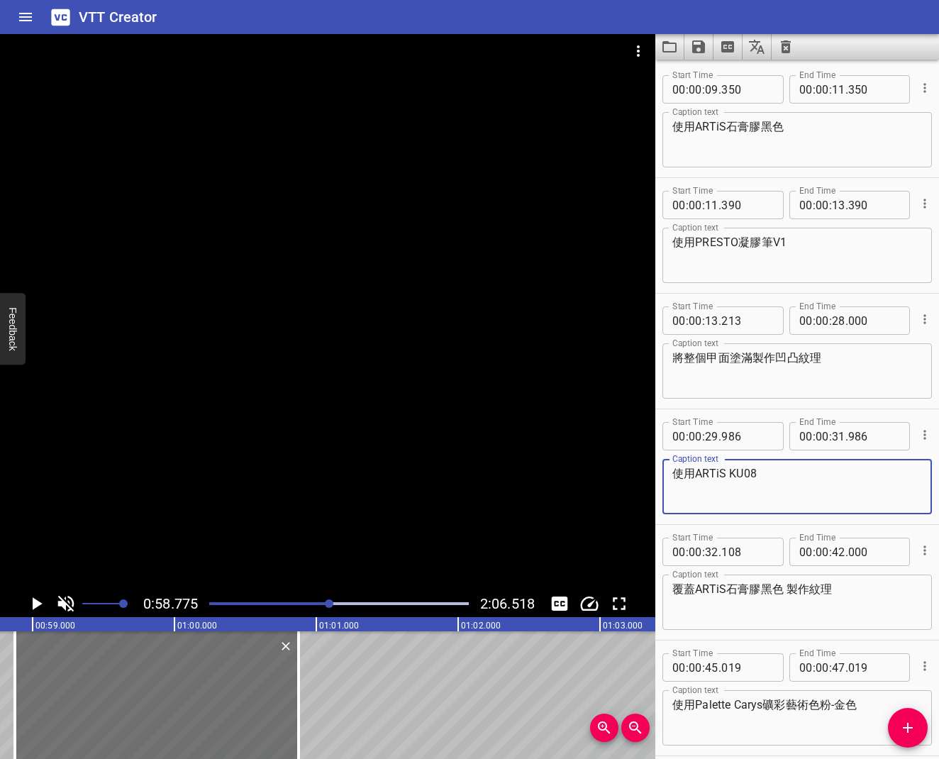
drag, startPoint x: 676, startPoint y: 473, endPoint x: 758, endPoint y: 474, distance: 82.3
click at [758, 474] on textarea "使用ARTiS KU08" at bounding box center [797, 487] width 250 height 40
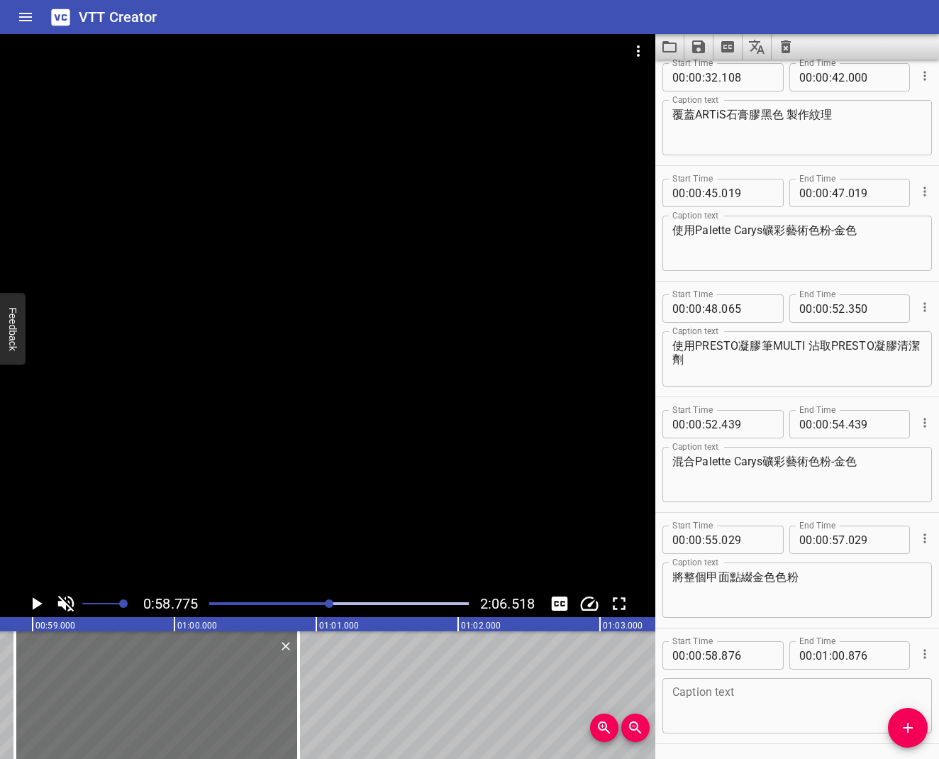
scroll to position [523, 0]
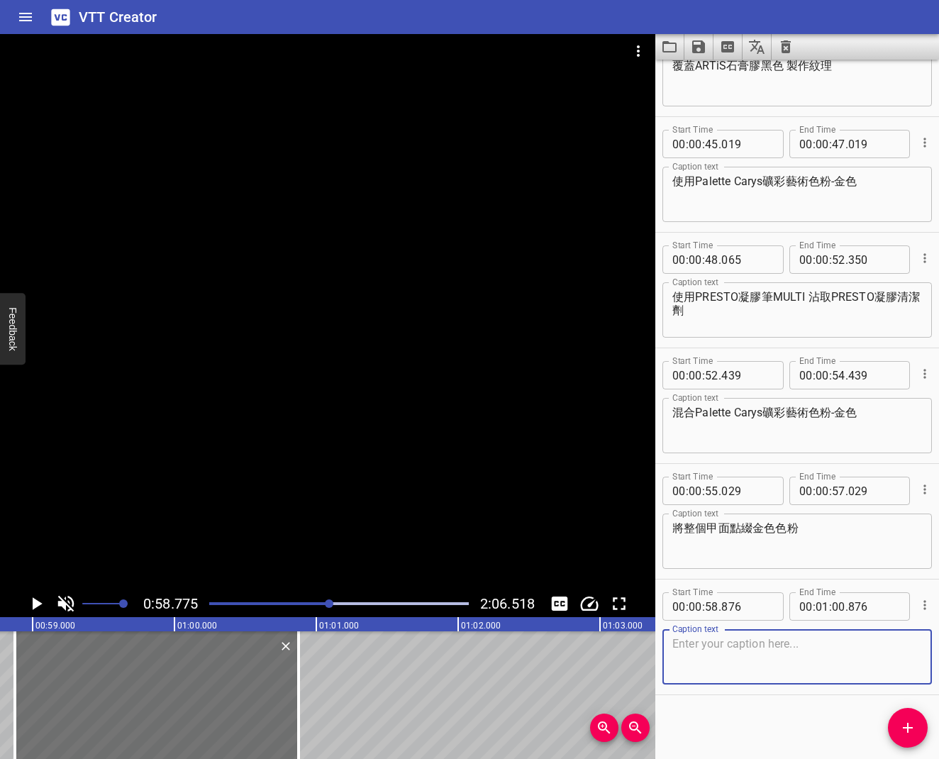
click at [732, 609] on textarea at bounding box center [797, 657] width 250 height 40
paste textarea "使用ARTiS KU08"
type textarea "使用ARTiS KU08"
click at [37, 595] on icon "Play/Pause" at bounding box center [36, 603] width 21 height 21
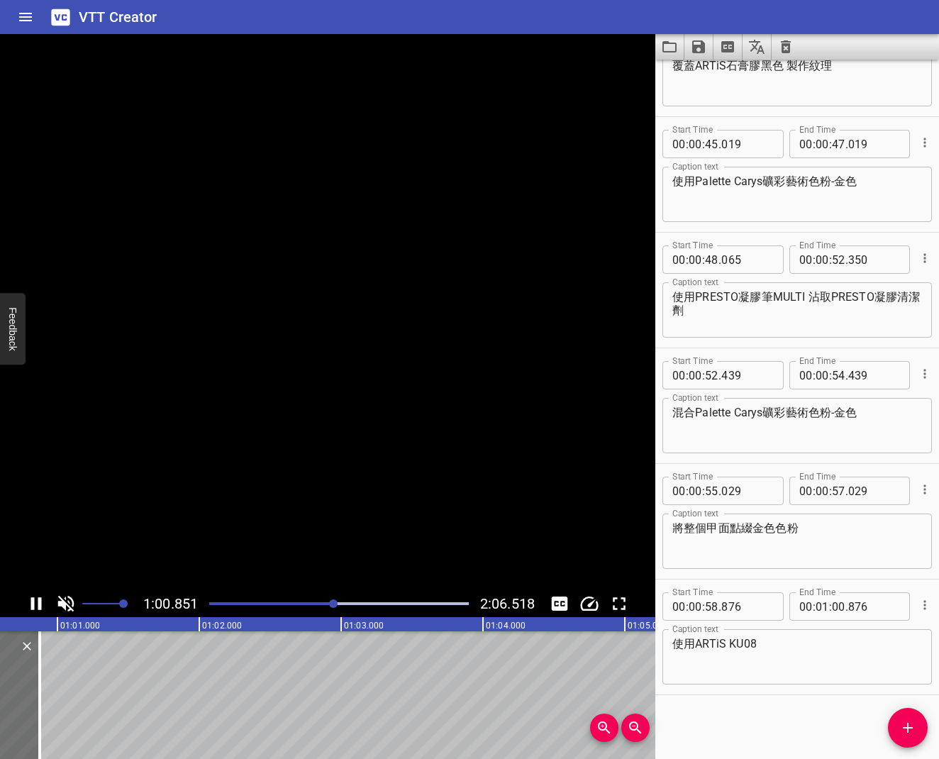
scroll to position [0, 8630]
click at [37, 595] on icon "Play/Pause" at bounding box center [36, 603] width 21 height 21
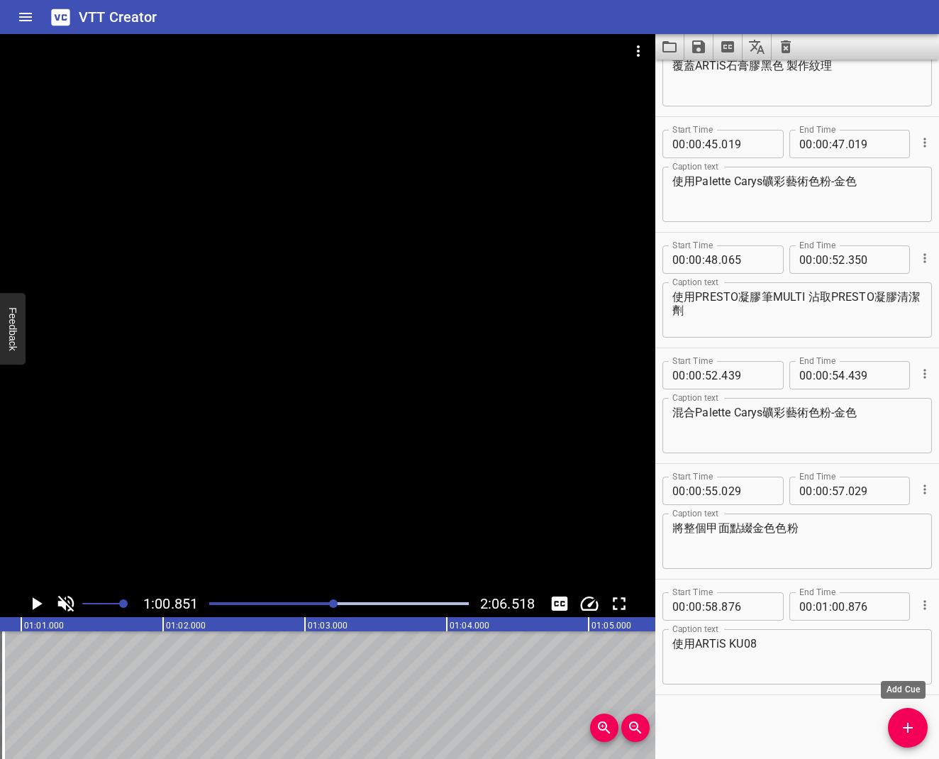
click at [901, 609] on icon "Add Cue" at bounding box center [907, 727] width 17 height 17
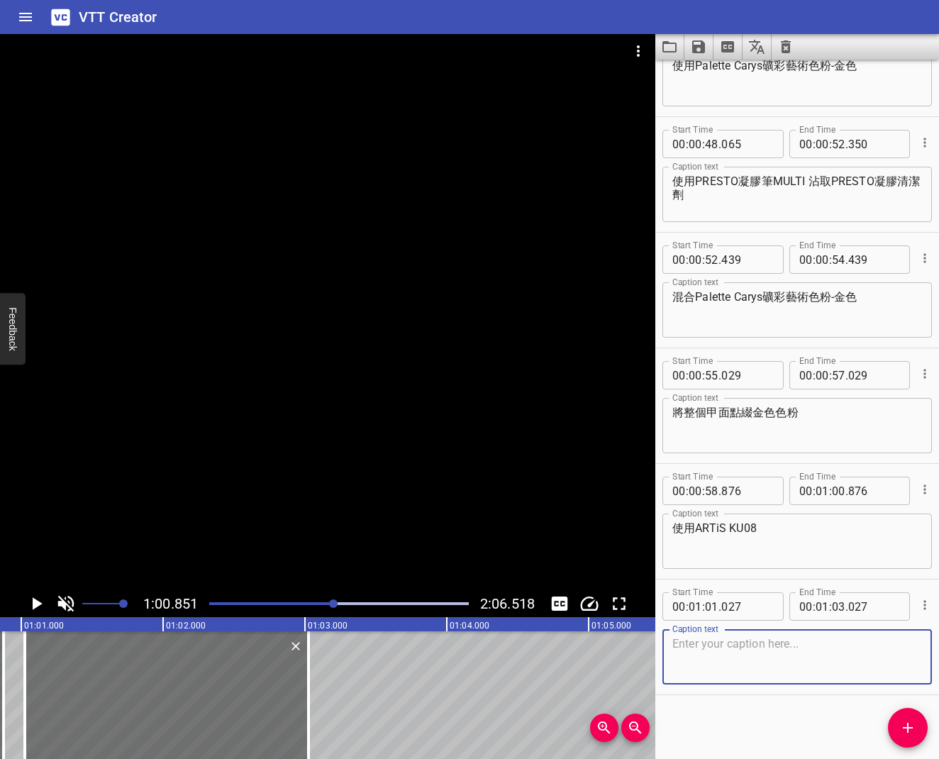
scroll to position [0, 0]
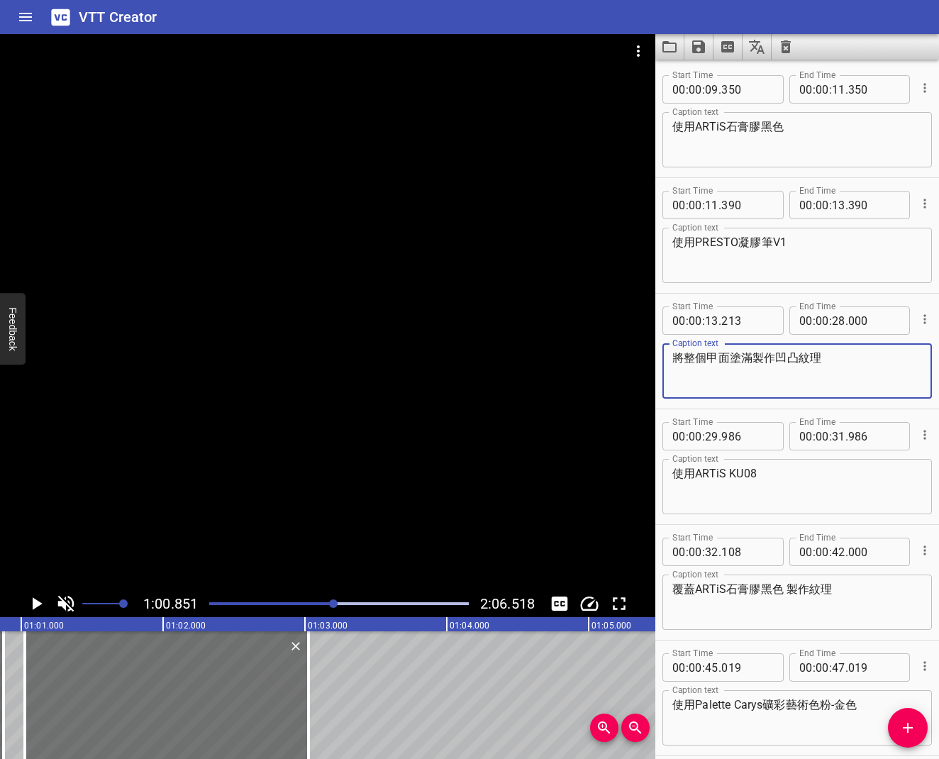
drag, startPoint x: 821, startPoint y: 362, endPoint x: 674, endPoint y: 361, distance: 146.8
click at [674, 361] on textarea "將整個甲面塗滿製作凹凸紋理" at bounding box center [797, 371] width 250 height 40
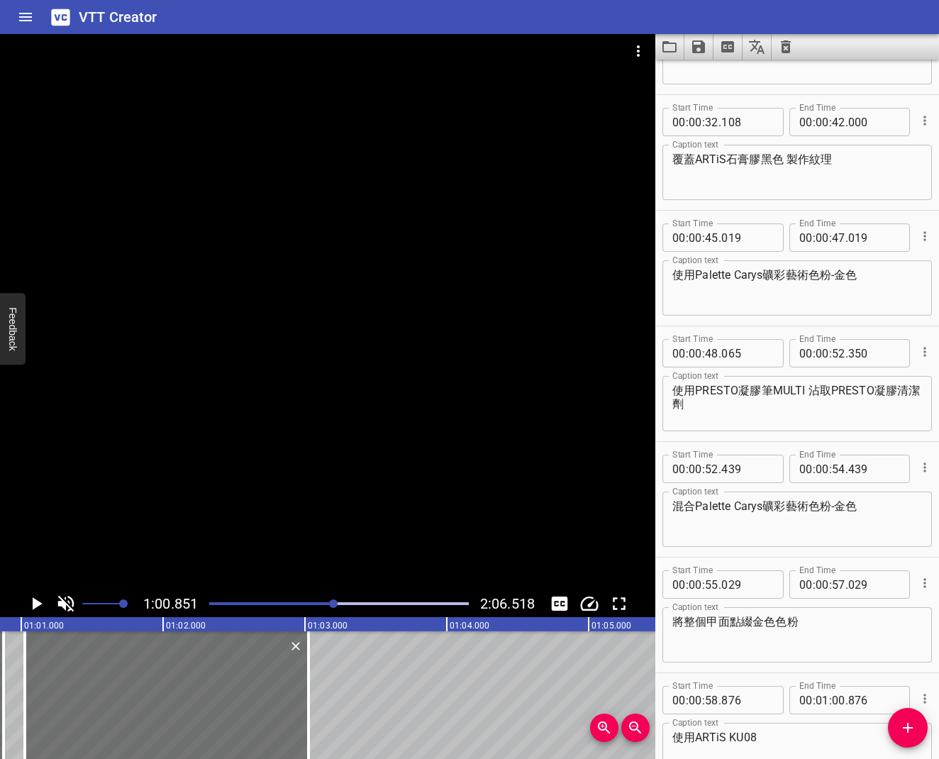
scroll to position [640, 0]
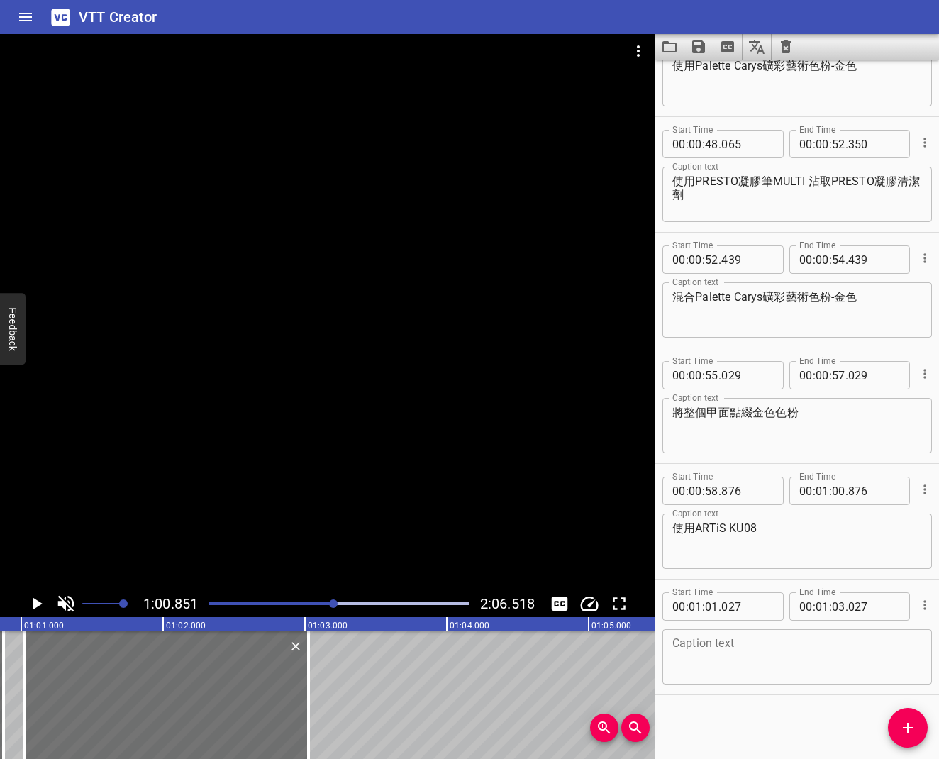
click at [713, 609] on textarea at bounding box center [797, 657] width 250 height 40
paste textarea "將整個甲面塗滿製作凹凸紋理"
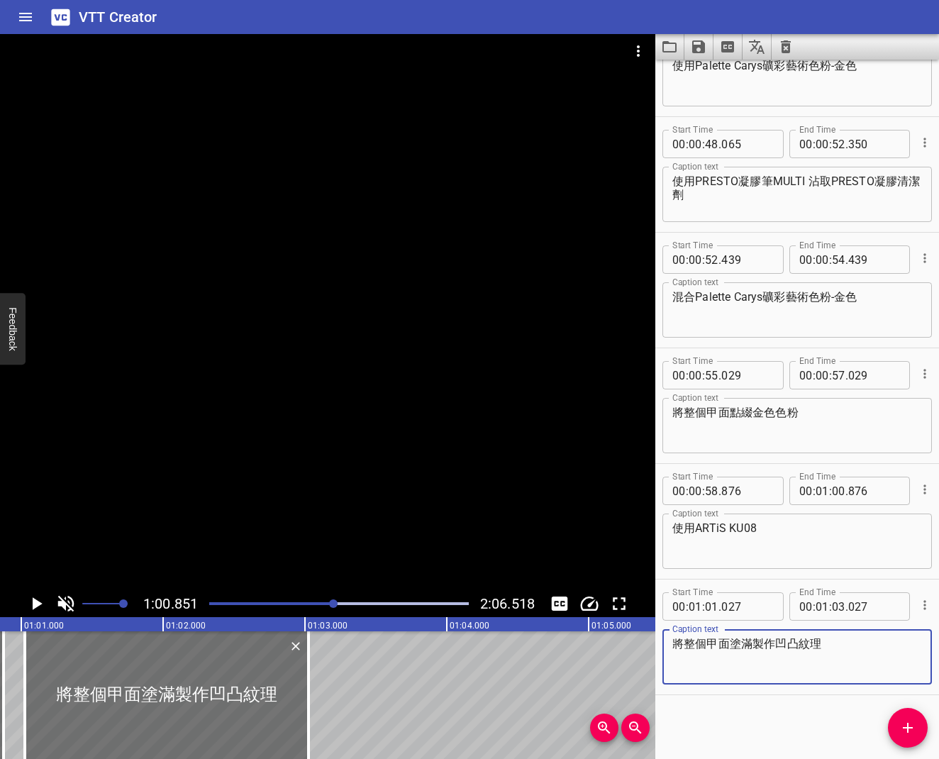
drag, startPoint x: 825, startPoint y: 644, endPoint x: 750, endPoint y: 646, distance: 74.5
click at [750, 609] on textarea "將整個甲面塗滿製作凹凸紋理" at bounding box center [797, 657] width 250 height 40
click at [767, 609] on textarea "將整個甲面塗滿製作凹凸紋理" at bounding box center [797, 657] width 250 height 40
drag, startPoint x: 732, startPoint y: 643, endPoint x: 849, endPoint y: 645, distance: 117.7
click at [849, 609] on textarea "將整個甲面塗滿製作凹凸紋理" at bounding box center [797, 657] width 250 height 40
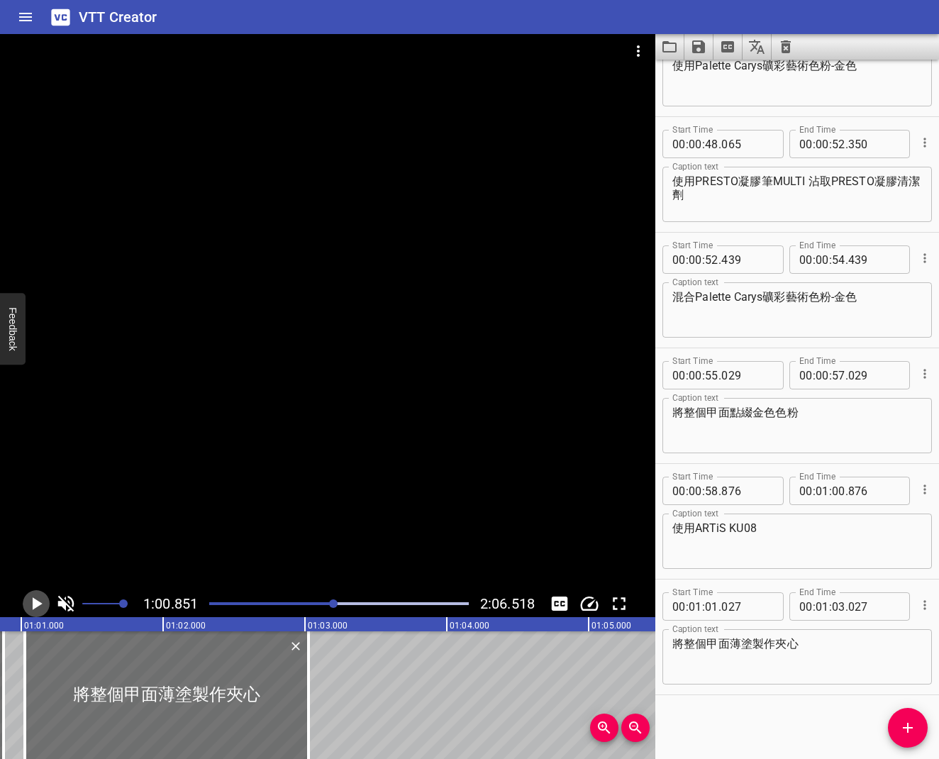
click at [33, 607] on icon "Play/Pause" at bounding box center [38, 603] width 10 height 13
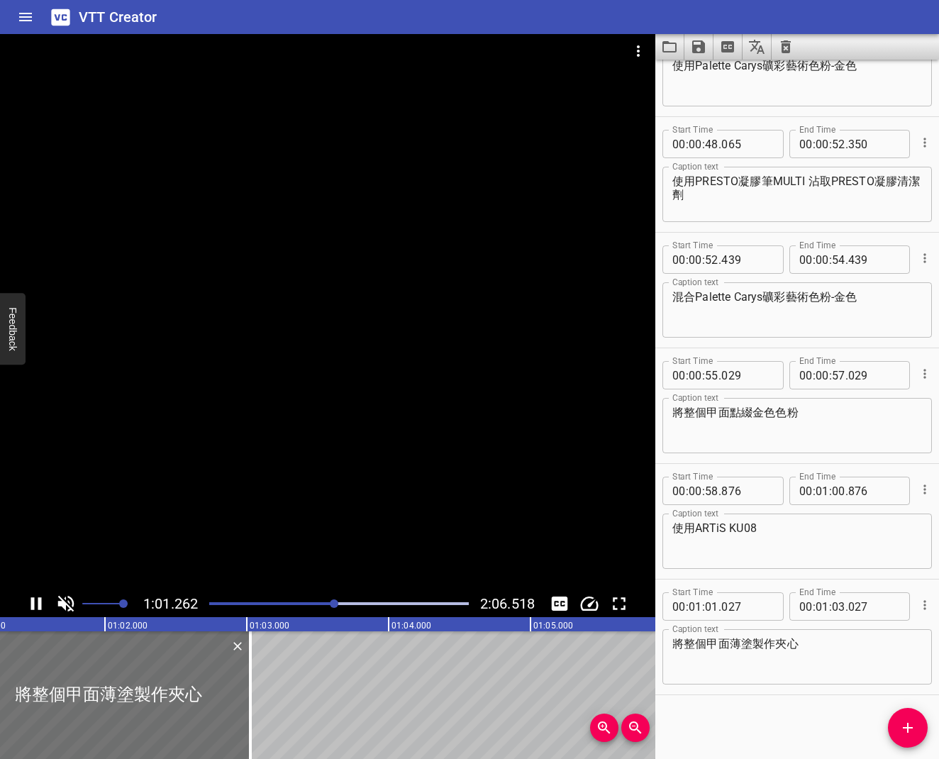
click at [33, 607] on icon "Play/Pause" at bounding box center [36, 603] width 11 height 13
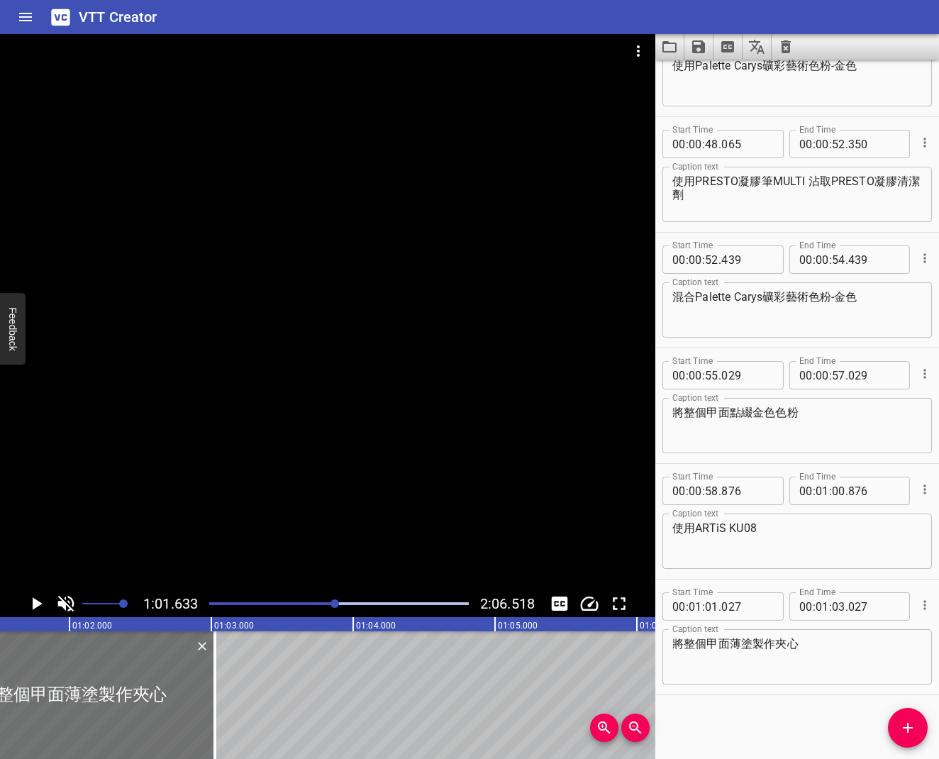
scroll to position [0, 8740]
click at [817, 609] on textarea "將整個甲面薄塗製作夾心" at bounding box center [797, 657] width 250 height 40
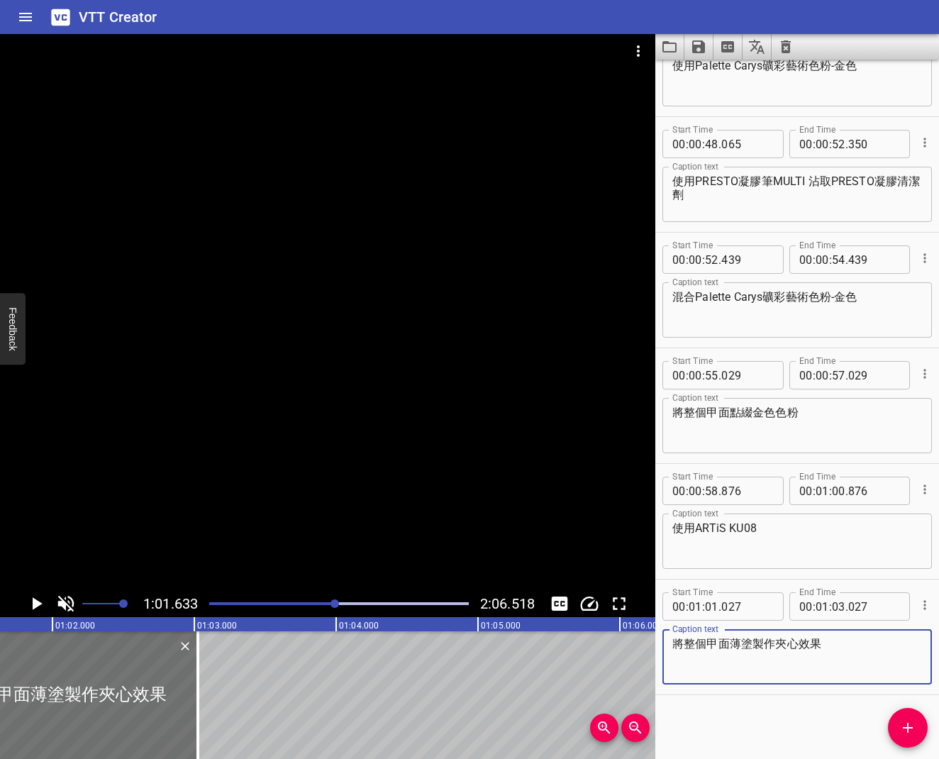
type textarea "將整個甲面薄塗製作夾心效果"
click at [41, 601] on icon "Play/Pause" at bounding box center [36, 603] width 21 height 21
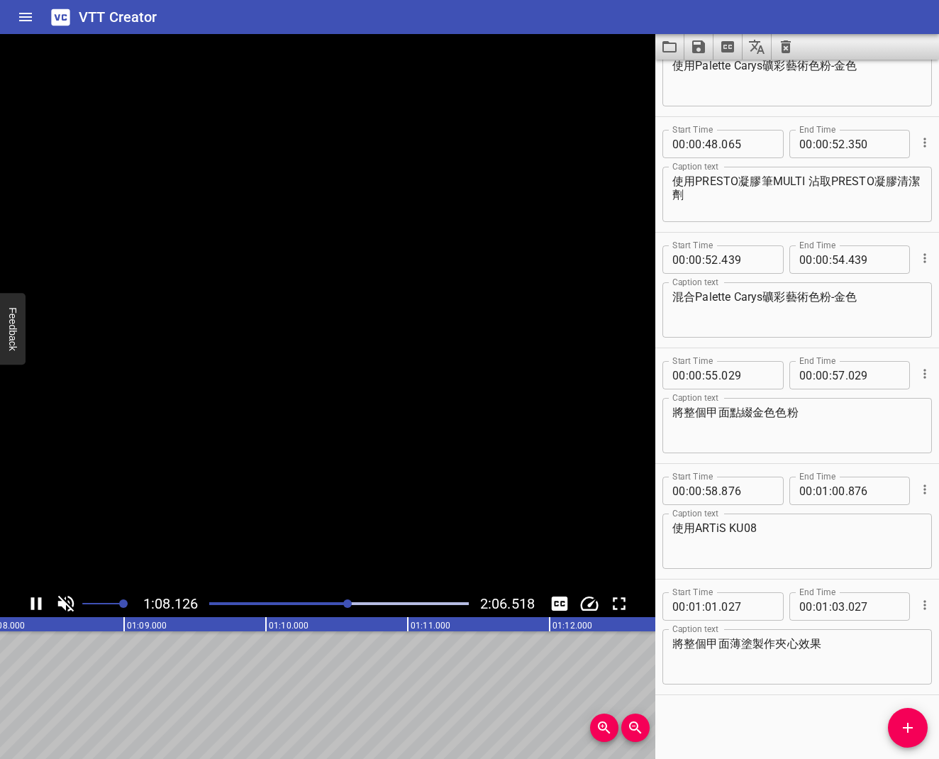
click at [45, 598] on icon "Play/Pause" at bounding box center [36, 603] width 21 height 21
click at [908, 609] on icon "Add Cue" at bounding box center [907, 727] width 17 height 17
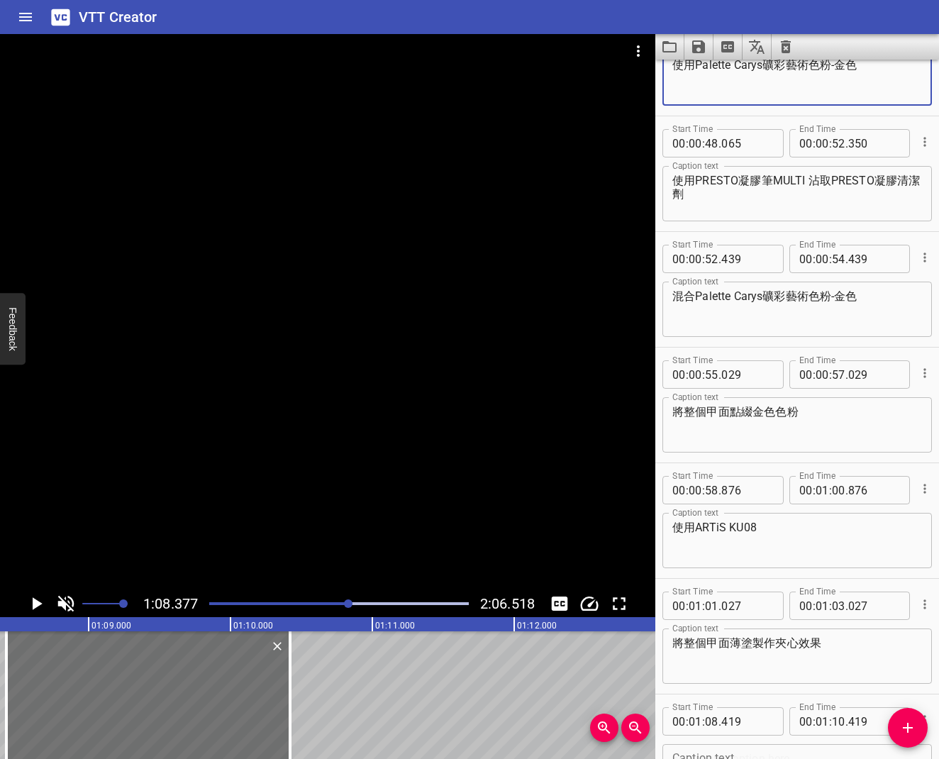
drag, startPoint x: 689, startPoint y: 67, endPoint x: 871, endPoint y: 69, distance: 183.0
click at [871, 69] on textarea "使用Palette Carys礦彩藝術色粉-金色" at bounding box center [797, 78] width 250 height 40
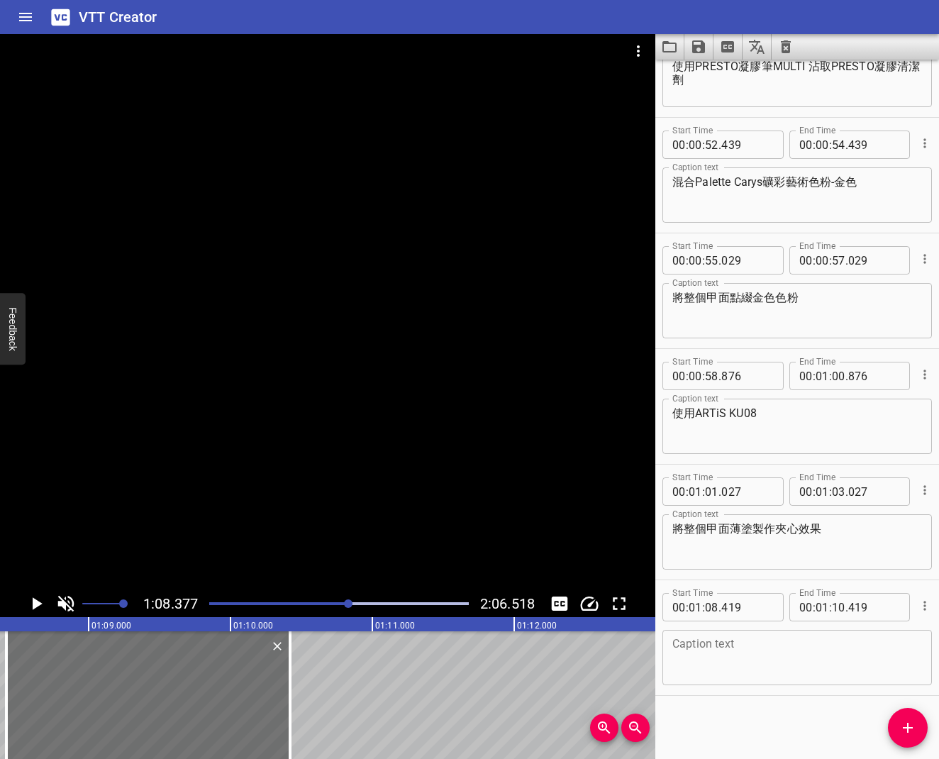
click at [787, 609] on textarea at bounding box center [797, 657] width 250 height 40
paste textarea "使用Palette Carys礦彩藝術色粉-金色"
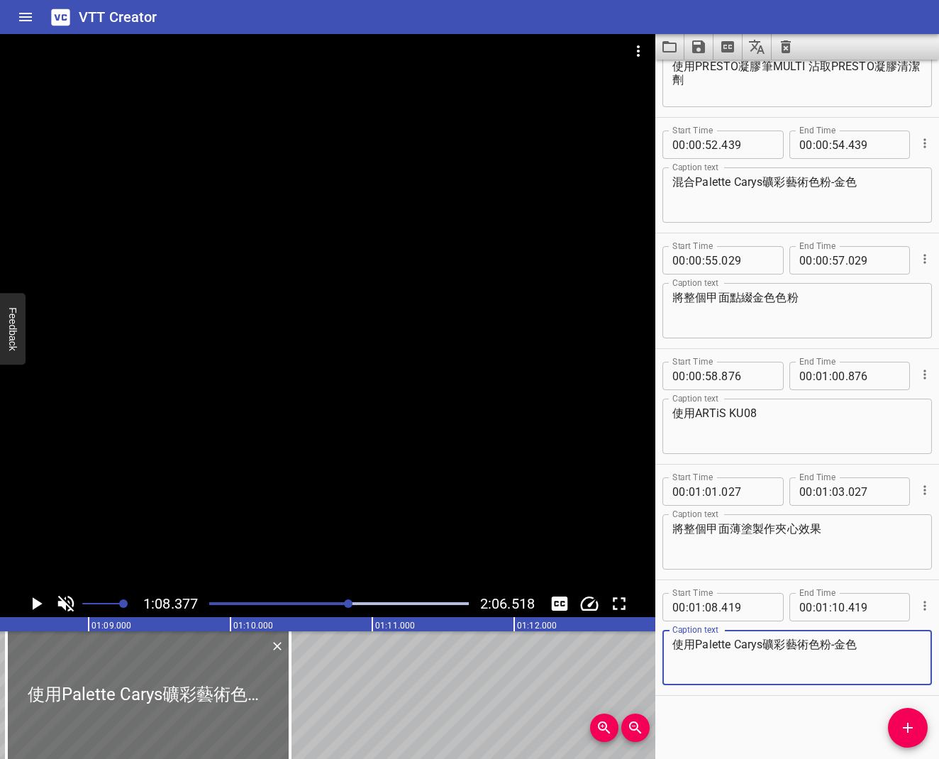
type textarea "使用Palette Carys礦彩藝術色粉-金色"
click at [34, 598] on icon "Play/Pause" at bounding box center [38, 603] width 10 height 13
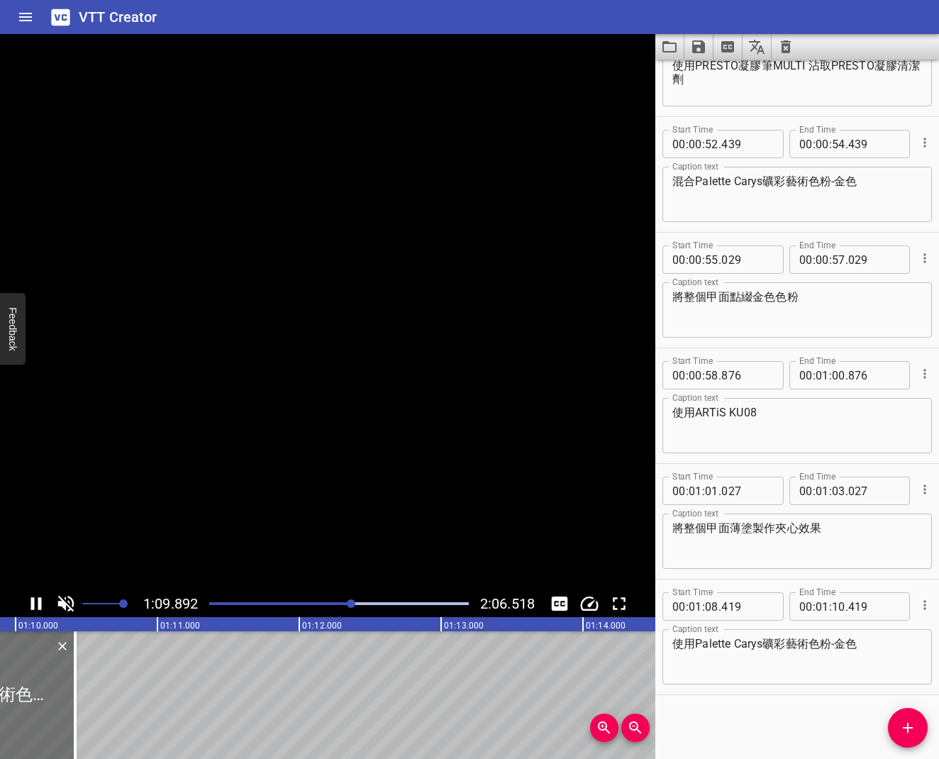
scroll to position [0, 9947]
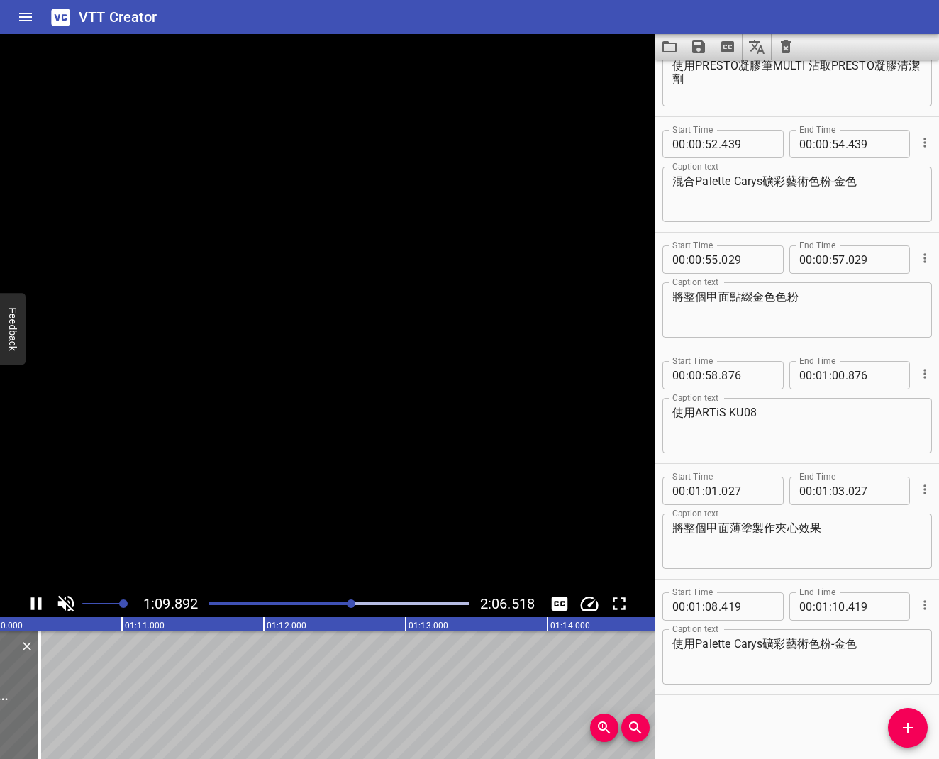
click at [34, 598] on icon "Play/Pause" at bounding box center [36, 603] width 11 height 13
drag, startPoint x: 675, startPoint y: 68, endPoint x: 698, endPoint y: 83, distance: 27.7
click at [698, 81] on textarea "使用PRESTO凝膠筆MULTI 沾取PRESTO凝膠清潔劑" at bounding box center [797, 79] width 250 height 40
click at [912, 609] on icon "Add Cue" at bounding box center [908, 728] width 10 height 10
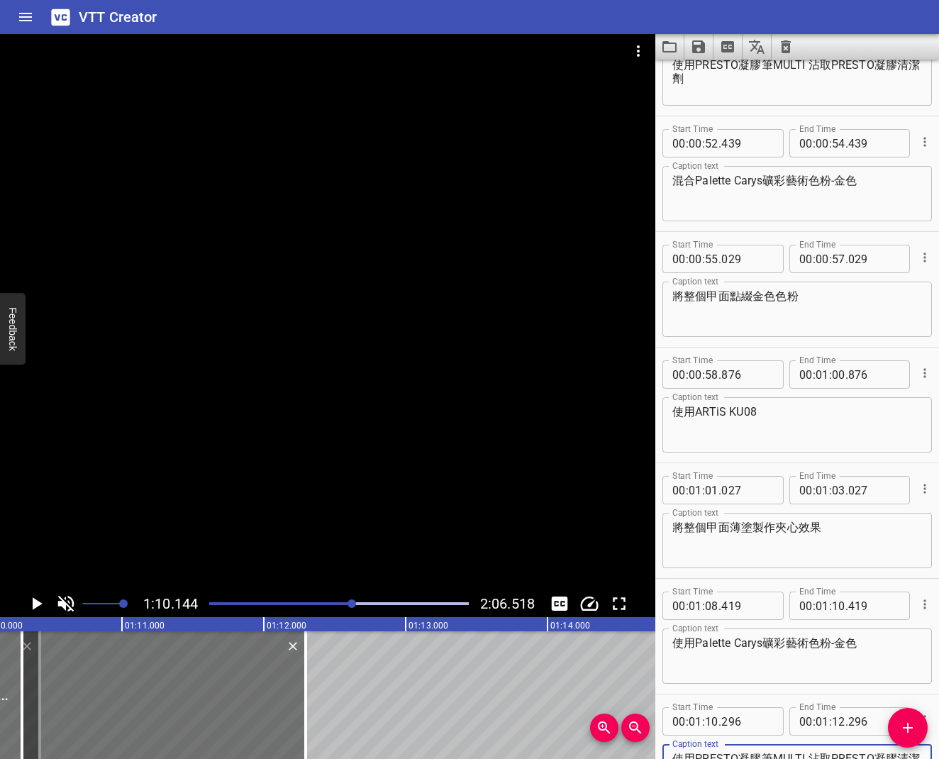
scroll to position [871, 0]
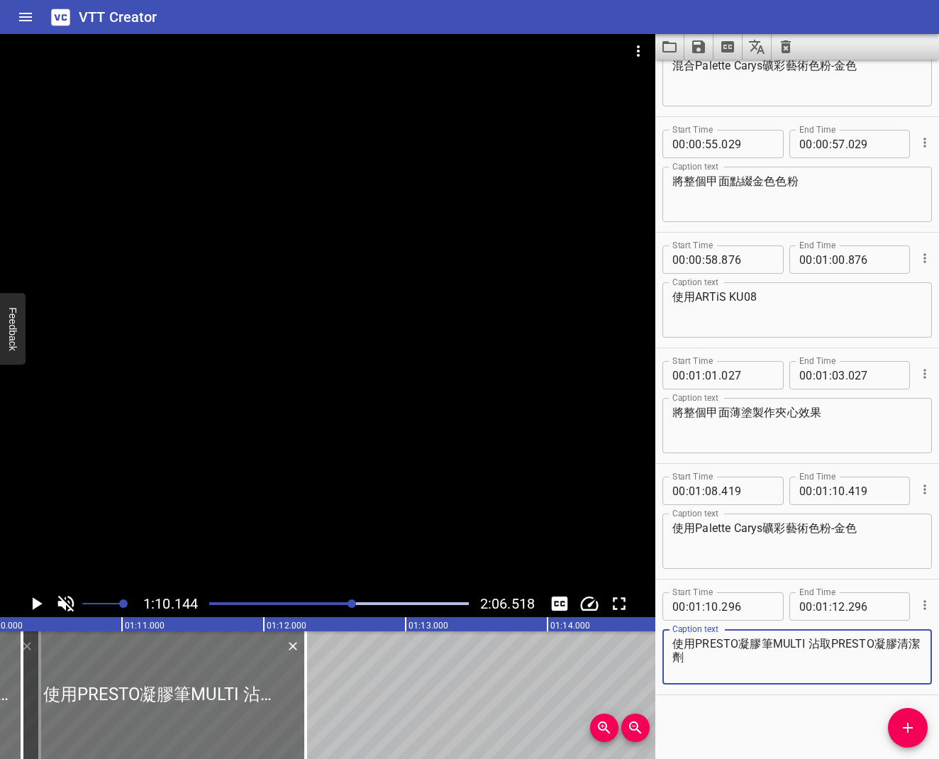
type textarea "使用PRESTO凝膠筆MULTI 沾取PRESTO凝膠清潔劑"
click at [40, 599] on icon "Play/Pause" at bounding box center [36, 603] width 21 height 21
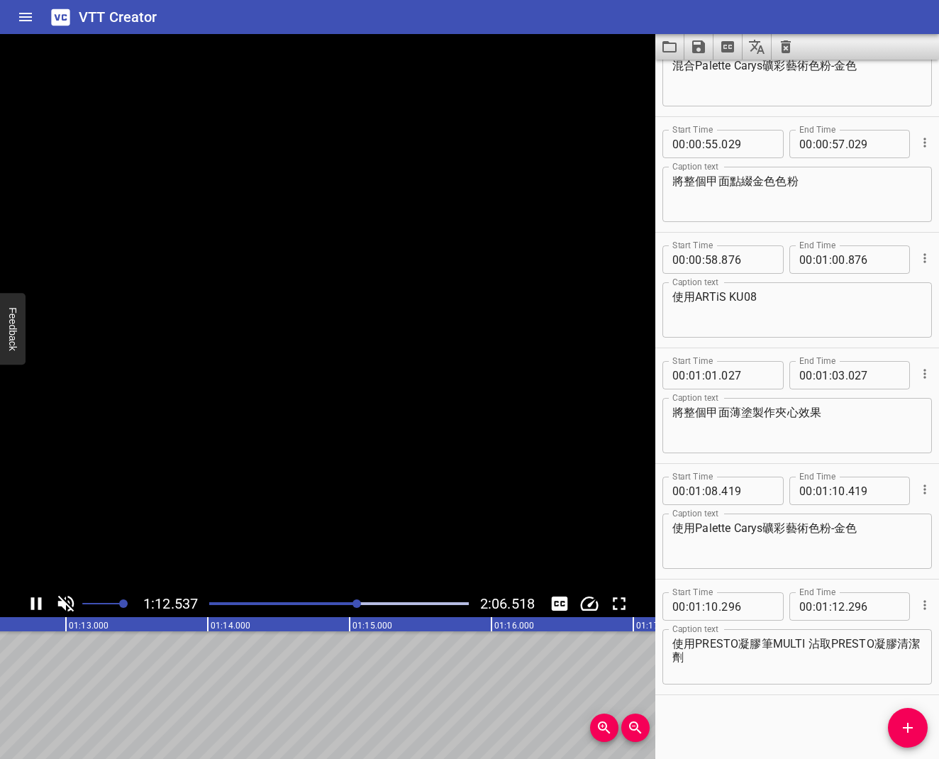
click at [40, 599] on icon "Play/Pause" at bounding box center [36, 603] width 11 height 13
click at [922, 609] on span "Add Cue" at bounding box center [908, 727] width 40 height 17
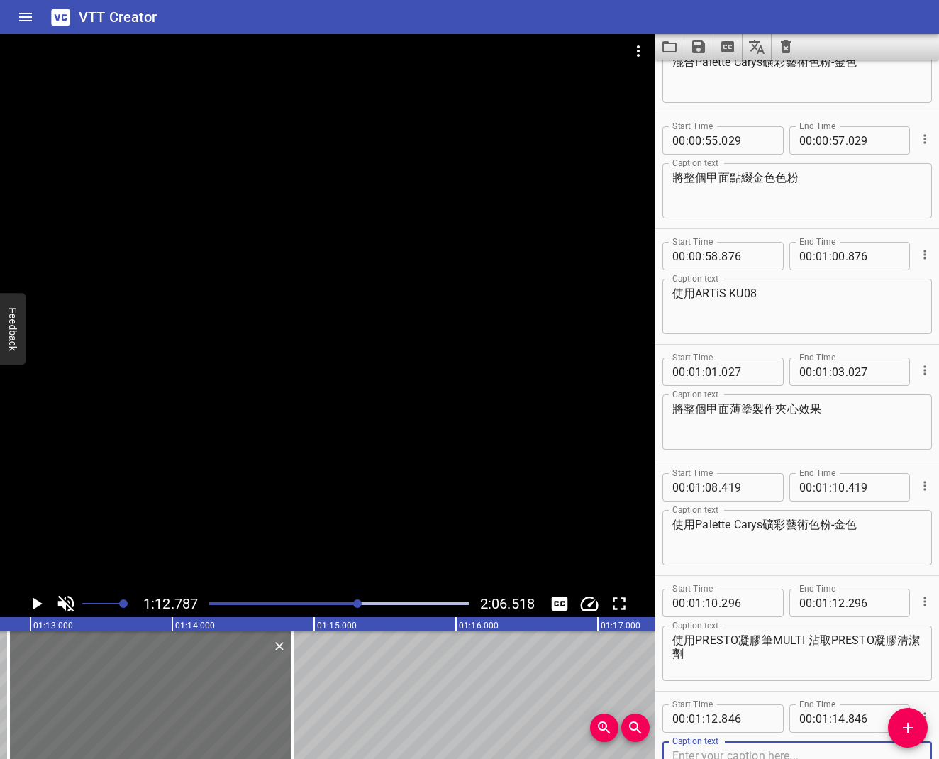
scroll to position [871, 0]
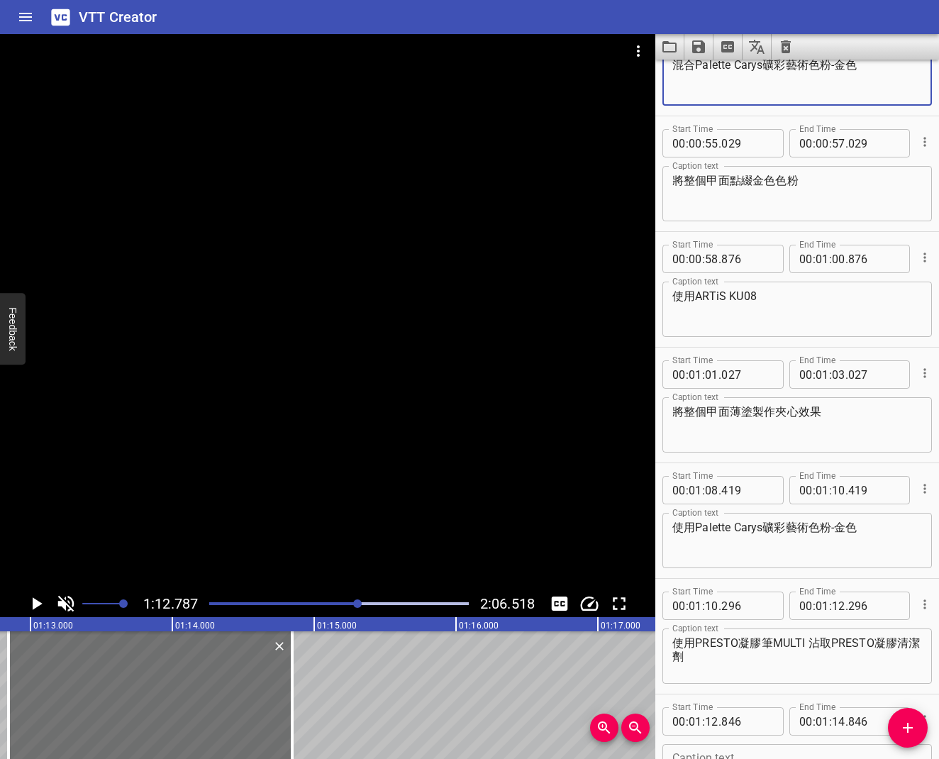
drag, startPoint x: 676, startPoint y: 67, endPoint x: 831, endPoint y: 78, distance: 155.7
click at [831, 77] on textarea "混合Palette Carys礦彩藝術色粉-金色" at bounding box center [797, 78] width 250 height 40
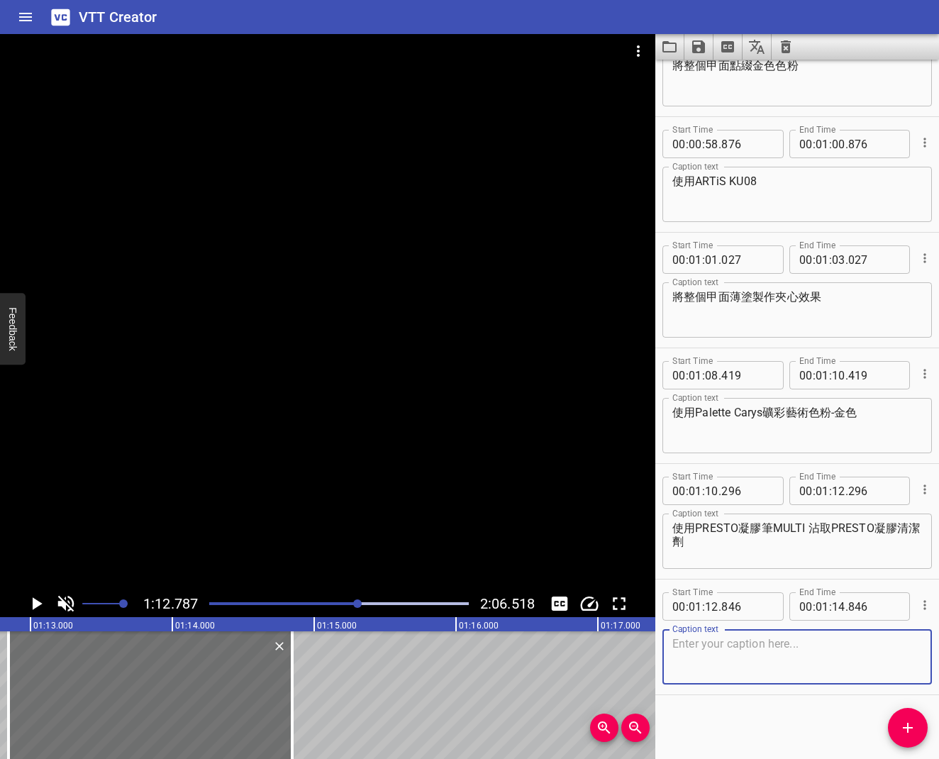
click at [722, 609] on textarea at bounding box center [797, 657] width 250 height 40
paste textarea "混合Palette Carys礦彩藝術色粉-金色"
type textarea "混合Palette Carys礦彩藝術色粉-金色"
click at [37, 596] on icon "Play/Pause" at bounding box center [36, 603] width 21 height 21
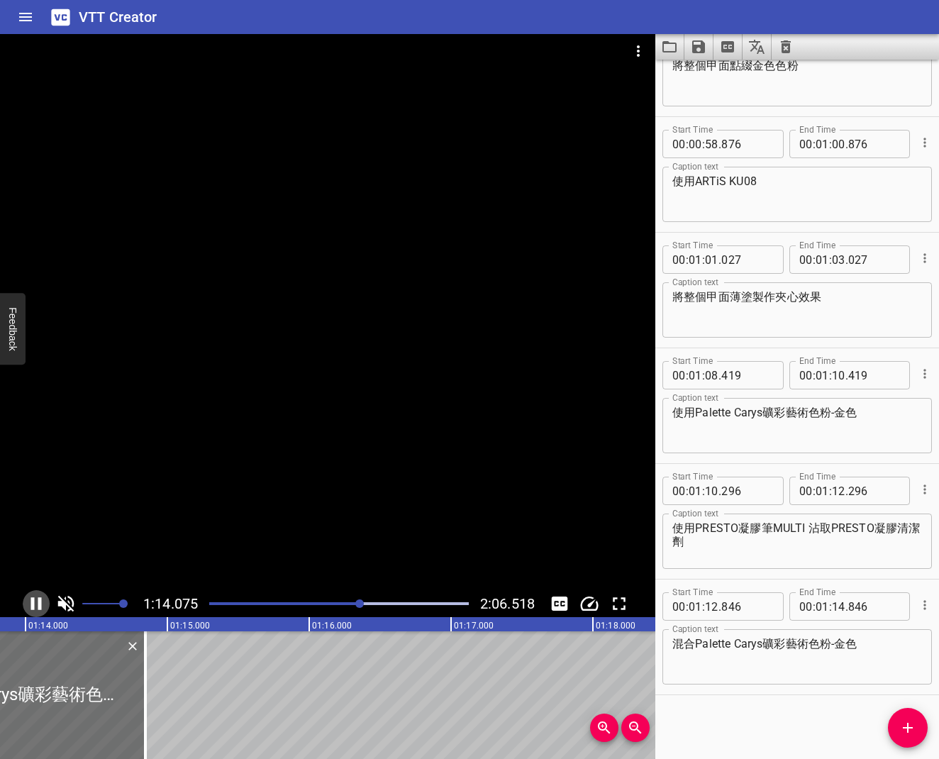
click at [35, 596] on icon "Play/Pause" at bounding box center [36, 603] width 21 height 21
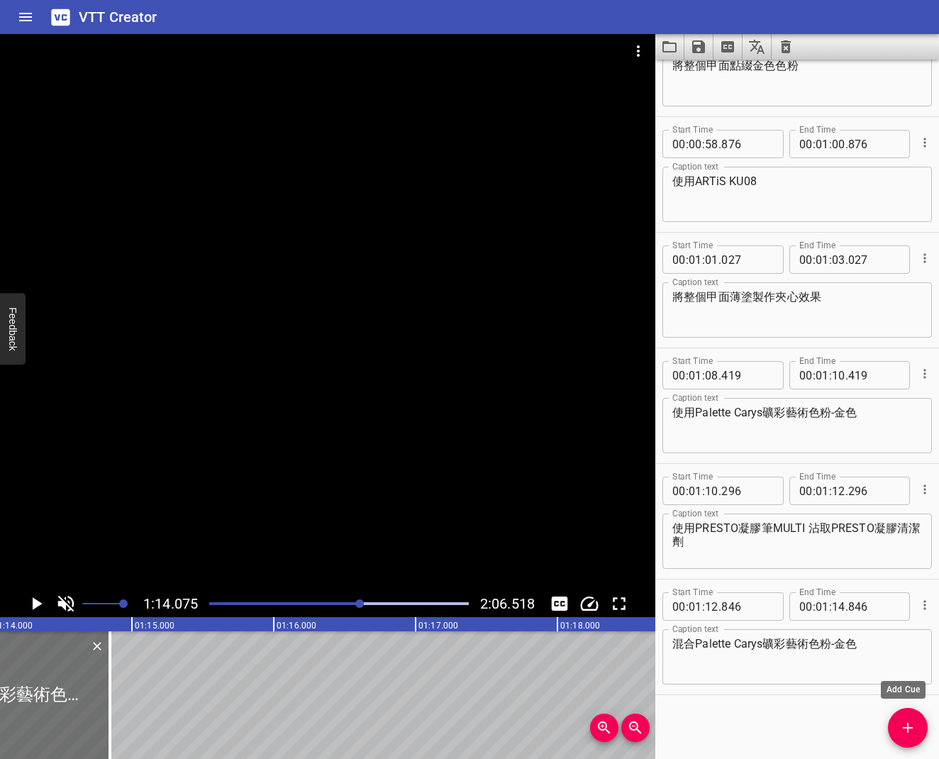
click at [897, 609] on span "Add Cue" at bounding box center [908, 727] width 40 height 17
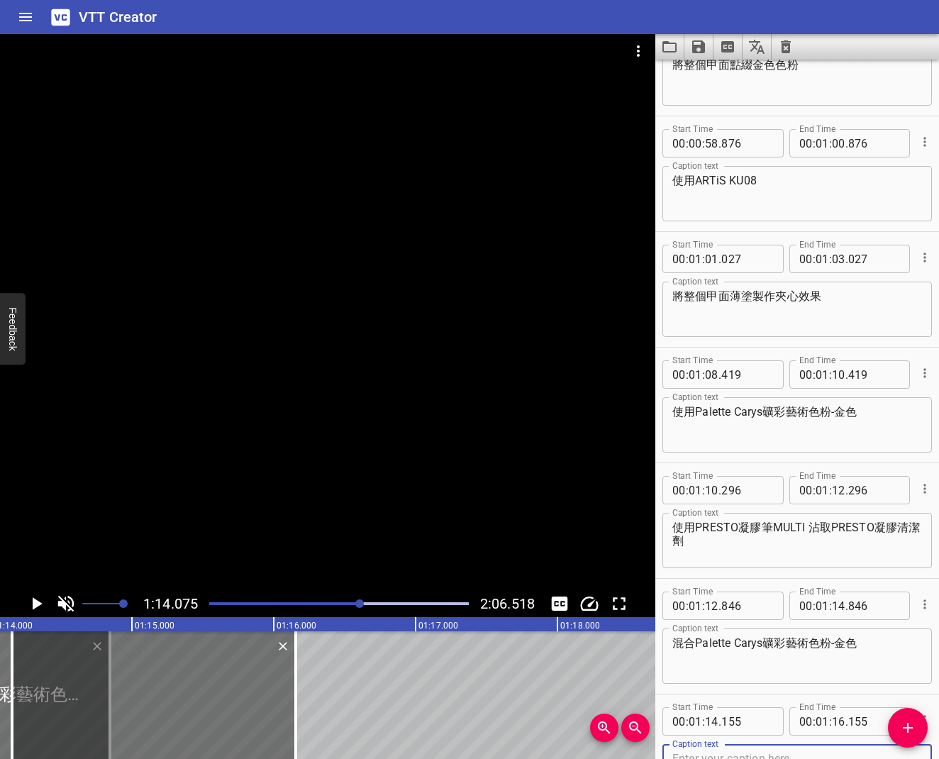
scroll to position [1007, 0]
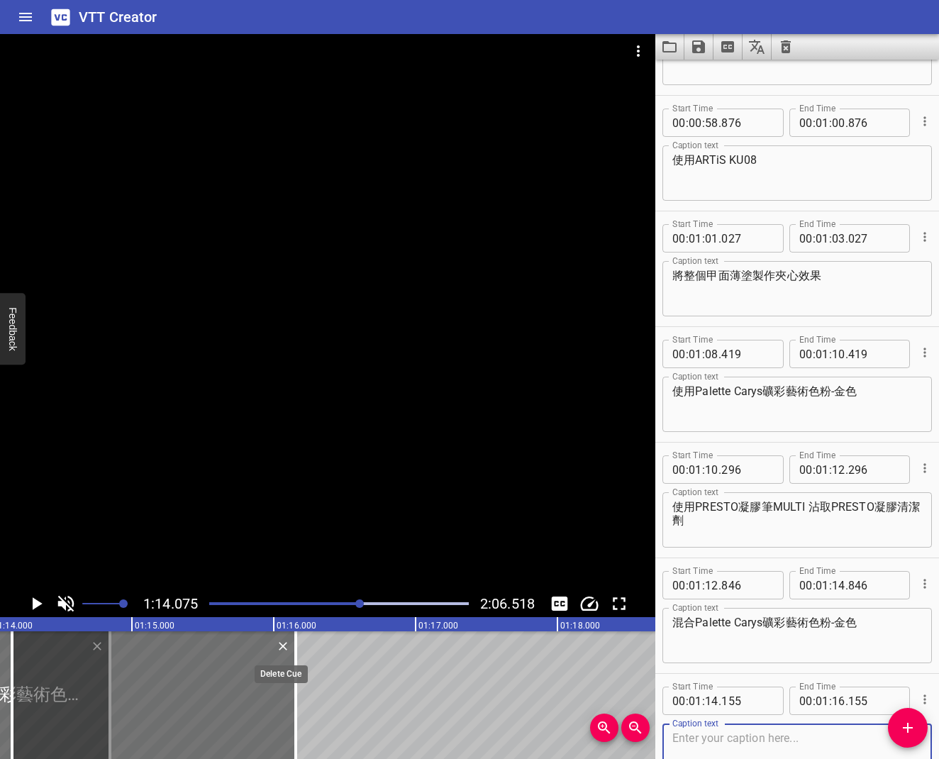
click at [280, 609] on icon "Delete" at bounding box center [283, 646] width 14 height 14
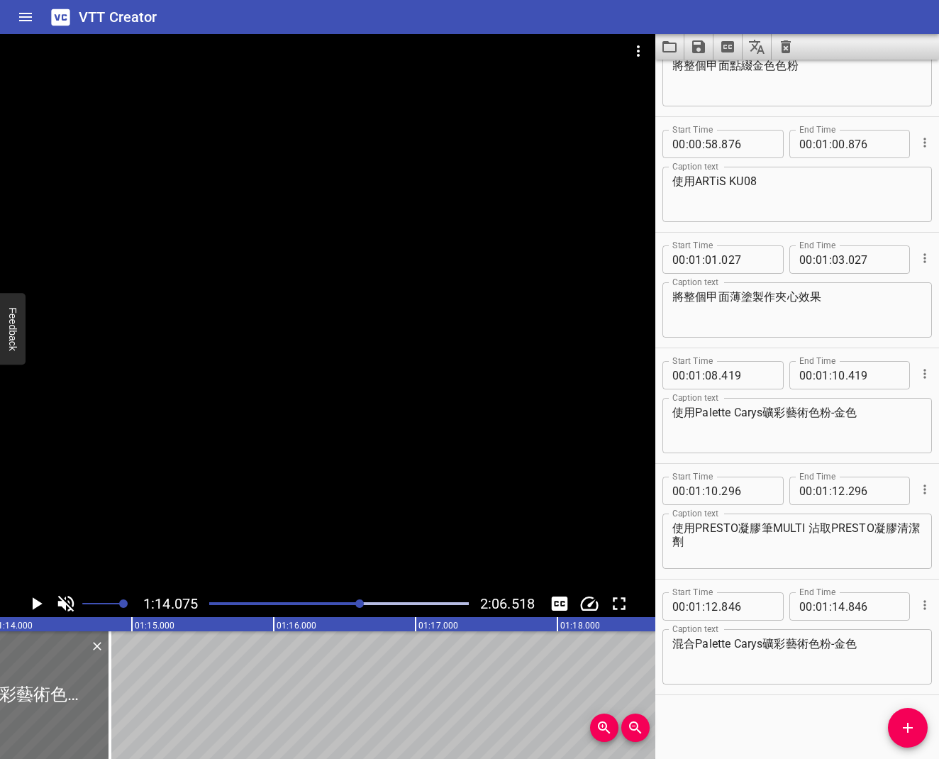
scroll to position [986, 0]
click at [39, 603] on icon "Play/Pause" at bounding box center [38, 603] width 10 height 13
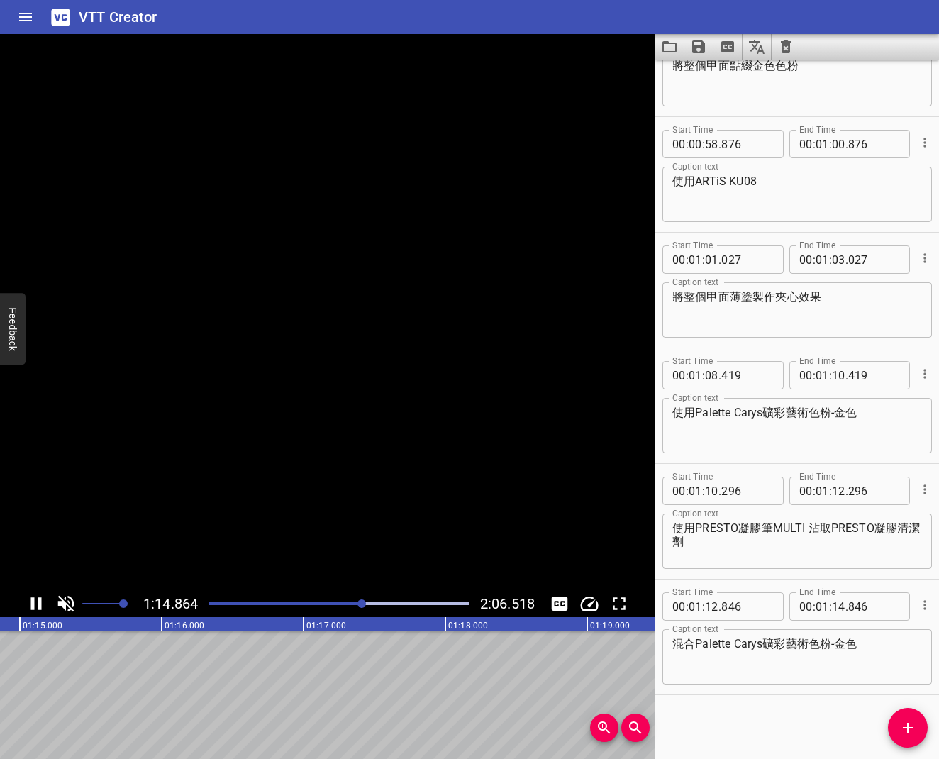
click at [39, 603] on icon "Play/Pause" at bounding box center [36, 603] width 11 height 13
click at [903, 609] on icon "Add Cue" at bounding box center [907, 727] width 17 height 17
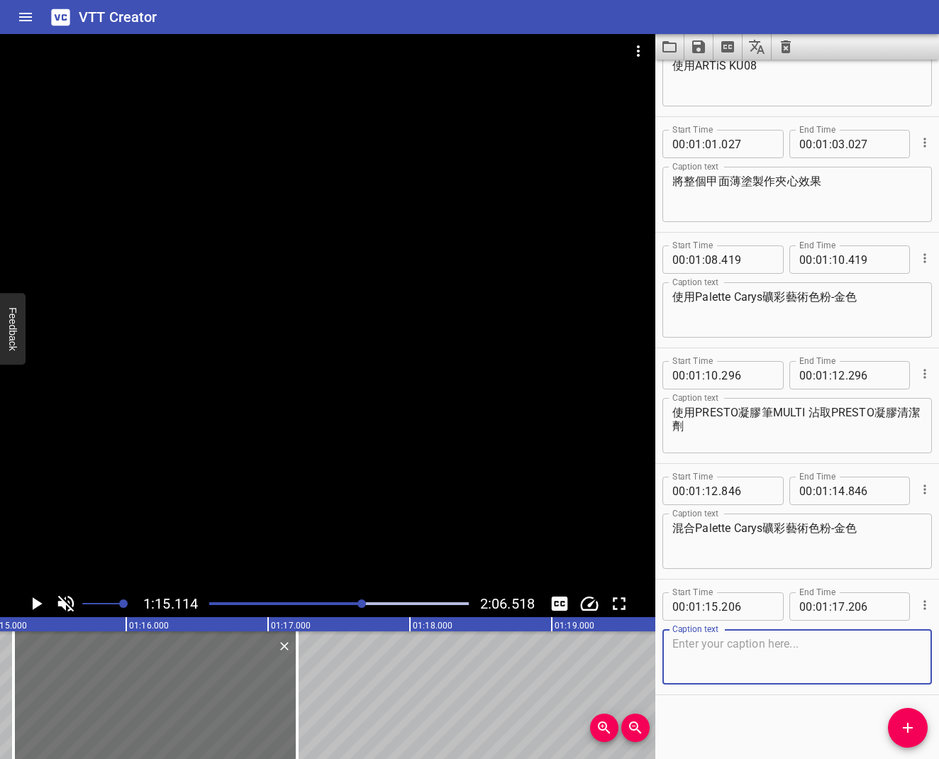
scroll to position [831, 0]
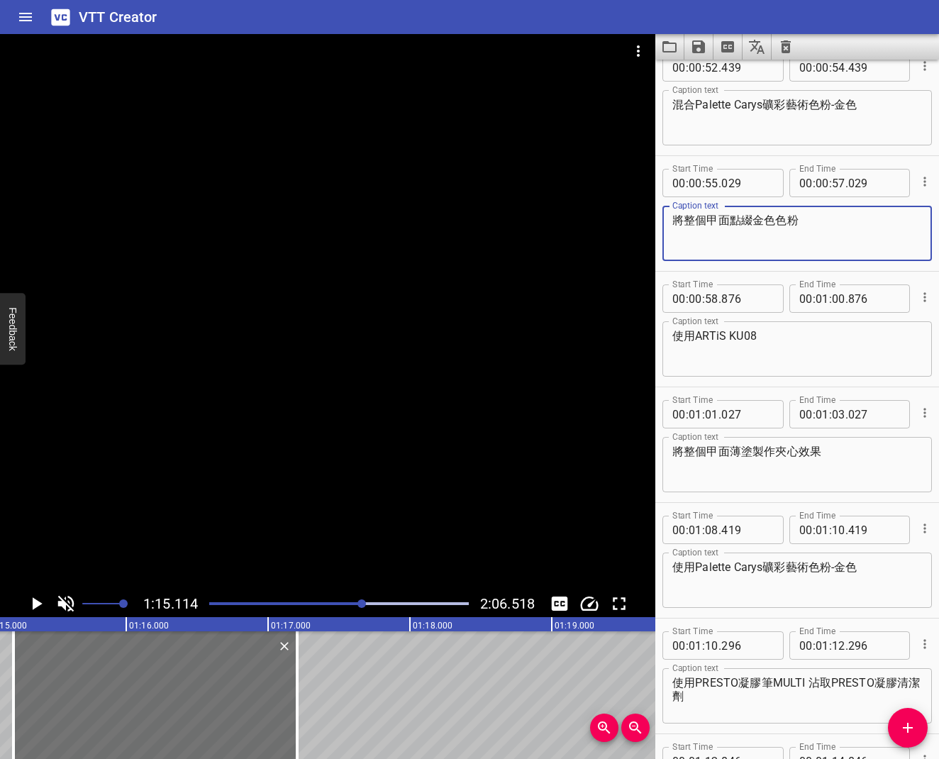
drag, startPoint x: 674, startPoint y: 221, endPoint x: 798, endPoint y: 221, distance: 124.1
click at [798, 221] on textarea "將整個甲面點綴金色色粉" at bounding box center [797, 233] width 250 height 40
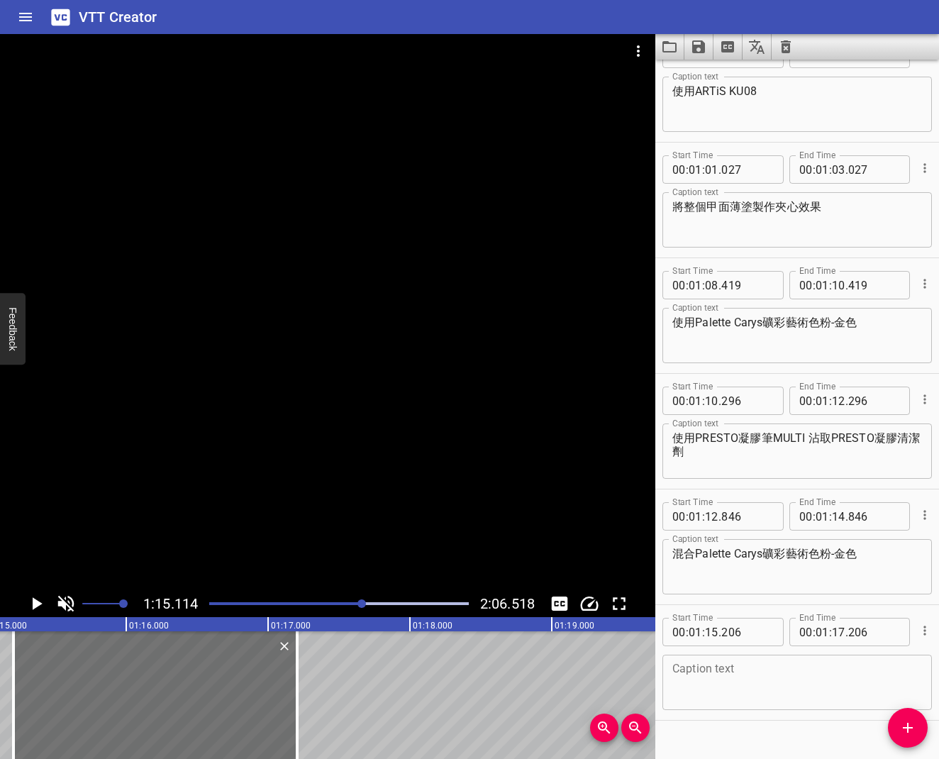
scroll to position [1102, 0]
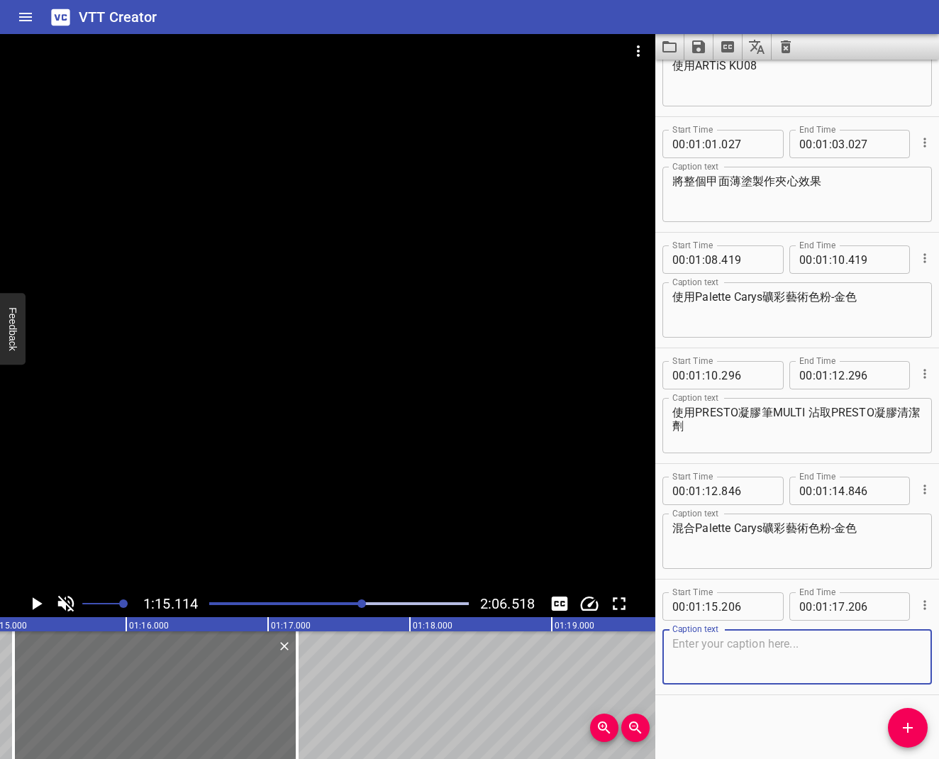
click at [720, 609] on textarea at bounding box center [797, 657] width 250 height 40
paste textarea "將整個甲面點綴金色色粉"
click at [706, 609] on textarea "將整個甲面點綴金色色粉" at bounding box center [797, 657] width 250 height 40
click at [709, 609] on textarea "將甲面點綴金色色粉" at bounding box center [797, 657] width 250 height 40
type textarea "將甲面局部點綴金色色粉"
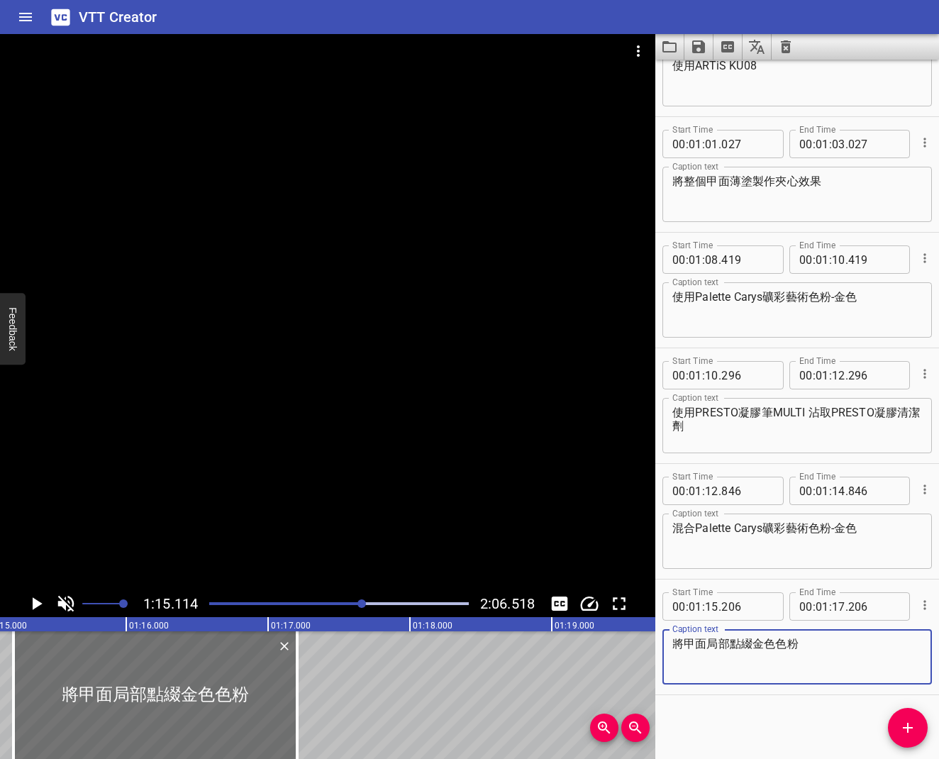
click at [29, 605] on icon "Play/Pause" at bounding box center [36, 603] width 21 height 21
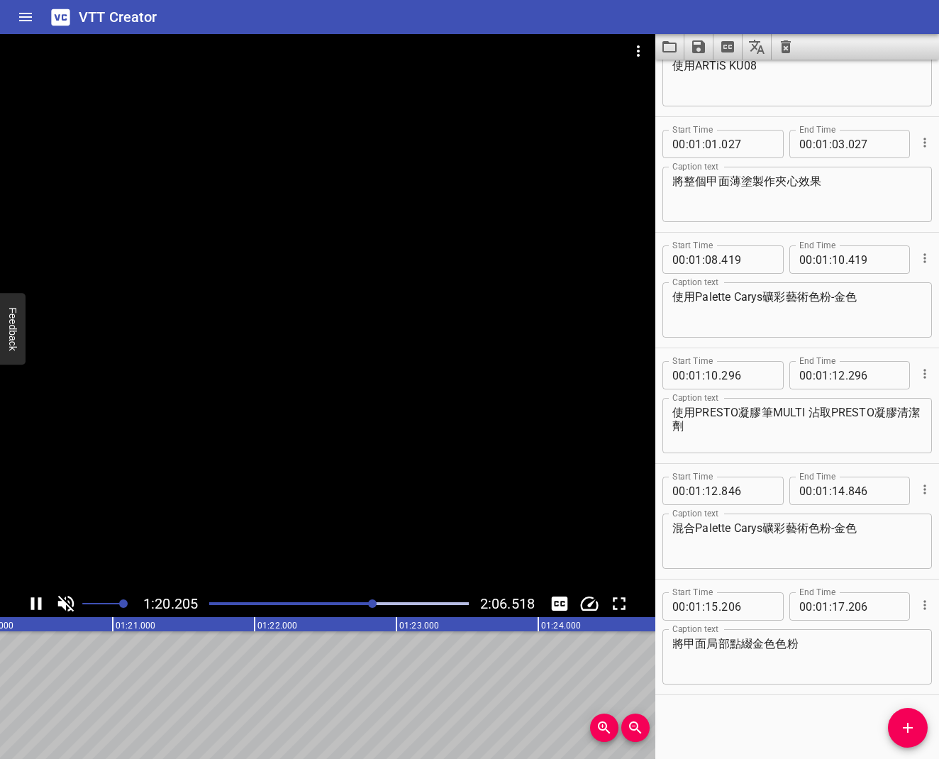
click at [36, 603] on icon "Play/Pause" at bounding box center [36, 603] width 21 height 21
click at [35, 600] on icon "Play/Pause" at bounding box center [38, 603] width 10 height 13
click at [33, 600] on icon "Play/Pause" at bounding box center [36, 603] width 11 height 13
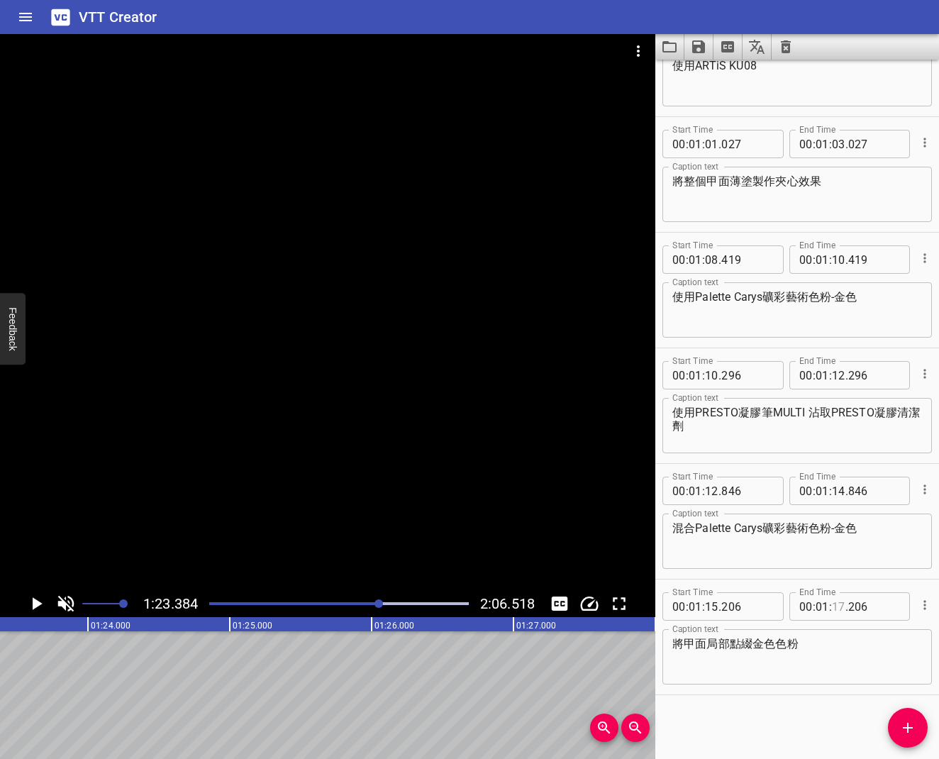
click at [832, 601] on input "number" at bounding box center [838, 606] width 13 height 28
click at [847, 603] on div "00 : 01 : . 206" at bounding box center [849, 606] width 121 height 28
type input "23"
type input "000"
click at [38, 598] on icon "Play/Pause" at bounding box center [36, 603] width 21 height 21
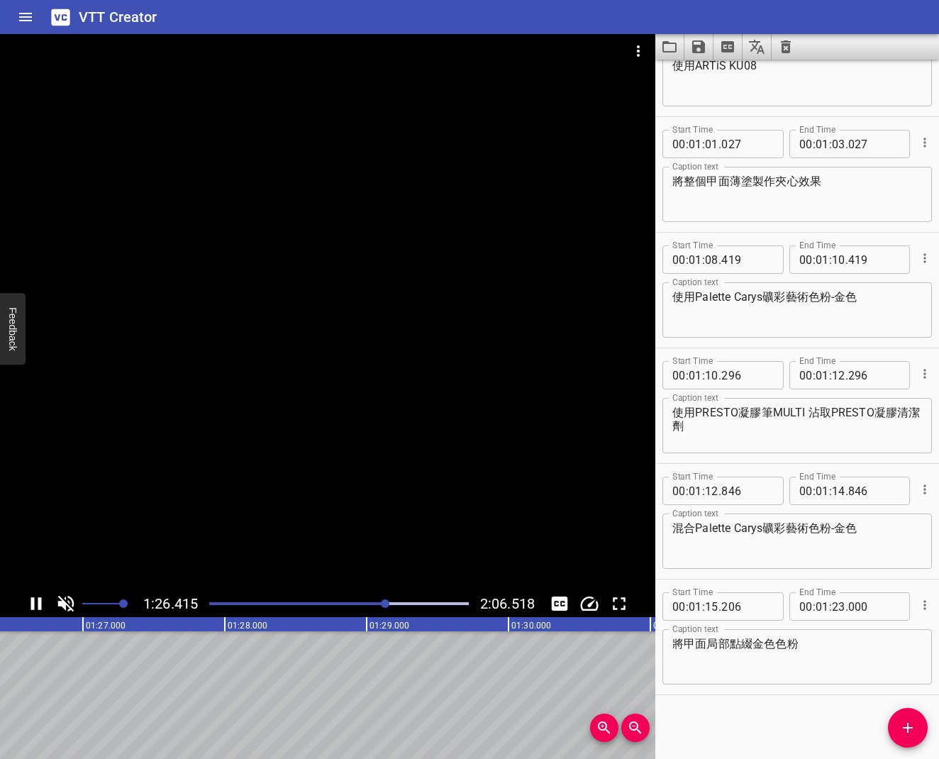
click at [40, 598] on icon "Play/Pause" at bounding box center [36, 603] width 11 height 13
click at [40, 598] on icon "Play/Pause" at bounding box center [36, 603] width 21 height 21
click at [40, 598] on icon "Play/Pause" at bounding box center [36, 603] width 11 height 13
click at [386, 606] on div at bounding box center [386, 603] width 9 height 9
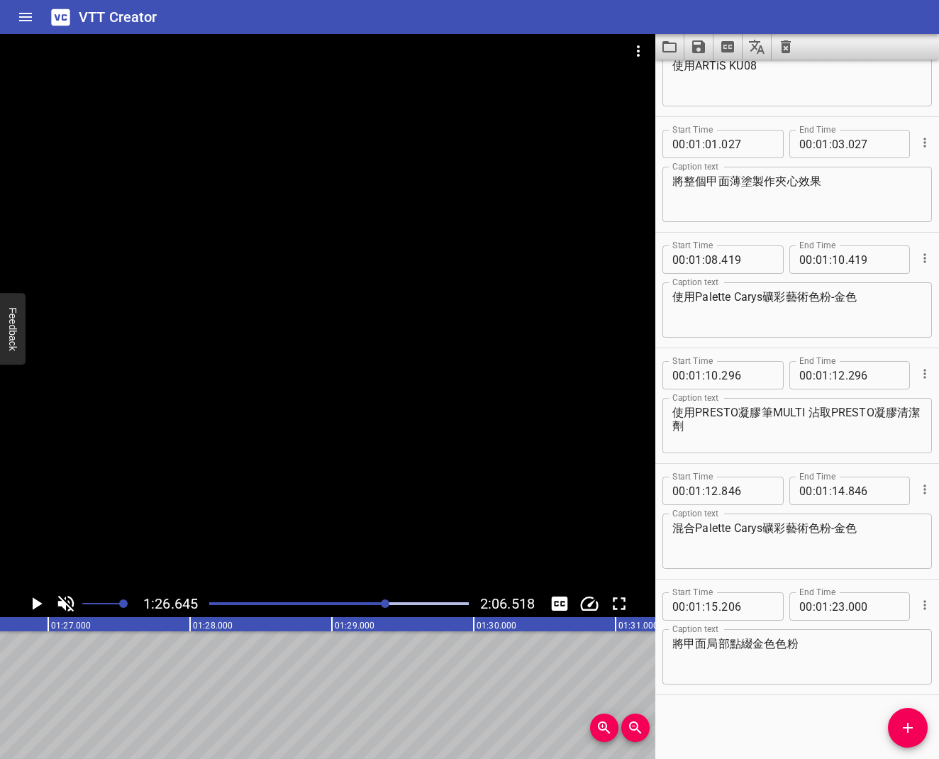
scroll to position [0, 12288]
click at [837, 605] on input "number" at bounding box center [838, 606] width 13 height 28
type input "26"
type input "000"
click at [28, 601] on icon "Play/Pause" at bounding box center [36, 603] width 21 height 21
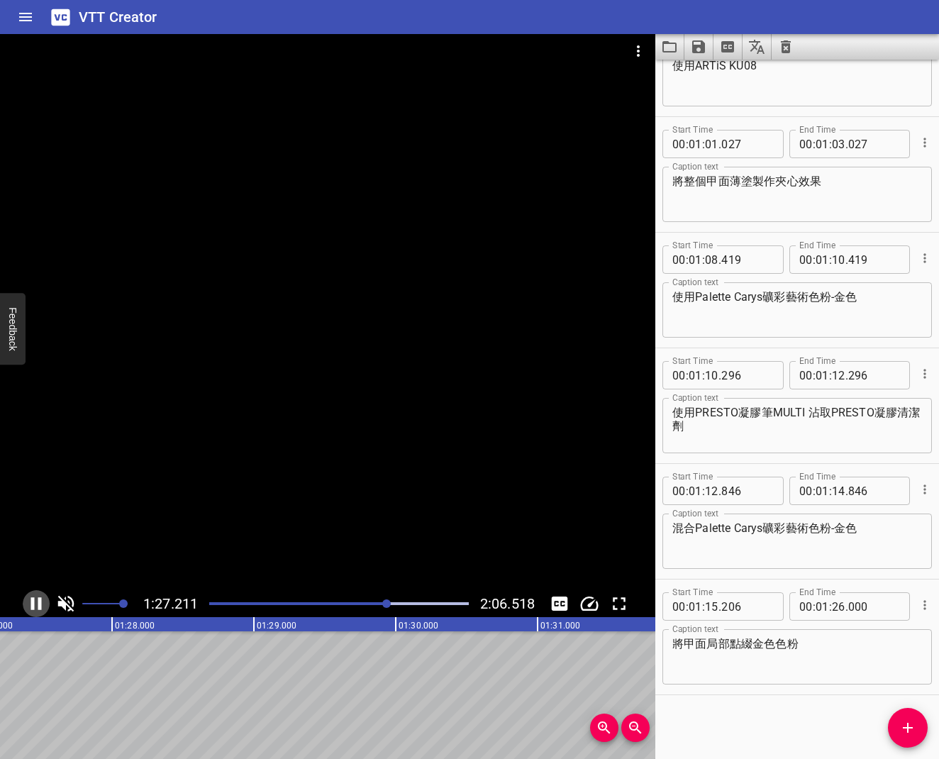
click at [29, 601] on icon "Play/Pause" at bounding box center [36, 603] width 21 height 21
click at [894, 609] on span "Add Cue" at bounding box center [908, 727] width 40 height 17
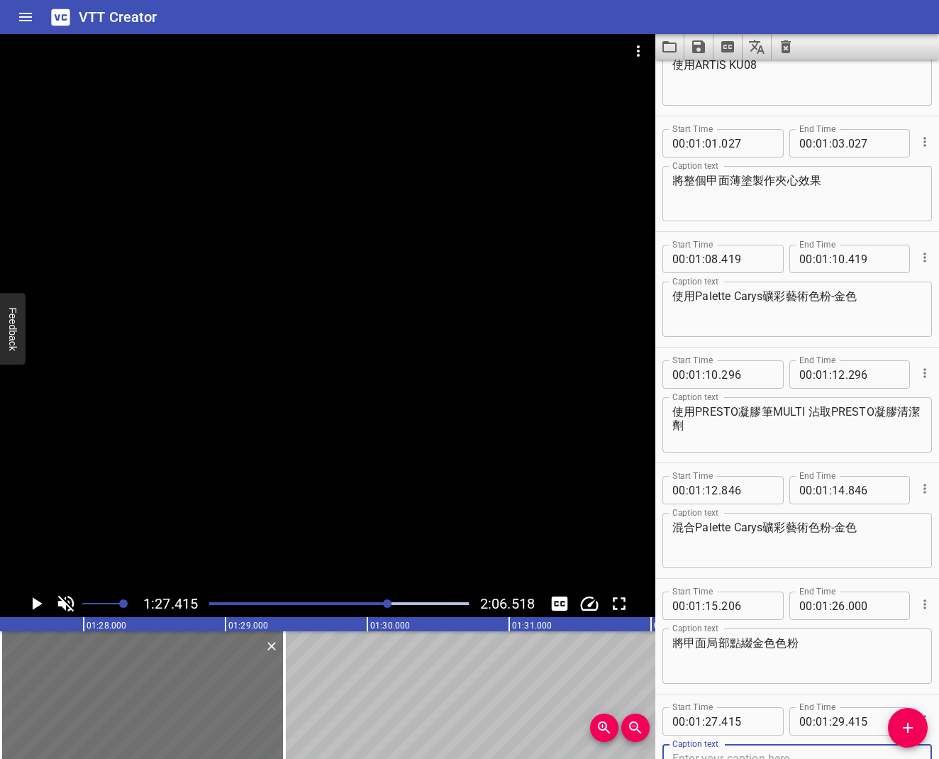
scroll to position [1218, 0]
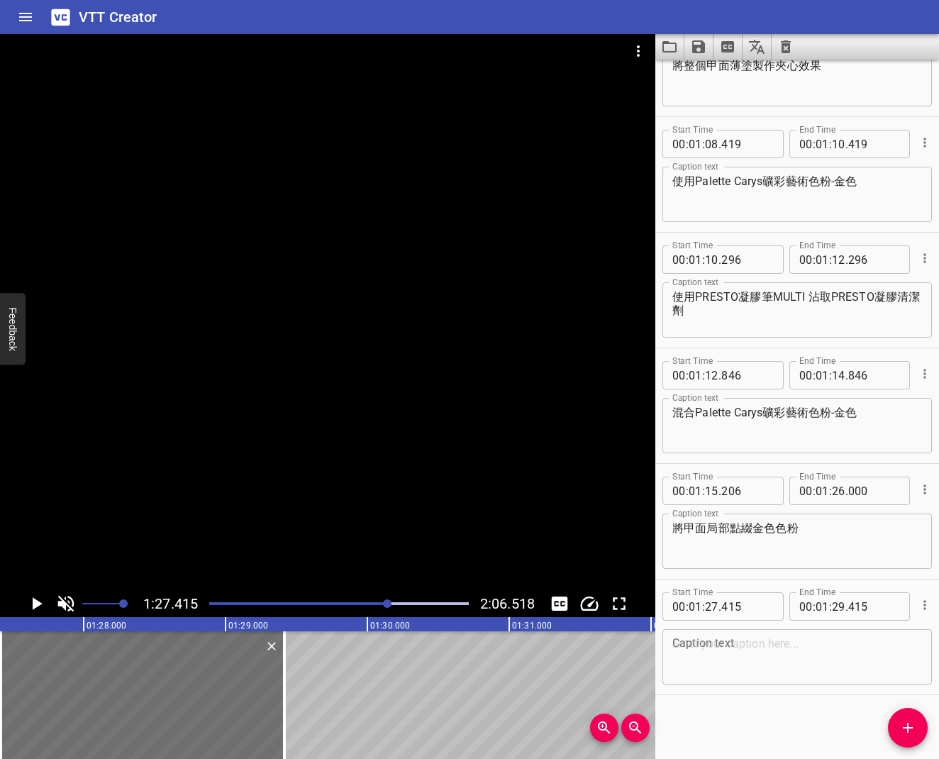
click at [224, 603] on div "Play progress" at bounding box center [259, 603] width 260 height 3
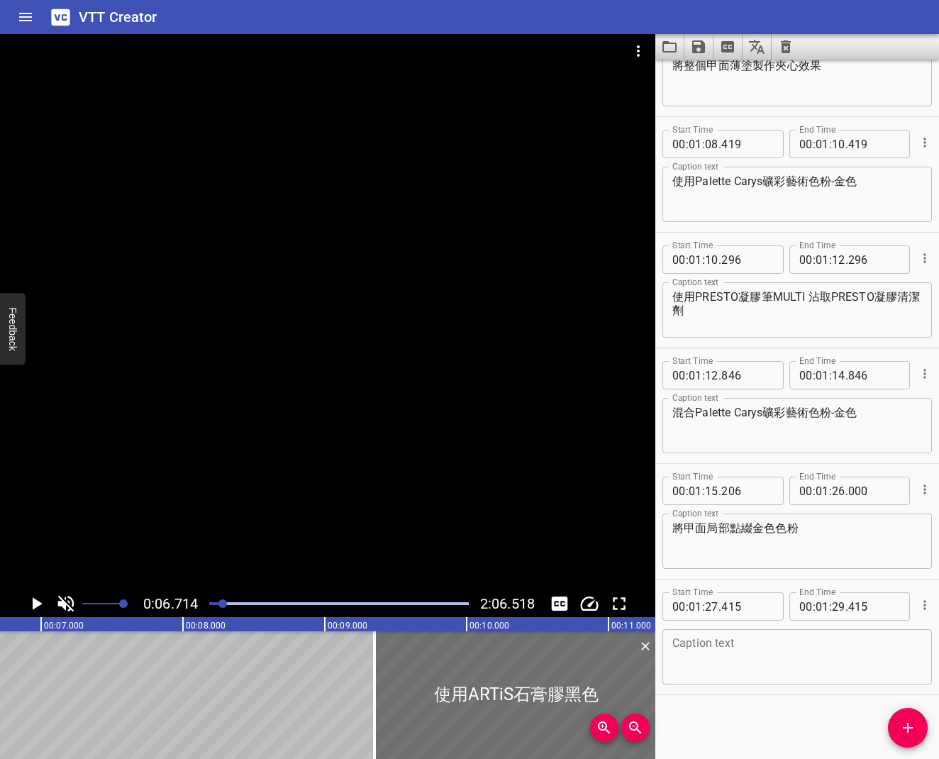
click at [216, 602] on div "Play progress" at bounding box center [94, 603] width 260 height 3
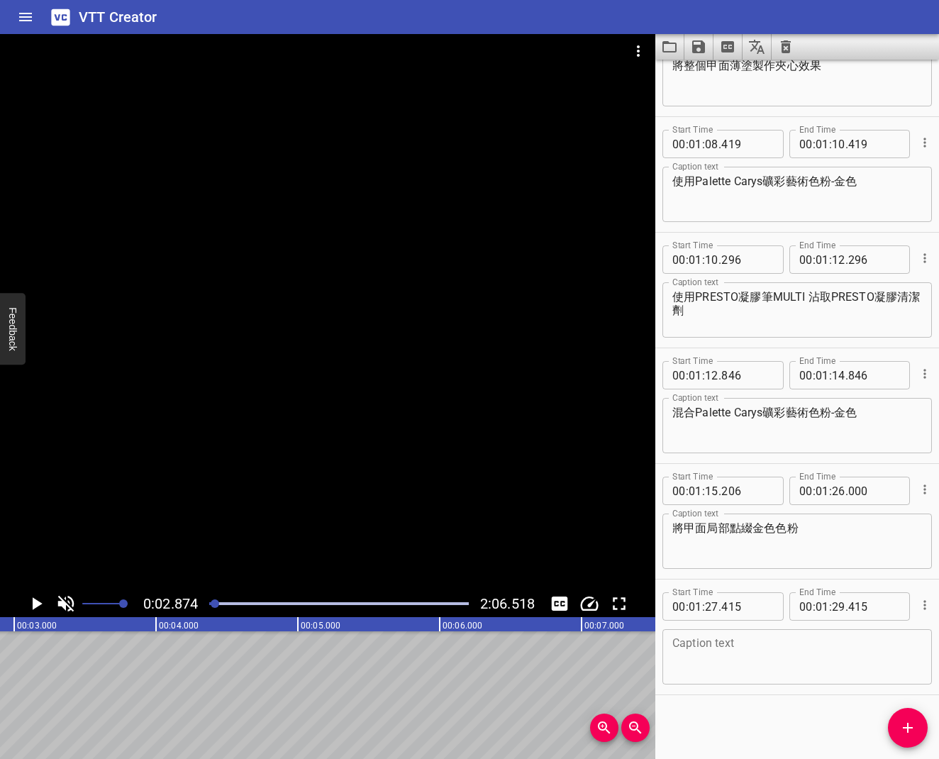
scroll to position [0, 407]
click at [713, 609] on textarea at bounding box center [797, 657] width 250 height 40
type textarea "g"
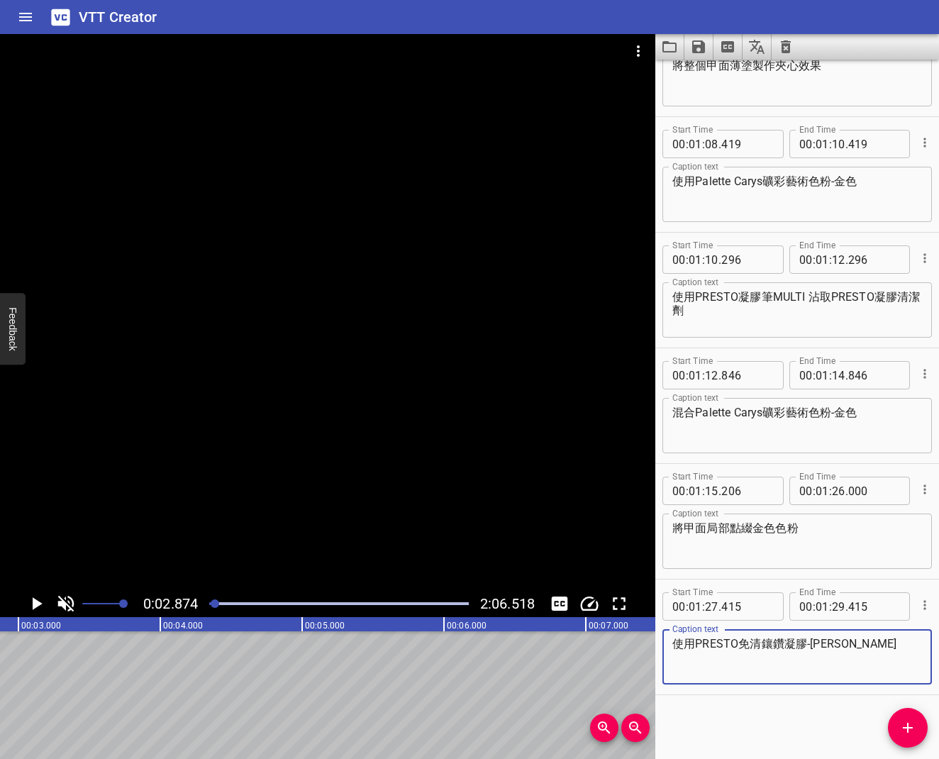
type textarea "使用PRESTO免清鑲鑽凝膠-[PERSON_NAME]"
click at [379, 601] on div at bounding box center [339, 604] width 277 height 20
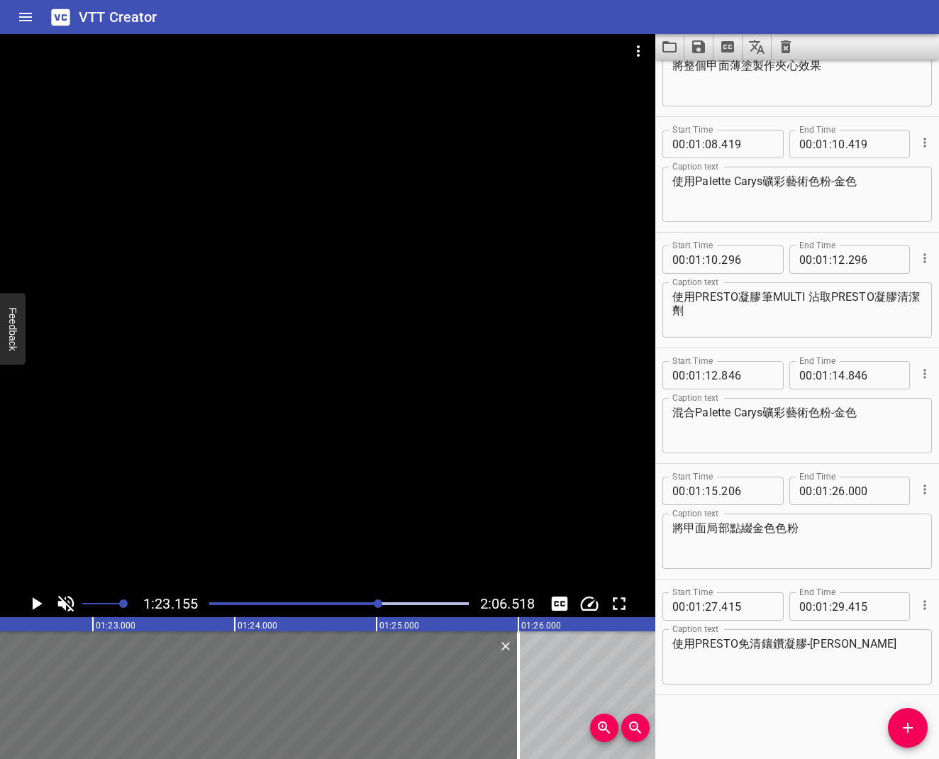
scroll to position [0, 11792]
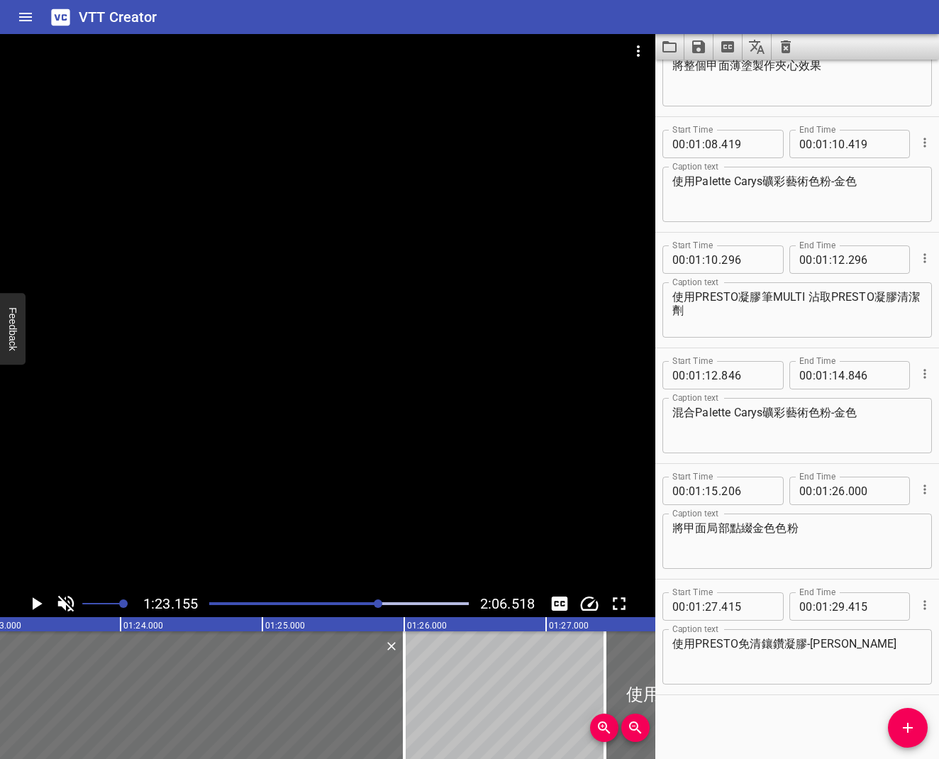
click at [30, 600] on icon "Play/Pause" at bounding box center [36, 603] width 21 height 21
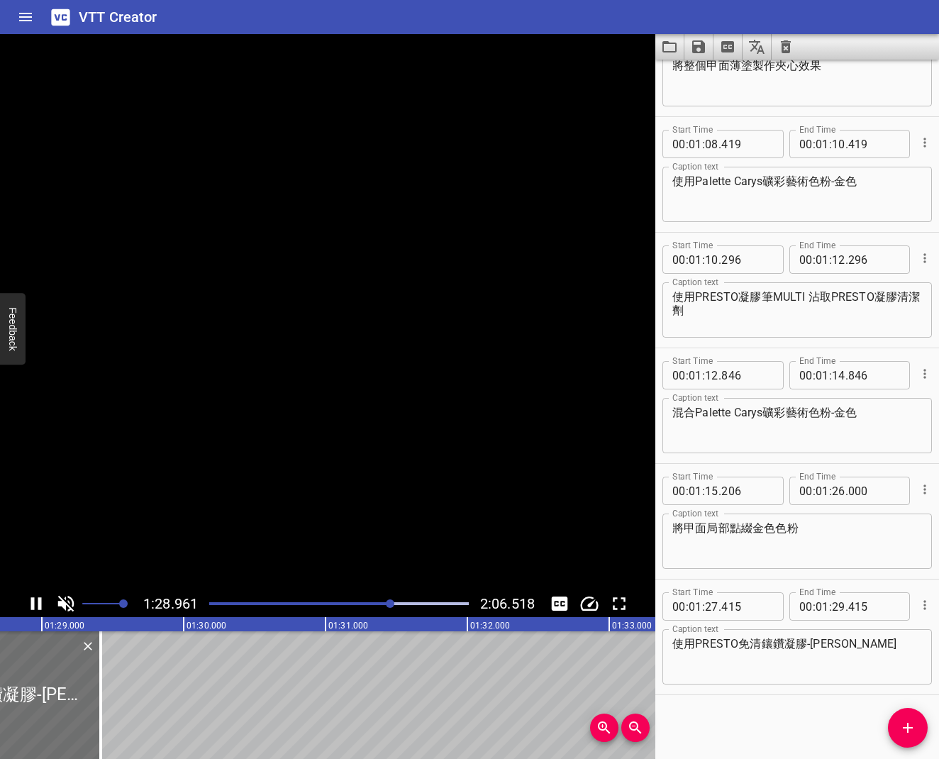
scroll to position [0, 12616]
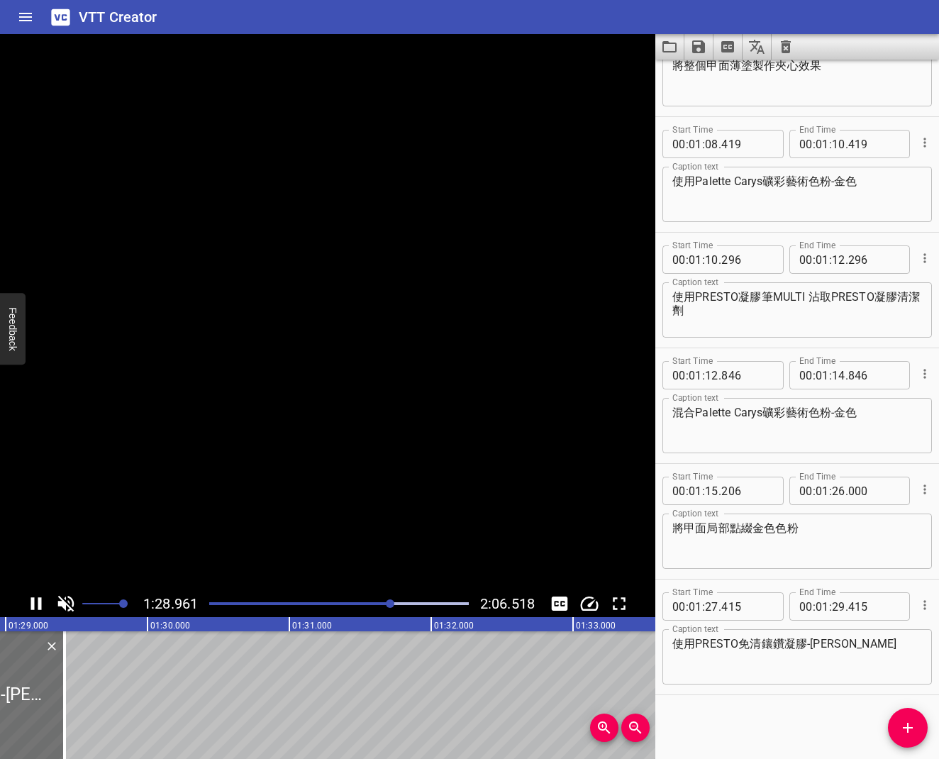
click at [32, 600] on icon "Play/Pause" at bounding box center [36, 603] width 21 height 21
click at [907, 609] on icon "Add Cue" at bounding box center [908, 728] width 10 height 10
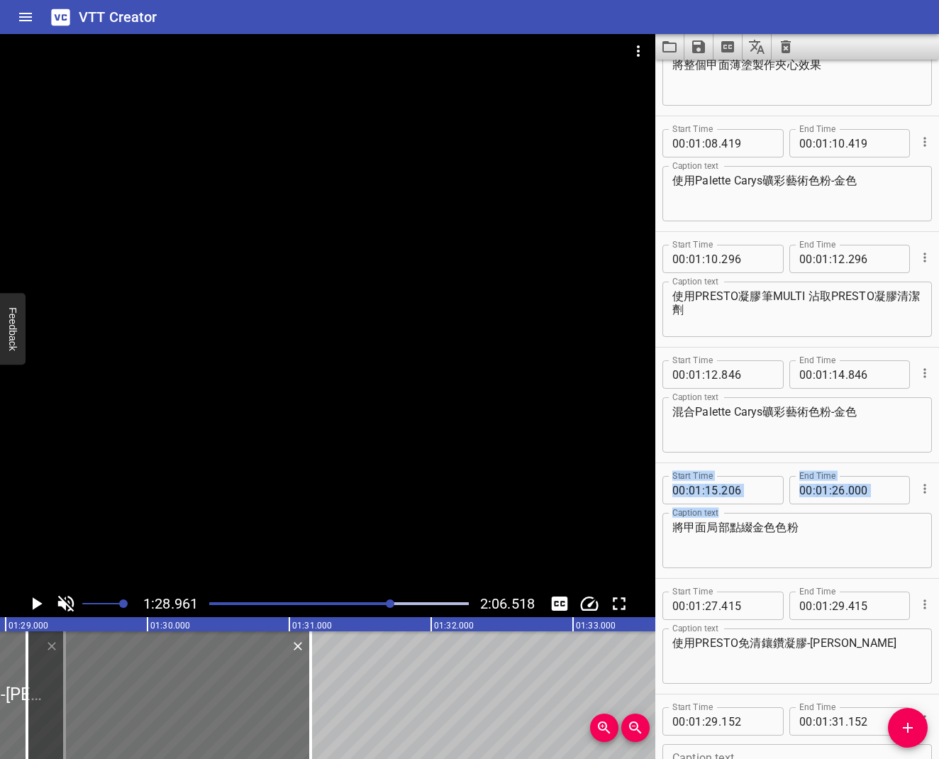
drag, startPoint x: 669, startPoint y: 528, endPoint x: 698, endPoint y: 528, distance: 29.1
click at [698, 528] on div "將甲面局部點綴金色色粉 Caption text" at bounding box center [796, 540] width 269 height 55
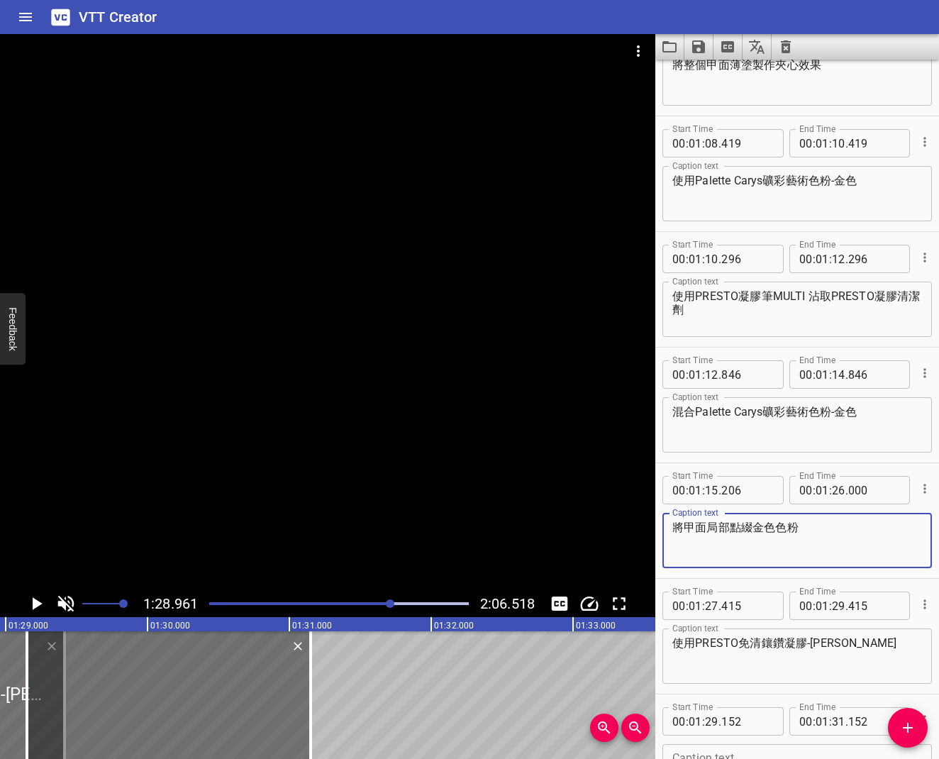
click at [698, 534] on textarea "將甲面局部點綴金色色粉" at bounding box center [797, 540] width 250 height 40
drag, startPoint x: 676, startPoint y: 531, endPoint x: 757, endPoint y: 525, distance: 81.7
click at [757, 525] on textarea "將甲面局部點綴金色色粉" at bounding box center [797, 540] width 250 height 40
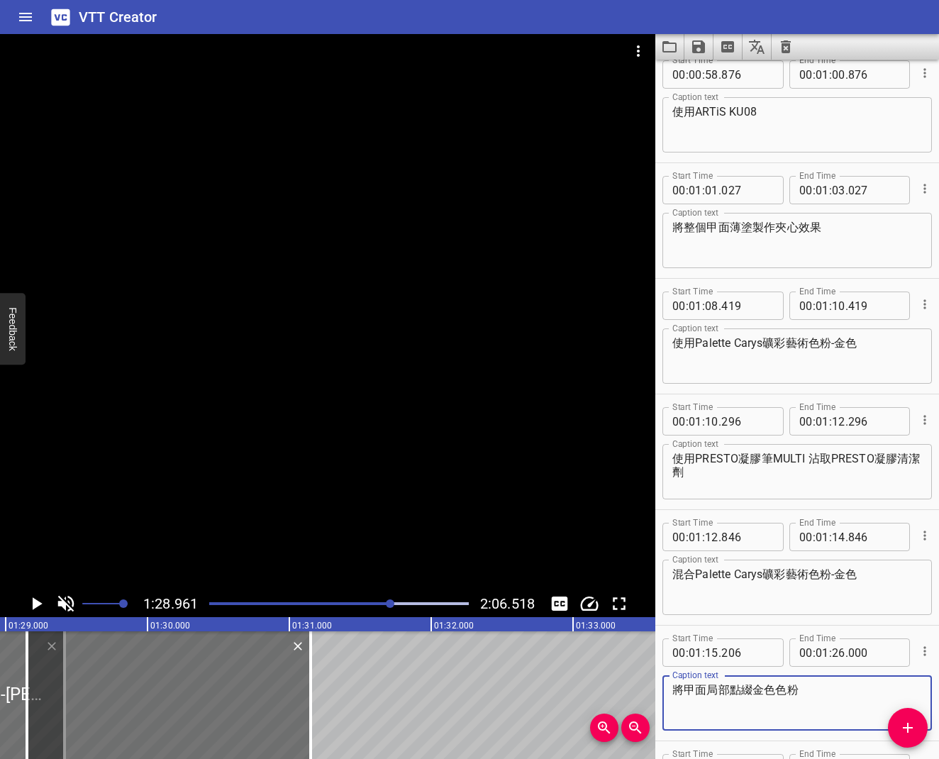
scroll to position [1333, 0]
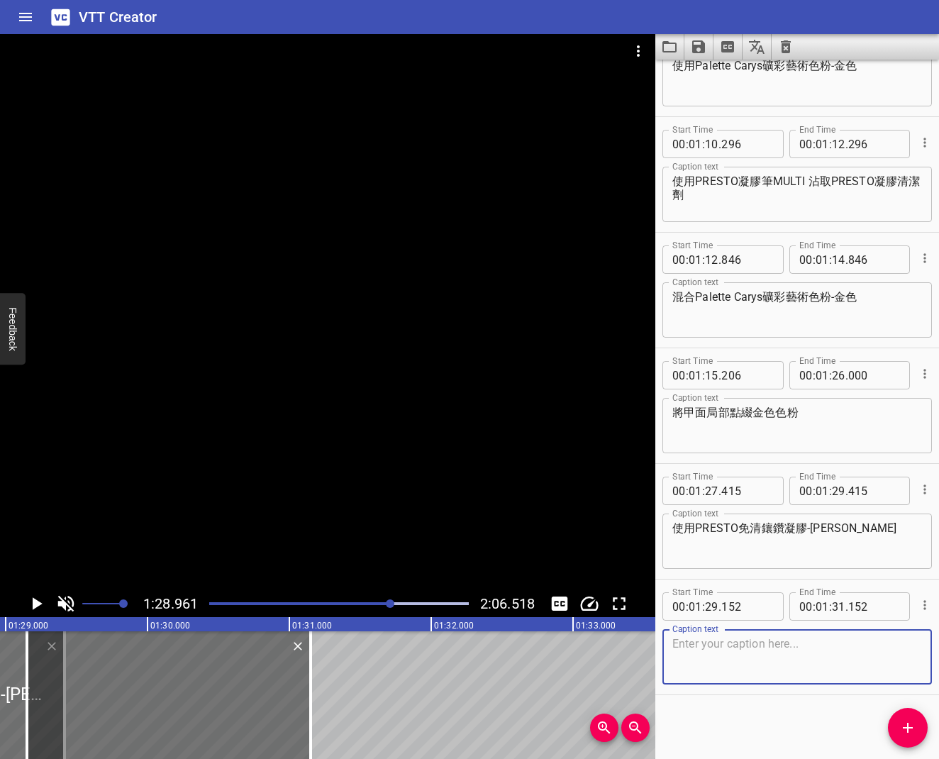
click at [733, 609] on textarea at bounding box center [797, 657] width 250 height 40
paste textarea "將甲面局部點綴"
type textarea "將甲面局部製作凹凸紋理"
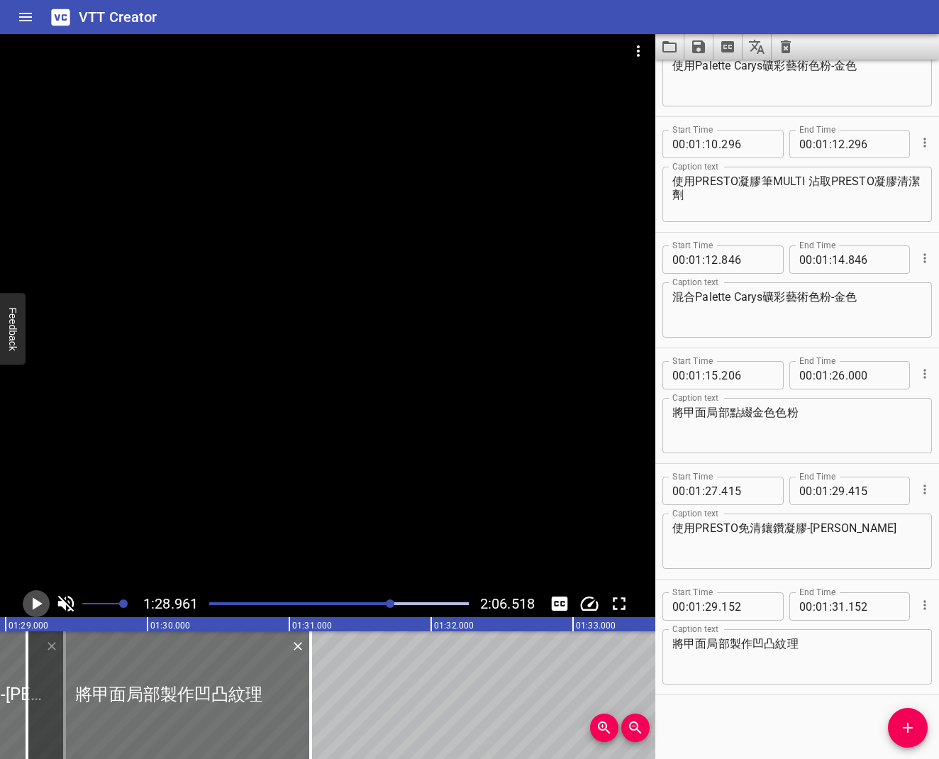
click at [36, 609] on icon "Play/Pause" at bounding box center [36, 603] width 21 height 21
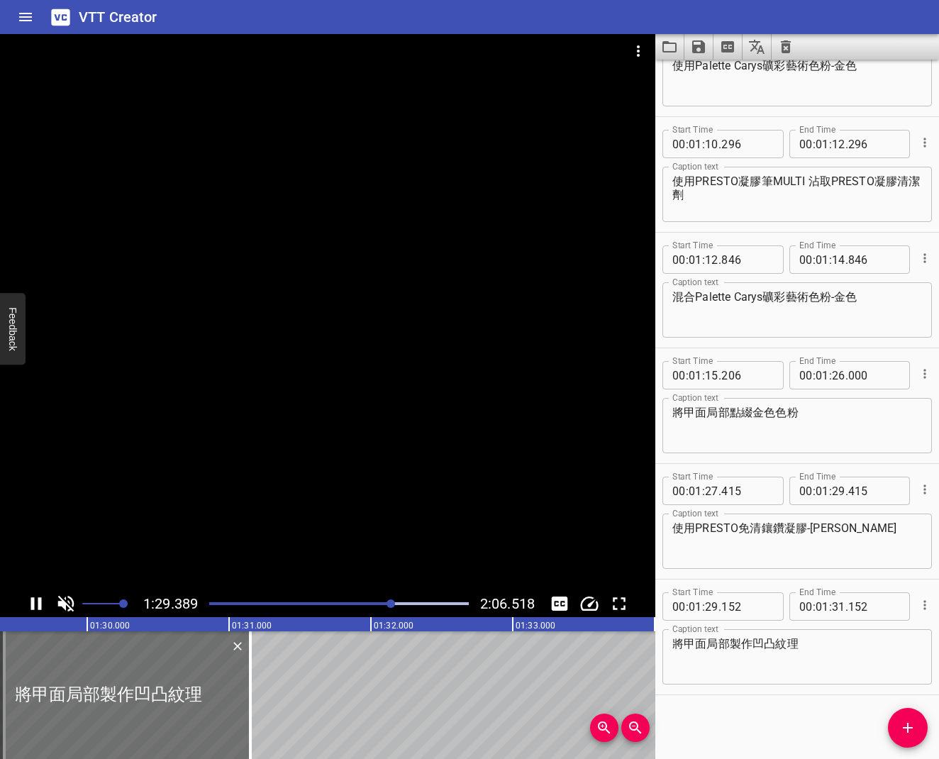
click at [36, 609] on icon "Play/Pause" at bounding box center [36, 603] width 21 height 21
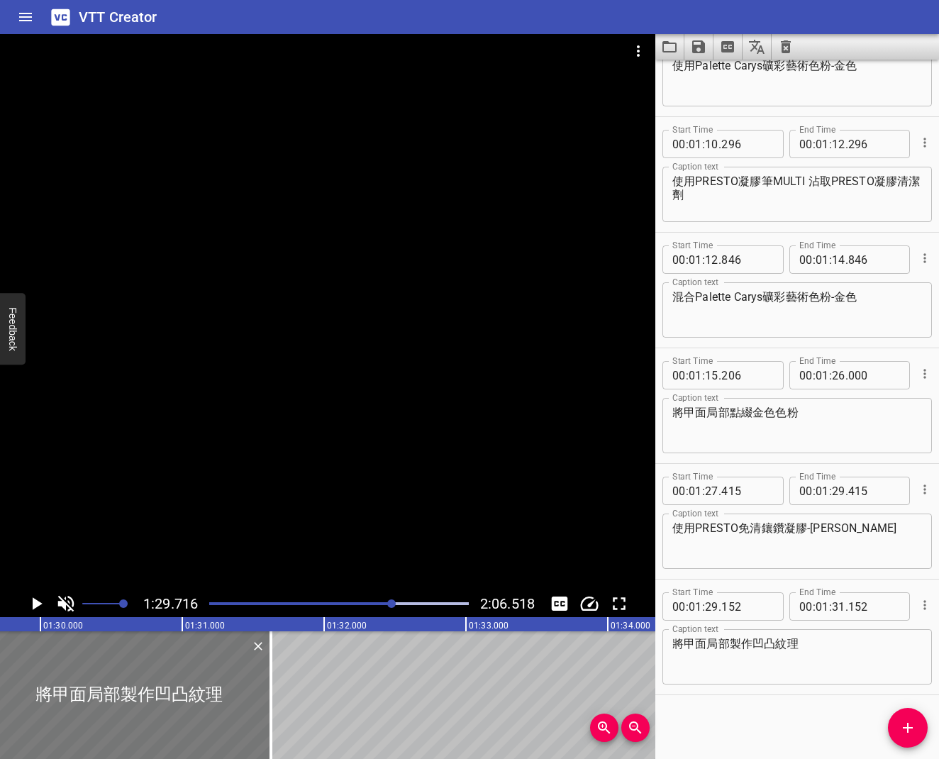
drag, startPoint x: 115, startPoint y: 683, endPoint x: 206, endPoint y: 683, distance: 91.5
click at [206, 609] on div at bounding box center [129, 695] width 284 height 128
type input "802"
click at [39, 598] on icon "Play/Pause" at bounding box center [36, 603] width 21 height 21
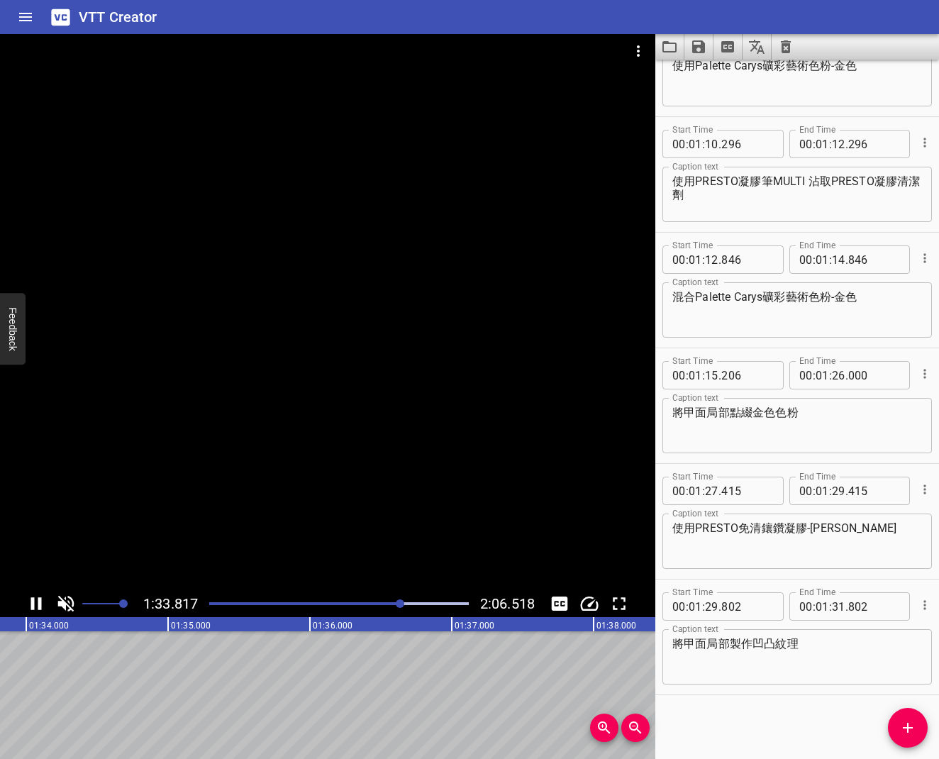
click at [45, 606] on icon "Play/Pause" at bounding box center [36, 603] width 21 height 21
click at [391, 604] on div "Play progress" at bounding box center [273, 603] width 260 height 3
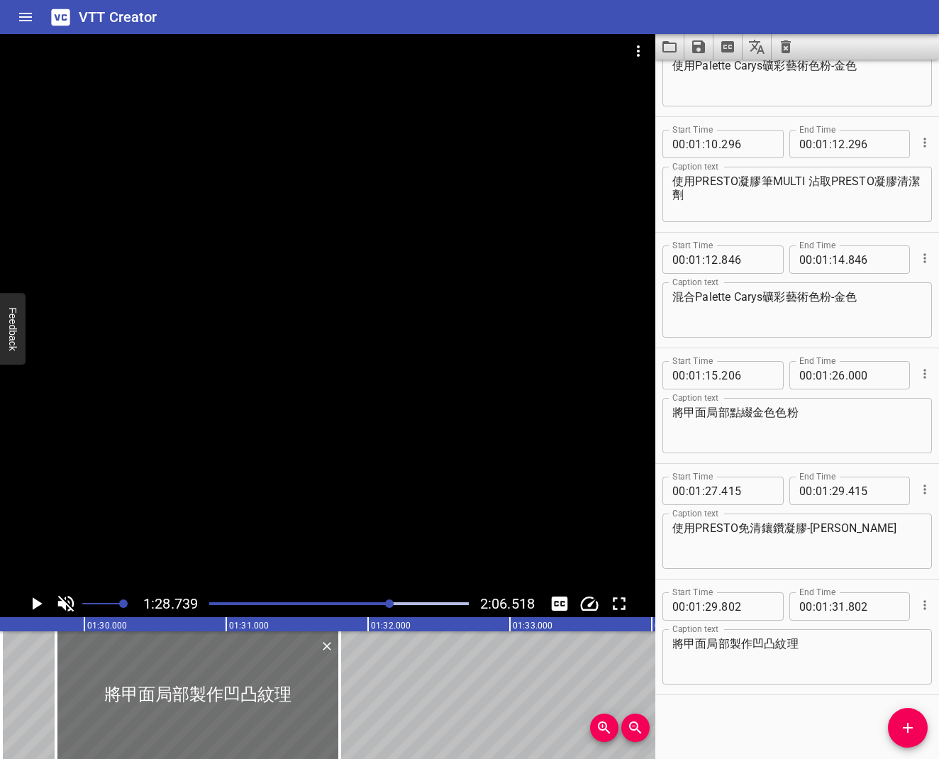
scroll to position [0, 12584]
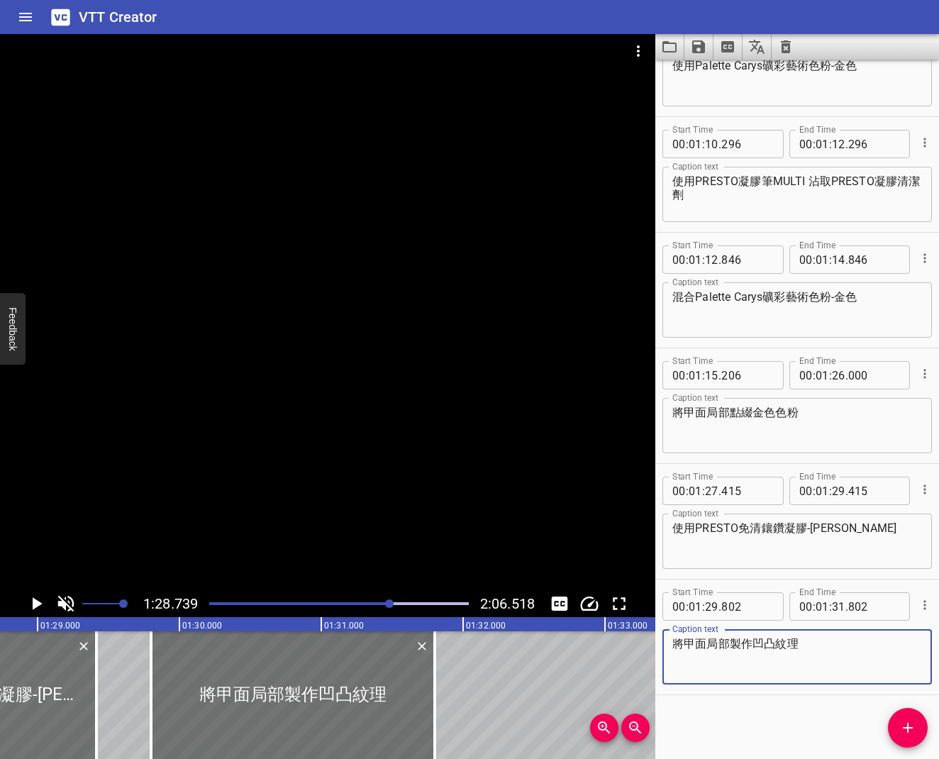
drag, startPoint x: 730, startPoint y: 646, endPoint x: 813, endPoint y: 638, distance: 84.0
click at [813, 609] on textarea "將甲面局部製作凹凸紋理" at bounding box center [797, 657] width 250 height 40
type textarea "將甲面局部黏貼貝殼片"
click at [34, 600] on icon "Play/Pause" at bounding box center [38, 603] width 10 height 13
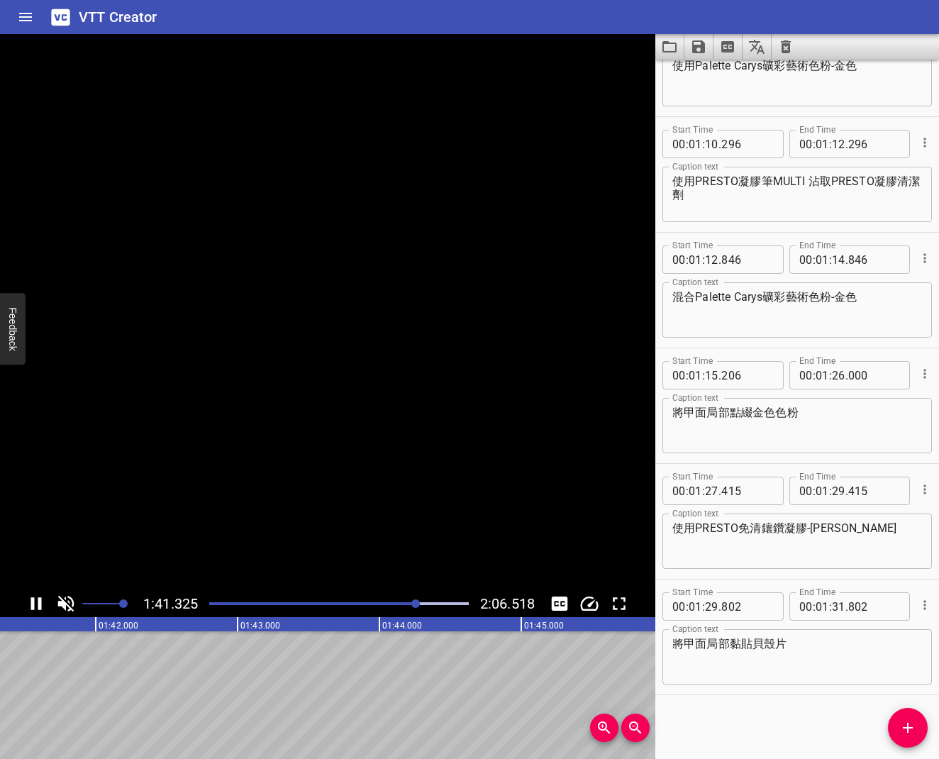
scroll to position [0, 14405]
click at [36, 599] on icon "Play/Pause" at bounding box center [36, 603] width 21 height 21
click at [904, 609] on button "Add Cue" at bounding box center [908, 728] width 40 height 40
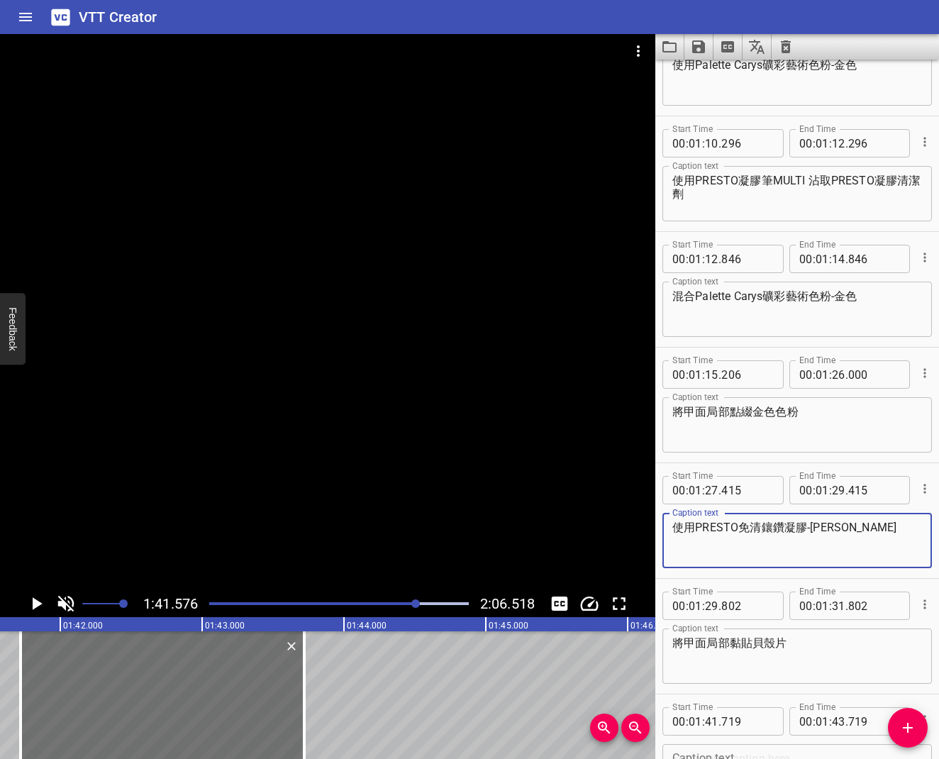
drag, startPoint x: 675, startPoint y: 528, endPoint x: 761, endPoint y: 530, distance: 85.8
click at [761, 530] on textarea "使用PRESTO免清鑲鑽凝膠-[PERSON_NAME]" at bounding box center [797, 540] width 250 height 40
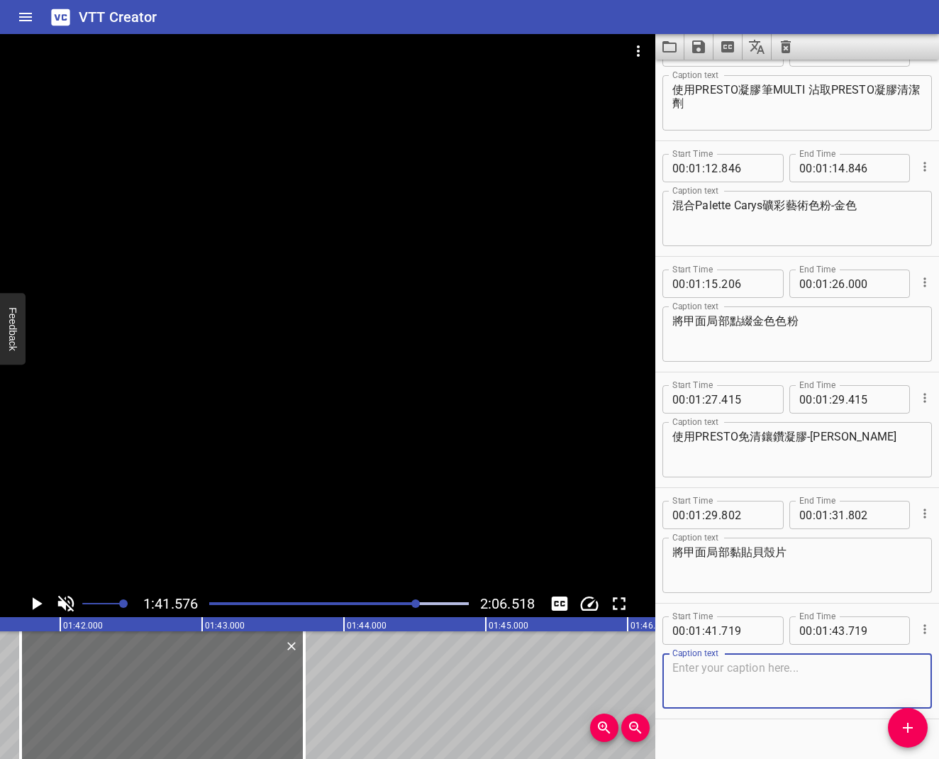
click at [752, 609] on textarea at bounding box center [797, 681] width 250 height 40
paste textarea "使用PRESTO免清"
type textarea "使用PRESTO免清建構"
click at [35, 603] on icon "Play/Pause" at bounding box center [38, 603] width 10 height 13
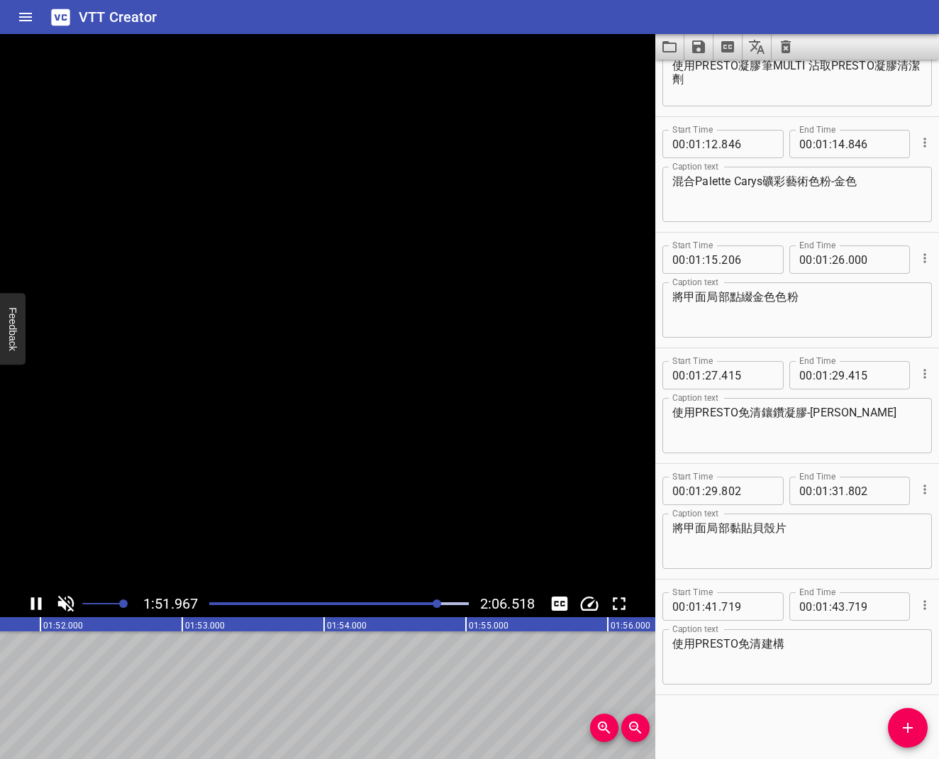
scroll to position [0, 15879]
click at [35, 603] on icon "Play/Pause" at bounding box center [36, 603] width 21 height 21
click at [895, 609] on span "Add Cue" at bounding box center [908, 727] width 40 height 17
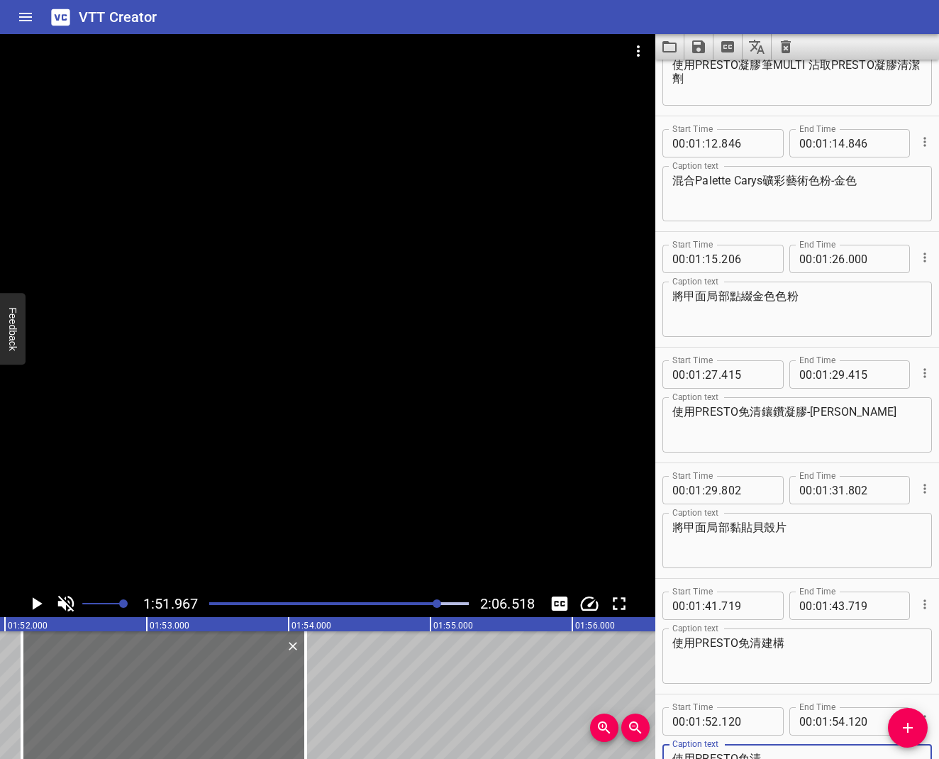
scroll to position [1456, 0]
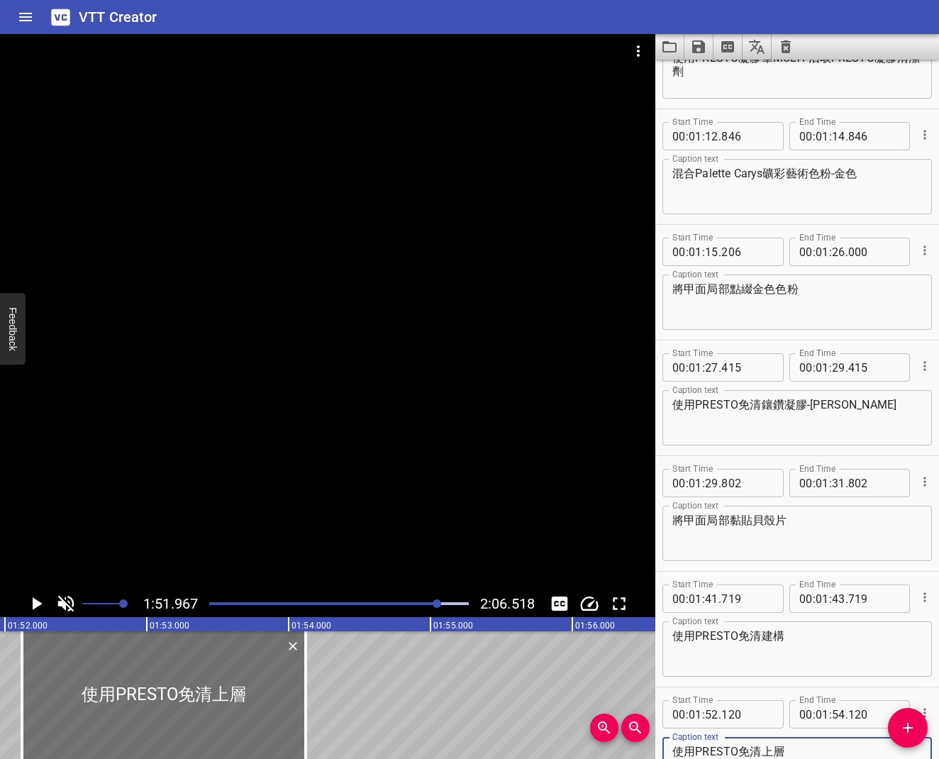
type textarea "使用PRESTO免清上層"
click at [31, 606] on icon "Play/Pause" at bounding box center [36, 603] width 21 height 21
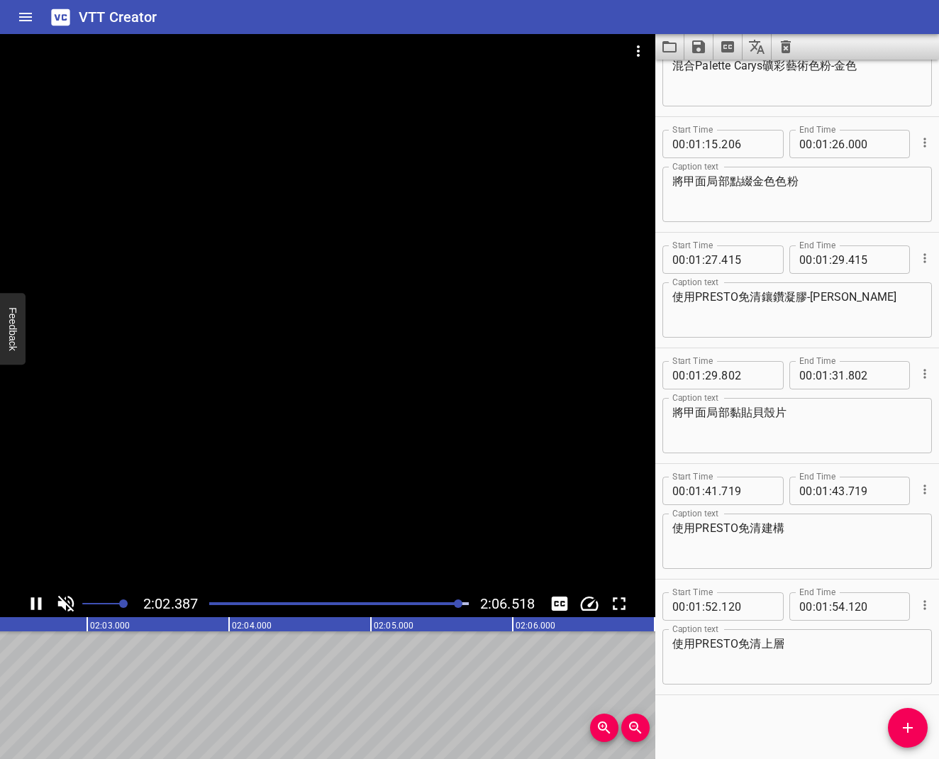
click at [31, 607] on icon "Play/Pause" at bounding box center [36, 603] width 11 height 13
click at [31, 607] on icon "Play/Pause" at bounding box center [36, 603] width 21 height 21
click at [31, 607] on icon "Play/Pause" at bounding box center [36, 603] width 11 height 13
click at [898, 609] on span "Add Cue" at bounding box center [908, 727] width 40 height 17
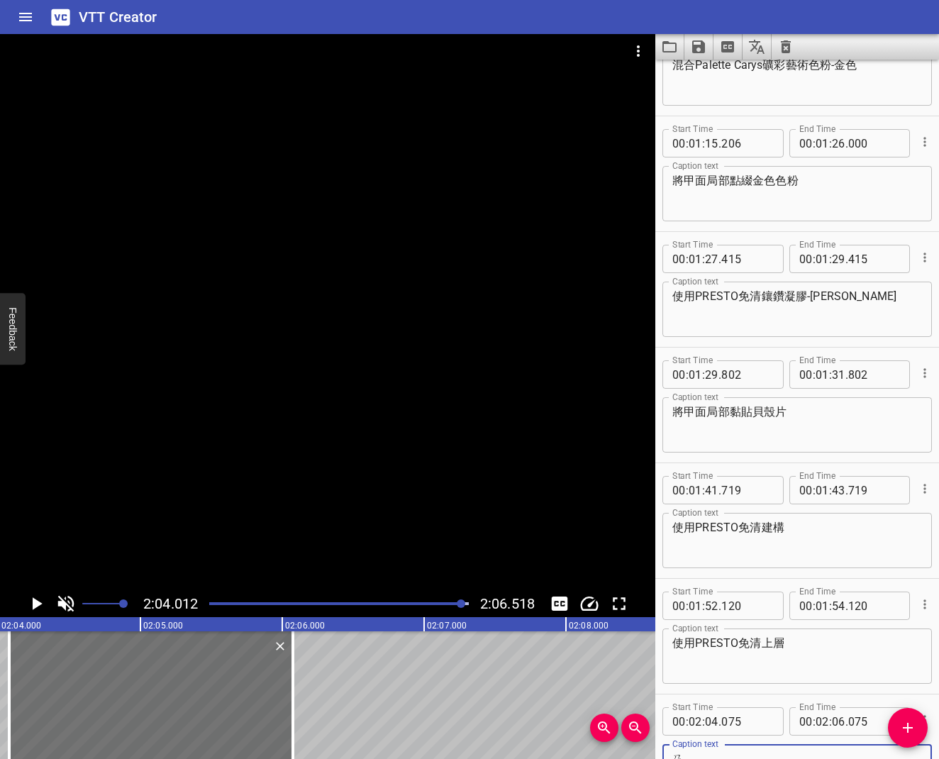
scroll to position [1571, 0]
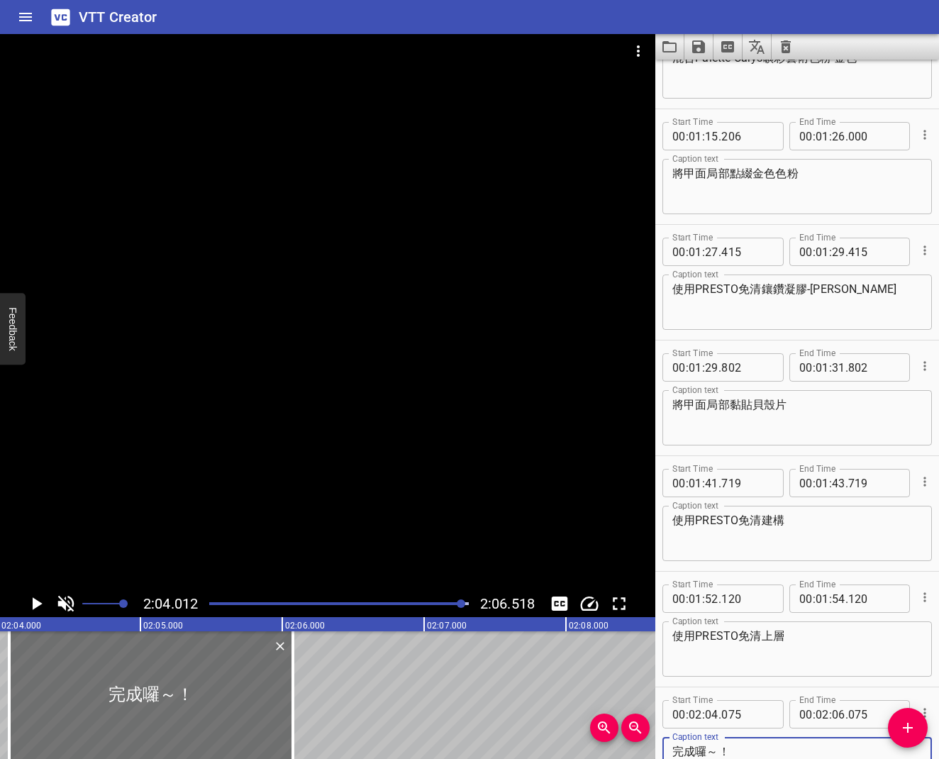
type textarea "完成囉～！"
click at [698, 48] on icon "Save captions to file" at bounding box center [698, 46] width 13 height 13
click at [741, 81] on li "Save to VTT file" at bounding box center [736, 78] width 104 height 26
click at [696, 48] on icon "Save captions to file" at bounding box center [698, 46] width 13 height 13
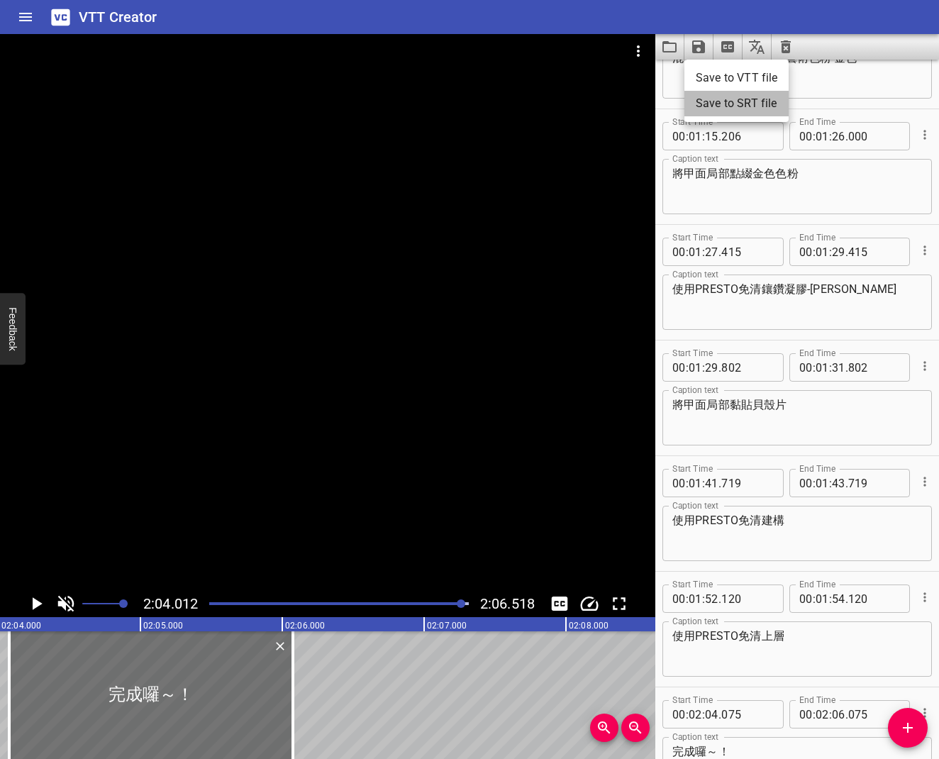
click at [713, 95] on li "Save to SRT file" at bounding box center [736, 104] width 104 height 26
click at [788, 45] on icon "Clear captions" at bounding box center [786, 46] width 10 height 13
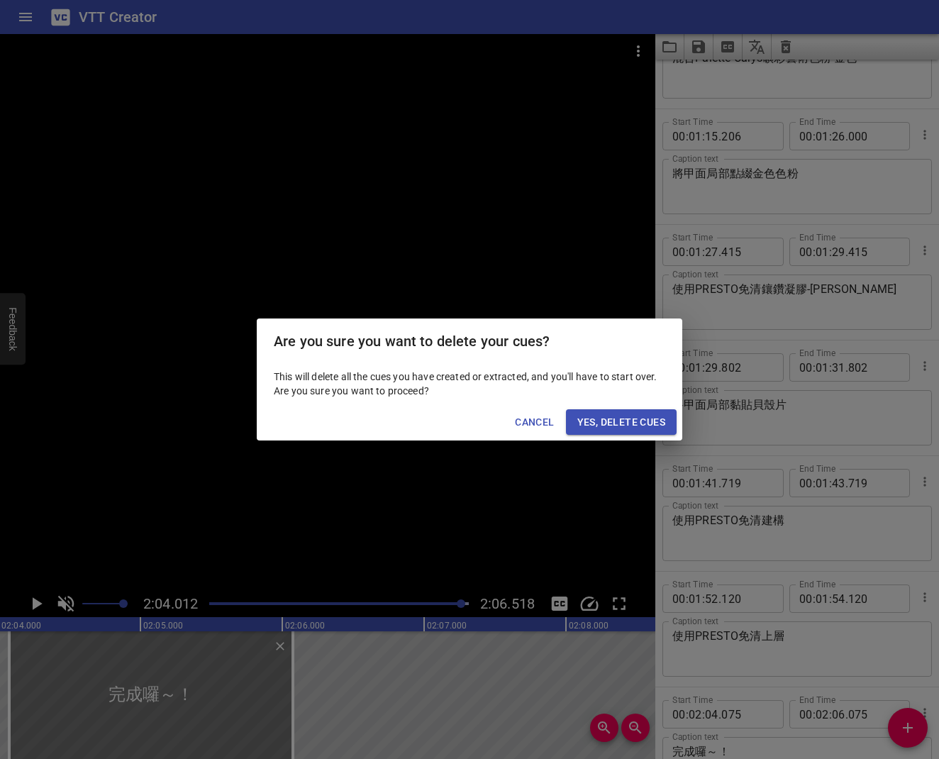
click at [624, 413] on button "Yes, Delete Cues" at bounding box center [621, 422] width 111 height 26
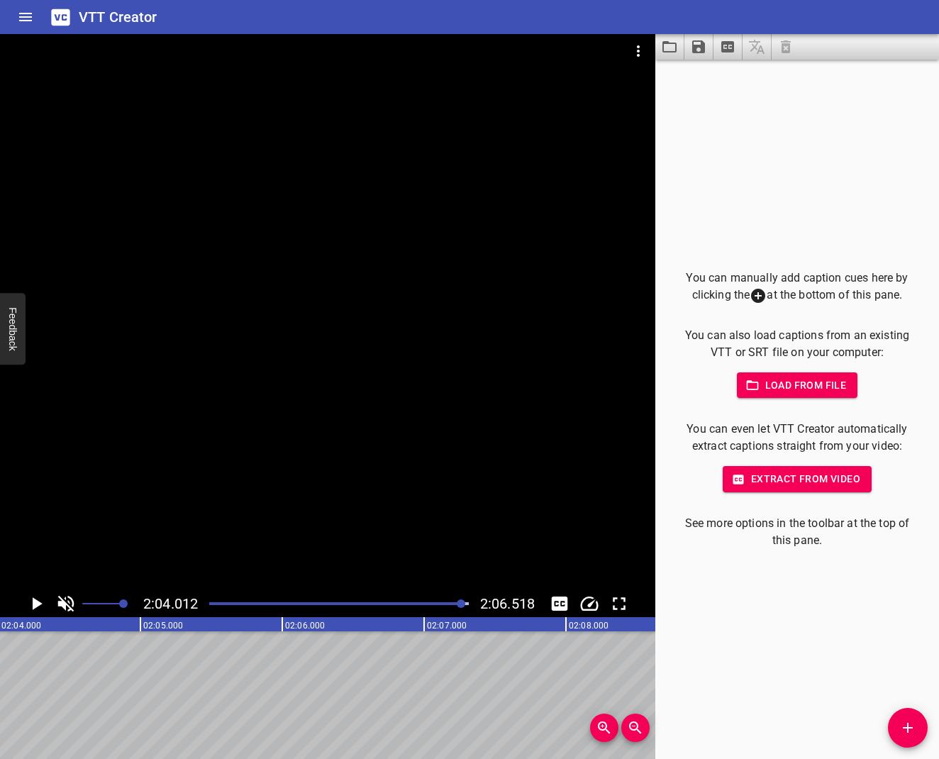
click at [633, 52] on icon "Video Options" at bounding box center [638, 51] width 17 height 17
click at [646, 60] on li "Select New Video File..." at bounding box center [691, 53] width 141 height 26
click at [41, 603] on icon "Play/Pause" at bounding box center [38, 603] width 10 height 13
click at [42, 603] on icon "Play/Pause" at bounding box center [36, 603] width 21 height 21
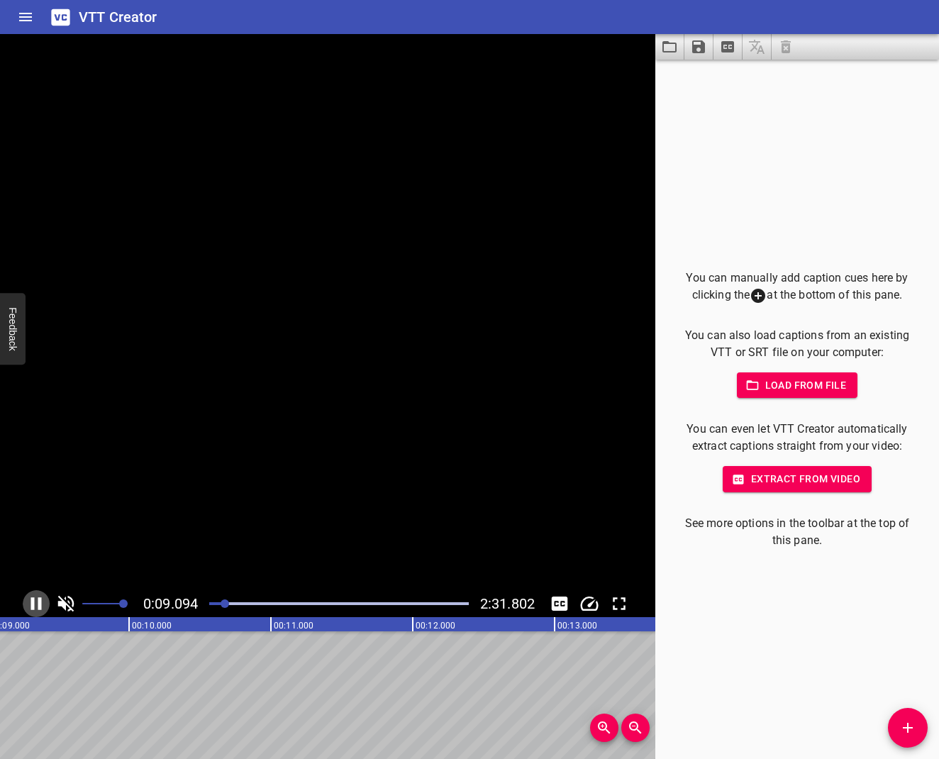
scroll to position [0, 1325]
click at [902, 609] on icon "Add Cue" at bounding box center [907, 727] width 17 height 17
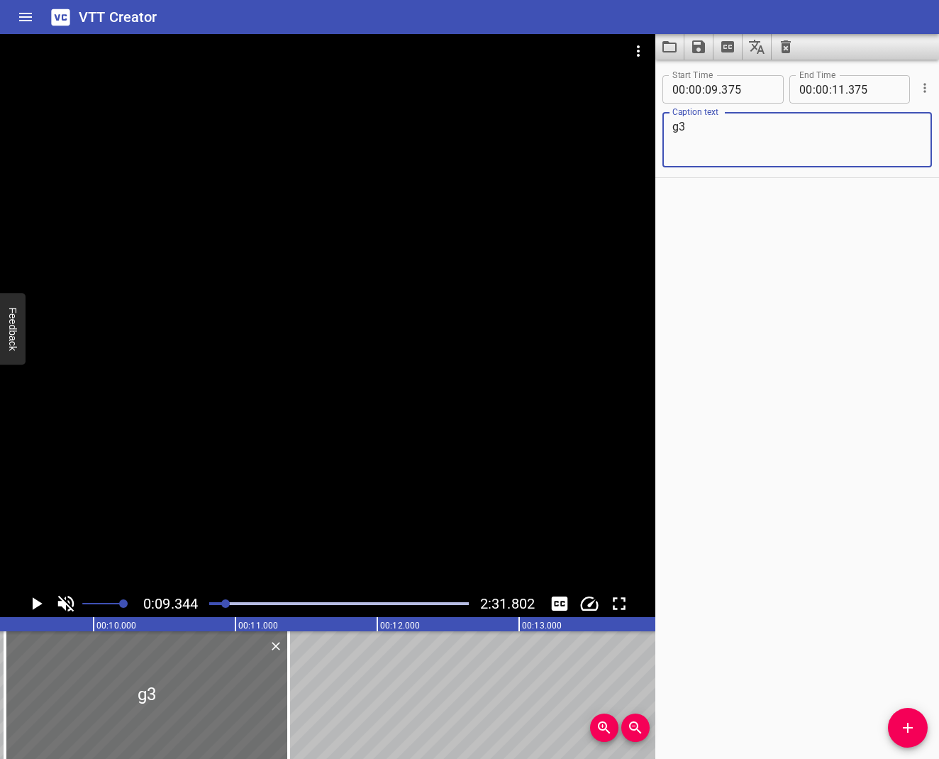
type textarea "g"
type textarea "使用ARTiS KU10"
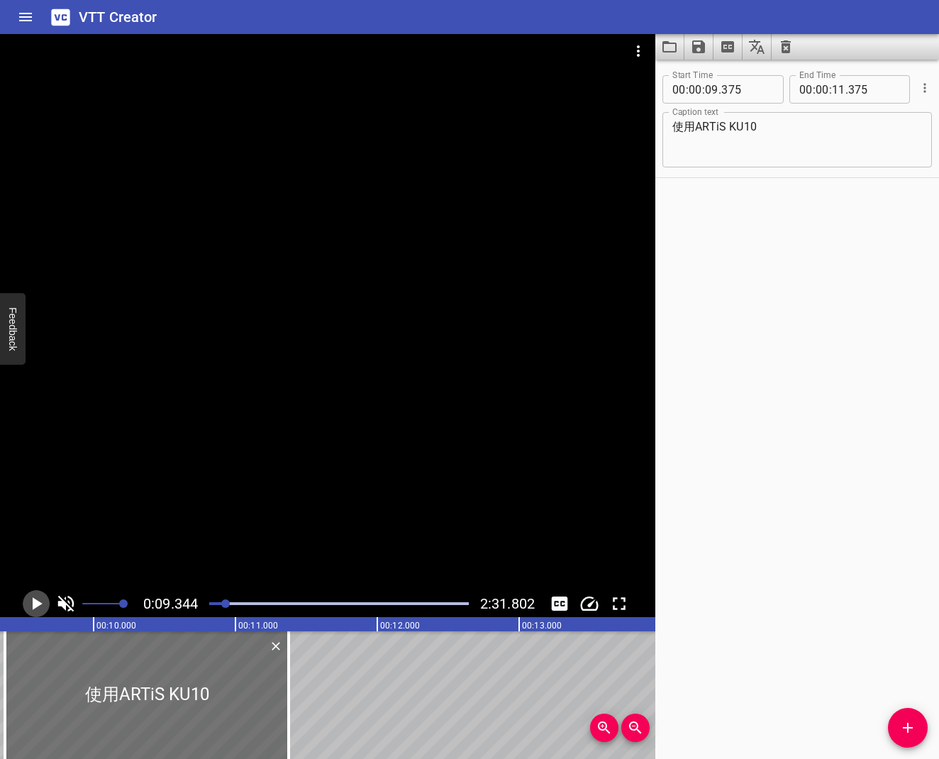
click at [44, 607] on icon "Play/Pause" at bounding box center [36, 603] width 21 height 21
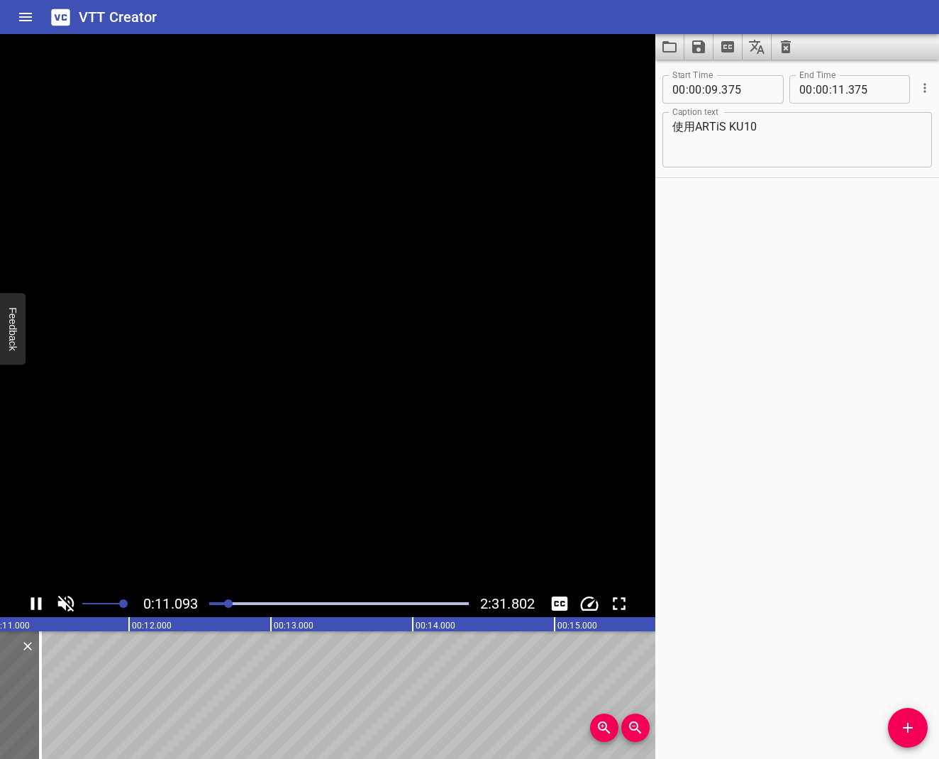
click at [44, 607] on icon "Play/Pause" at bounding box center [36, 603] width 21 height 21
click at [892, 609] on span "Add Cue" at bounding box center [908, 727] width 40 height 17
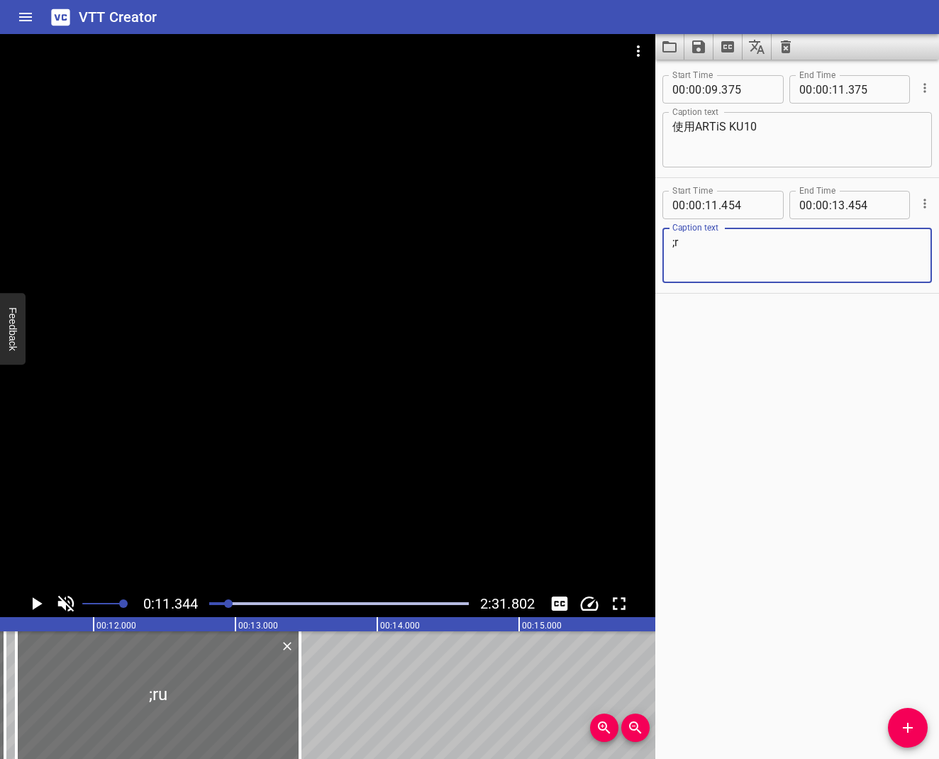
type textarea ";"
click at [30, 603] on icon "Play/Pause" at bounding box center [36, 603] width 21 height 21
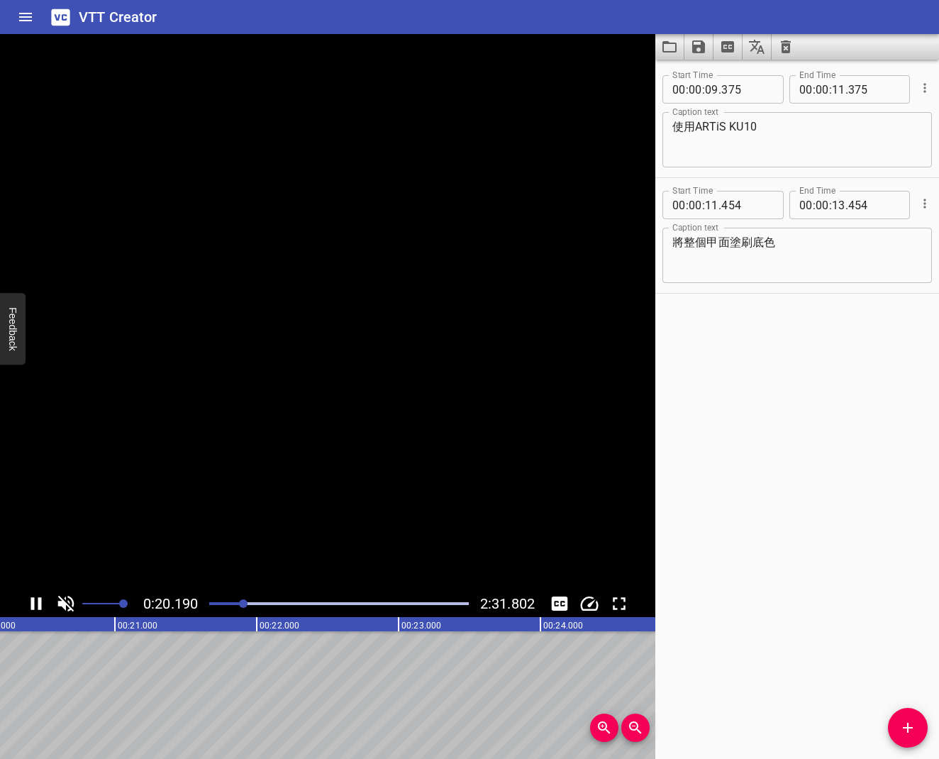
click at [35, 602] on icon "Play/Pause" at bounding box center [36, 603] width 21 height 21
click at [900, 609] on icon "Add Cue" at bounding box center [907, 727] width 17 height 17
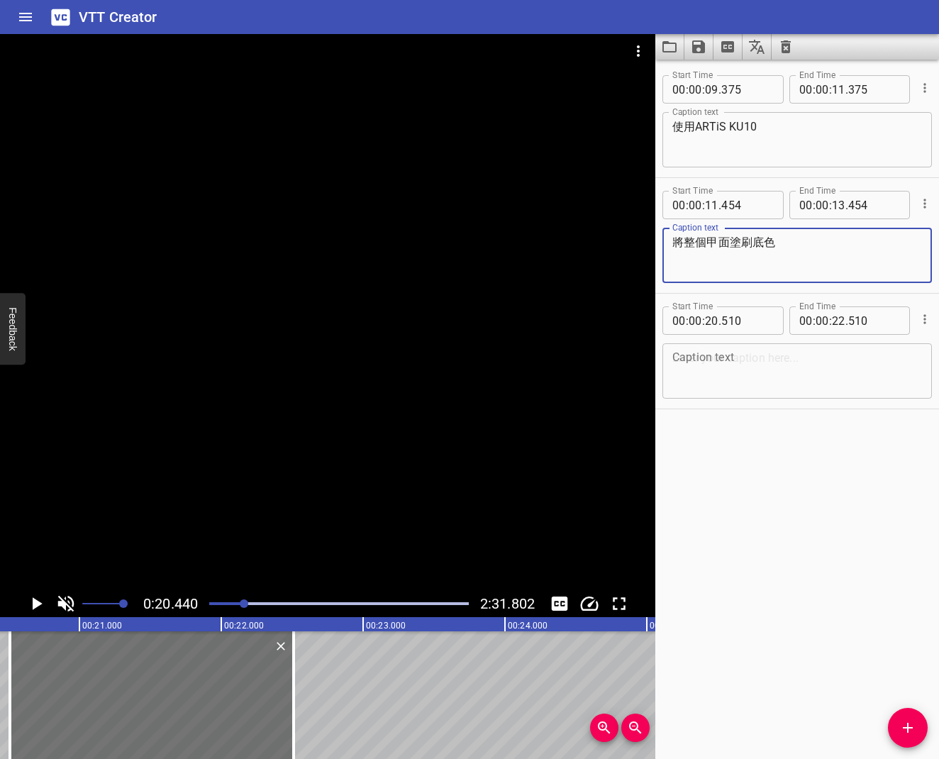
drag, startPoint x: 774, startPoint y: 245, endPoint x: 766, endPoint y: 245, distance: 8.5
click at [767, 245] on textarea "將整個甲面塗刷底色" at bounding box center [797, 255] width 250 height 40
click at [757, 245] on textarea "將整個甲面塗刷底色" at bounding box center [797, 255] width 250 height 40
drag, startPoint x: 784, startPoint y: 245, endPoint x: 759, endPoint y: 243, distance: 24.9
click at [759, 243] on textarea "將整個甲面塗刷底色" at bounding box center [797, 255] width 250 height 40
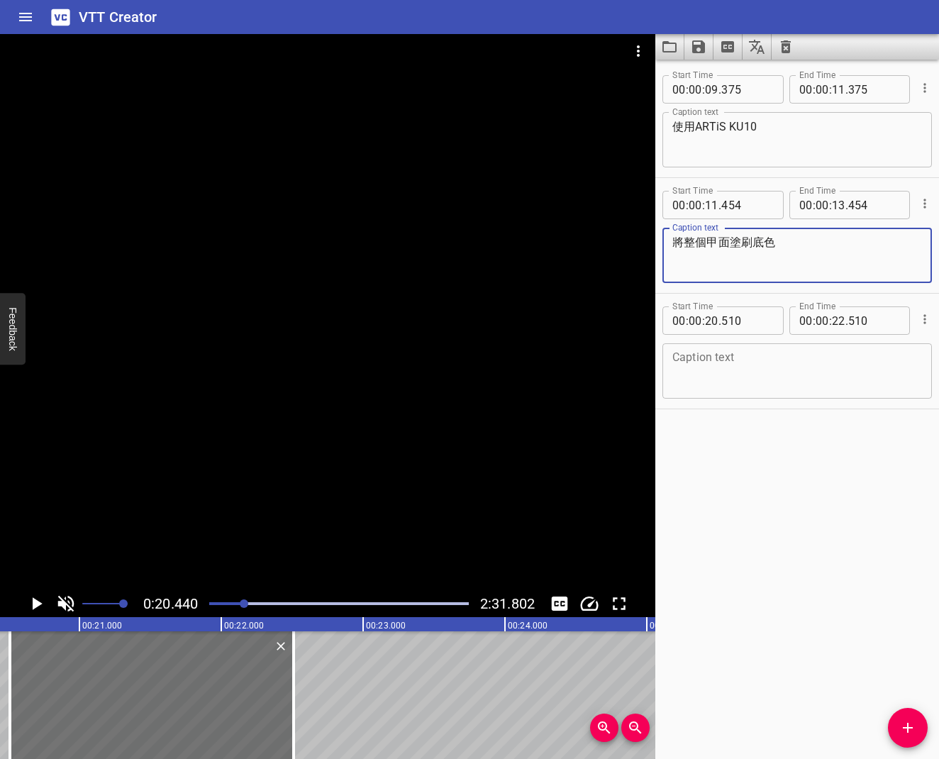
click at [756, 244] on textarea "將整個甲面塗刷底色" at bounding box center [797, 255] width 250 height 40
type textarea "將整個甲面塗刷底色"
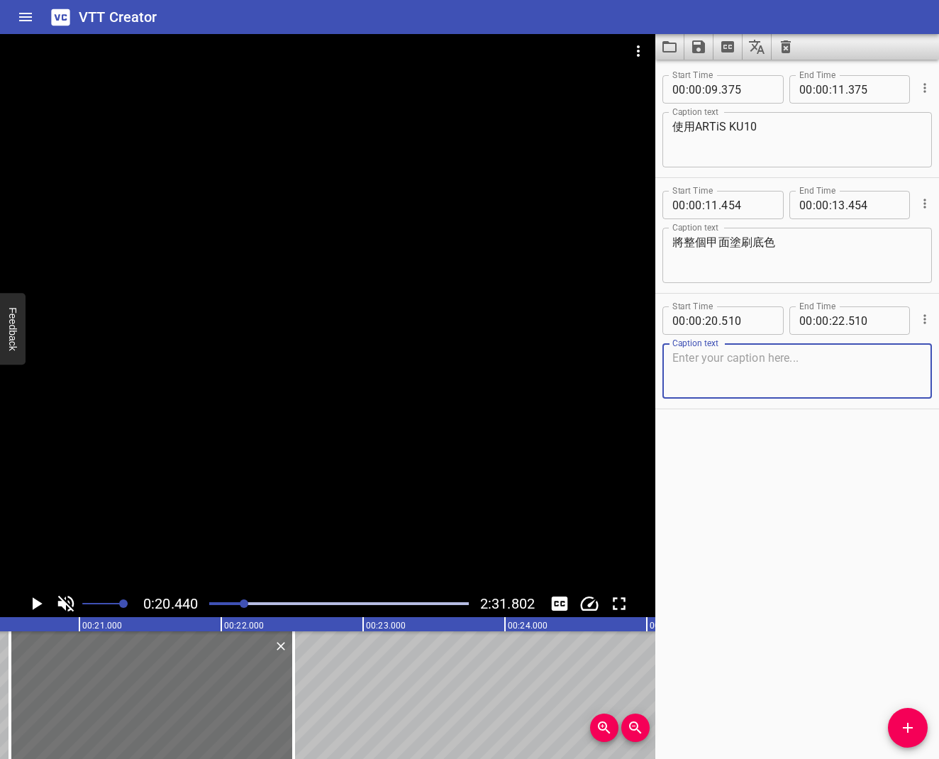
click at [731, 355] on textarea at bounding box center [797, 371] width 250 height 40
click at [773, 361] on textarea "在塗刷一次底色提升飽和度" at bounding box center [797, 371] width 250 height 40
type textarea "在塗刷一次底色提高飽和度"
click at [41, 603] on icon "Play/Pause" at bounding box center [38, 603] width 10 height 13
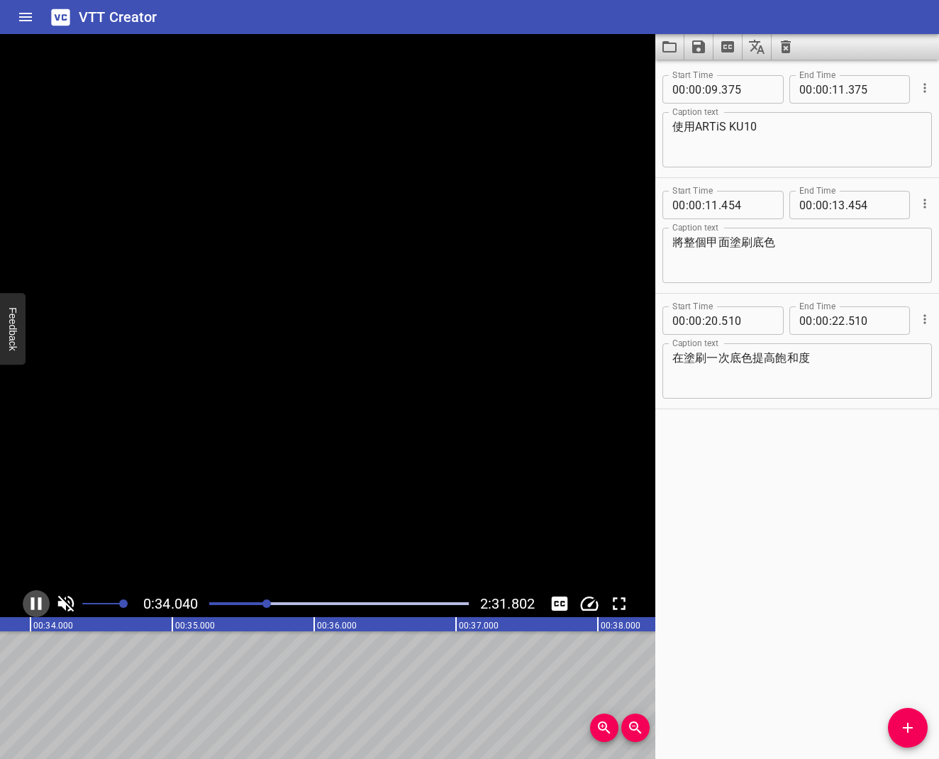
click at [43, 596] on icon "Play/Pause" at bounding box center [36, 603] width 21 height 21
drag, startPoint x: 160, startPoint y: 662, endPoint x: 283, endPoint y: 657, distance: 123.5
click at [256, 601] on div at bounding box center [339, 604] width 277 height 20
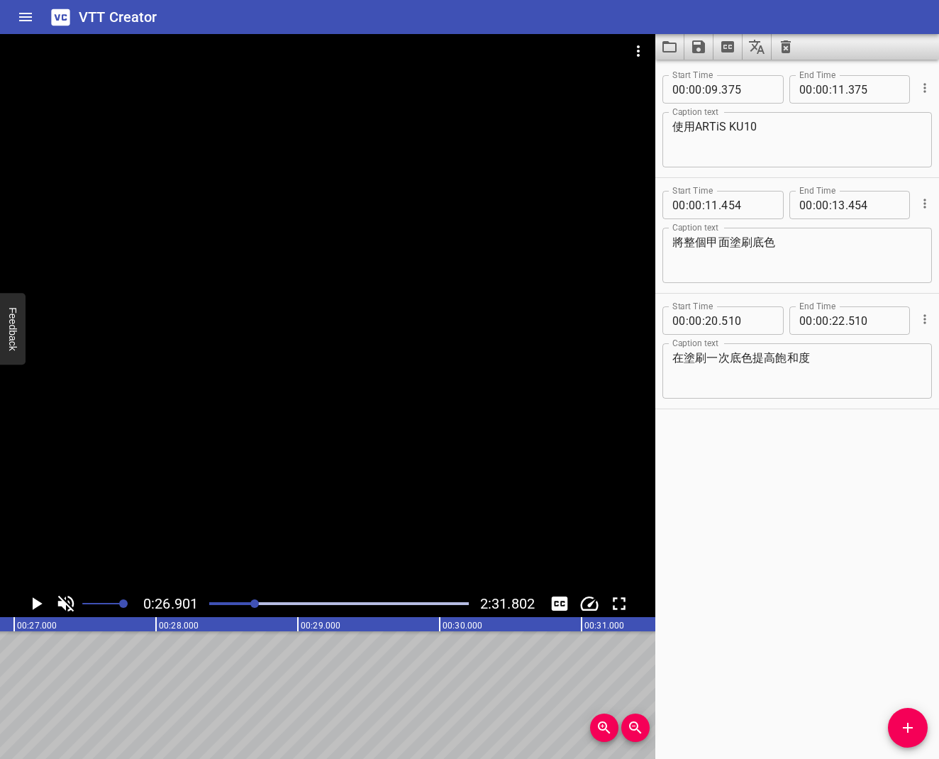
click at [252, 601] on div at bounding box center [254, 603] width 9 height 9
click at [246, 601] on div at bounding box center [339, 604] width 277 height 20
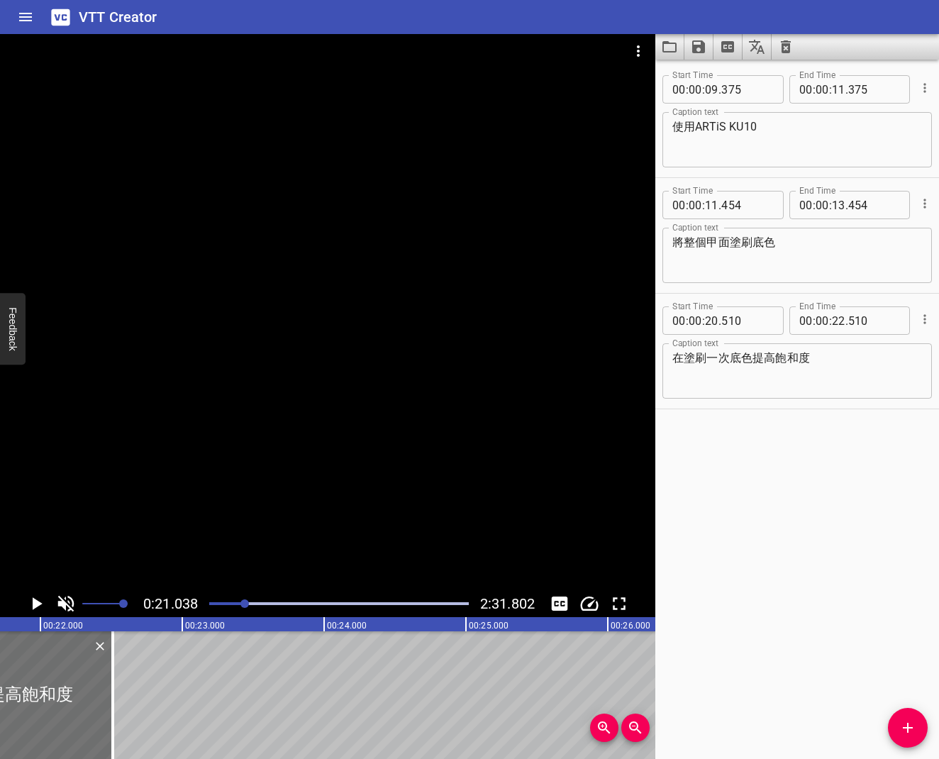
scroll to position [0, 2983]
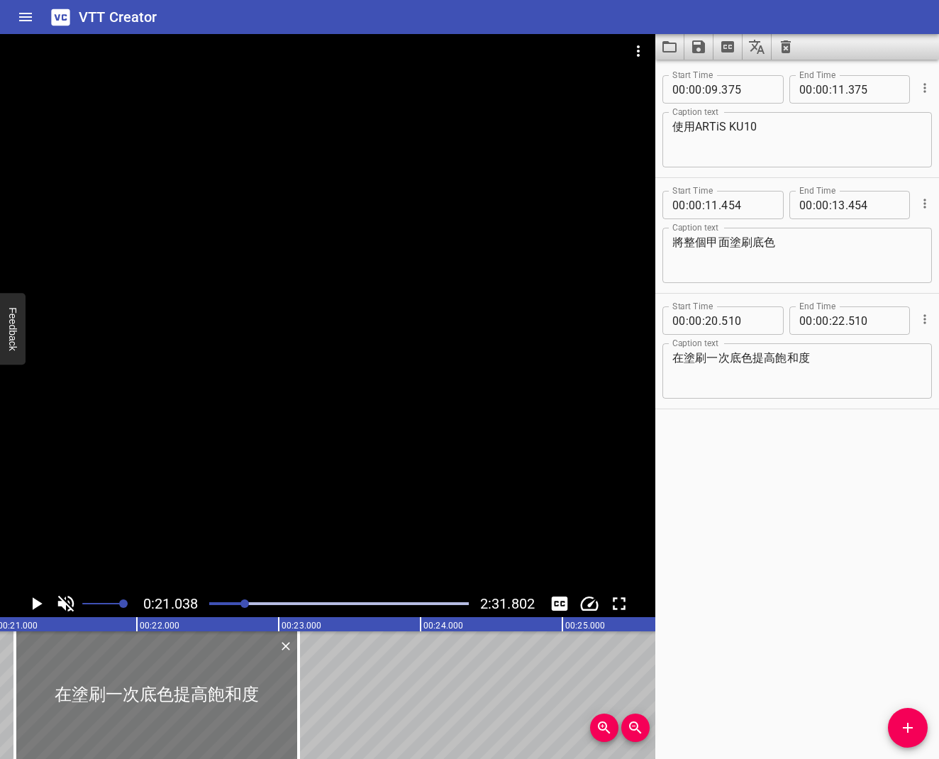
drag, startPoint x: 149, startPoint y: 657, endPoint x: 238, endPoint y: 658, distance: 89.3
click at [238, 609] on div at bounding box center [157, 695] width 284 height 128
type input "21"
type input "140"
type input "23"
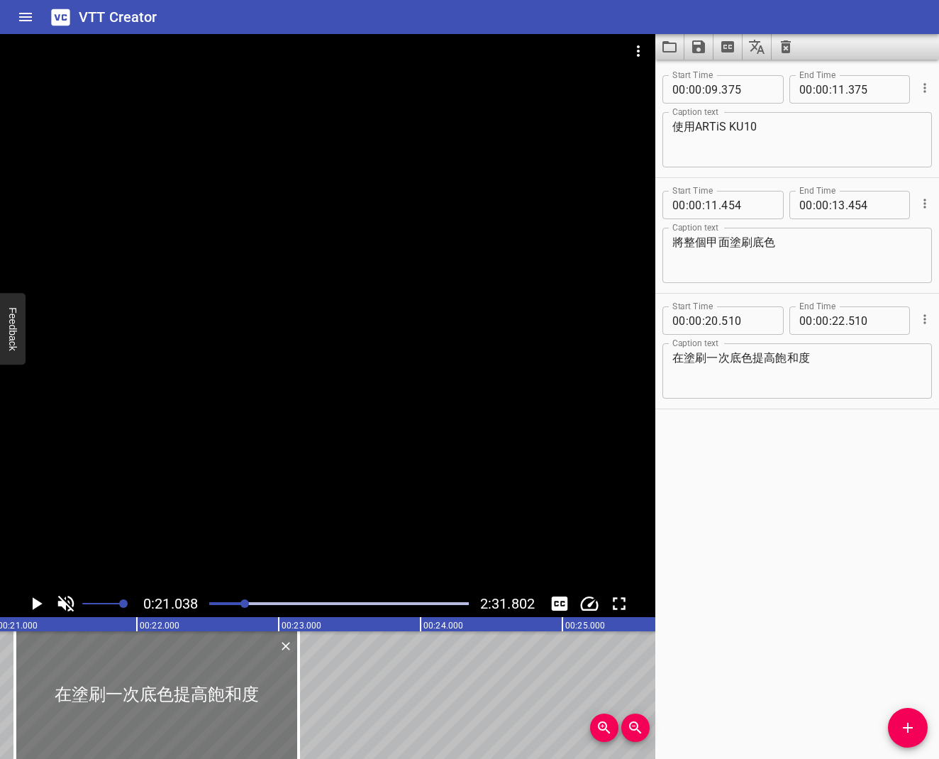
type input "140"
click at [42, 601] on icon "Play/Pause" at bounding box center [36, 603] width 21 height 21
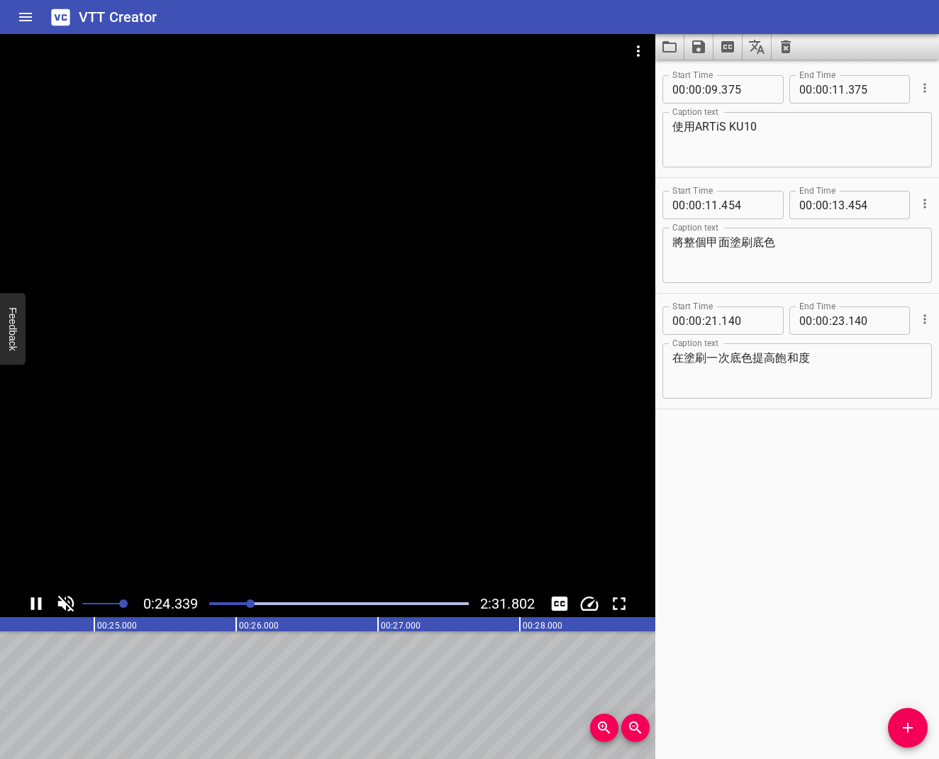
click at [255, 603] on div at bounding box center [250, 603] width 9 height 9
click at [259, 603] on div at bounding box center [339, 603] width 260 height 3
click at [264, 603] on div "Play progress" at bounding box center [339, 603] width 260 height 3
click at [269, 603] on div "Play progress" at bounding box center [339, 603] width 260 height 3
click at [269, 604] on div at bounding box center [270, 603] width 9 height 9
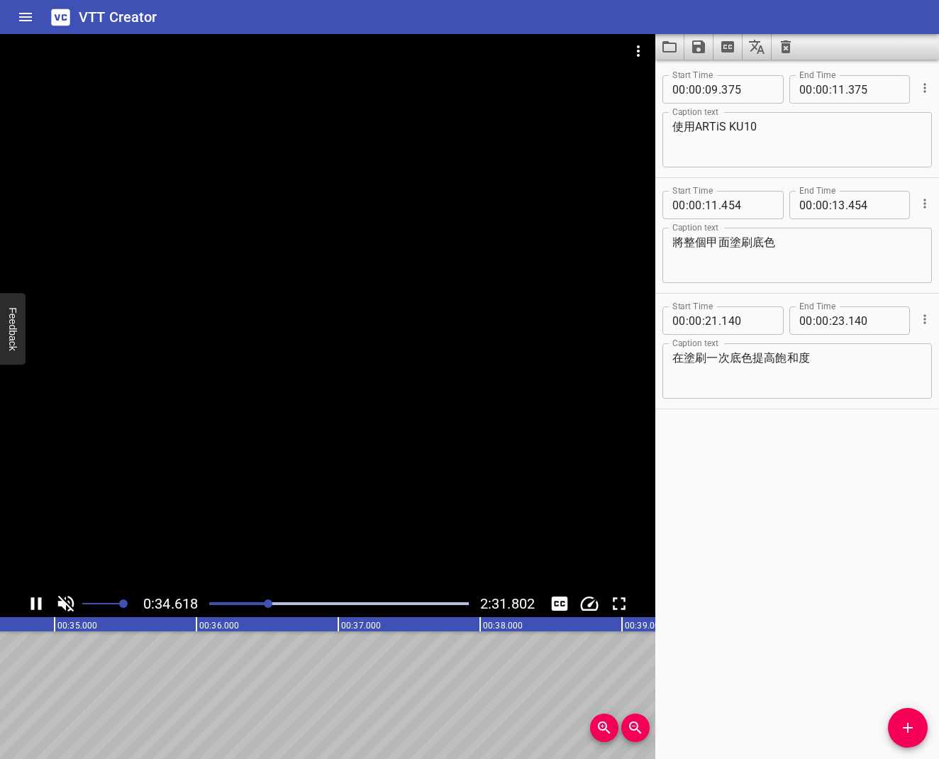
click at [266, 604] on div at bounding box center [268, 603] width 9 height 9
click at [228, 603] on div "Play progress" at bounding box center [339, 603] width 260 height 3
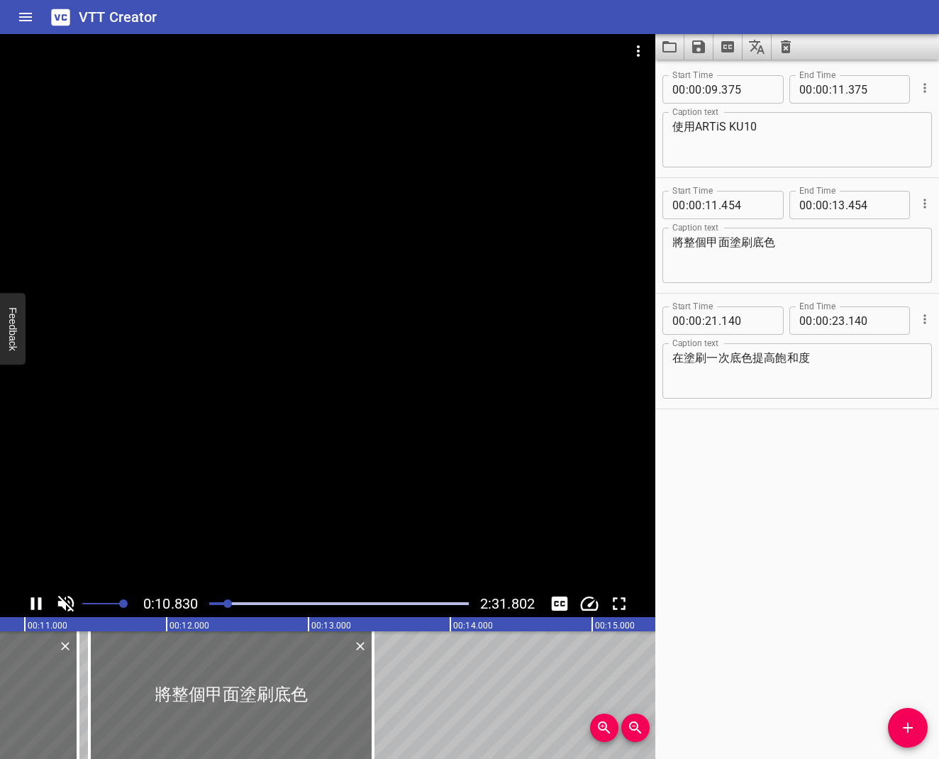
click at [234, 602] on div "Play progress" at bounding box center [339, 603] width 260 height 3
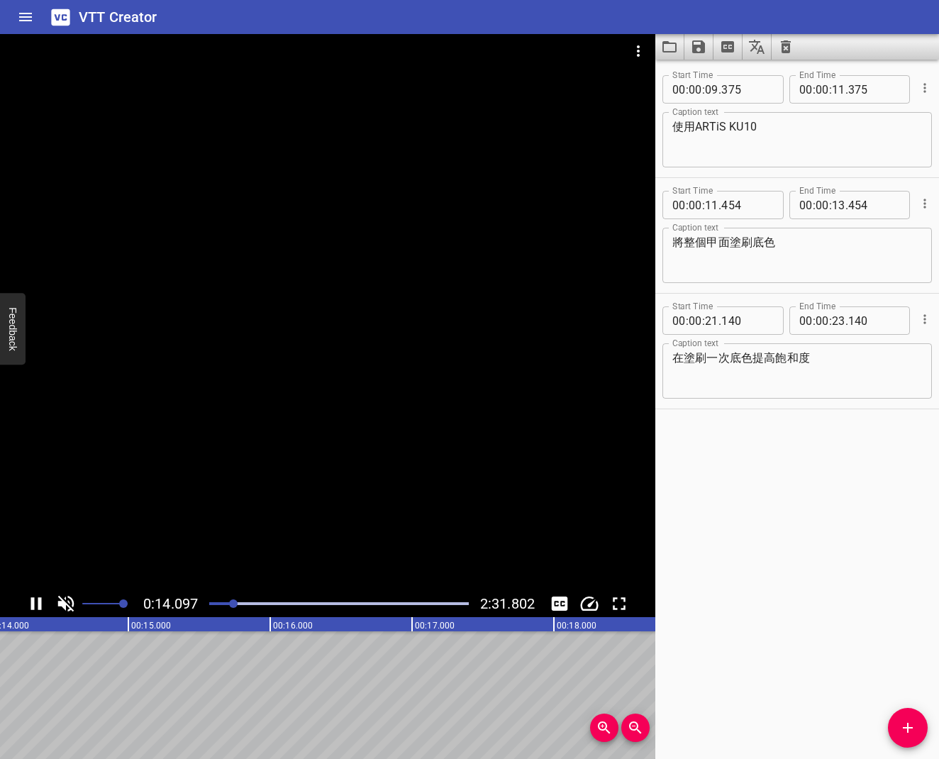
click at [242, 602] on div "Play progress" at bounding box center [339, 603] width 260 height 3
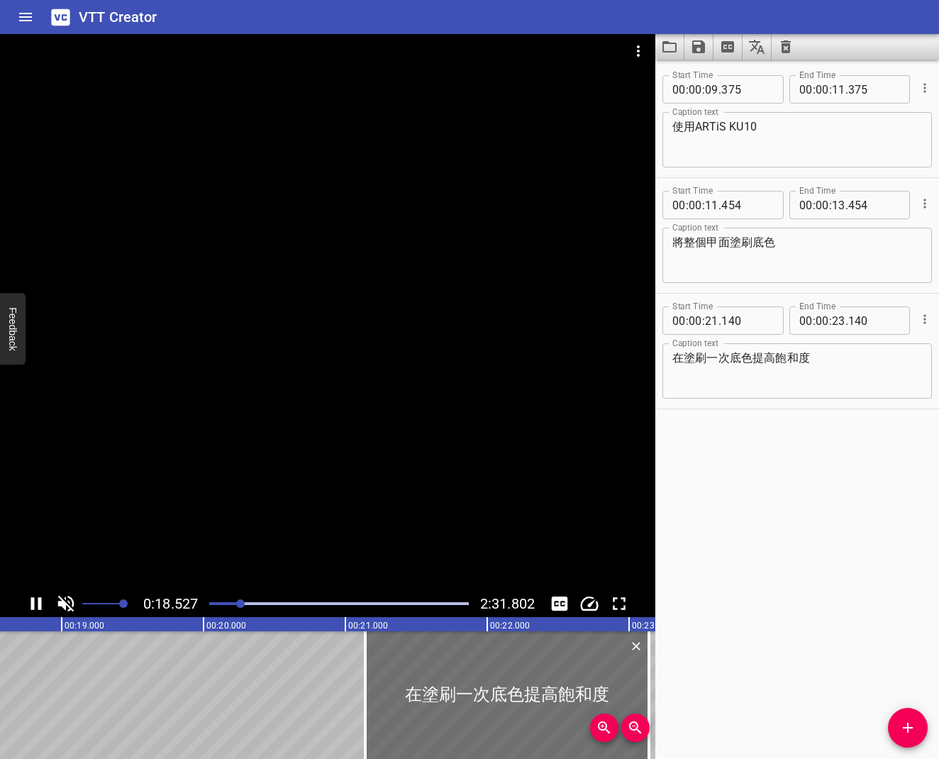
click at [245, 602] on div at bounding box center [240, 603] width 9 height 9
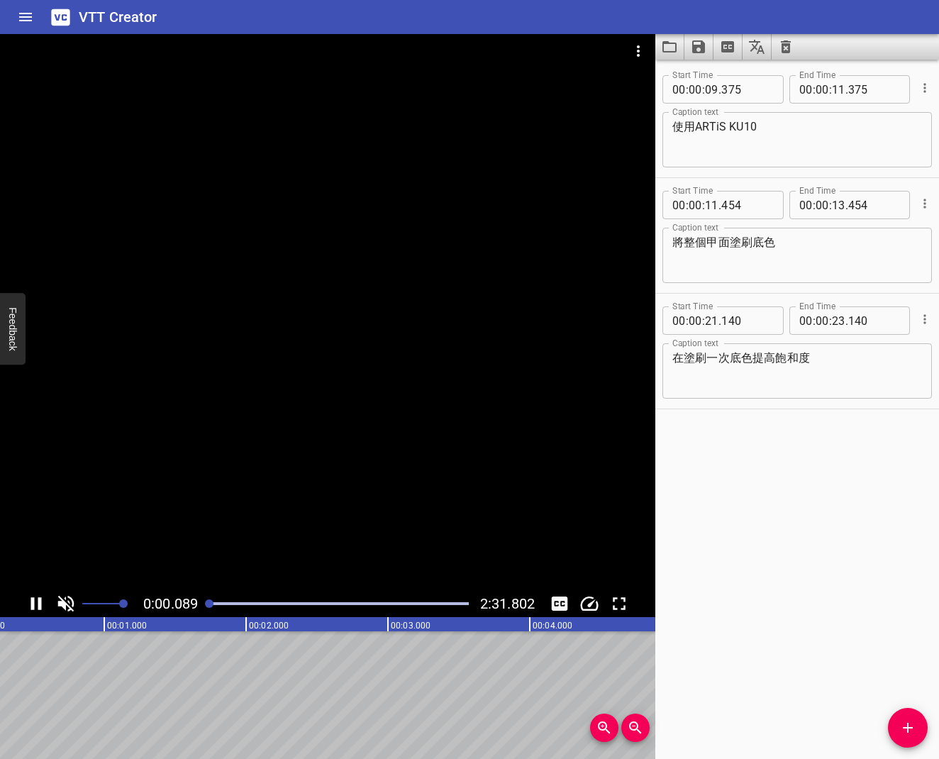
click at [243, 602] on div "Play progress" at bounding box center [339, 603] width 260 height 3
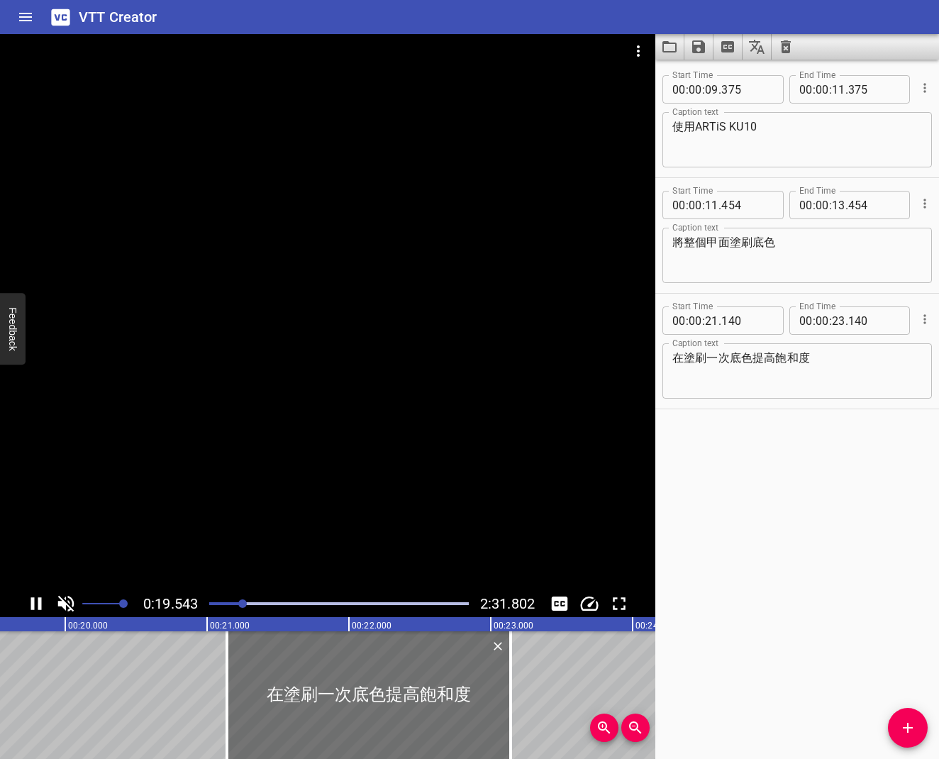
click at [252, 603] on div "Play progress" at bounding box center [339, 603] width 260 height 3
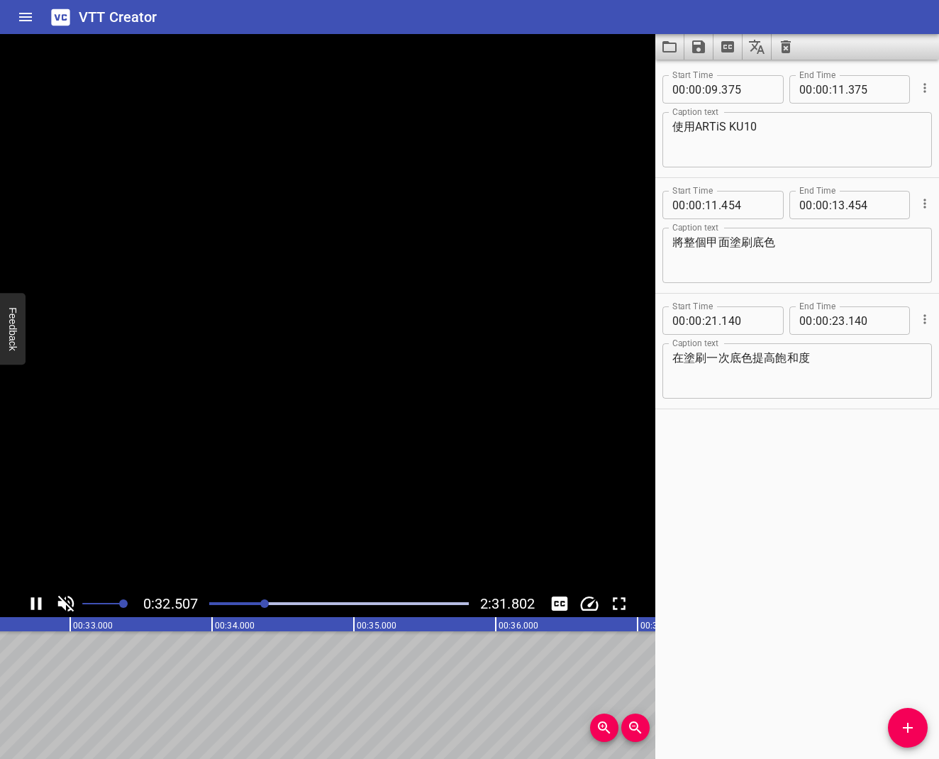
click at [39, 607] on icon "Play/Pause" at bounding box center [36, 603] width 11 height 13
click at [39, 607] on icon "Play/Pause" at bounding box center [36, 603] width 21 height 21
click at [39, 607] on icon "Play/Pause" at bounding box center [36, 603] width 11 height 13
click at [891, 609] on span "Add Cue" at bounding box center [908, 727] width 40 height 17
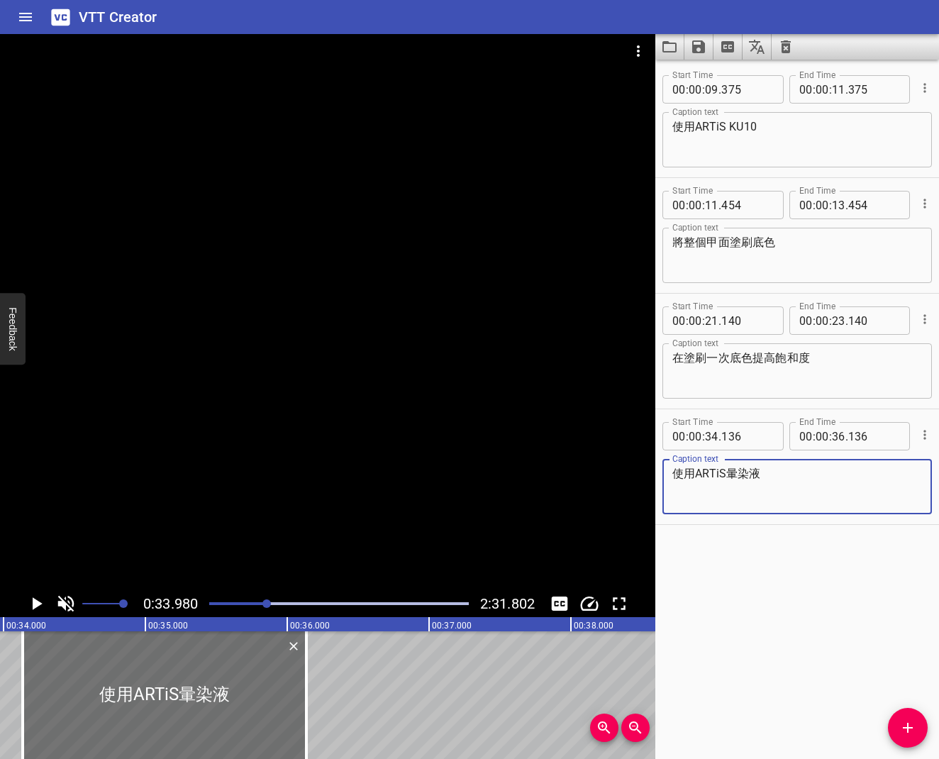
click at [223, 606] on div at bounding box center [339, 604] width 277 height 20
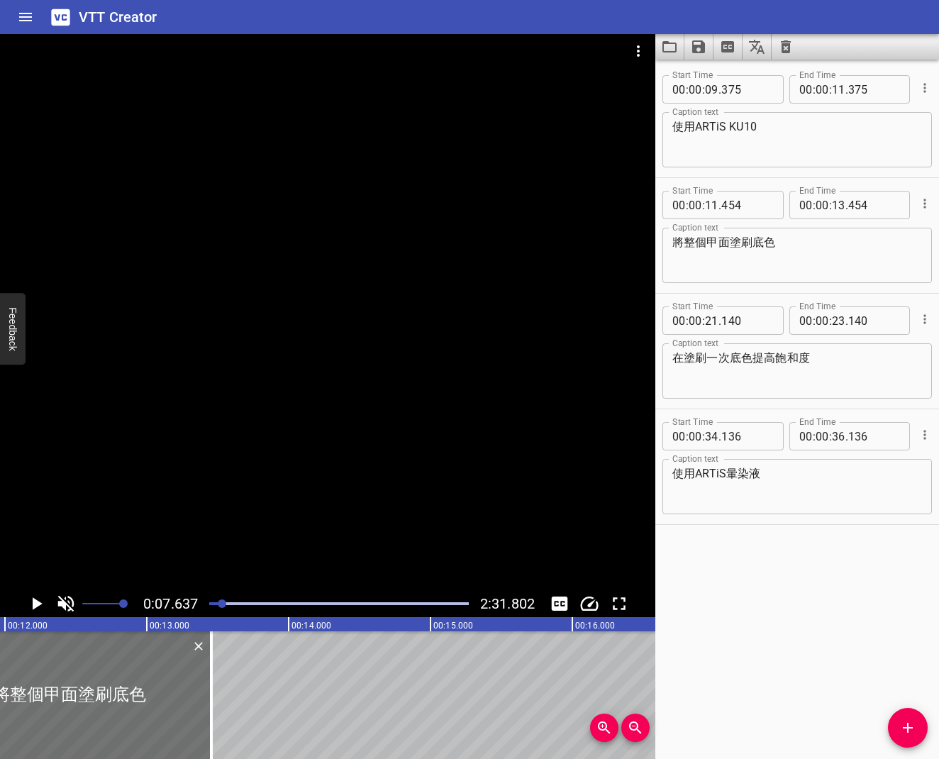
scroll to position [0, 1083]
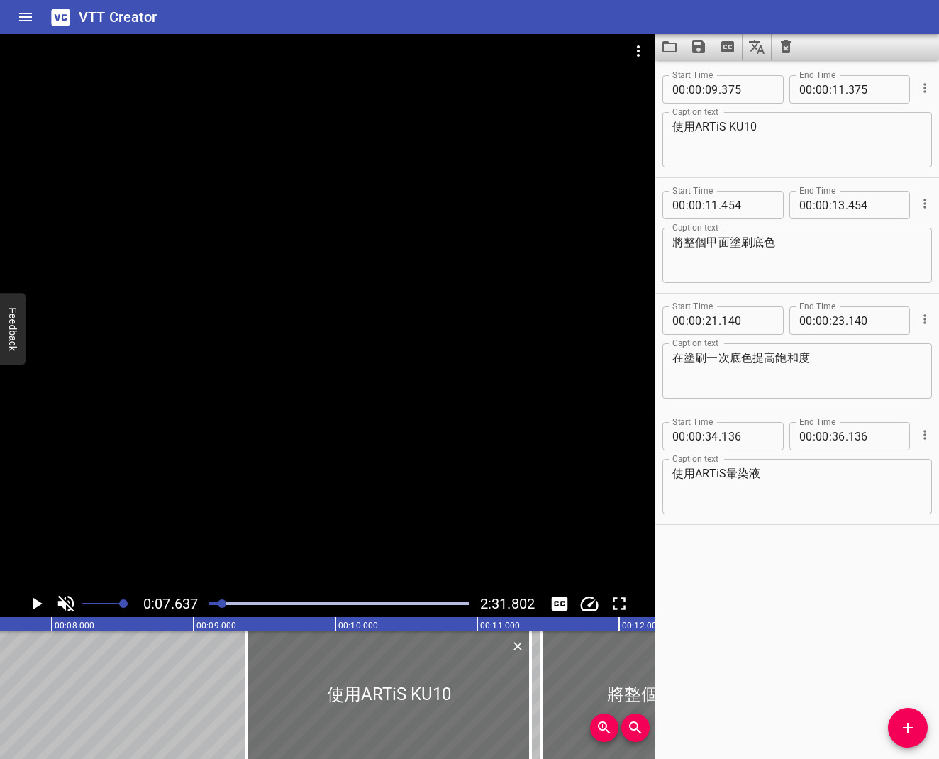
click at [791, 490] on textarea "使用ARTiS暈染液" at bounding box center [797, 487] width 250 height 40
type textarea "使用ARTiS暈染液PS04"
click at [283, 602] on div "Play progress" at bounding box center [339, 603] width 260 height 3
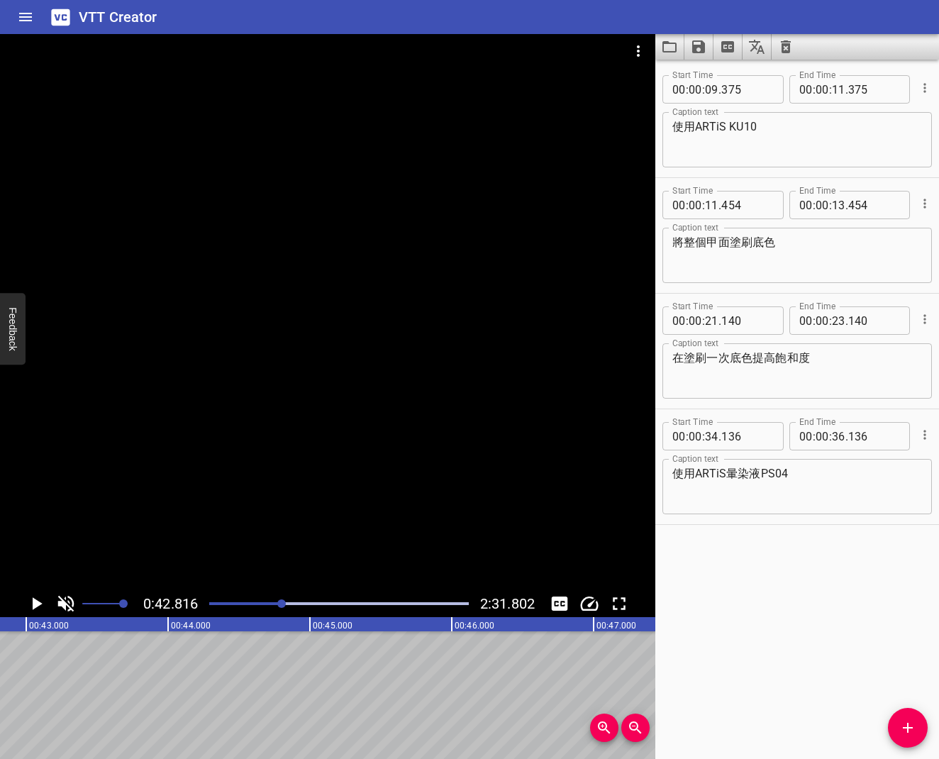
click at [276, 602] on div "Play progress" at bounding box center [153, 603] width 260 height 3
click at [40, 603] on icon "Play/Pause" at bounding box center [38, 603] width 10 height 13
click at [40, 603] on icon "Play/Pause" at bounding box center [36, 603] width 11 height 13
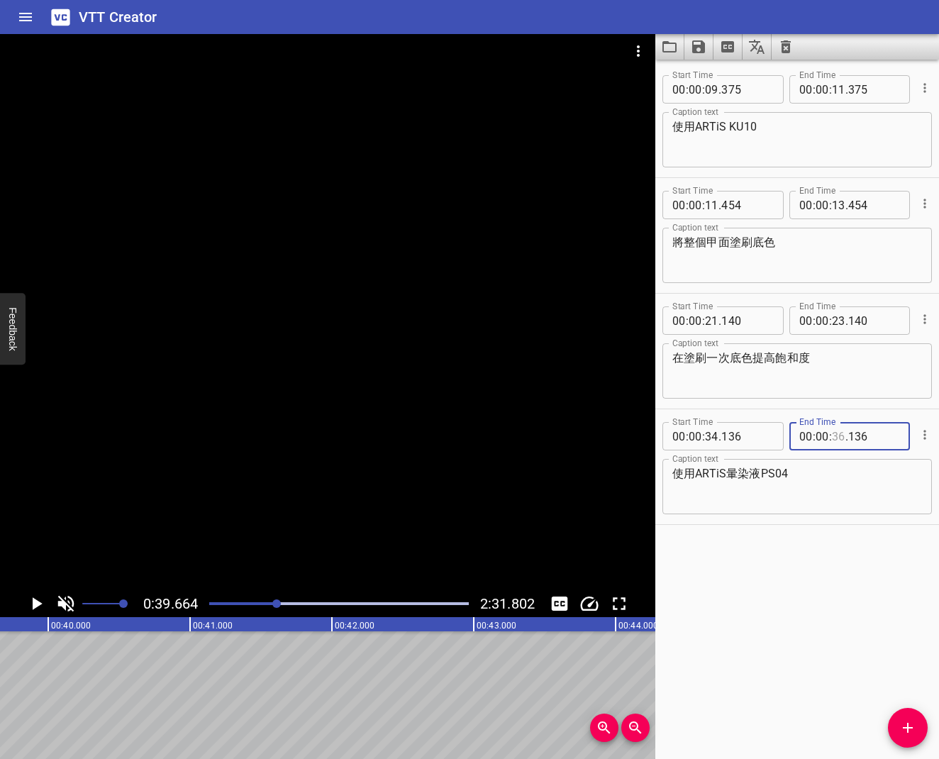
click at [838, 443] on input "number" at bounding box center [838, 436] width 13 height 28
type input "38"
type input "000"
click at [39, 598] on icon "Play/Pause" at bounding box center [36, 603] width 21 height 21
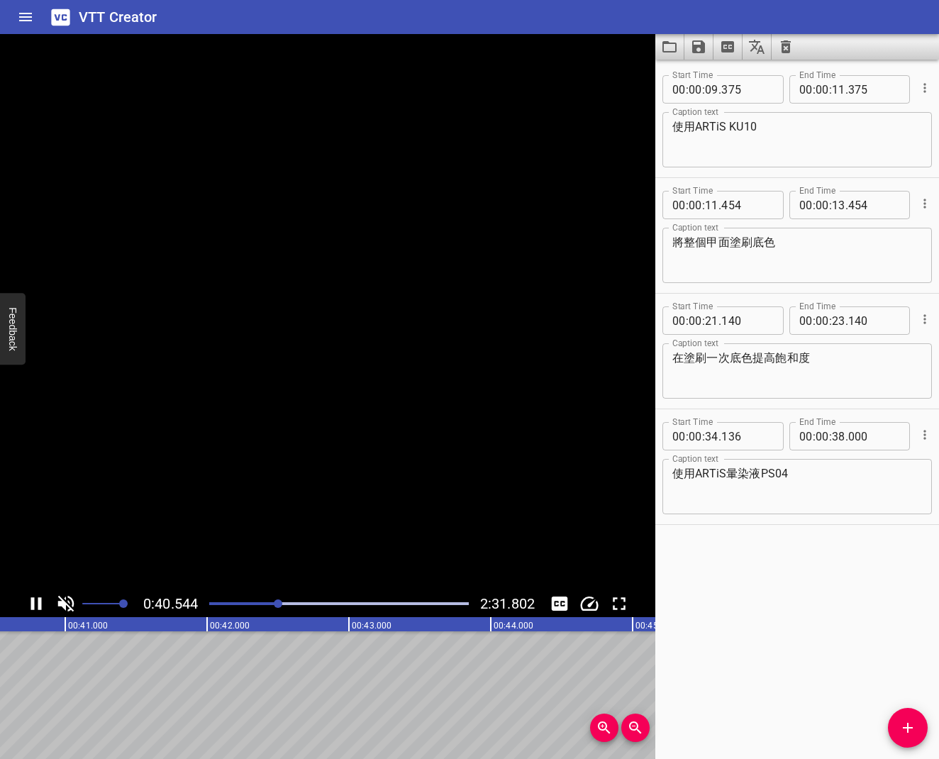
click at [39, 598] on icon "Play/Pause" at bounding box center [36, 603] width 11 height 13
click at [910, 609] on button "Add Cue" at bounding box center [908, 728] width 40 height 40
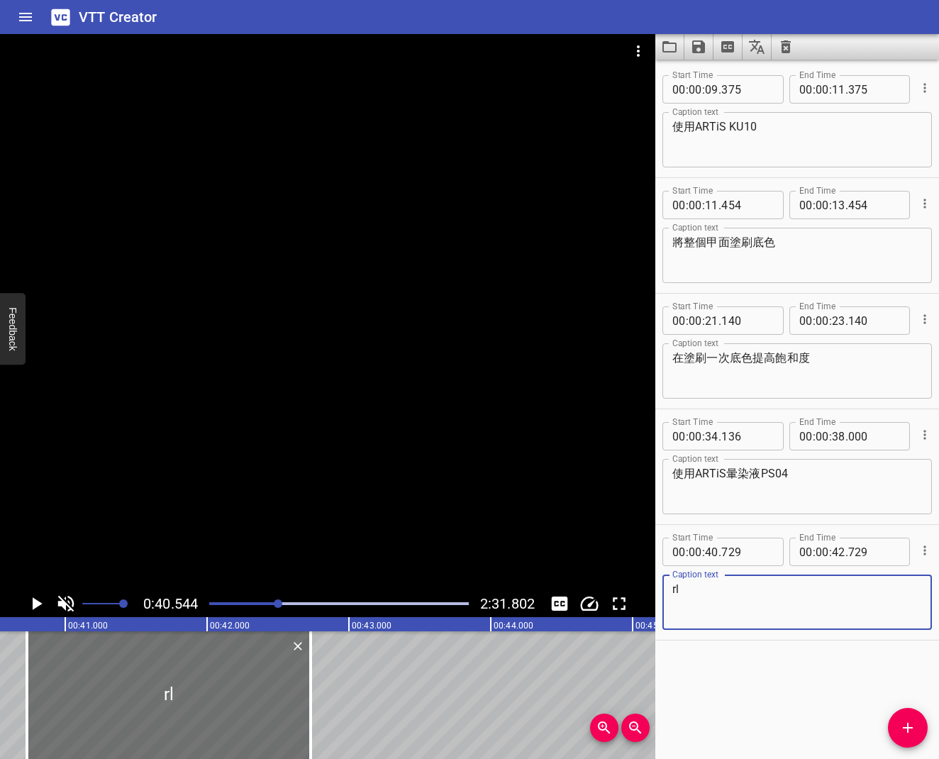
type textarea "r"
click at [723, 589] on textarea "將暈染液點綴甲面" at bounding box center [797, 602] width 250 height 40
type textarea "將暈染液局部點綴甲面"
click at [39, 596] on icon "Play/Pause" at bounding box center [36, 603] width 21 height 21
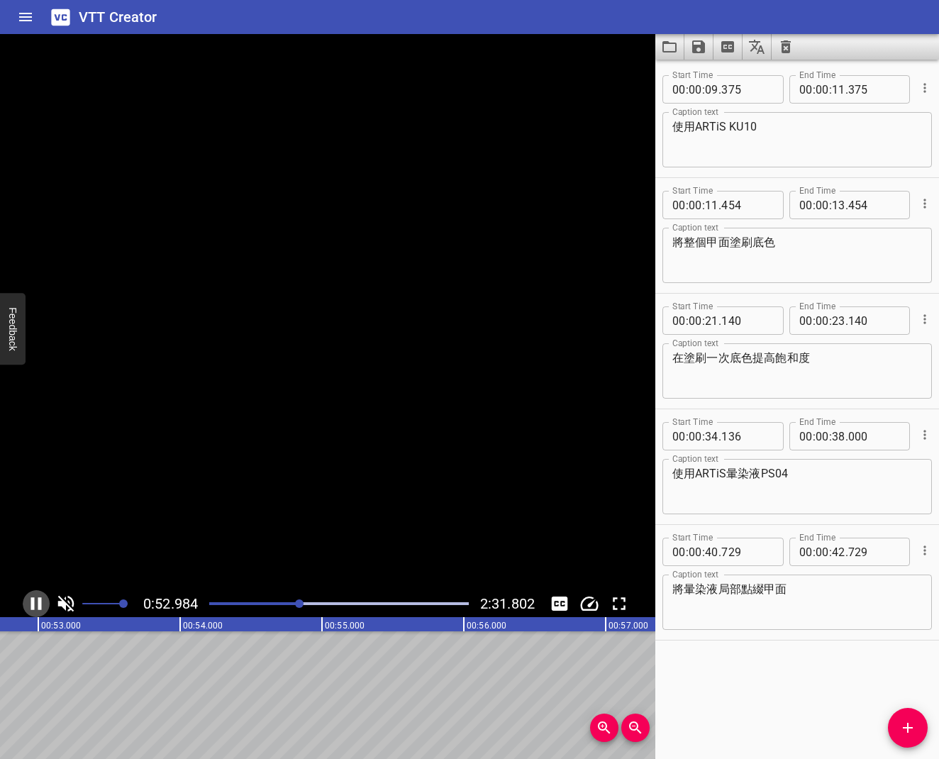
scroll to position [0, 7513]
click at [40, 601] on icon "Play/Pause" at bounding box center [36, 603] width 11 height 13
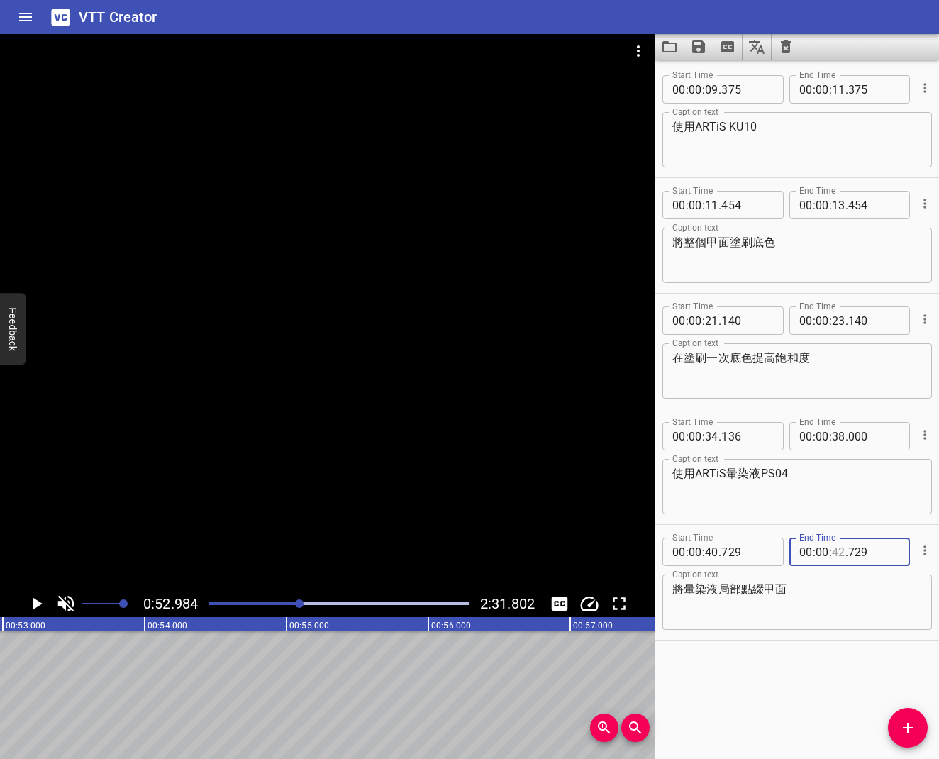
click at [832, 552] on input "number" at bounding box center [838, 551] width 13 height 28
type input "52"
type input "000"
click at [45, 601] on icon "Play/Pause" at bounding box center [36, 603] width 21 height 21
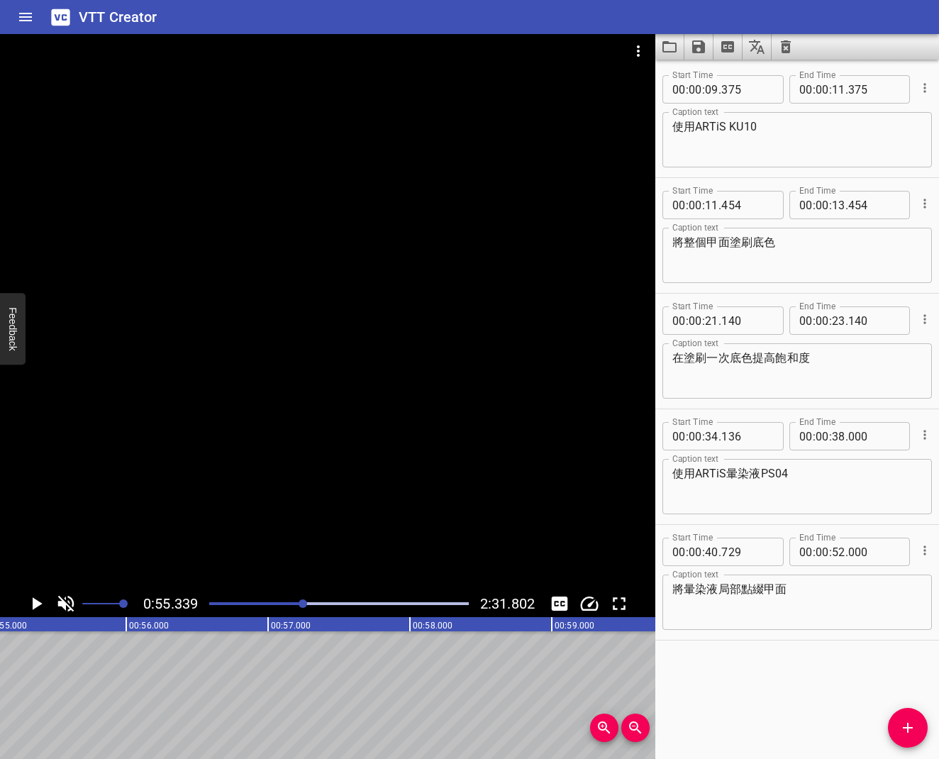
scroll to position [0, 7847]
click at [898, 609] on span "Add Cue" at bounding box center [908, 727] width 40 height 17
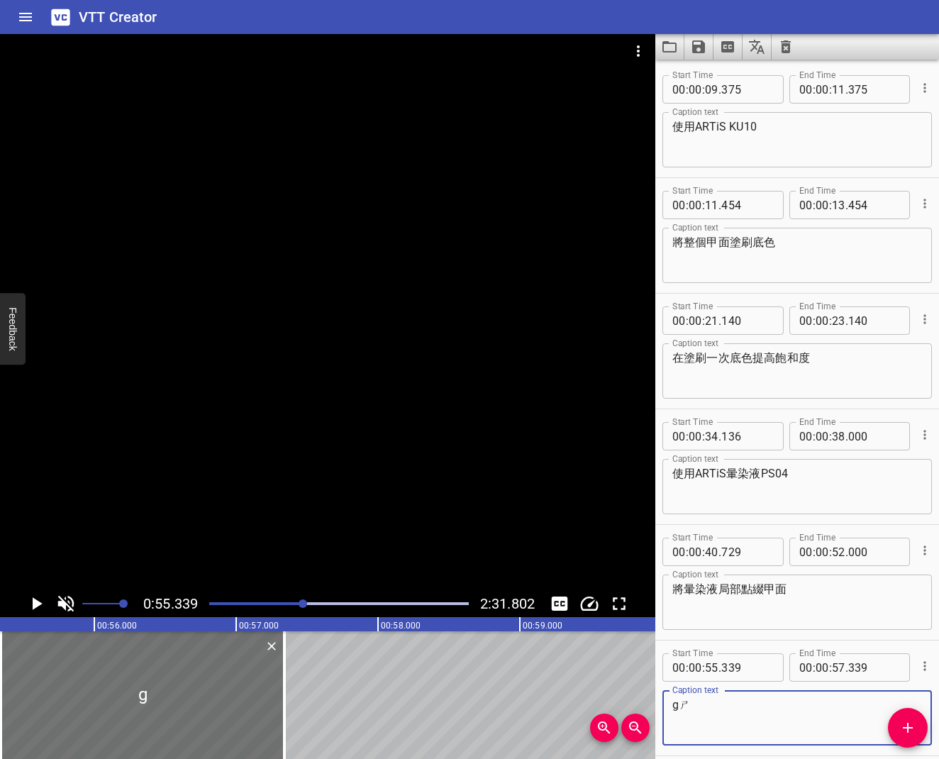
type textarea "g"
type textarea "使用PRESTO MAG006"
click at [42, 602] on icon "Play/Pause" at bounding box center [36, 603] width 21 height 21
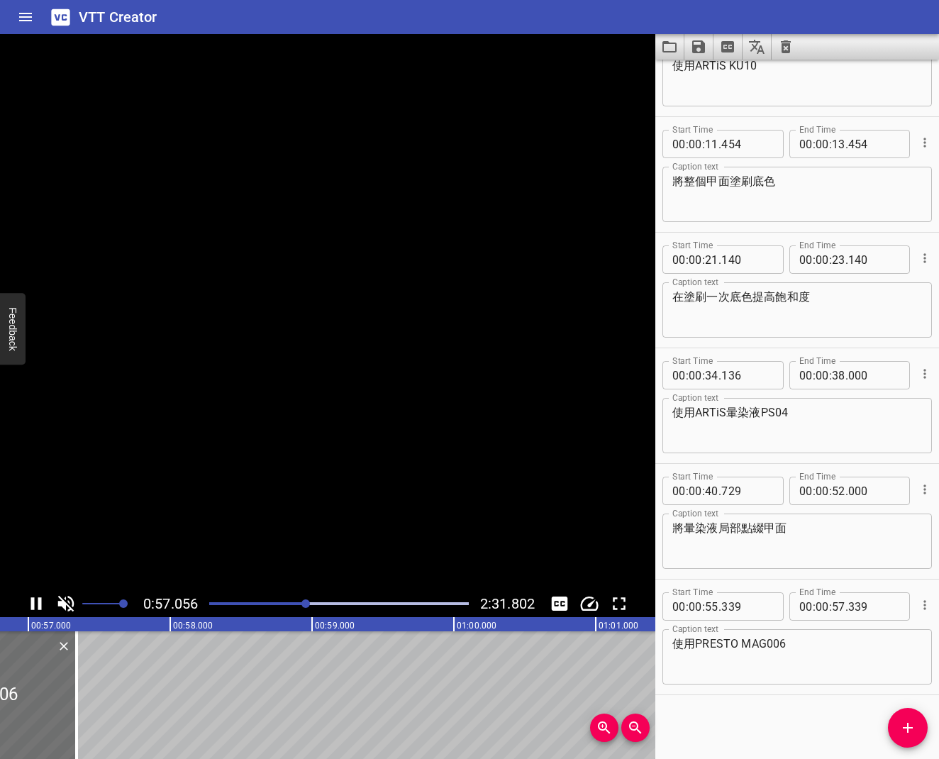
scroll to position [0, 8091]
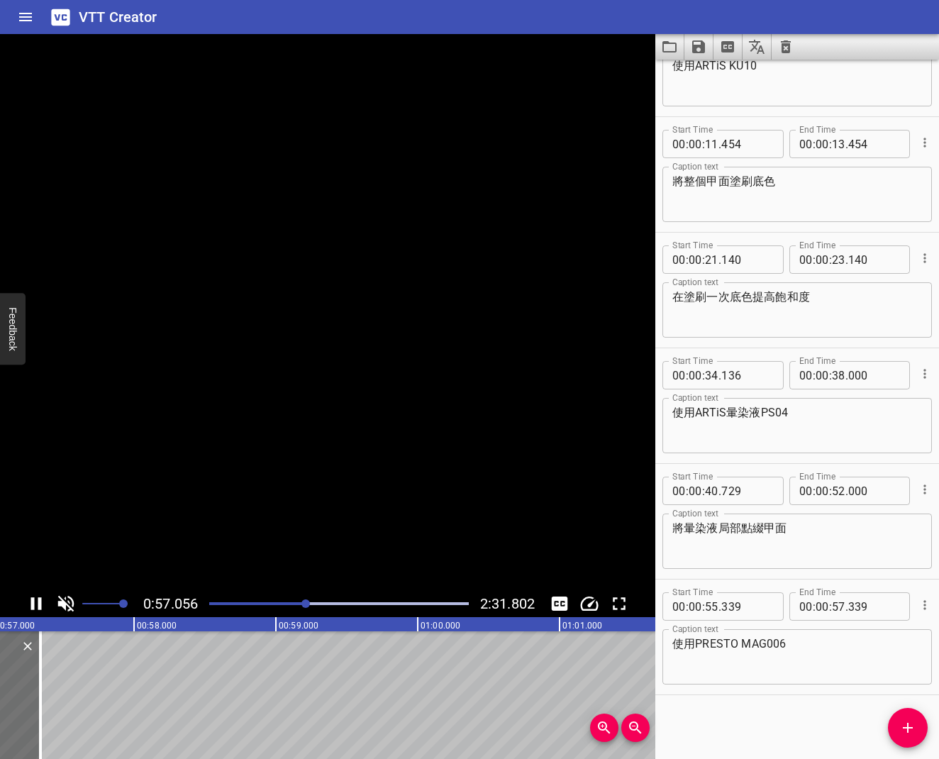
click at [42, 602] on icon "Play/Pause" at bounding box center [36, 603] width 21 height 21
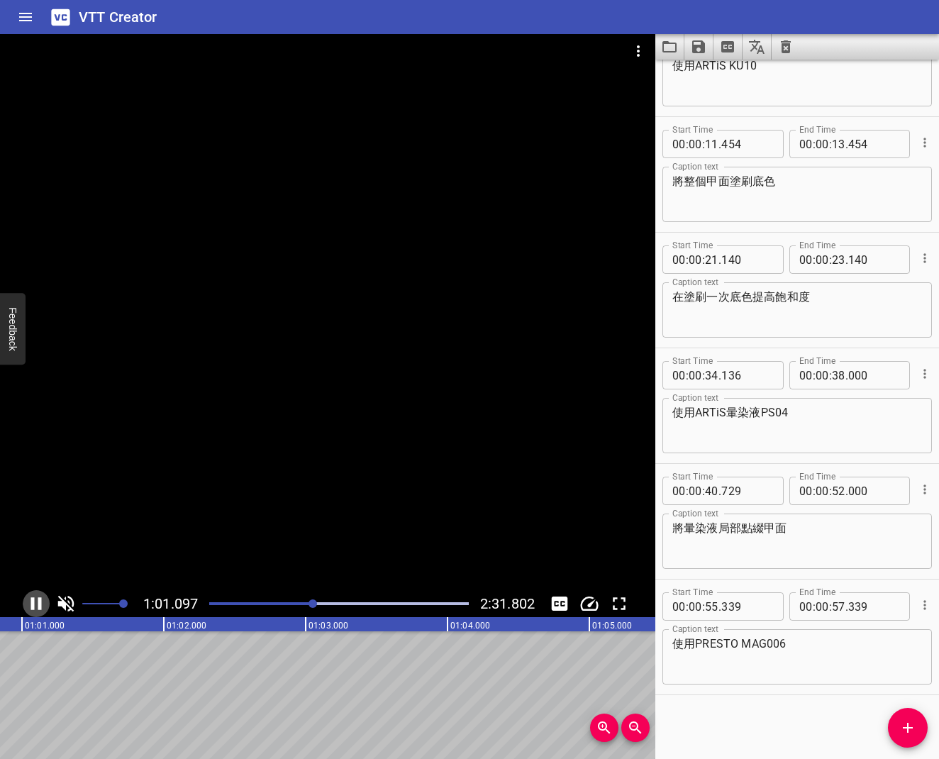
scroll to position [0, 8664]
click at [43, 602] on icon "Play/Pause" at bounding box center [36, 603] width 21 height 21
click at [308, 604] on div "Play progress" at bounding box center [185, 603] width 260 height 3
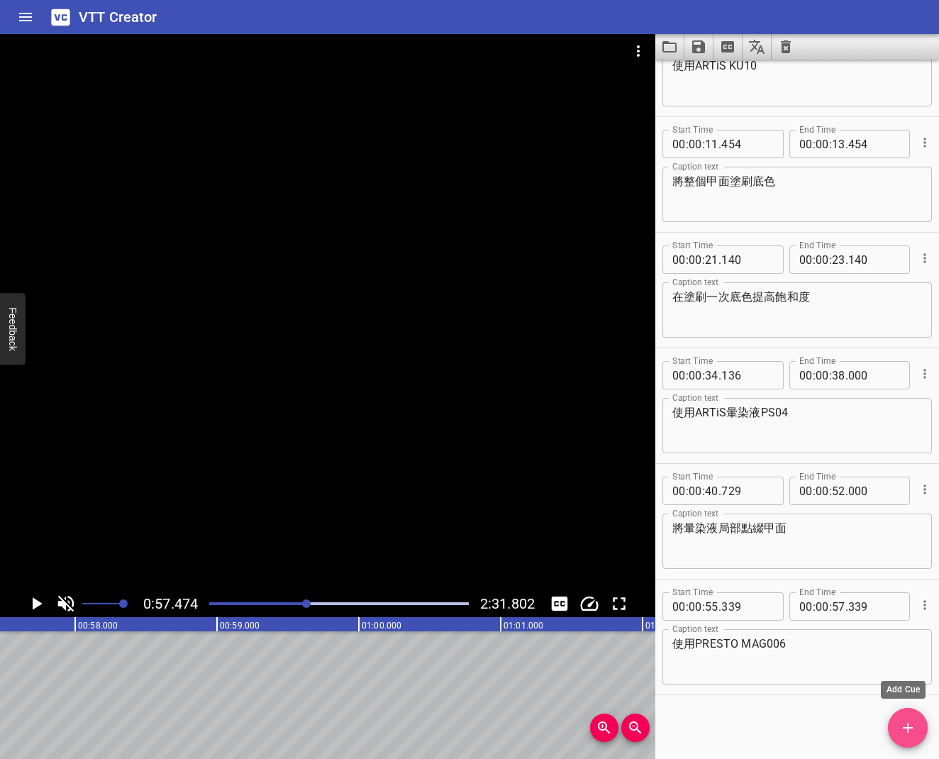
click at [917, 609] on span "Add Cue" at bounding box center [908, 727] width 40 height 17
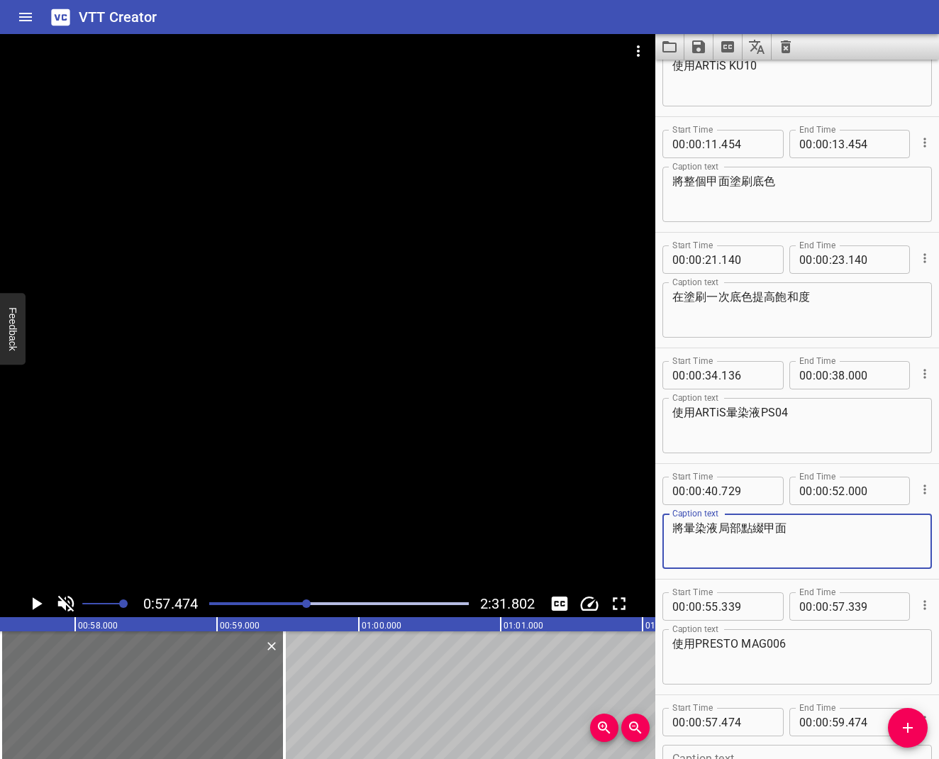
drag, startPoint x: 787, startPoint y: 529, endPoint x: 678, endPoint y: 528, distance: 109.2
click at [678, 528] on textarea "將暈染液局部點綴甲面" at bounding box center [797, 541] width 250 height 40
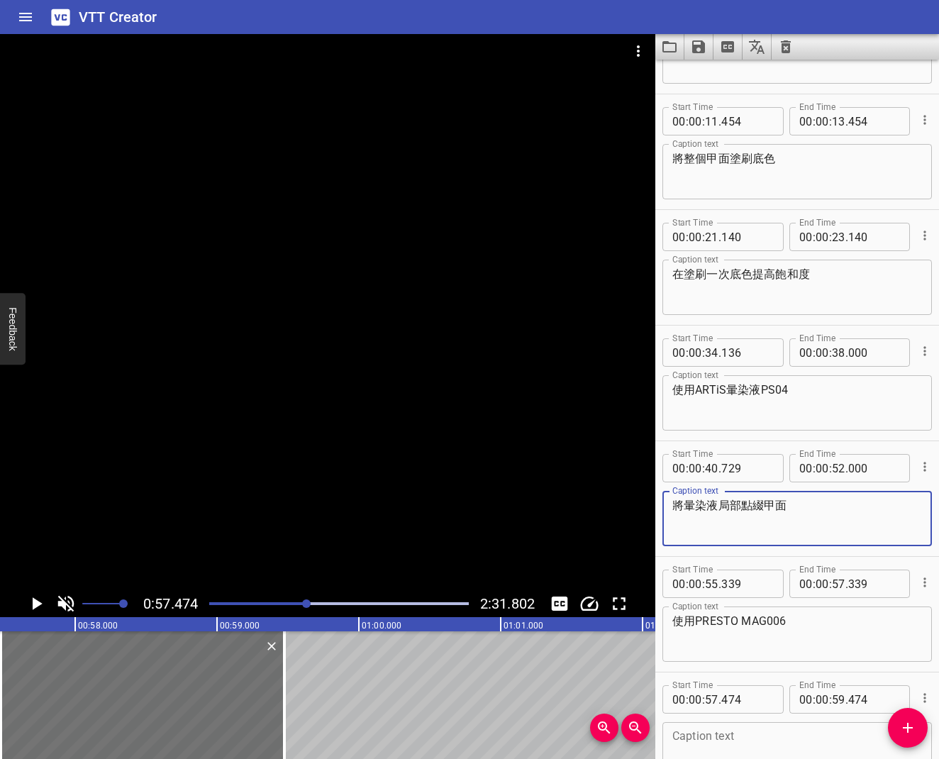
scroll to position [87, 0]
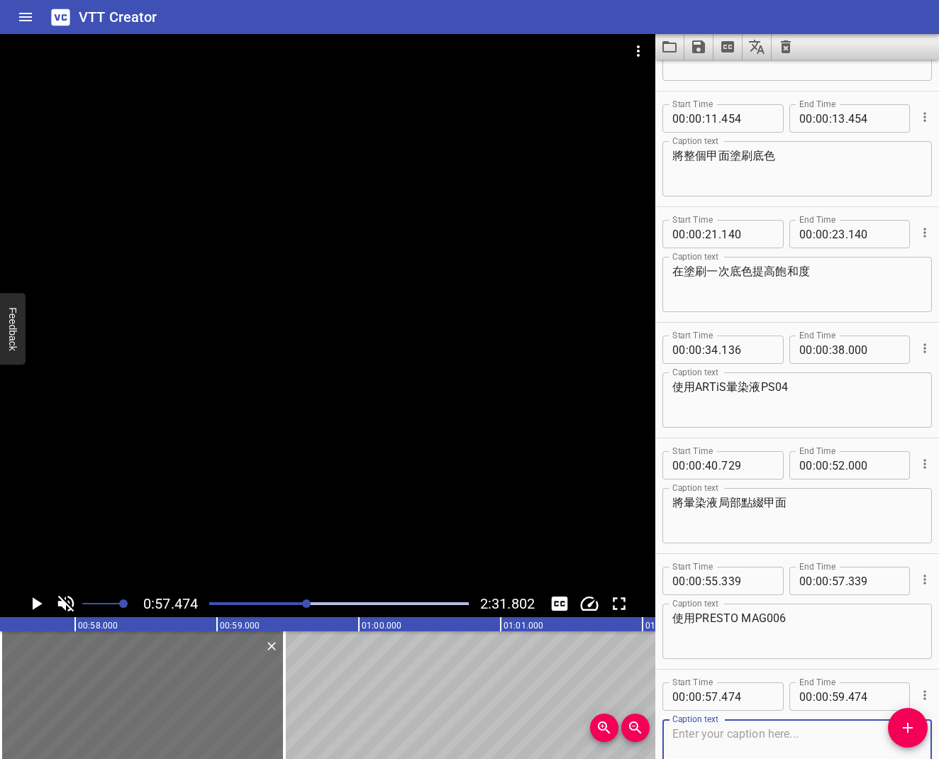
click at [704, 609] on textarea at bounding box center [797, 747] width 250 height 40
paste textarea "將暈染液局部點綴甲面"
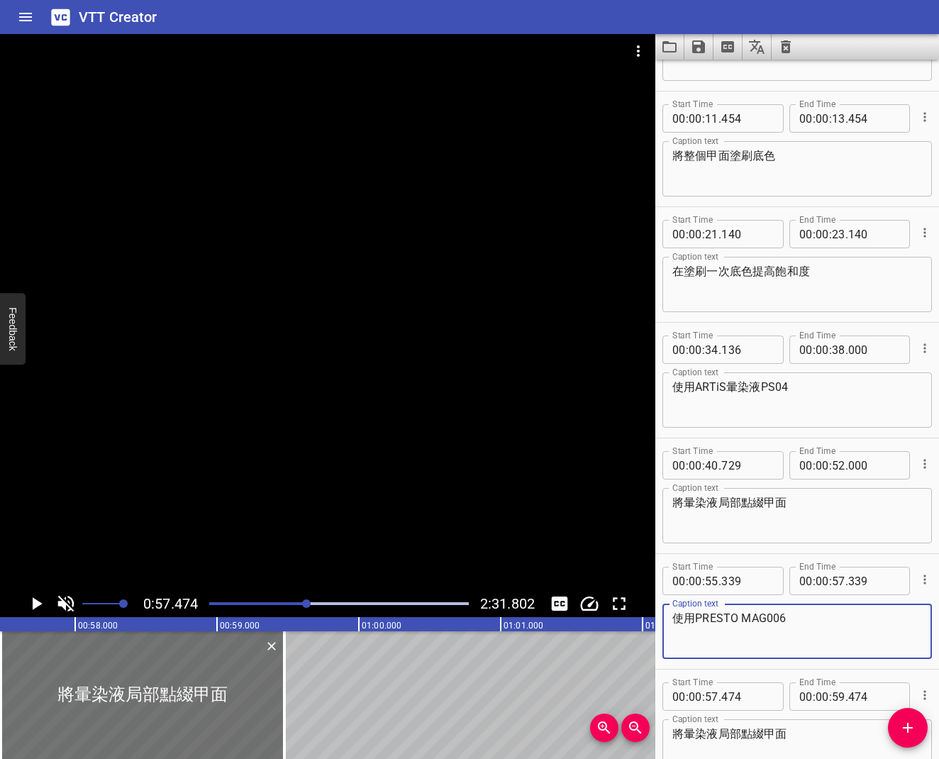
drag, startPoint x: 697, startPoint y: 616, endPoint x: 784, endPoint y: 615, distance: 86.5
click at [784, 609] on textarea "使用PRESTO MAG006" at bounding box center [797, 631] width 250 height 40
drag, startPoint x: 686, startPoint y: 734, endPoint x: 718, endPoint y: 731, distance: 32.0
click at [718, 609] on textarea "將暈染液局部點綴甲面" at bounding box center [797, 747] width 250 height 40
paste textarea "PRESTO MAG006"
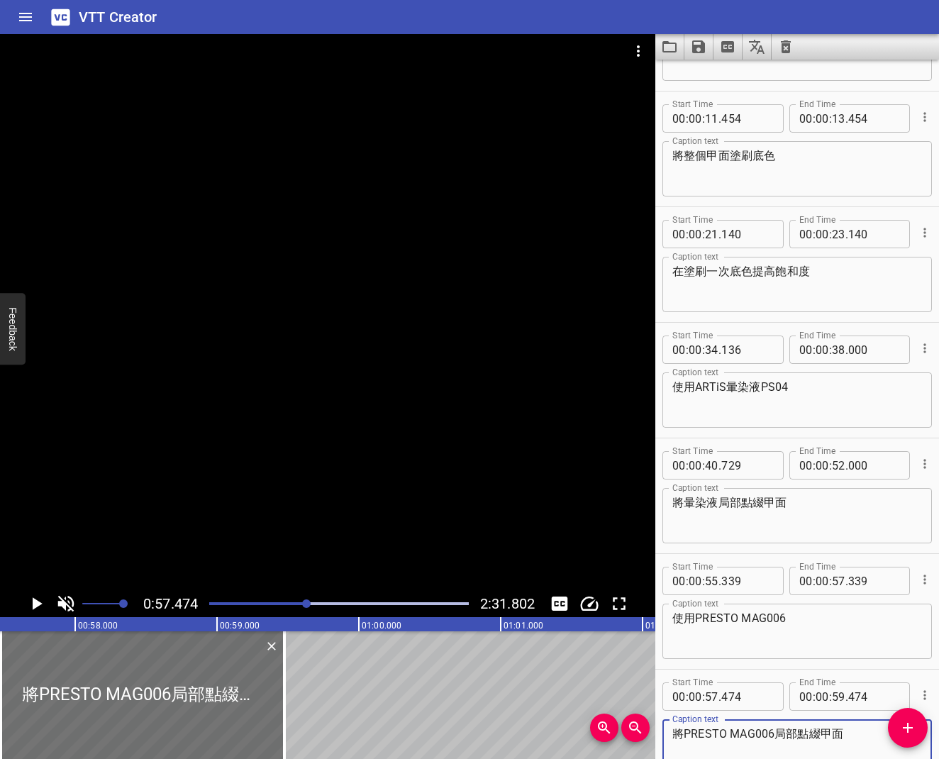
click at [842, 609] on textarea "將PRESTO MAG006局部點綴甲面" at bounding box center [797, 747] width 250 height 40
type textarea "將PRESTO MAG006局部點綴甲面"
click at [32, 601] on icon "Play/Pause" at bounding box center [36, 603] width 21 height 21
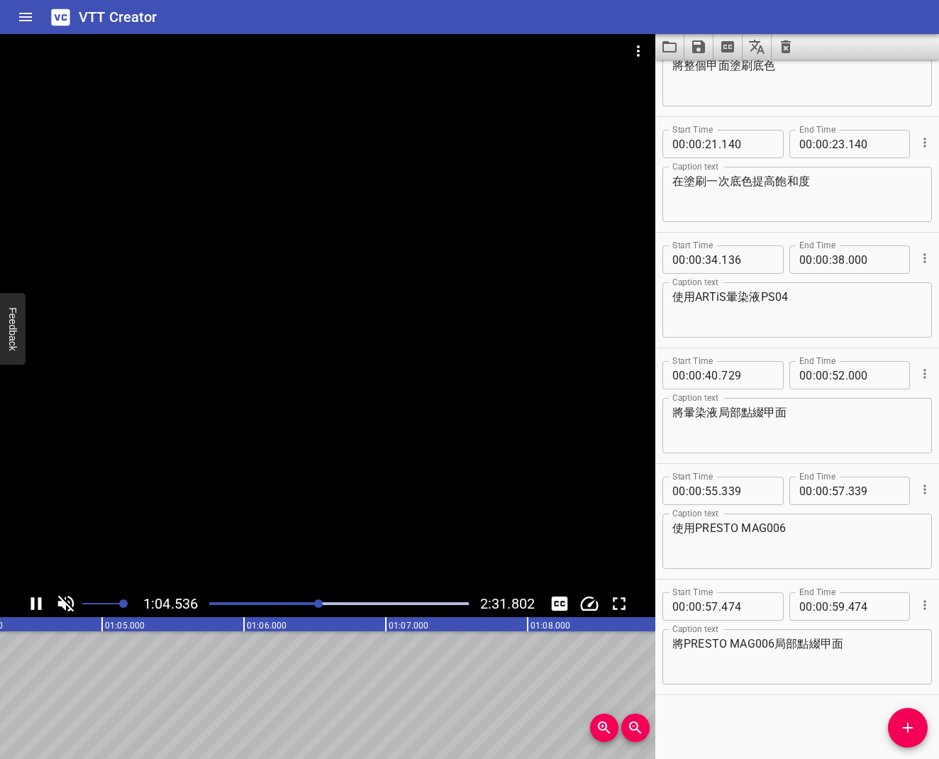
scroll to position [0, 9152]
click at [36, 607] on icon "Play/Pause" at bounding box center [36, 603] width 21 height 21
click at [817, 609] on input "number" at bounding box center [821, 606] width 13 height 28
type input "01"
type input "04"
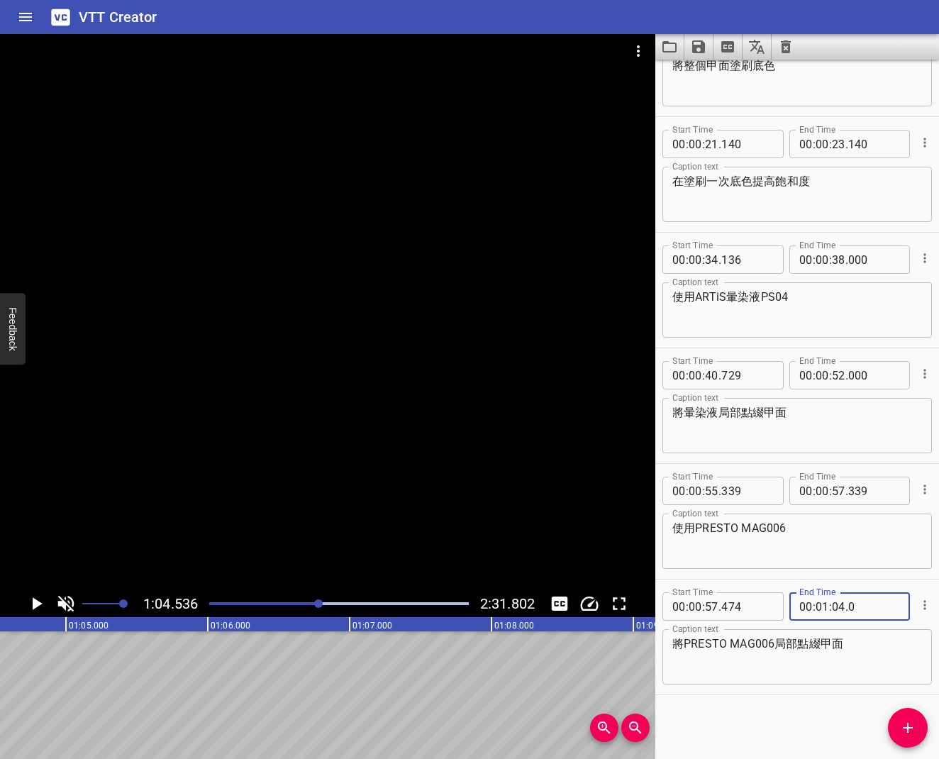
type input "000"
click at [41, 603] on icon "Play/Pause" at bounding box center [38, 603] width 10 height 13
click at [41, 603] on icon "Play/Pause" at bounding box center [36, 603] width 11 height 13
click at [901, 609] on button "Add Cue" at bounding box center [908, 728] width 40 height 40
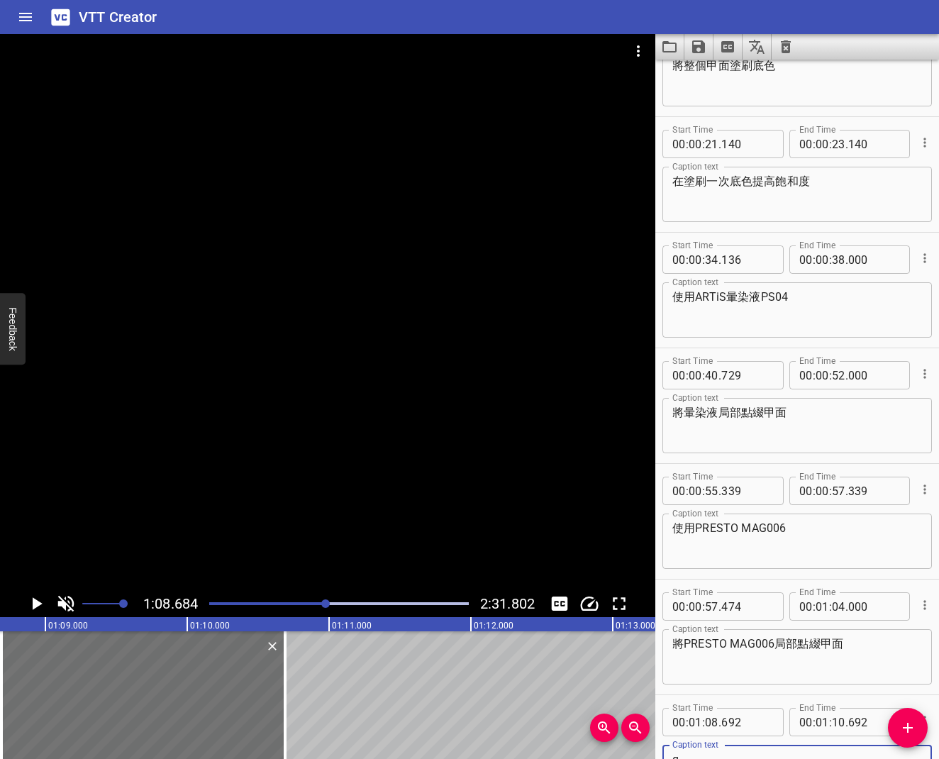
scroll to position [184, 0]
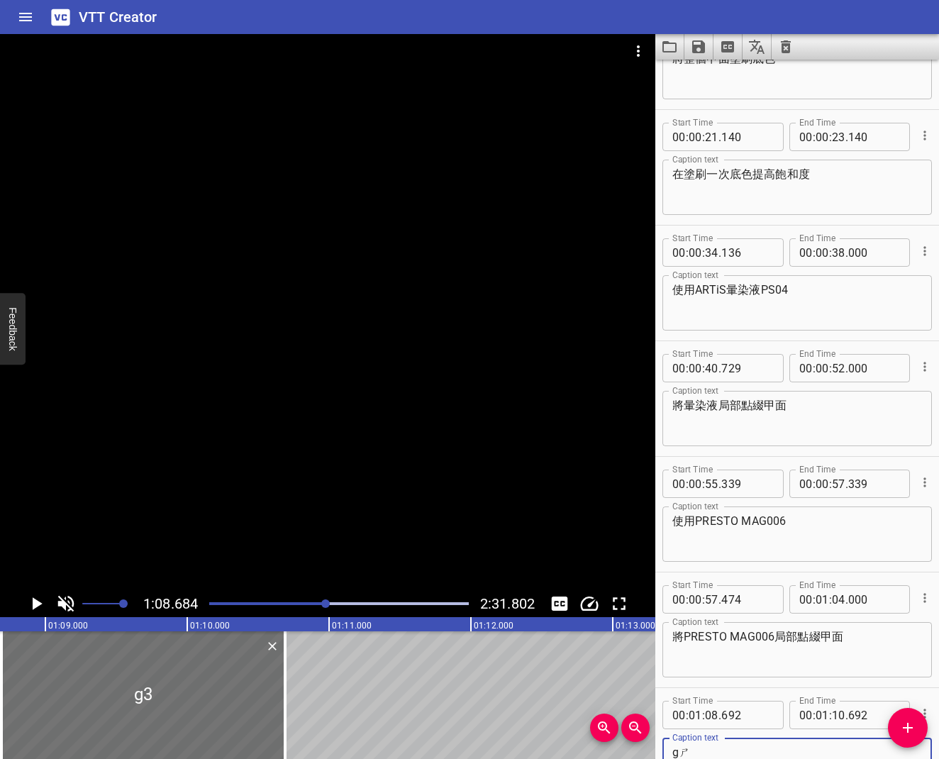
type textarea "g"
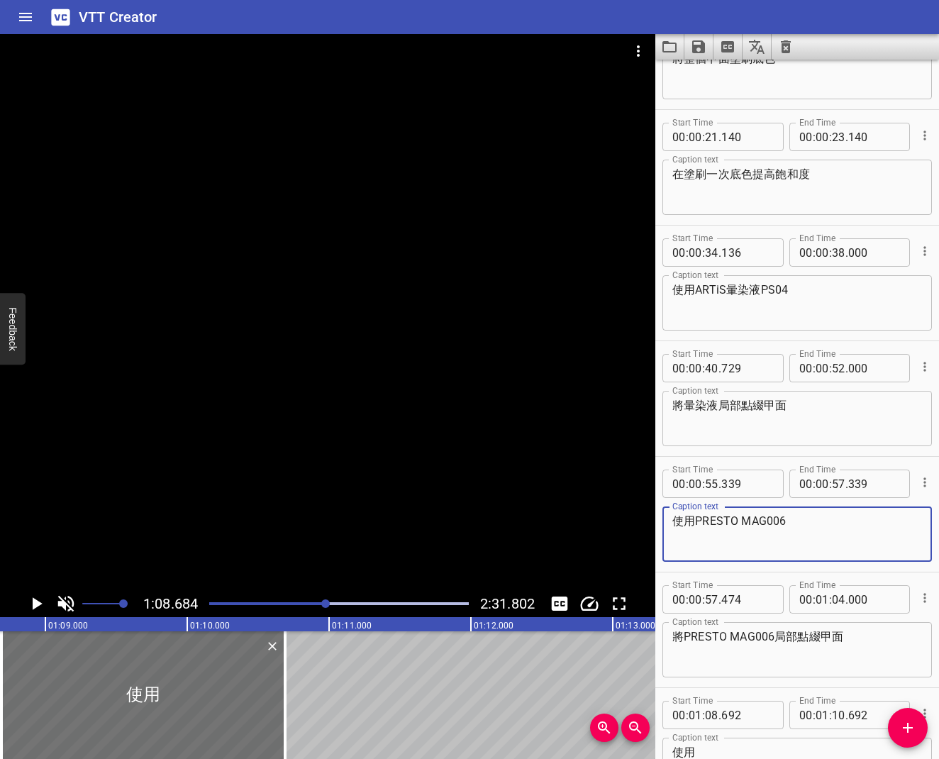
drag, startPoint x: 698, startPoint y: 522, endPoint x: 735, endPoint y: 520, distance: 36.9
click at [735, 520] on textarea "使用PRESTO MAG006" at bounding box center [797, 534] width 250 height 40
click at [724, 609] on div "使用 Caption text" at bounding box center [796, 764] width 269 height 55
paste textarea "PRESTO"
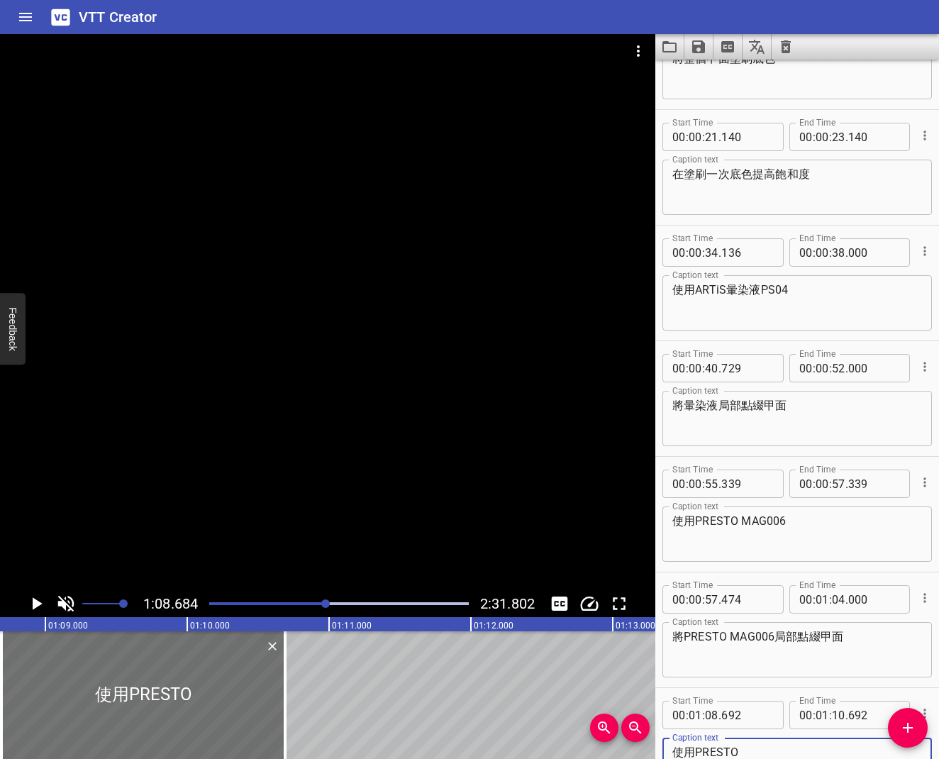
click at [219, 607] on div at bounding box center [339, 604] width 277 height 20
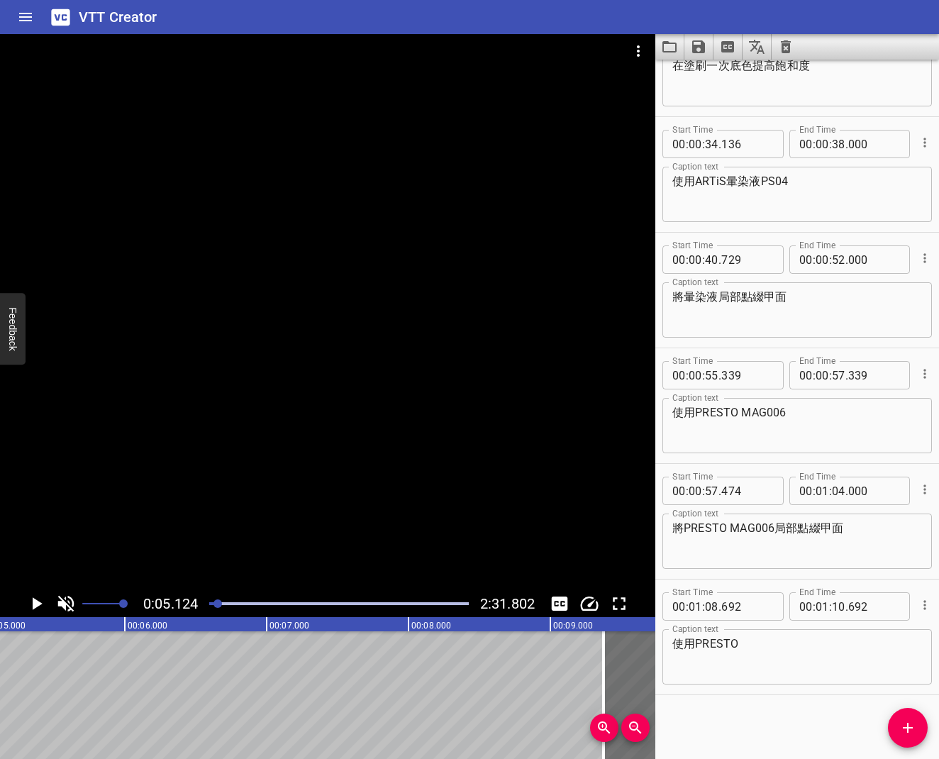
click at [224, 608] on div at bounding box center [339, 604] width 277 height 20
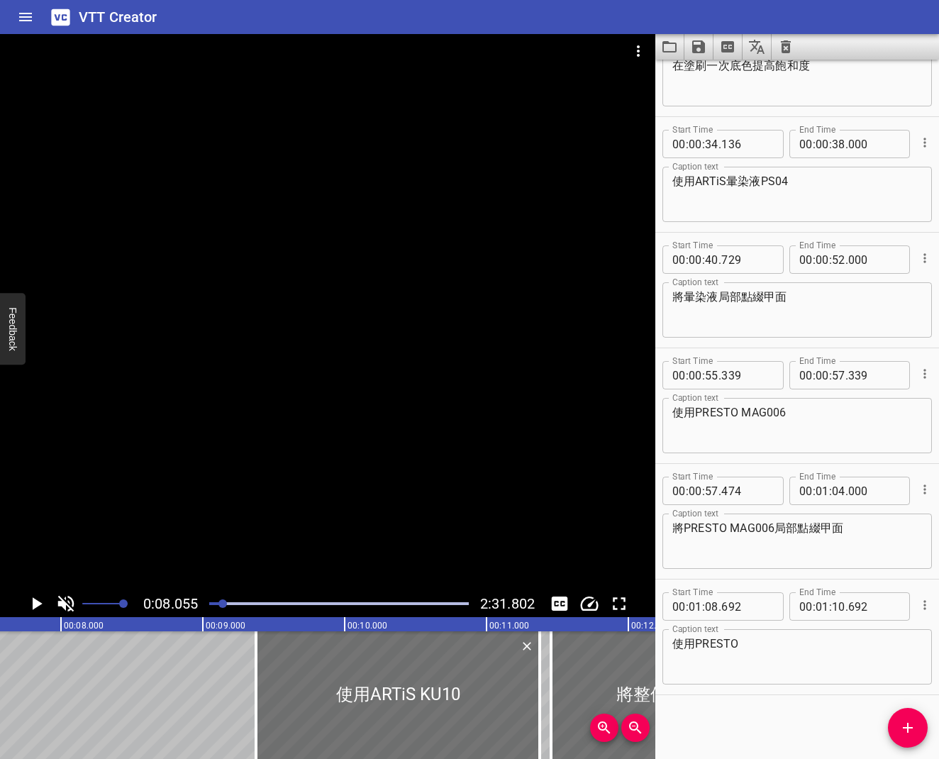
scroll to position [0, 1142]
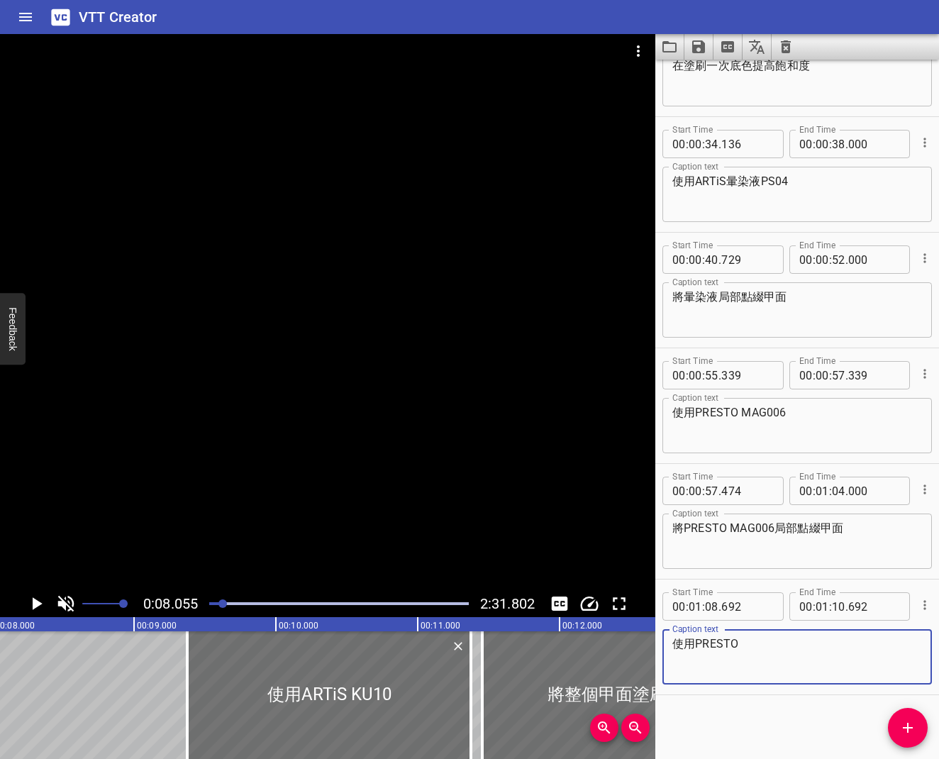
click at [742, 609] on textarea "使用PRESTO" at bounding box center [797, 657] width 250 height 40
type textarea "使用PRESTO免清鑲鑽凝膠-SMOOTH"
click at [352, 607] on div at bounding box center [339, 604] width 277 height 20
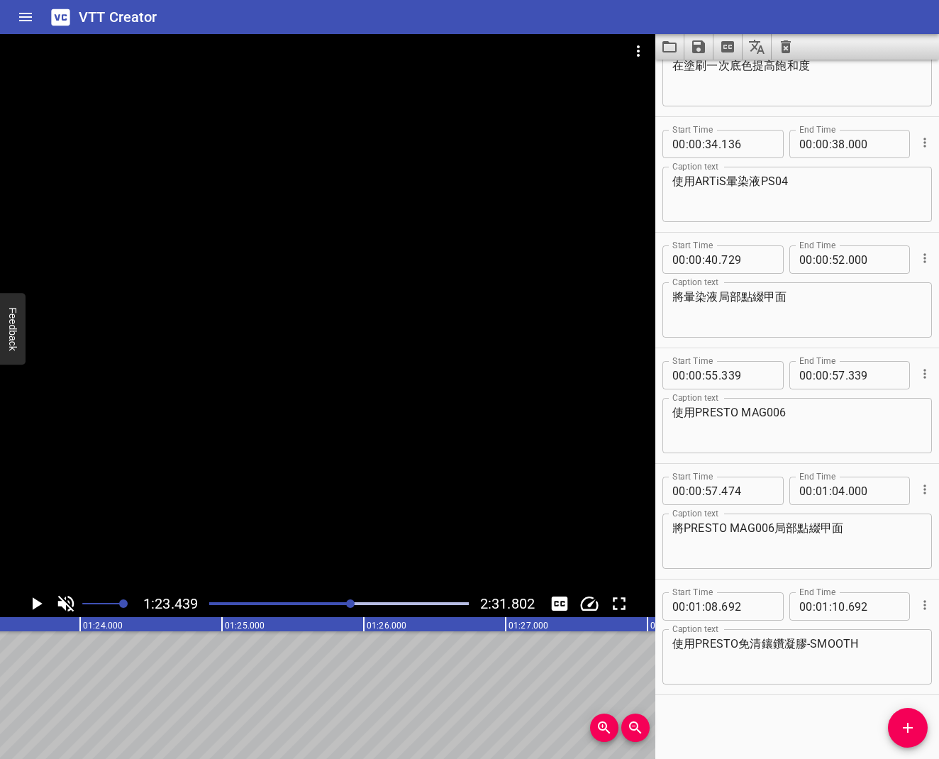
click at [339, 603] on div "Play progress" at bounding box center [223, 603] width 260 height 3
click at [331, 602] on div "Play progress" at bounding box center [209, 603] width 260 height 3
click at [323, 605] on div at bounding box center [339, 604] width 277 height 20
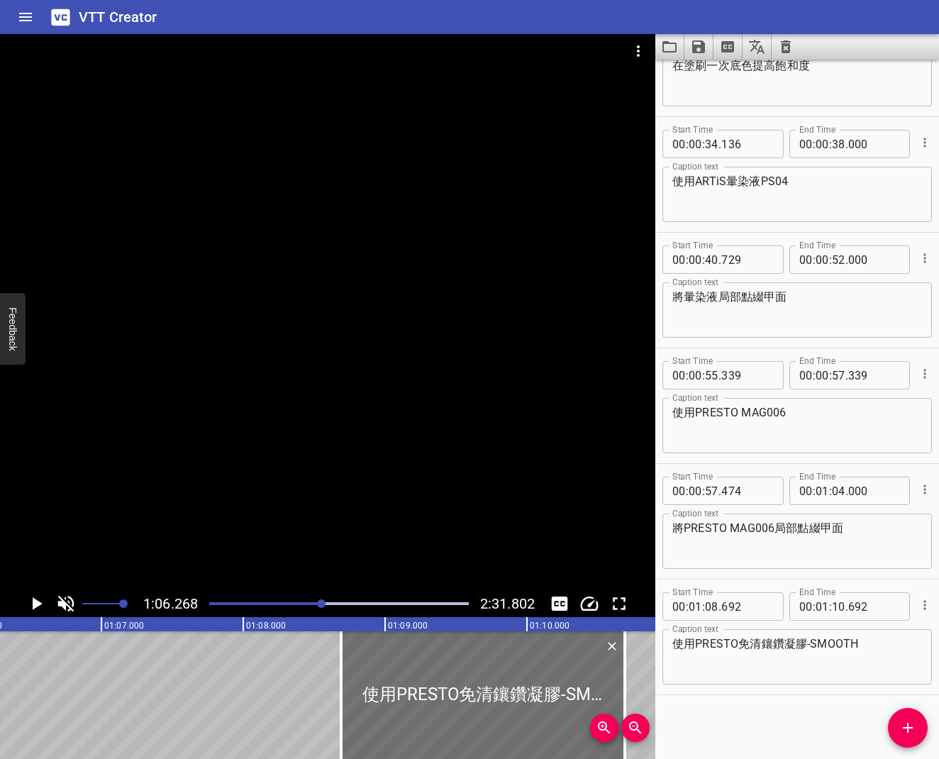
scroll to position [0, 9398]
click at [40, 602] on icon "Play/Pause" at bounding box center [36, 603] width 21 height 21
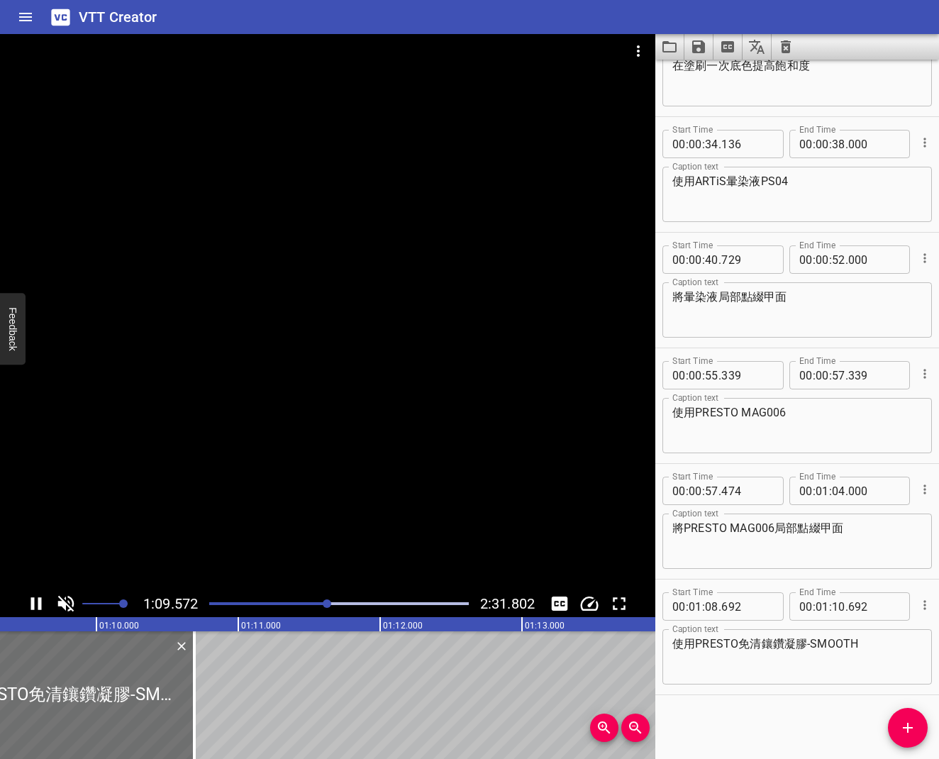
scroll to position [0, 9866]
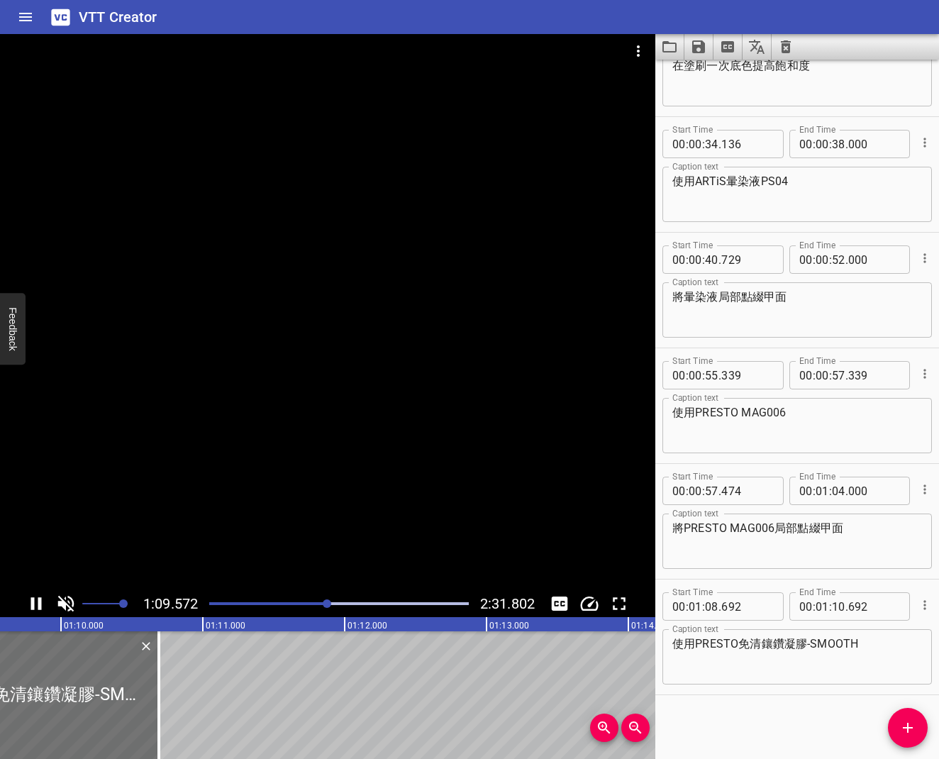
click at [35, 608] on icon "Play/Pause" at bounding box center [36, 603] width 21 height 21
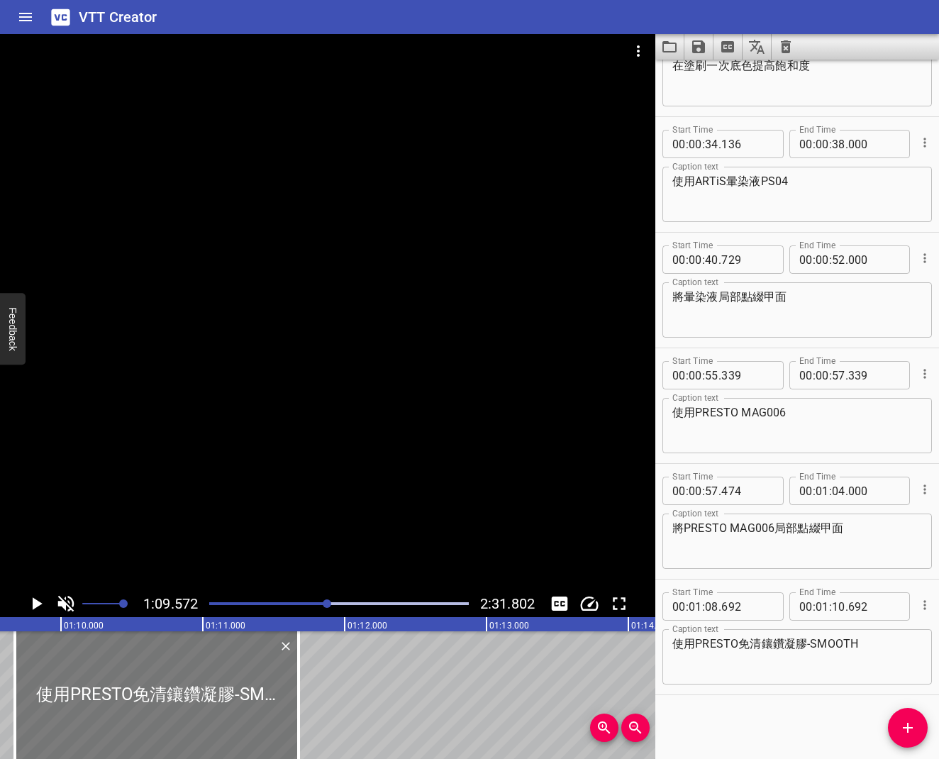
drag, startPoint x: 74, startPoint y: 693, endPoint x: 212, endPoint y: 709, distance: 138.4
click at [212, 609] on div at bounding box center [157, 695] width 284 height 128
type input "09"
type input "677"
type input "11"
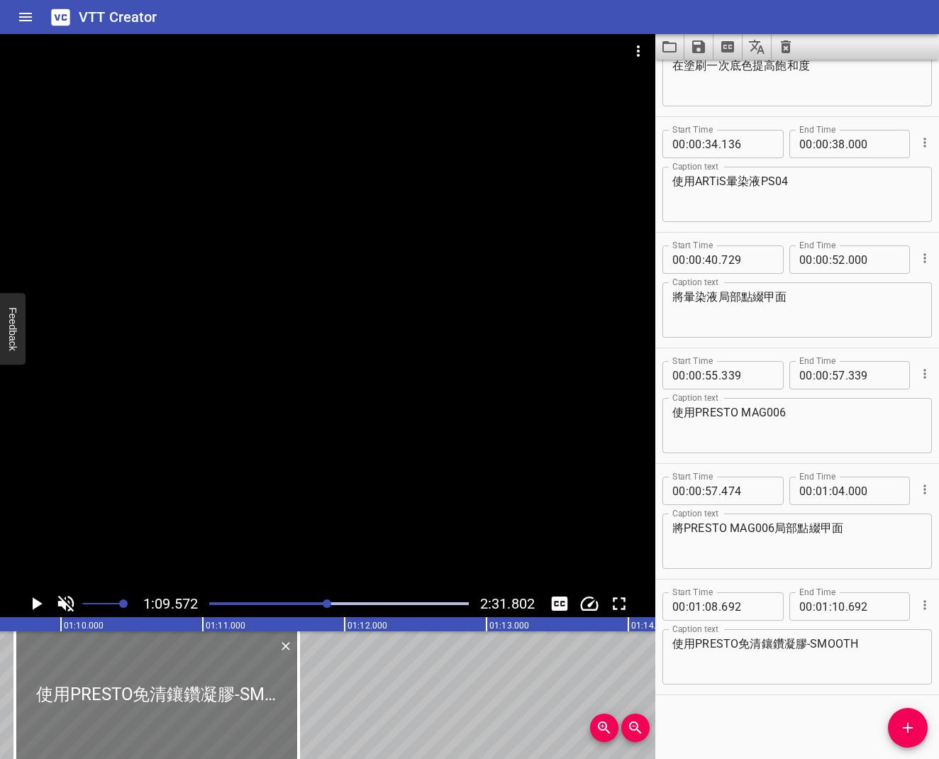
type input "677"
click at [32, 602] on icon "Play/Pause" at bounding box center [36, 603] width 21 height 21
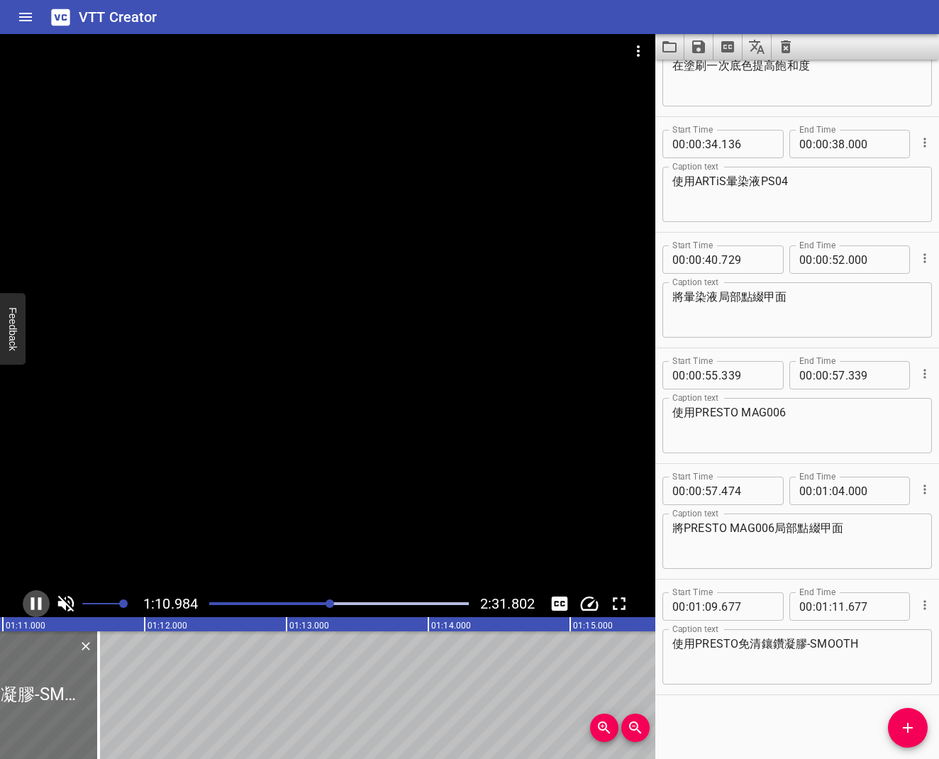
click at [32, 602] on icon "Play/Pause" at bounding box center [36, 603] width 11 height 13
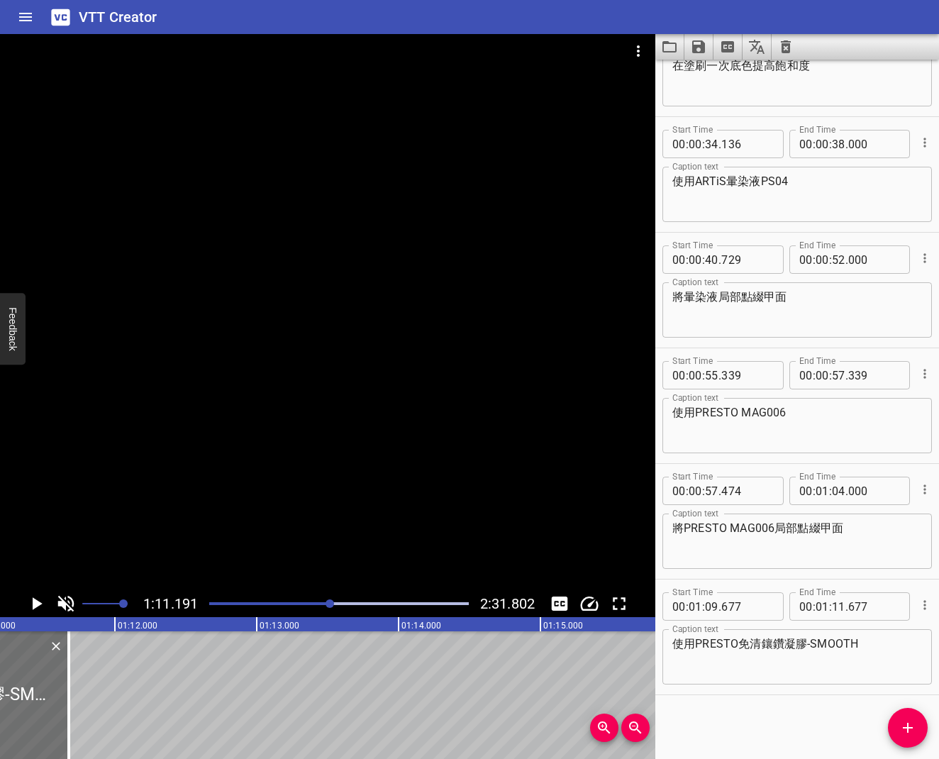
click at [329, 606] on div at bounding box center [329, 603] width 9 height 9
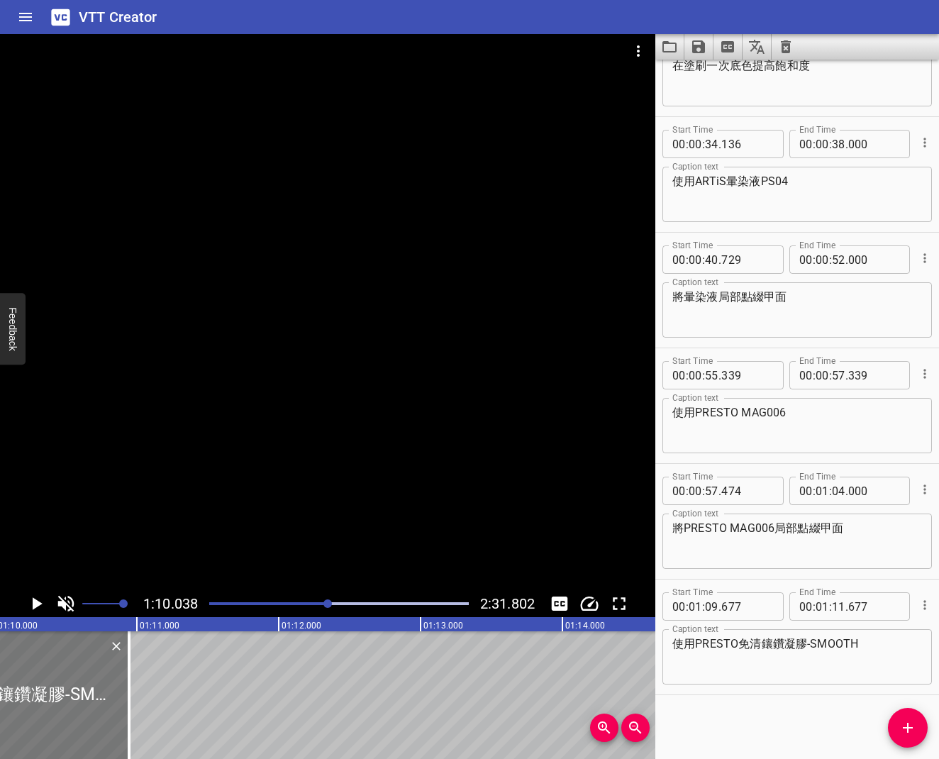
drag, startPoint x: 167, startPoint y: 691, endPoint x: 64, endPoint y: 679, distance: 104.1
type input "08"
type input "947"
type input "10"
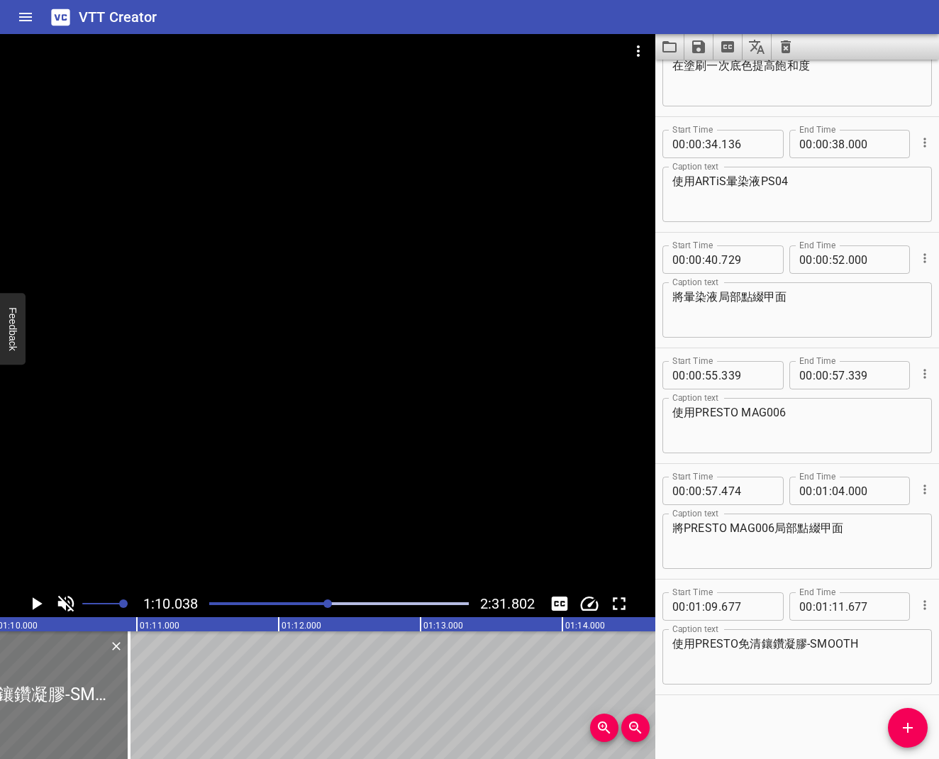
type input "947"
click at [32, 604] on icon "Play/Pause" at bounding box center [36, 603] width 21 height 21
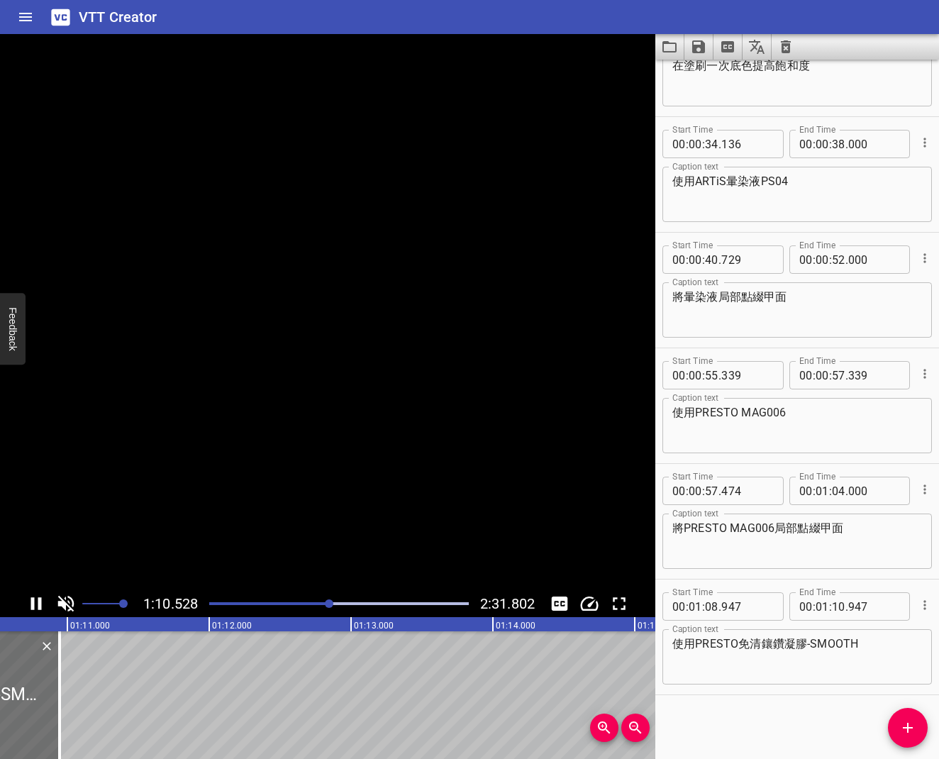
click at [34, 604] on icon "Play/Pause" at bounding box center [36, 603] width 11 height 13
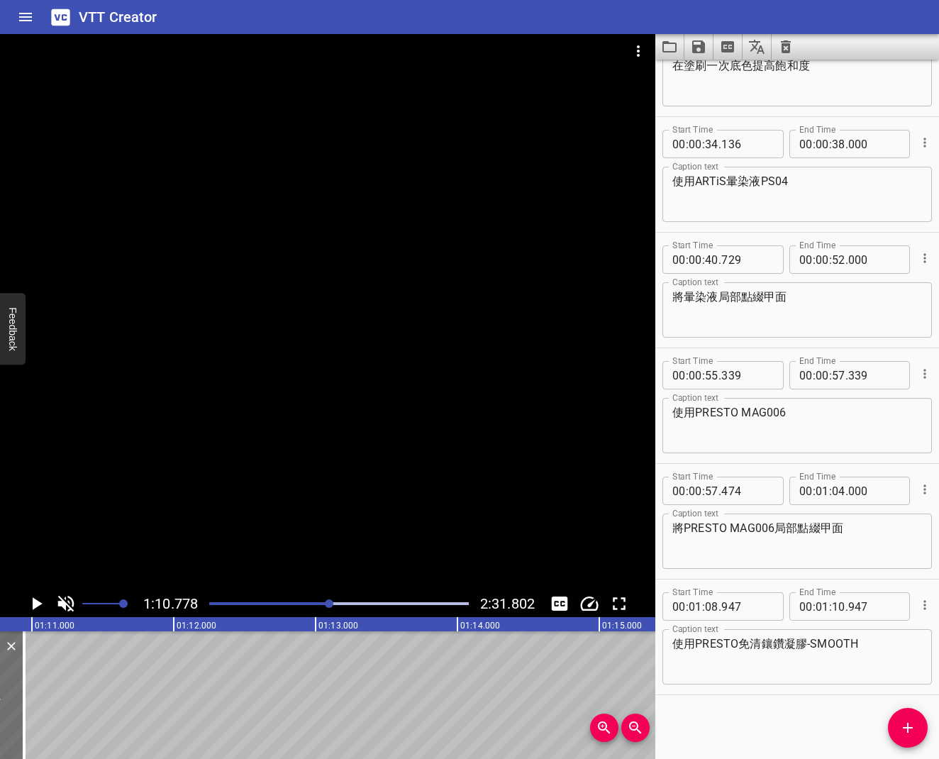
click at [34, 604] on icon "Play/Pause" at bounding box center [38, 603] width 10 height 13
click at [34, 604] on icon "Play/Pause" at bounding box center [36, 603] width 11 height 13
click at [898, 609] on span "Add Cue" at bounding box center [908, 727] width 40 height 17
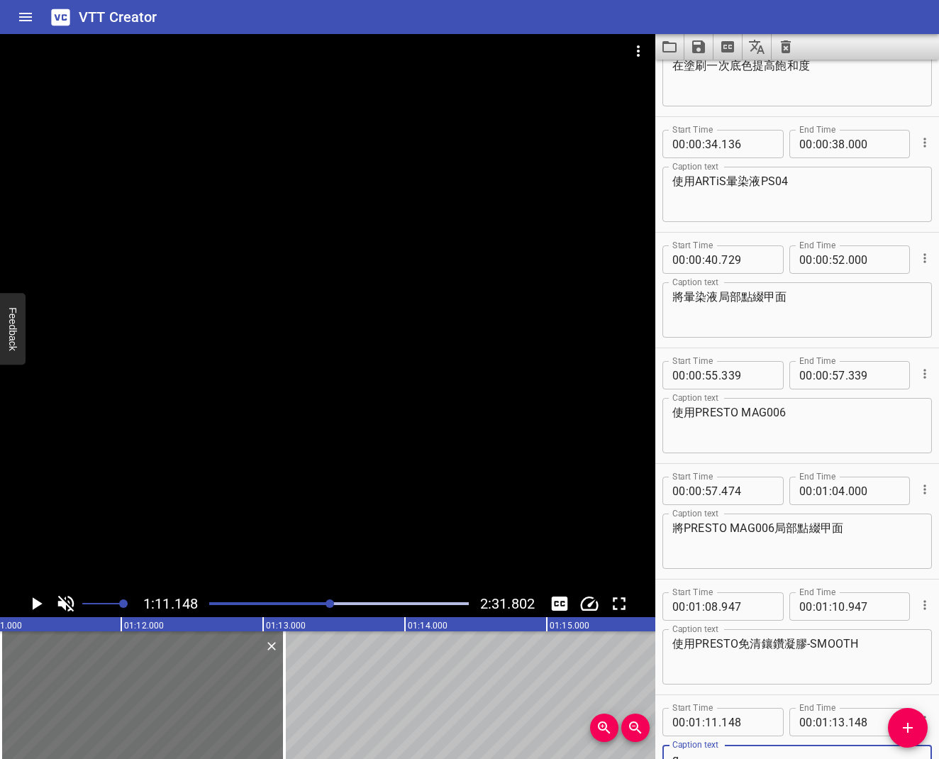
scroll to position [299, 0]
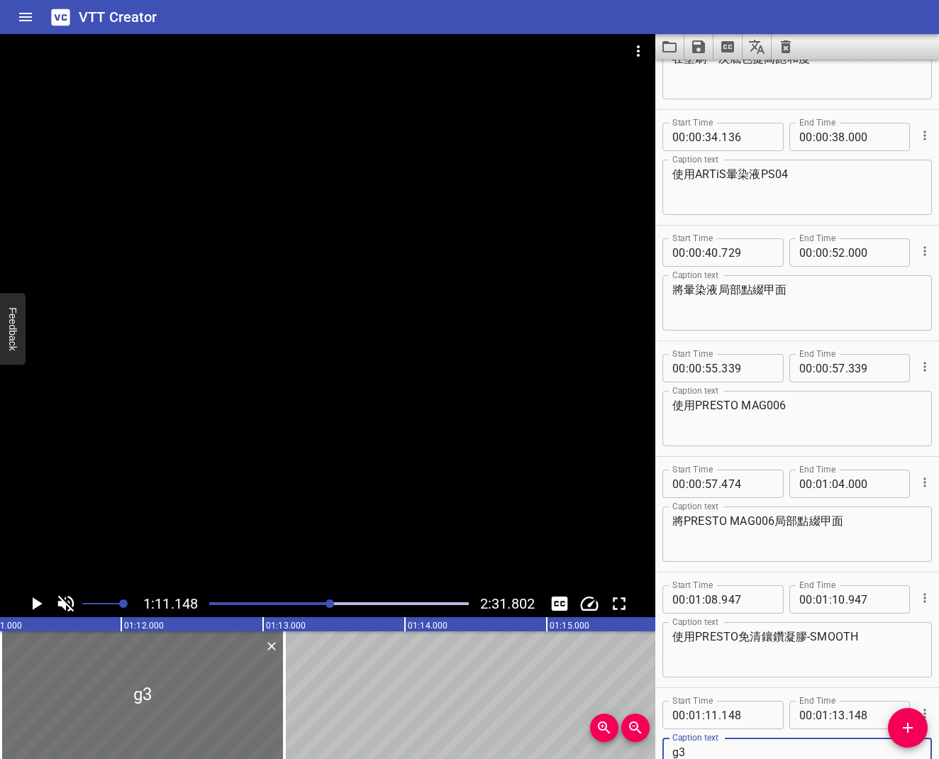
type textarea "g"
type textarea "使用PRESTO凝膠筆V1"
click at [27, 599] on icon "Play/Pause" at bounding box center [36, 603] width 21 height 21
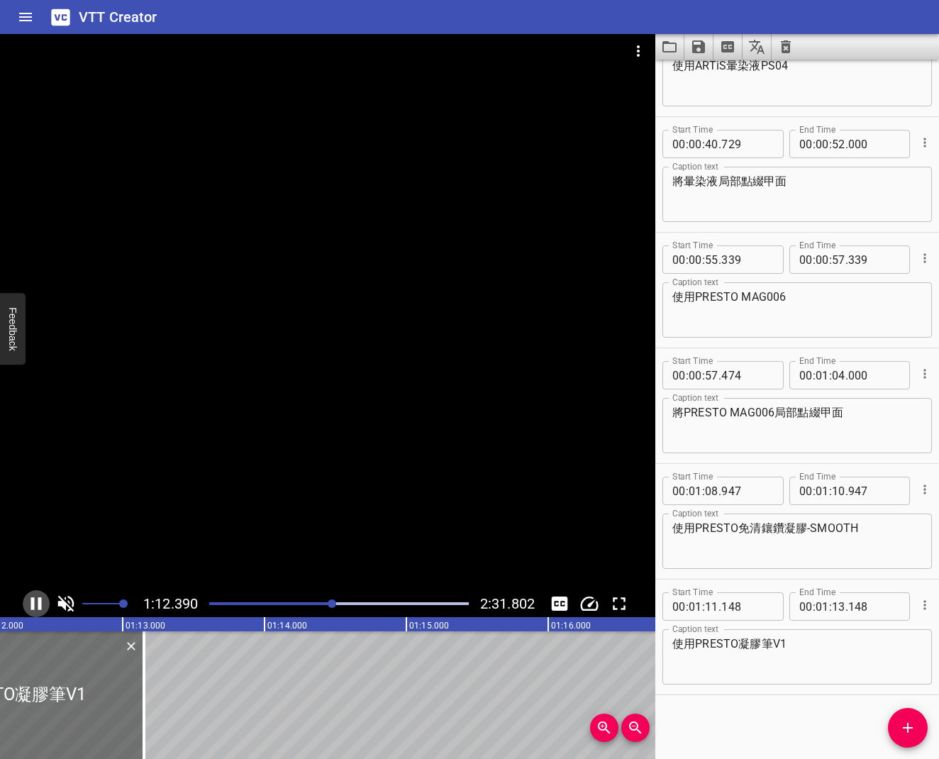
click at [28, 599] on icon "Play/Pause" at bounding box center [36, 603] width 21 height 21
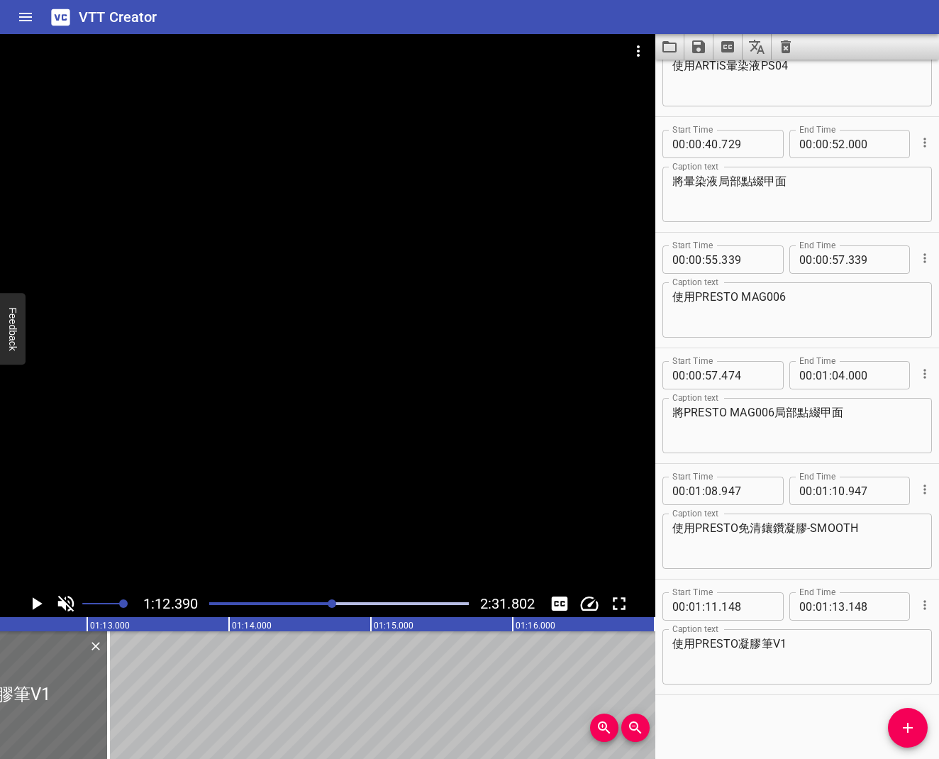
click at [898, 609] on span "Add Cue" at bounding box center [908, 727] width 40 height 17
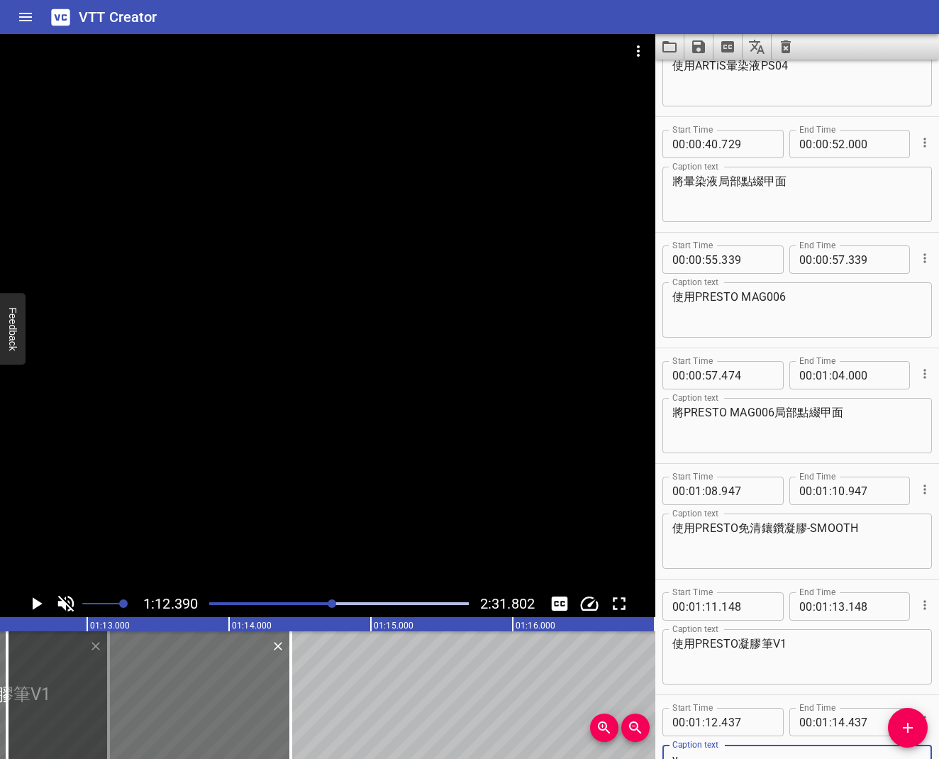
scroll to position [415, 0]
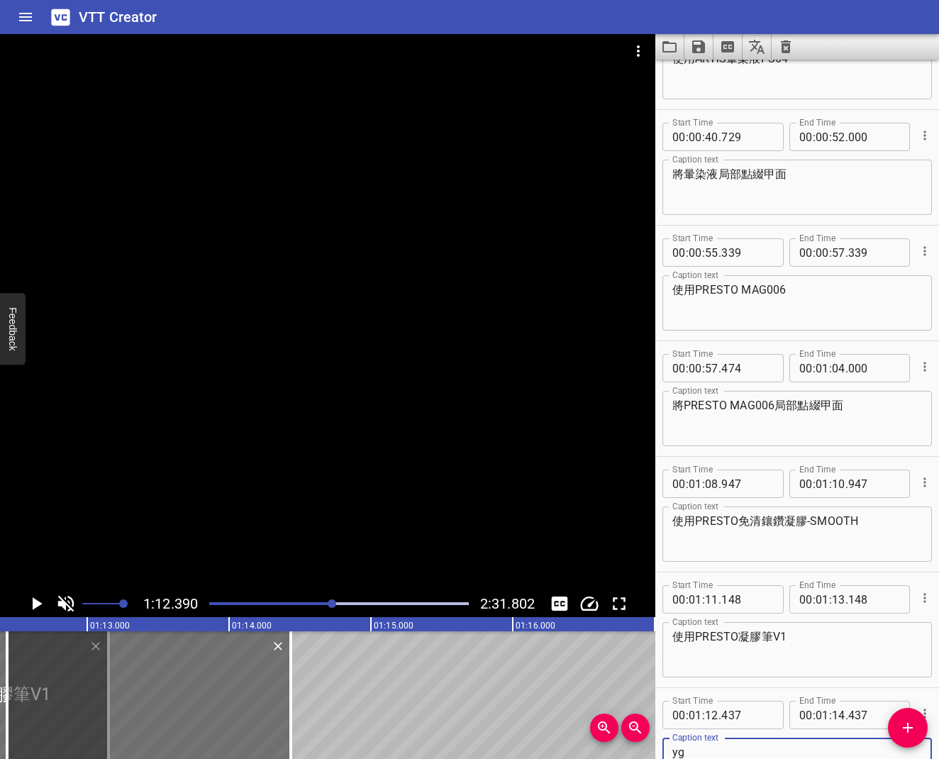
type textarea "y"
type textarea "ㄕ"
click at [688, 403] on textarea "將PRESTO MAG006局部點綴甲面" at bounding box center [797, 419] width 250 height 40
click at [705, 609] on div "在 Caption text" at bounding box center [796, 764] width 269 height 55
type textarea "在甲面兩側製作"
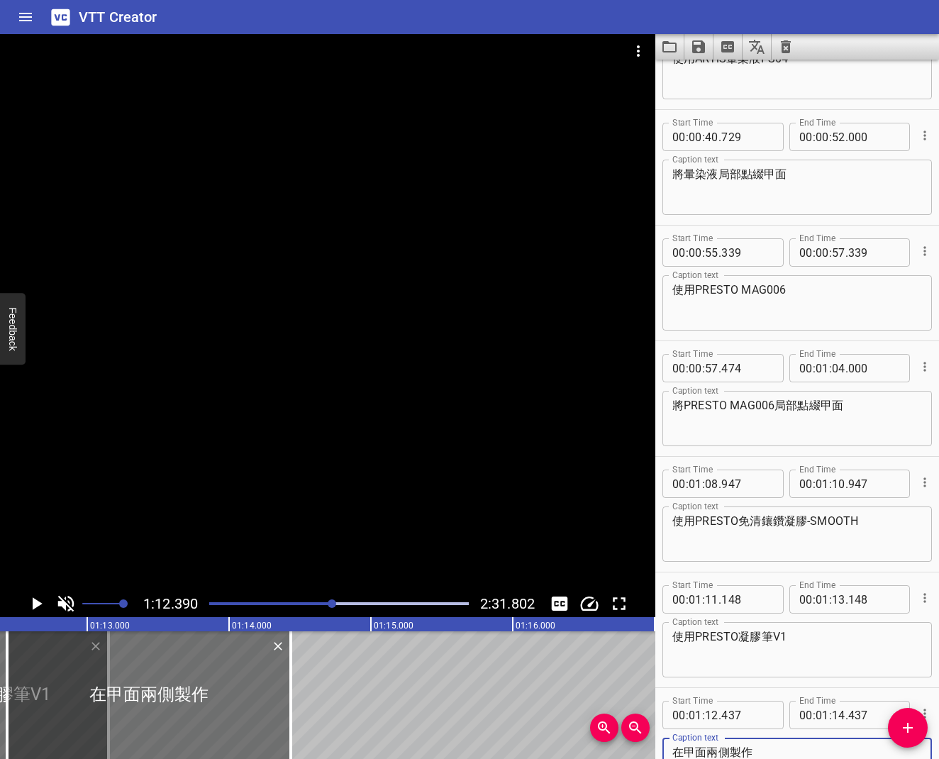
click at [48, 603] on button "Play/Pause" at bounding box center [36, 603] width 27 height 27
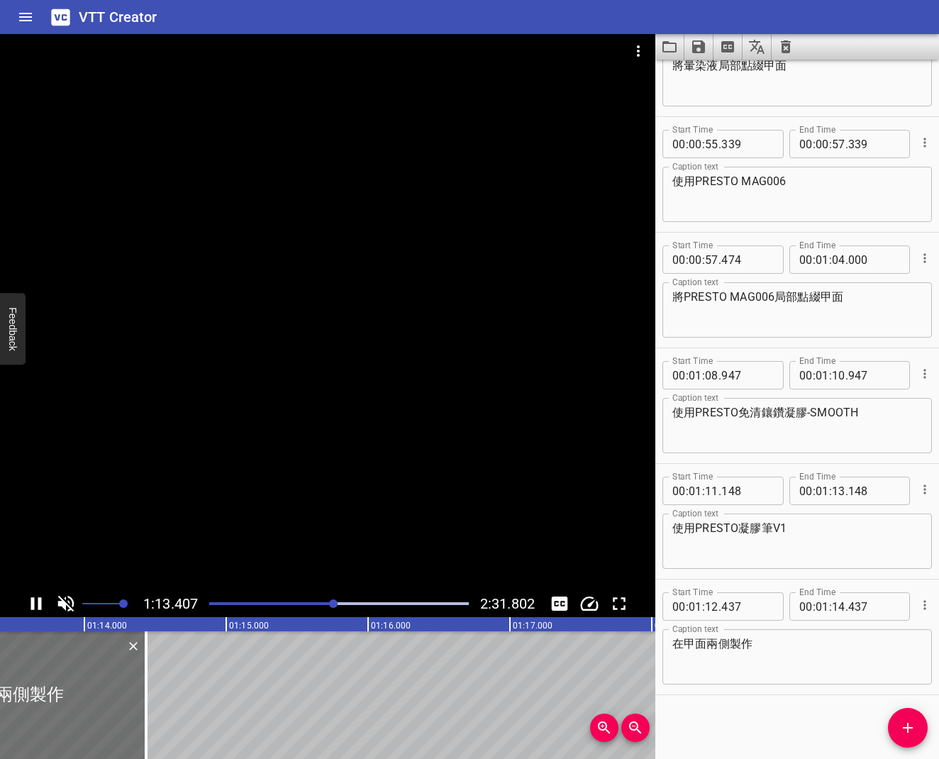
click at [43, 598] on icon "Play/Pause" at bounding box center [36, 603] width 21 height 21
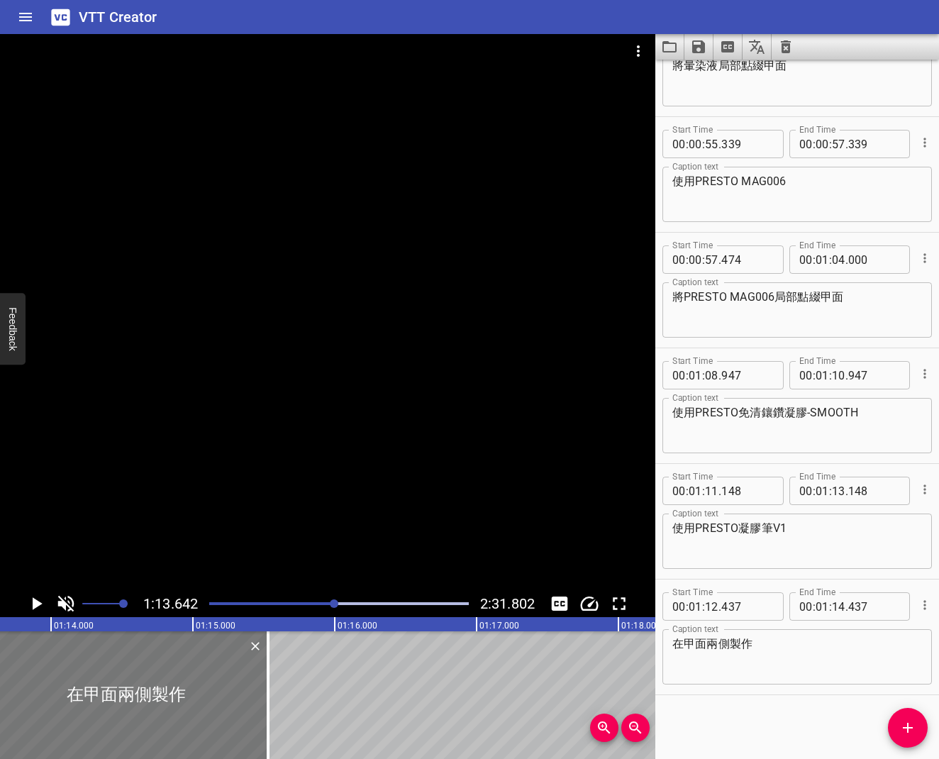
drag, startPoint x: 43, startPoint y: 664, endPoint x: 197, endPoint y: 659, distance: 154.0
click at [197, 609] on div at bounding box center [126, 695] width 284 height 128
type input "13"
type input "532"
type input "15"
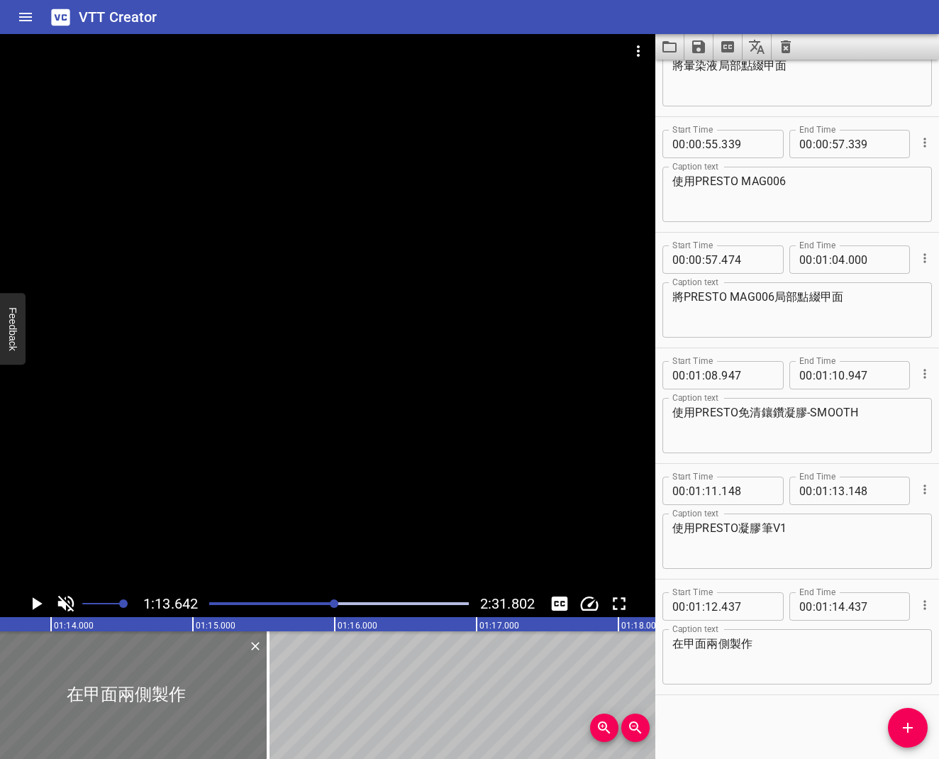
type input "532"
click at [40, 606] on icon "Play/Pause" at bounding box center [36, 603] width 21 height 21
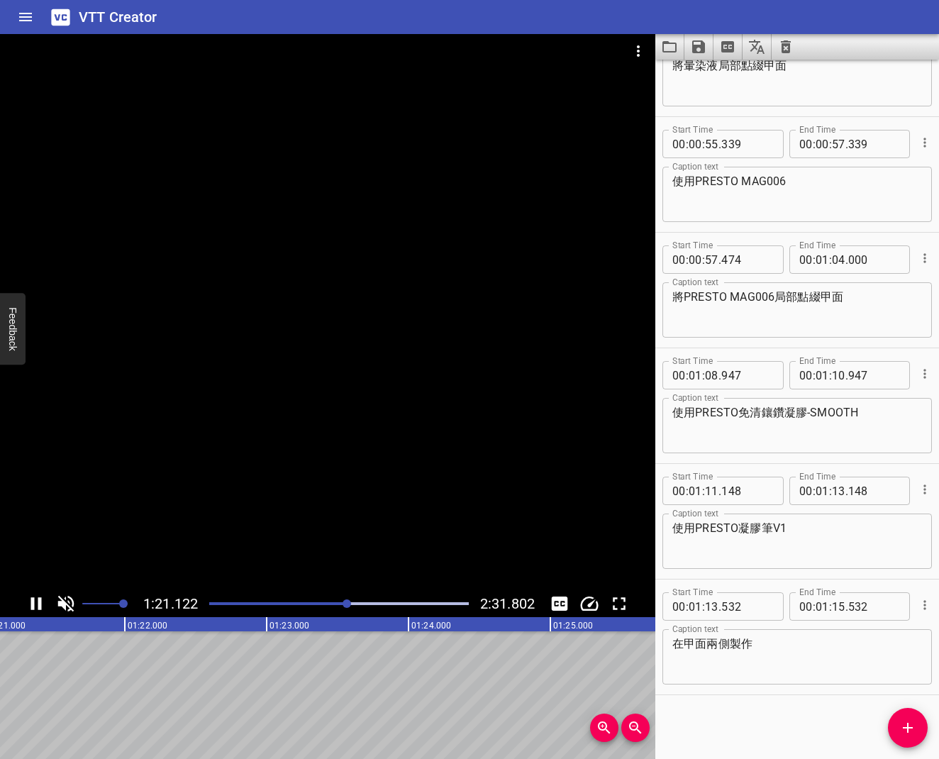
click at [45, 604] on icon "Play/Pause" at bounding box center [36, 603] width 21 height 21
drag, startPoint x: 240, startPoint y: 674, endPoint x: 369, endPoint y: 666, distance: 129.3
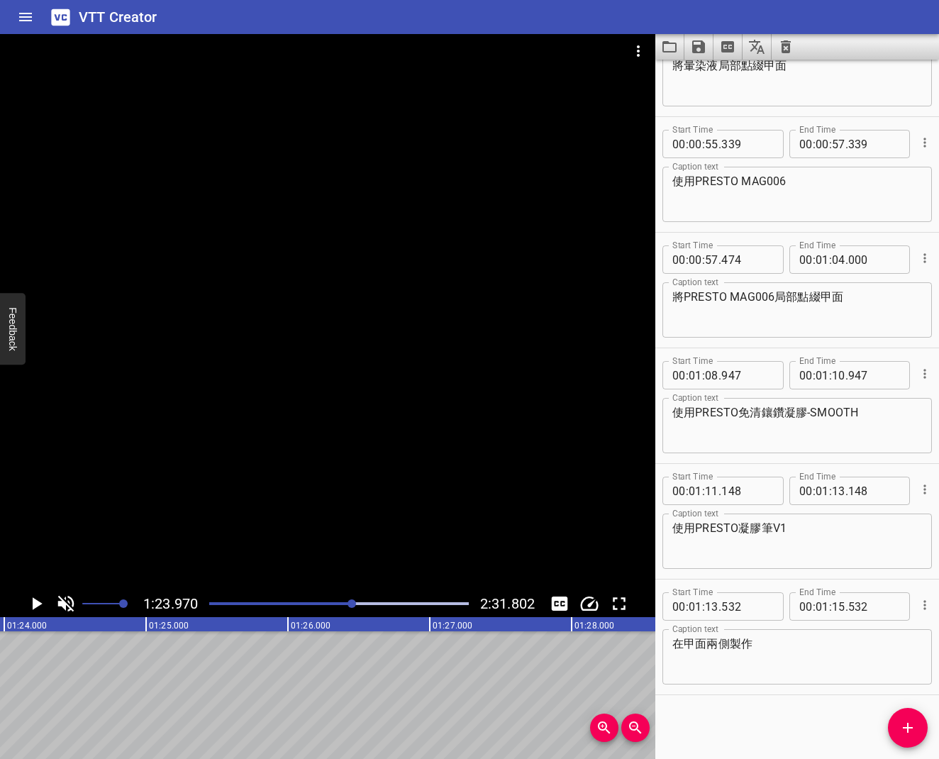
click at [784, 609] on textarea "在甲面兩側製作" at bounding box center [797, 657] width 250 height 40
type textarea "在甲面兩側製作凹凸紋理"
click at [340, 605] on div at bounding box center [339, 604] width 277 height 20
click at [38, 606] on icon "Play/Pause" at bounding box center [38, 603] width 10 height 13
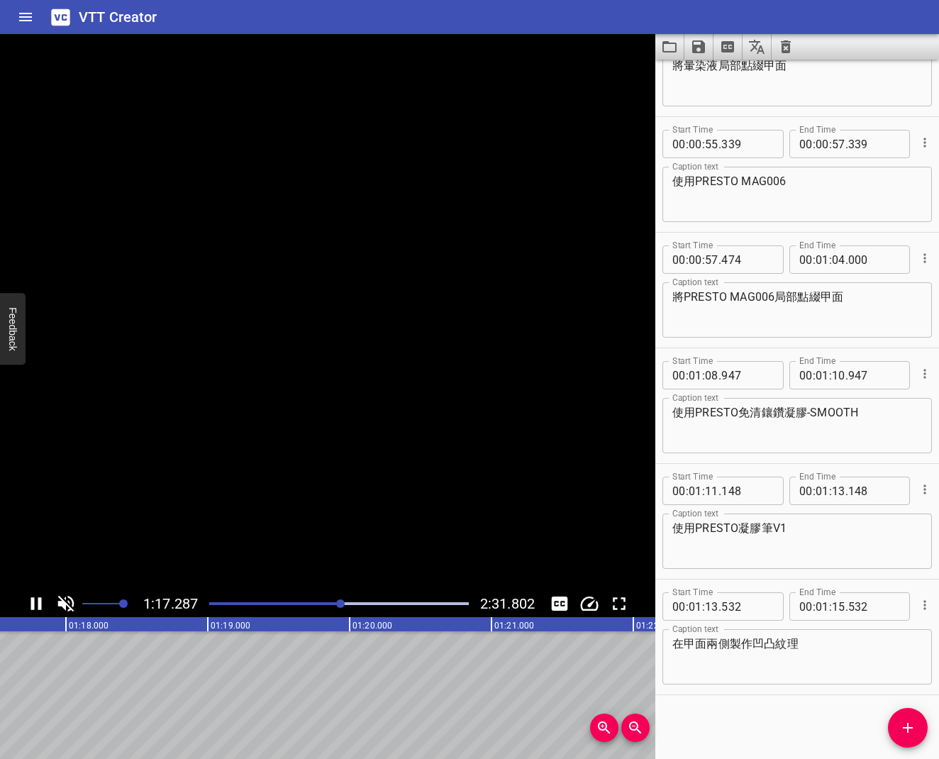
click at [38, 606] on icon "Play/Pause" at bounding box center [36, 603] width 21 height 21
click at [38, 606] on icon "Play/Pause" at bounding box center [38, 603] width 10 height 13
click at [38, 606] on icon "Play/Pause" at bounding box center [36, 603] width 21 height 21
click at [835, 605] on input "number" at bounding box center [838, 606] width 13 height 28
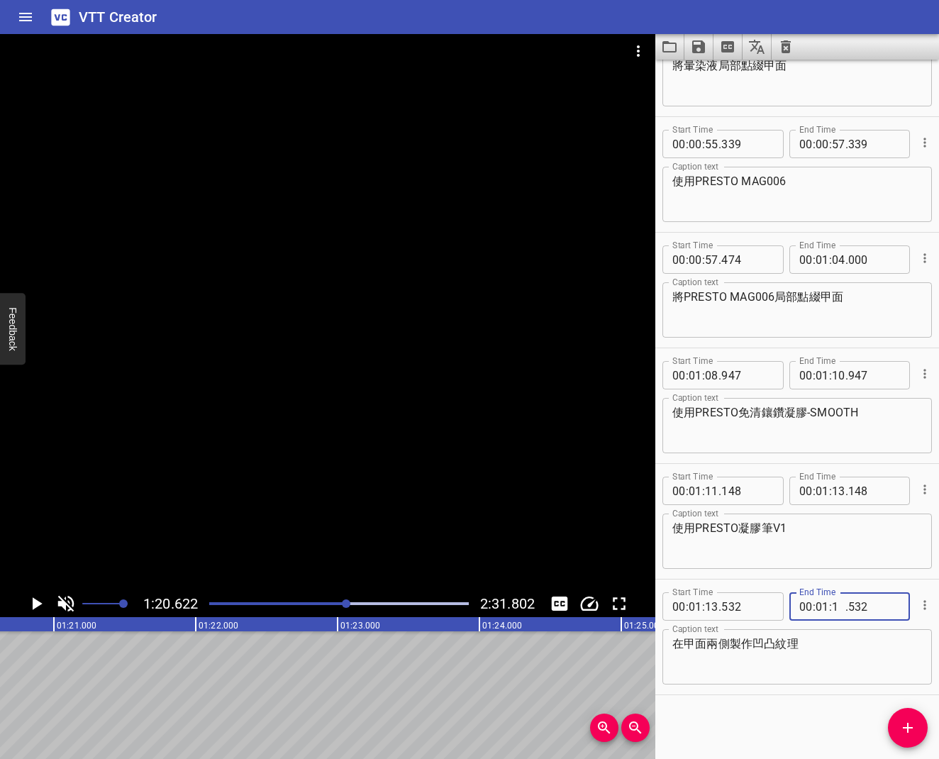
type input "19"
type input "009"
click at [38, 605] on icon "Play/Pause" at bounding box center [38, 603] width 10 height 13
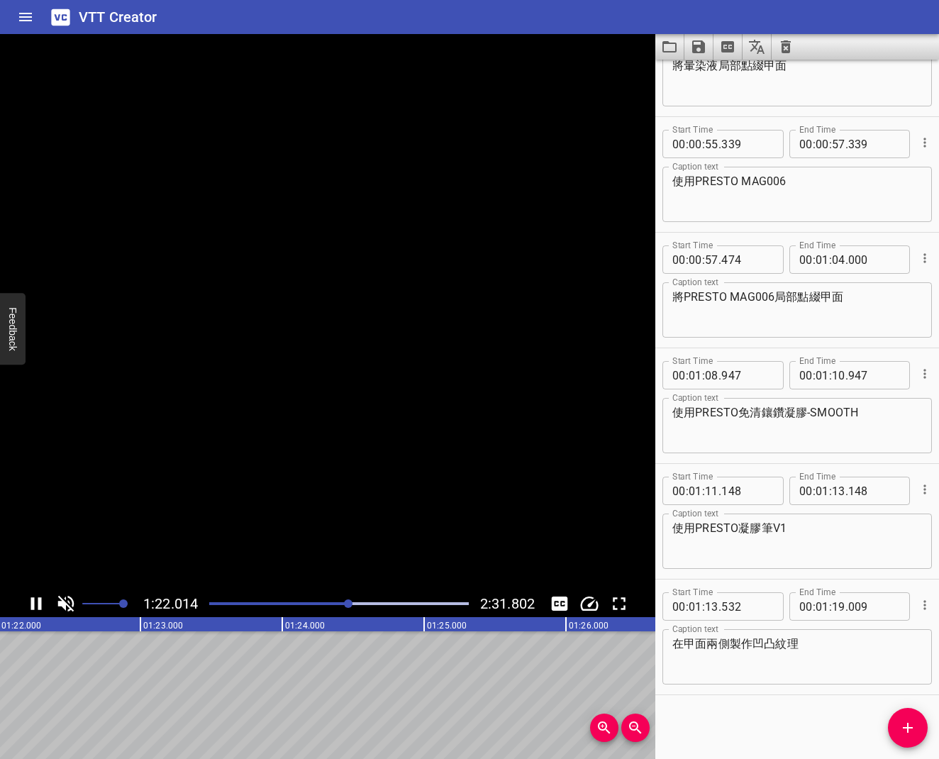
click at [38, 605] on icon "Play/Pause" at bounding box center [36, 603] width 21 height 21
click at [914, 609] on button "Add Cue" at bounding box center [908, 728] width 40 height 40
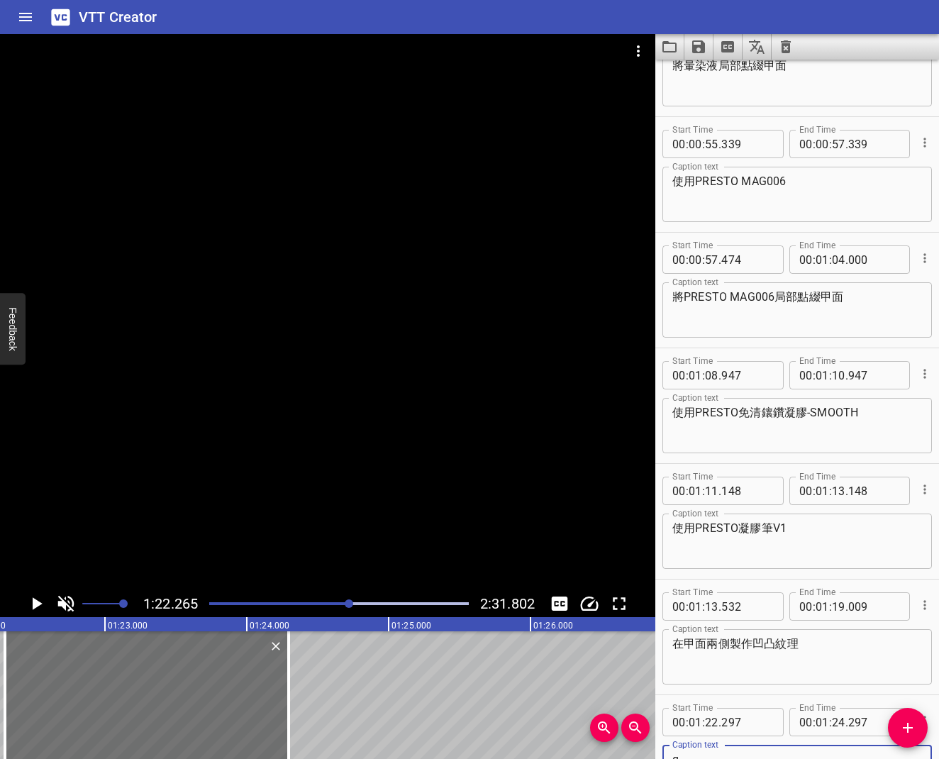
scroll to position [530, 0]
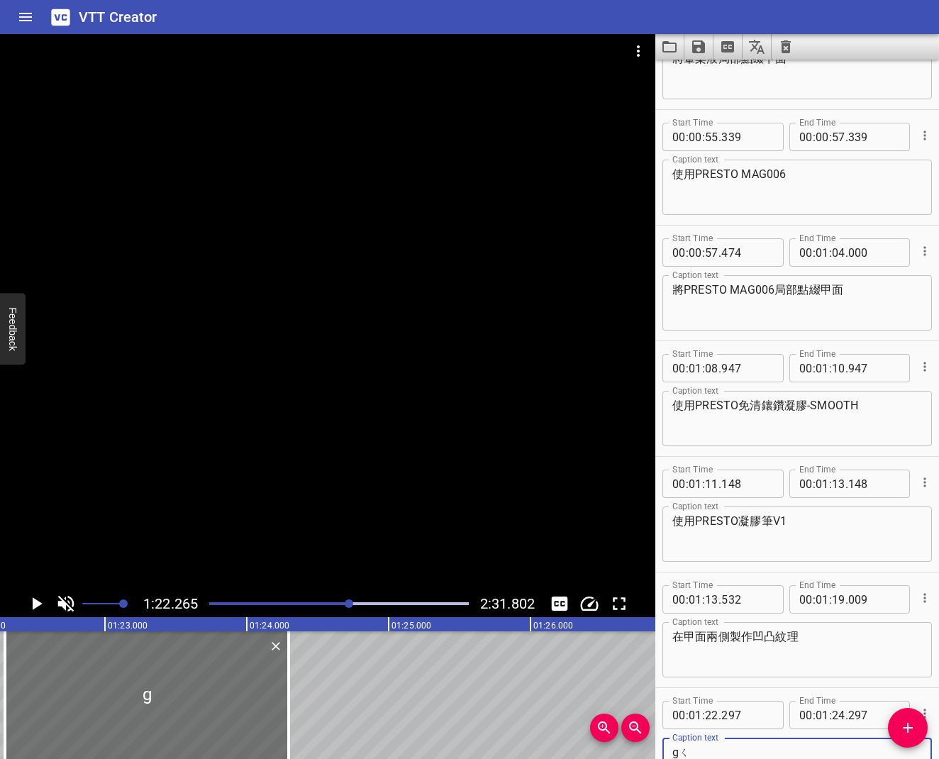
type textarea "g"
click at [223, 606] on div at bounding box center [339, 604] width 277 height 20
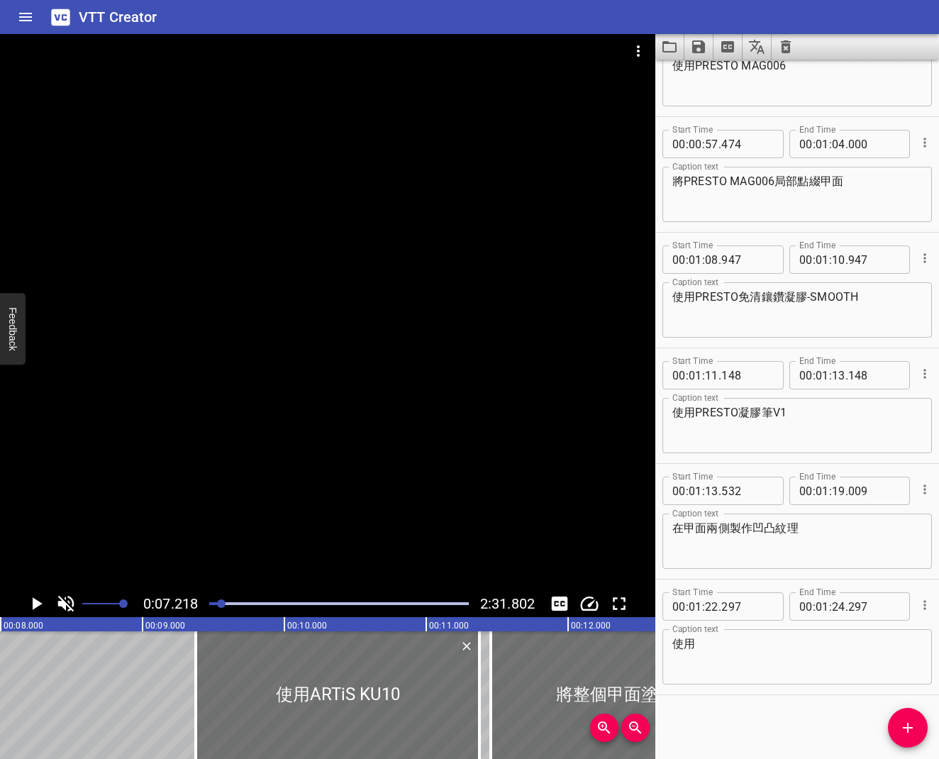
scroll to position [0, 1023]
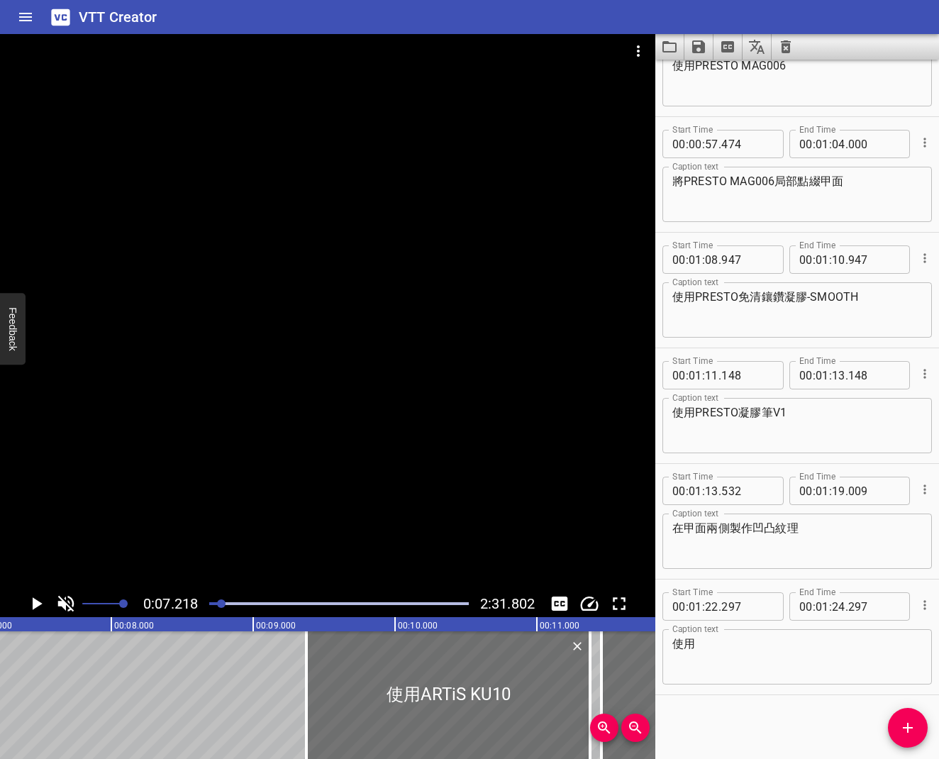
click at [704, 609] on textarea "使用" at bounding box center [797, 657] width 250 height 40
type textarea "使用ageha極光水晶粉-AC05"
click at [40, 601] on icon "Play/Pause" at bounding box center [36, 603] width 21 height 21
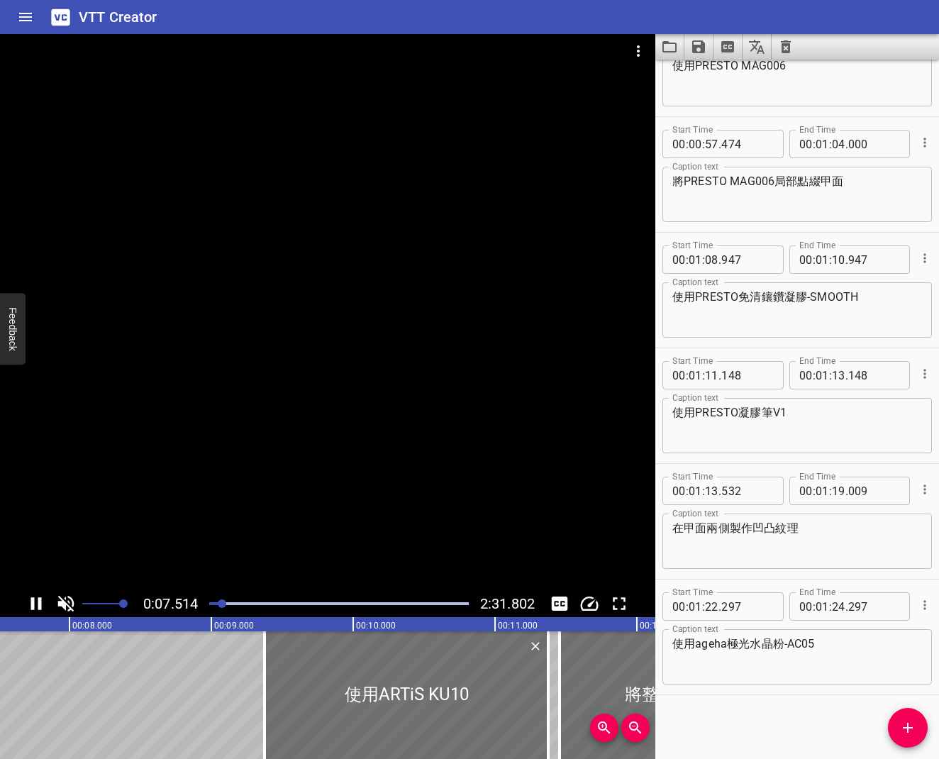
click at [325, 599] on div at bounding box center [339, 604] width 277 height 20
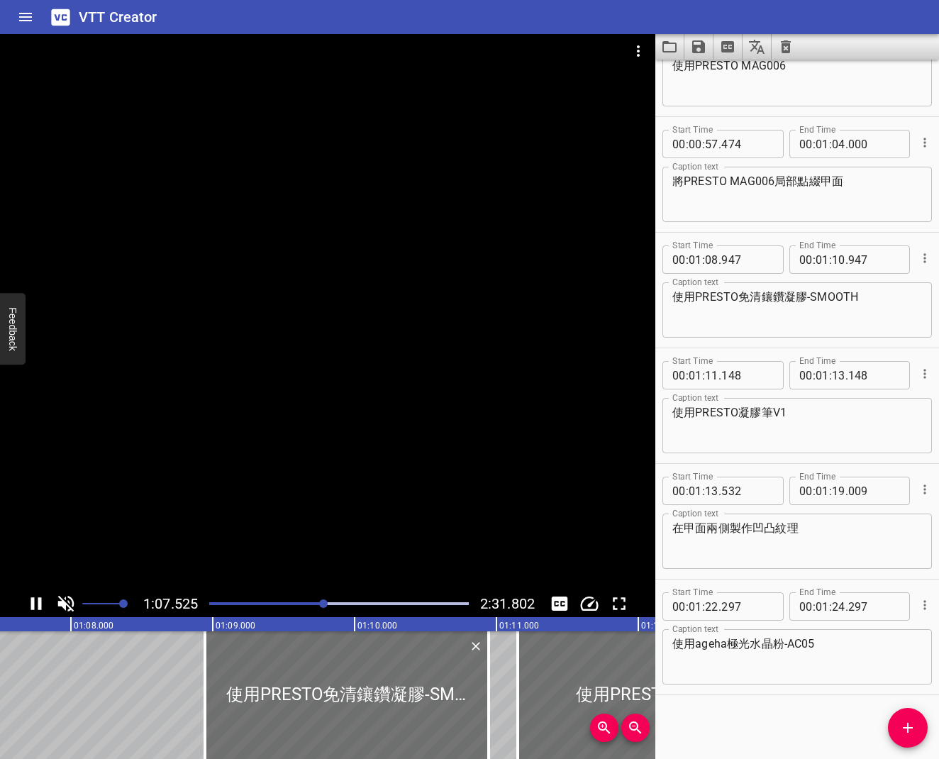
click at [352, 600] on div at bounding box center [339, 604] width 277 height 20
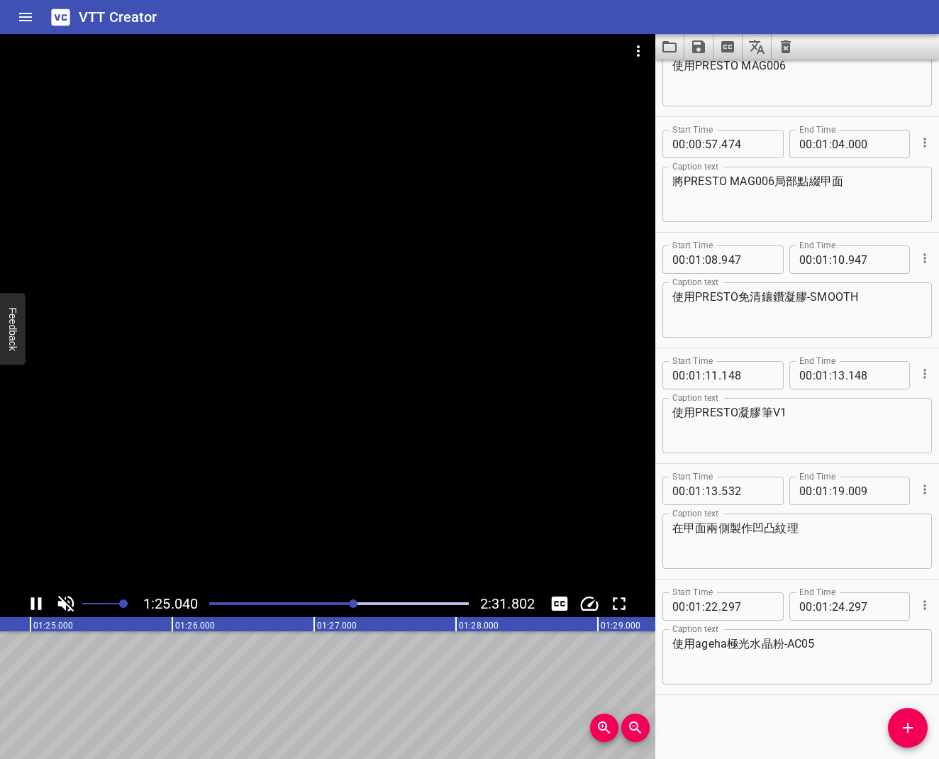
click at [40, 607] on icon "Play/Pause" at bounding box center [36, 603] width 11 height 13
click at [838, 601] on input "number" at bounding box center [838, 606] width 13 height 28
type input "26"
type input "000"
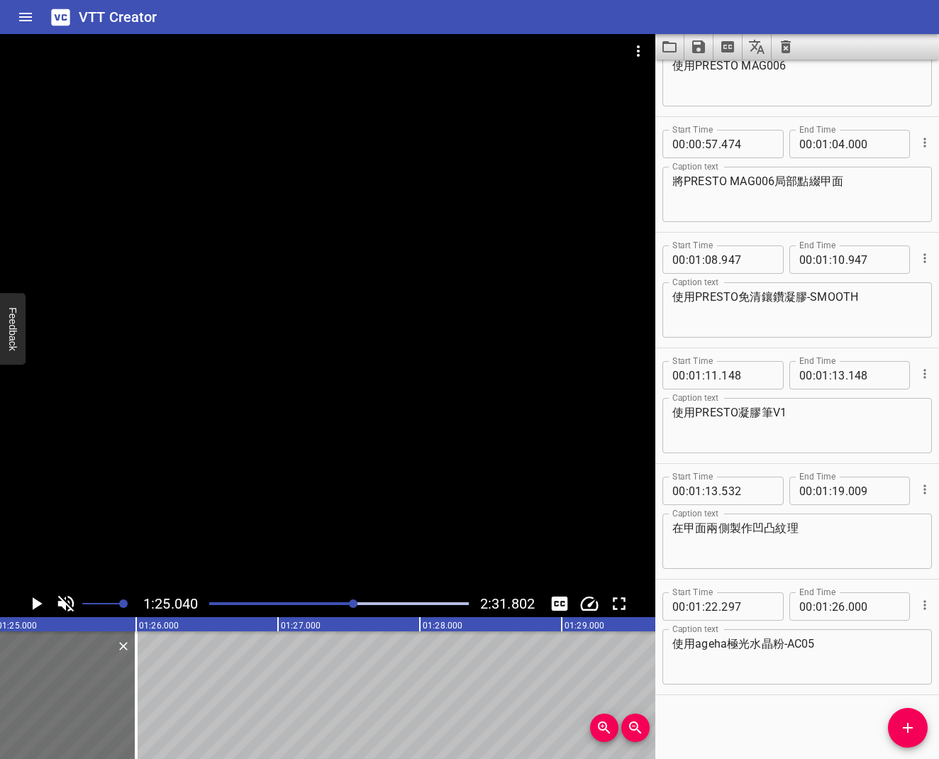
click at [32, 608] on icon "Play/Pause" at bounding box center [36, 603] width 21 height 21
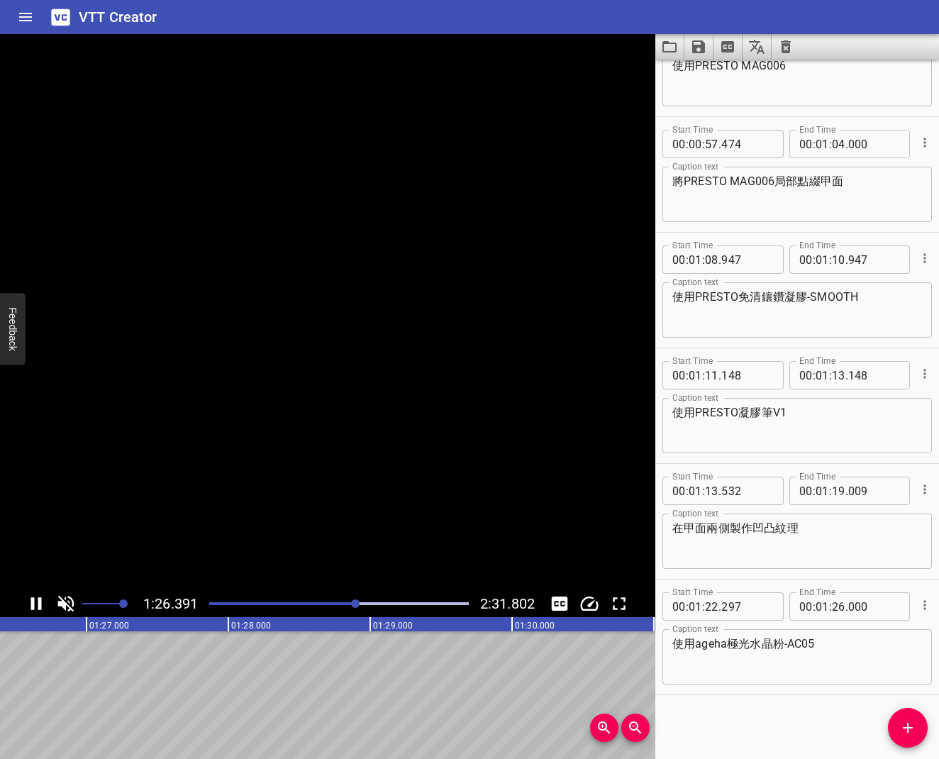
click at [33, 608] on icon "Play/Pause" at bounding box center [36, 603] width 11 height 13
click at [906, 609] on icon "Add Cue" at bounding box center [907, 727] width 17 height 17
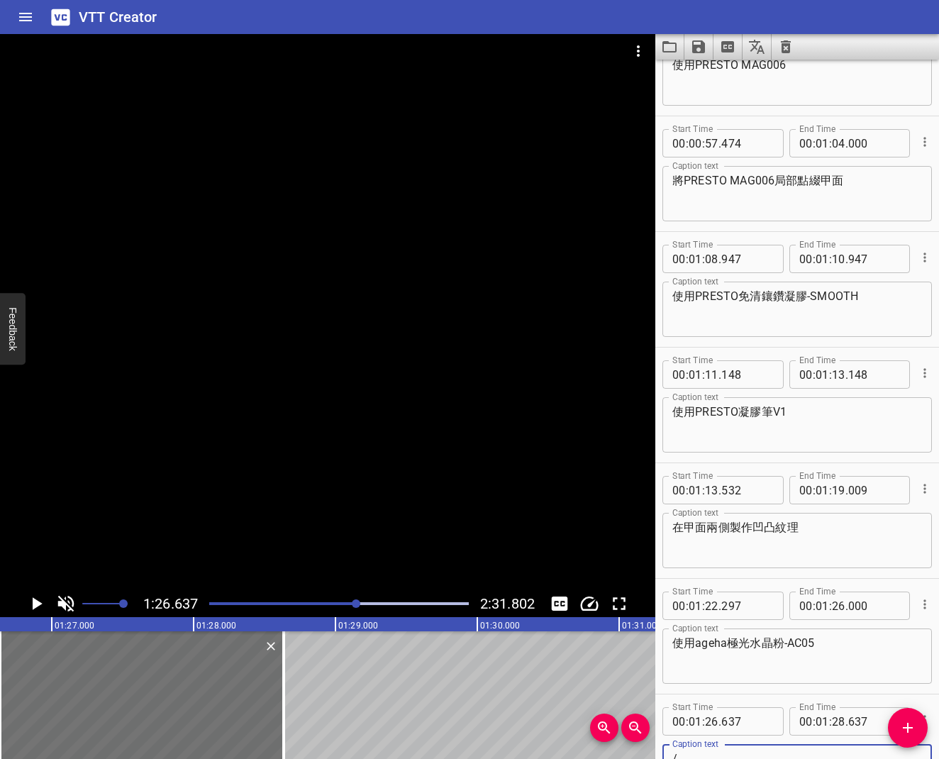
scroll to position [647, 0]
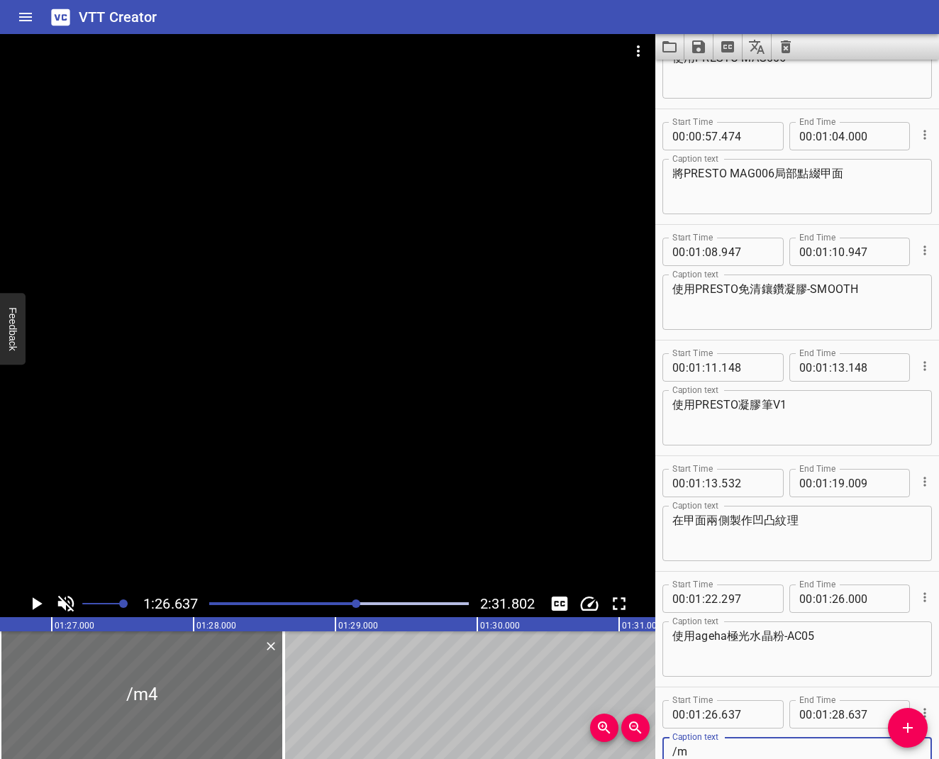
type textarea "/"
type textarea "ㄑ"
type textarea "用矽膠棒沾取蹭亮凹凸的紋理"
click at [31, 599] on icon "Play/Pause" at bounding box center [36, 603] width 21 height 21
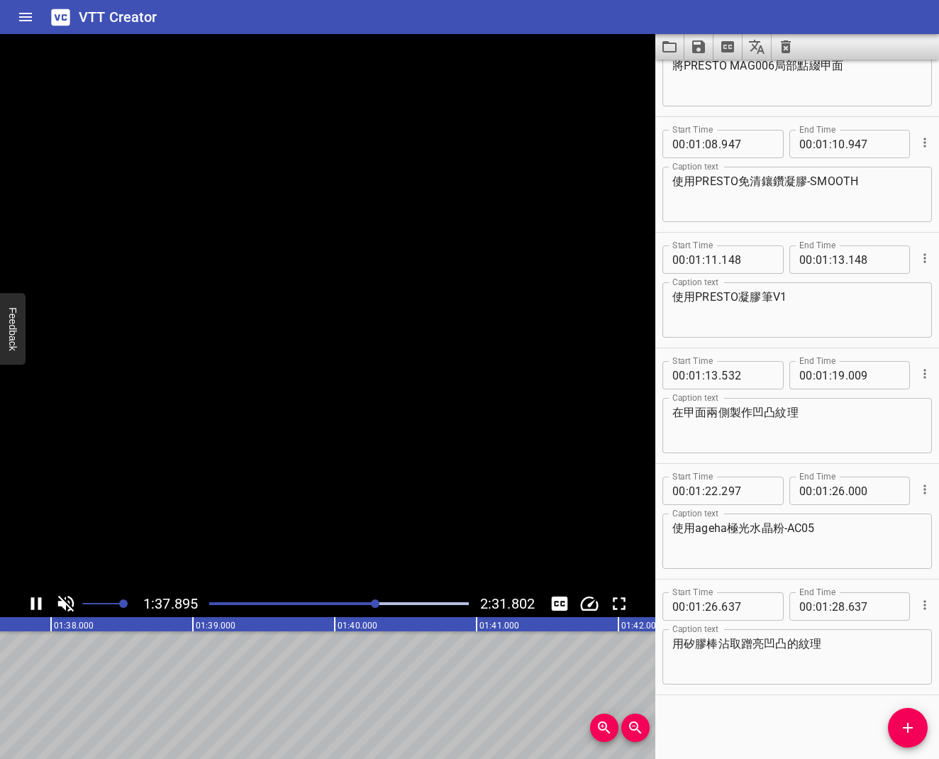
scroll to position [0, 13883]
click at [29, 598] on icon "Play/Pause" at bounding box center [36, 603] width 21 height 21
drag, startPoint x: 831, startPoint y: 611, endPoint x: 845, endPoint y: 611, distance: 14.2
click at [845, 609] on div "00 : 01 : . 637" at bounding box center [849, 606] width 121 height 28
type input "37"
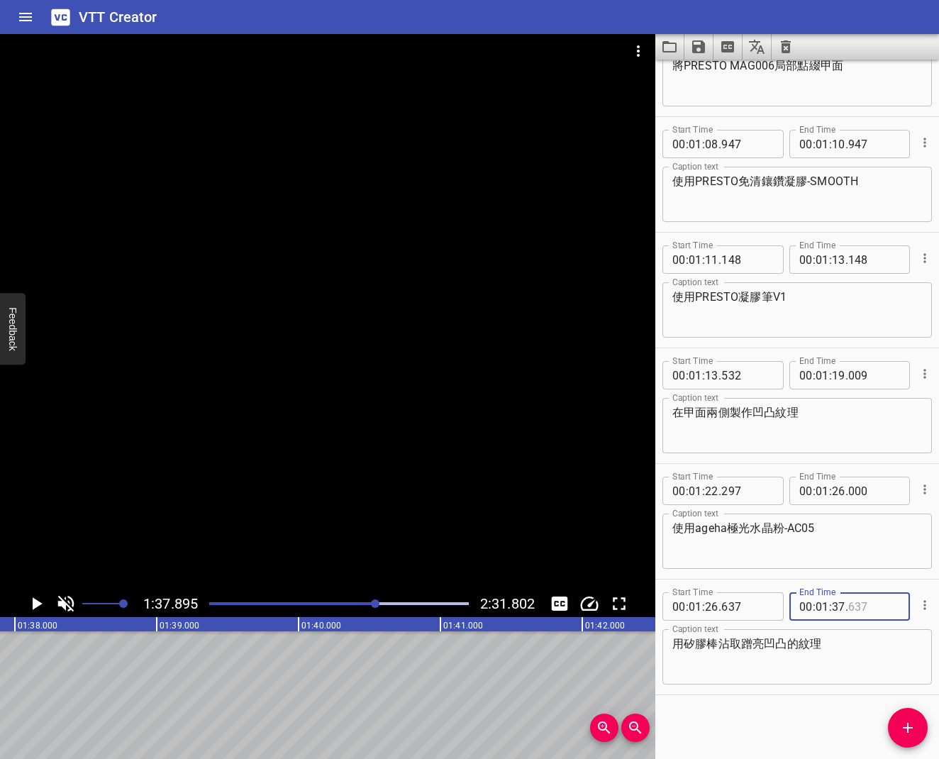
type input "637"
click at [37, 598] on icon "Play/Pause" at bounding box center [36, 603] width 21 height 21
click at [38, 596] on icon "Play/Pause" at bounding box center [36, 603] width 21 height 21
click at [845, 606] on span "." at bounding box center [846, 606] width 3 height 28
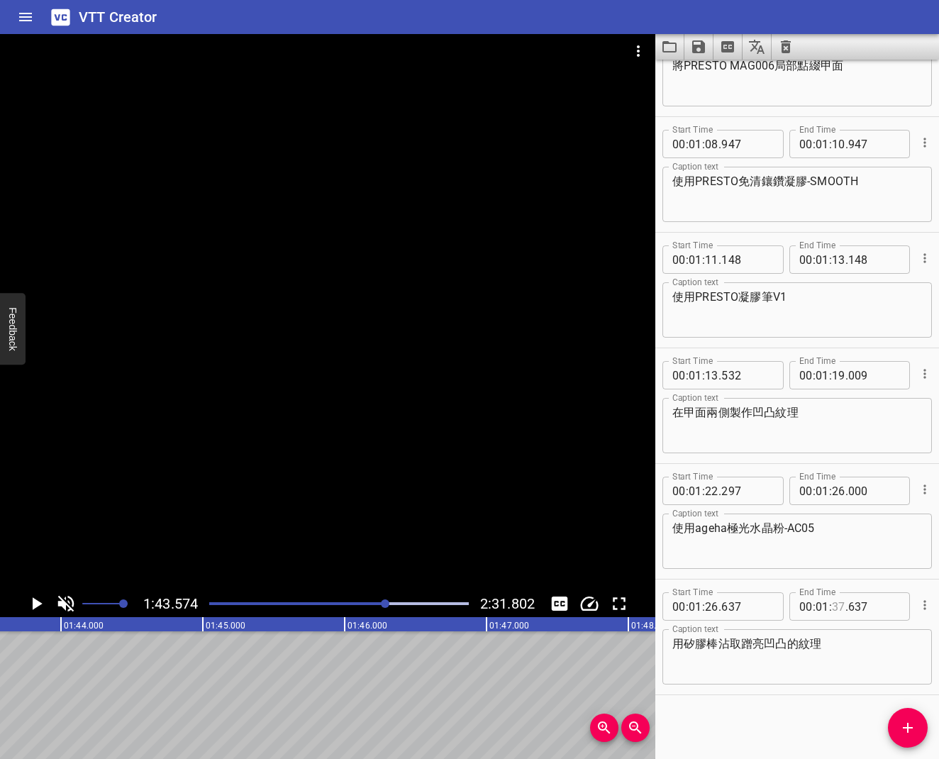
click at [840, 606] on input "number" at bounding box center [838, 606] width 13 height 28
type input "43"
type input "000"
click at [33, 605] on icon "Play/Pause" at bounding box center [38, 603] width 10 height 13
click at [33, 605] on icon "Play/Pause" at bounding box center [36, 603] width 11 height 13
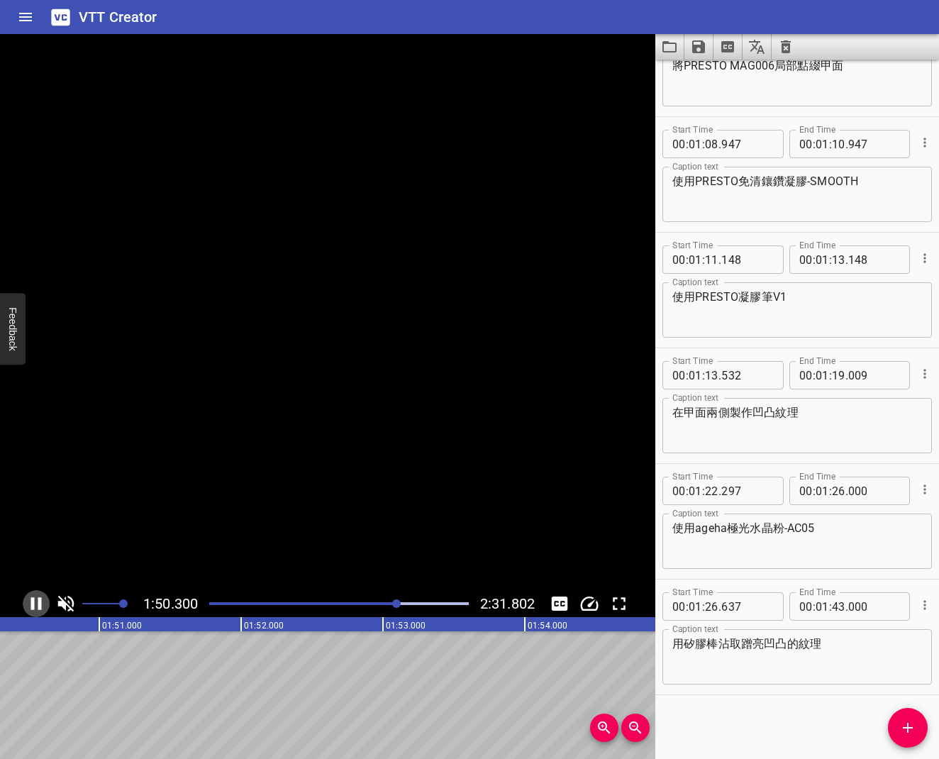
scroll to position [0, 15678]
click at [837, 605] on input "number" at bounding box center [838, 606] width 13 height 28
type input "50"
type input "000"
click at [40, 606] on icon "Play/Pause" at bounding box center [36, 603] width 21 height 21
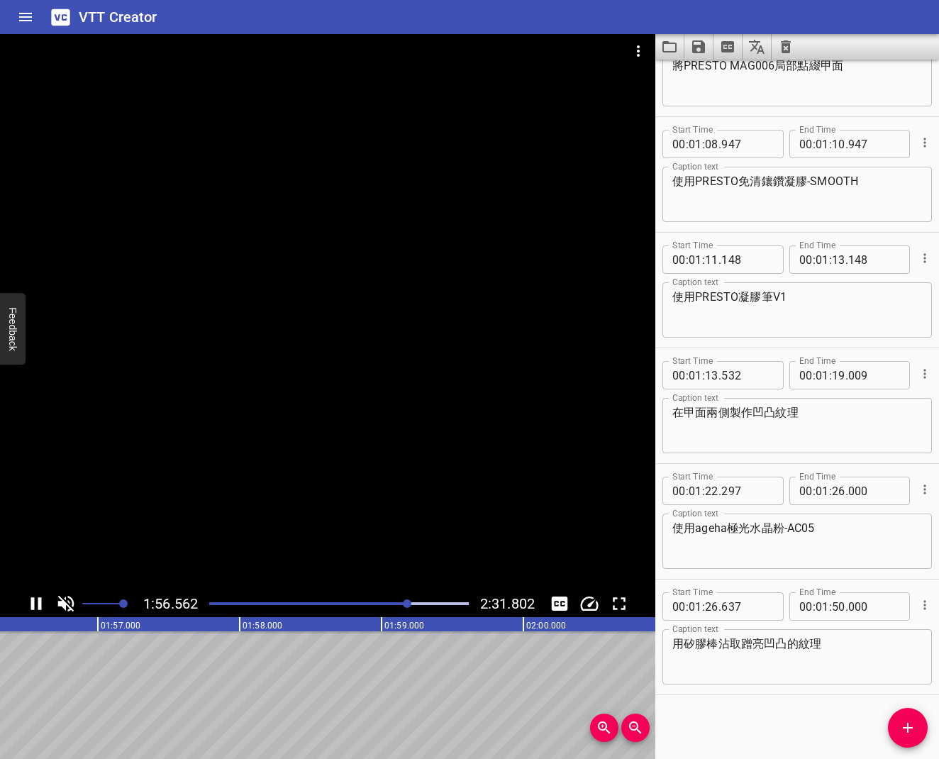
scroll to position [0, 16530]
click at [41, 606] on icon "Play/Pause" at bounding box center [36, 603] width 11 height 13
click at [839, 605] on input "number" at bounding box center [838, 606] width 13 height 28
type input "56"
type input "000"
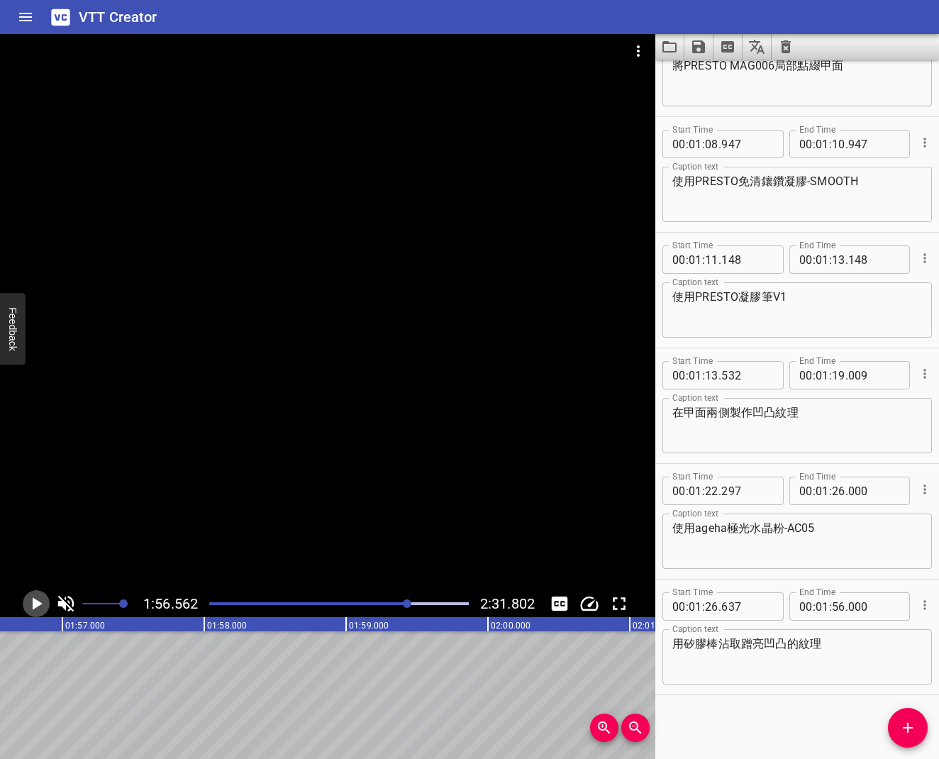
click at [40, 598] on icon "Play/Pause" at bounding box center [36, 603] width 21 height 21
click at [40, 599] on icon "Play/Pause" at bounding box center [36, 603] width 11 height 13
click at [908, 609] on button "Add Cue" at bounding box center [908, 728] width 40 height 40
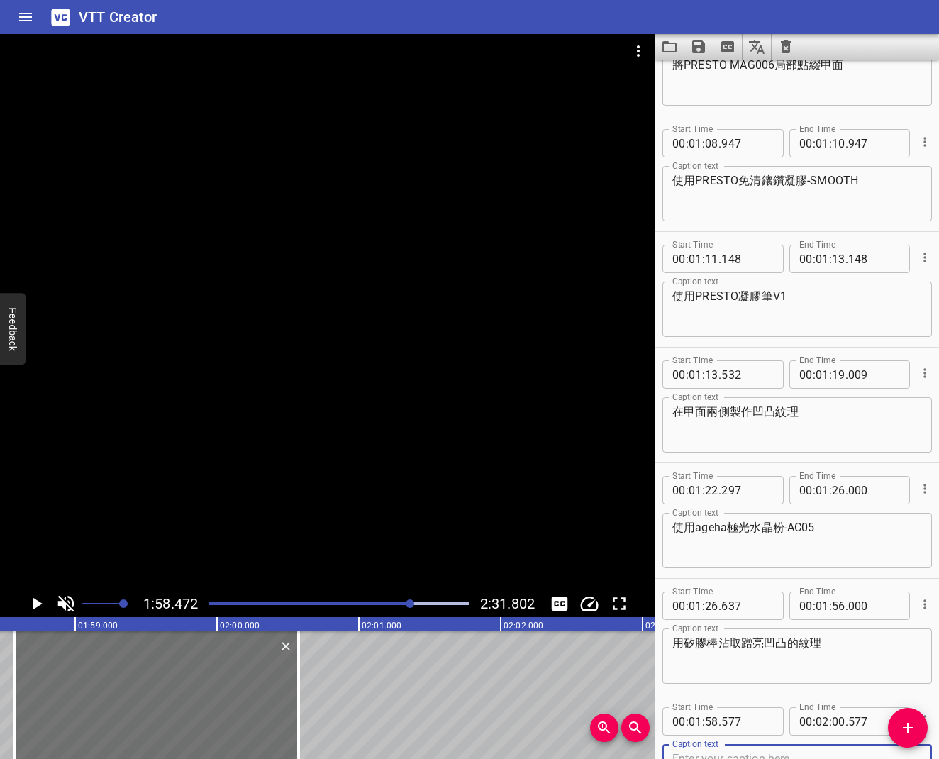
type textarea "g"
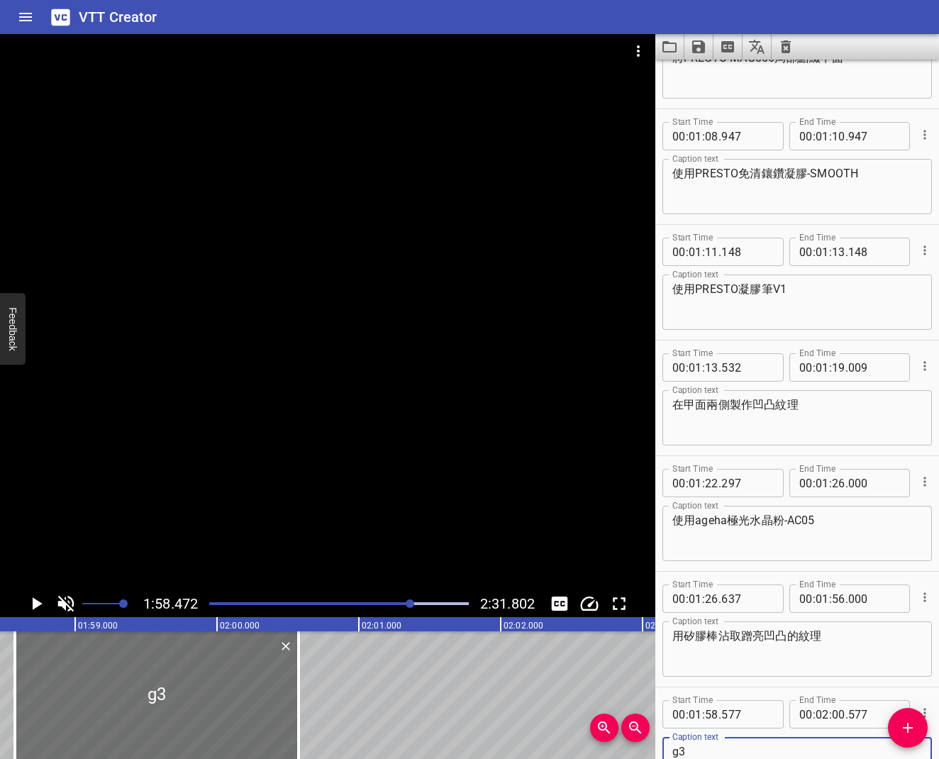
type textarea "g"
type textarea "ㄕ"
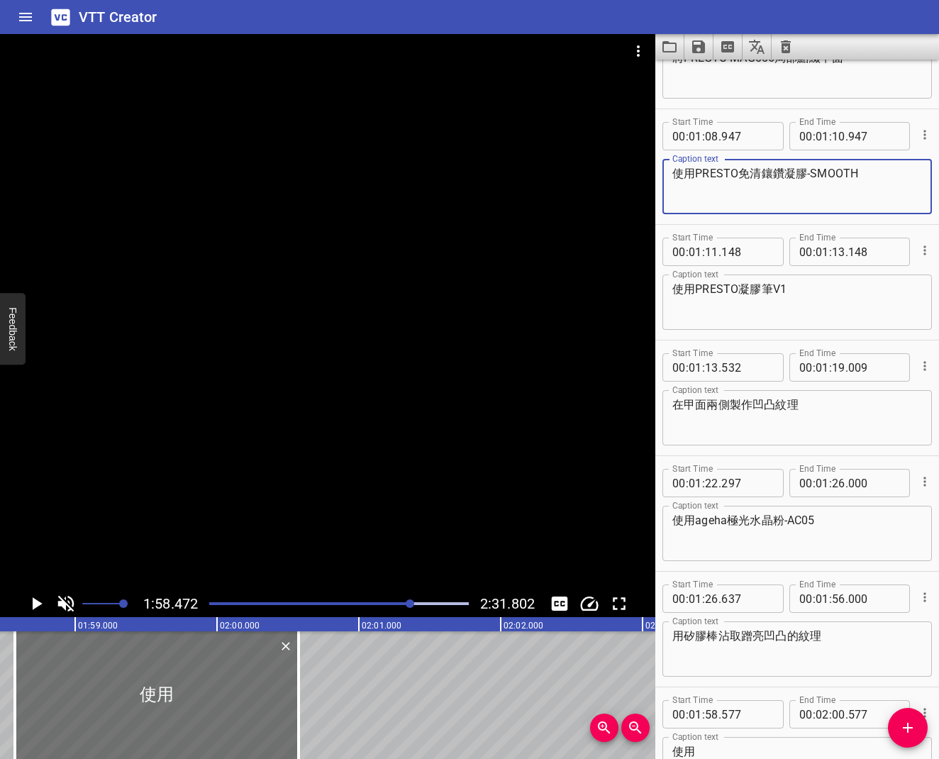
drag, startPoint x: 697, startPoint y: 174, endPoint x: 758, endPoint y: 174, distance: 61.0
click at [758, 174] on textarea "使用PRESTO免清鑲鑽凝膠-SMOOTH" at bounding box center [797, 187] width 250 height 40
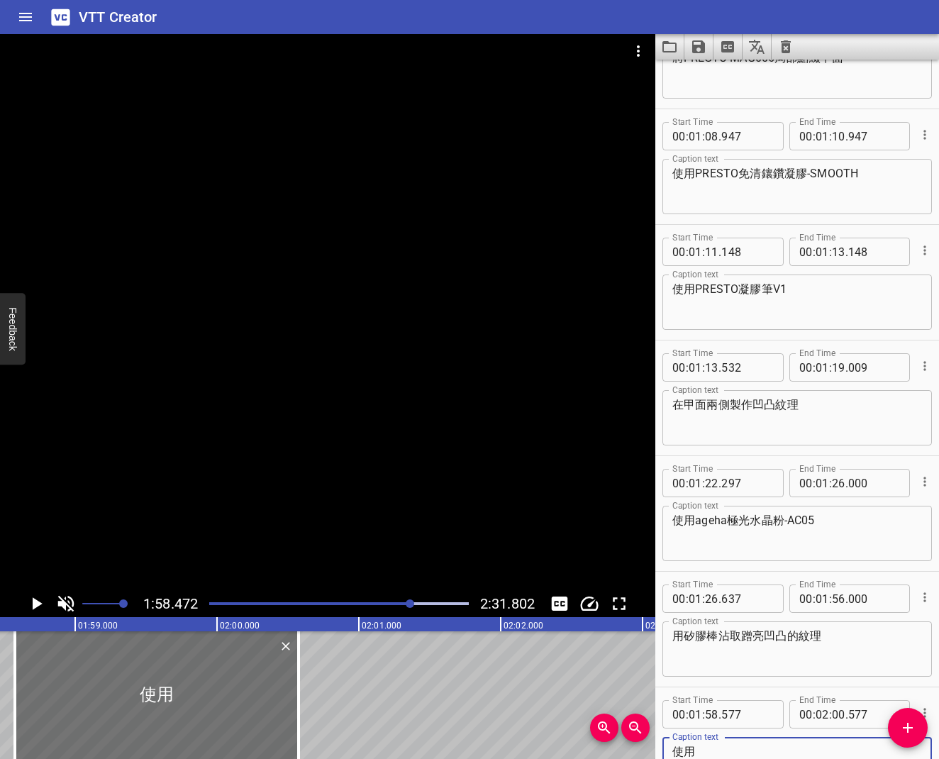
click at [728, 609] on textarea "使用" at bounding box center [797, 765] width 250 height 40
paste textarea "PRESTO免清"
type textarea "使用PRESTO免清上層"
click at [35, 609] on icon "Play/Pause" at bounding box center [36, 603] width 21 height 21
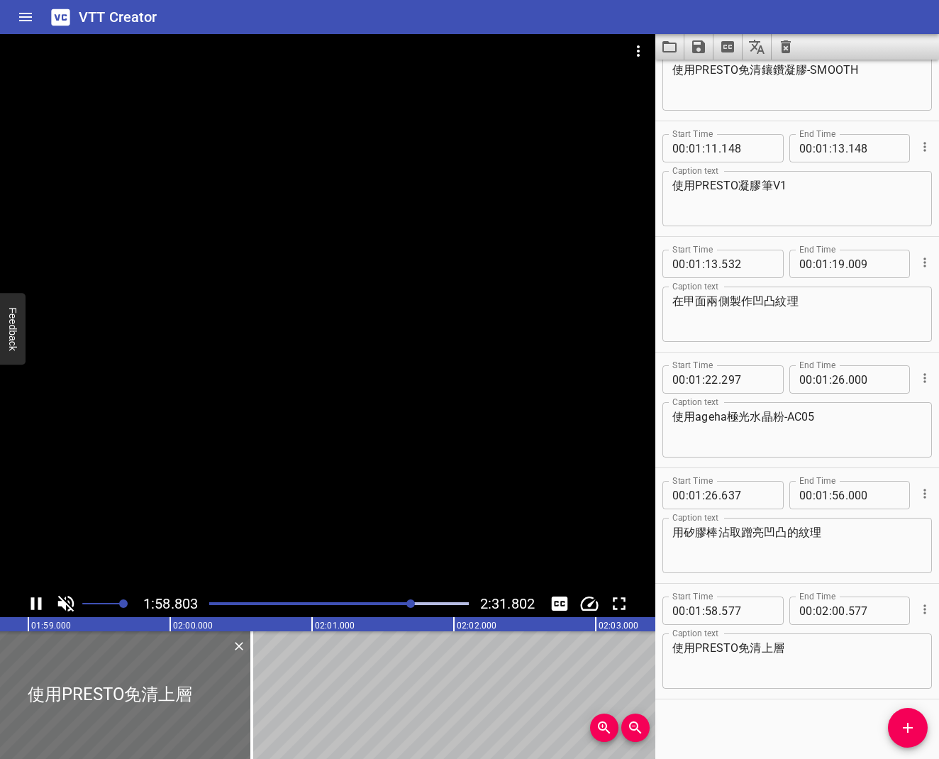
scroll to position [871, 0]
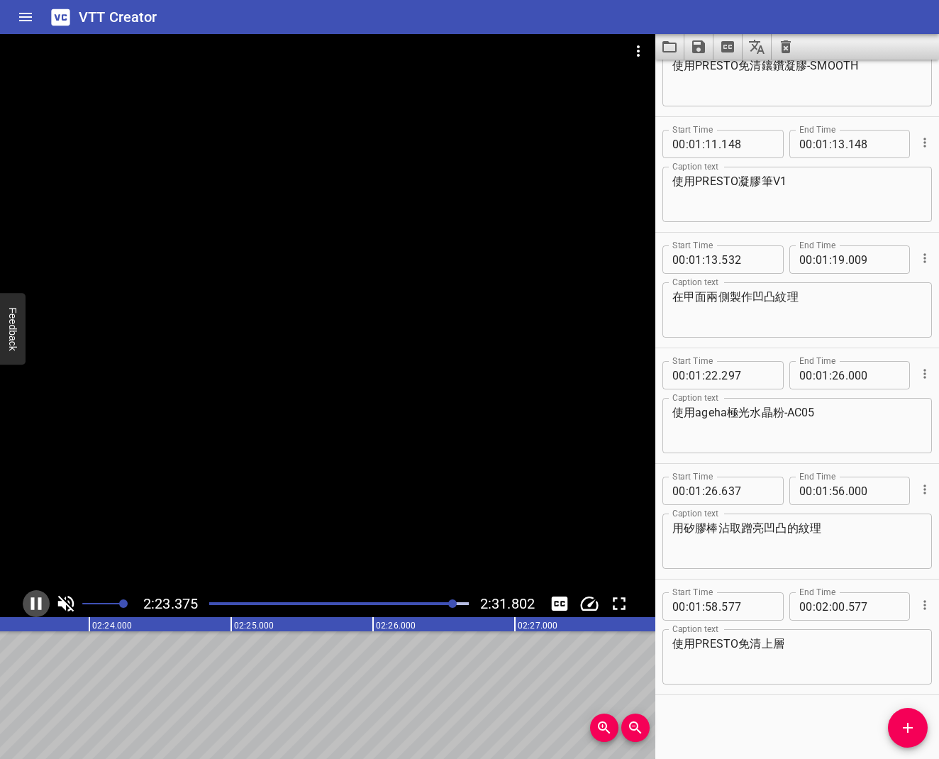
click at [43, 607] on icon "Play/Pause" at bounding box center [36, 603] width 21 height 21
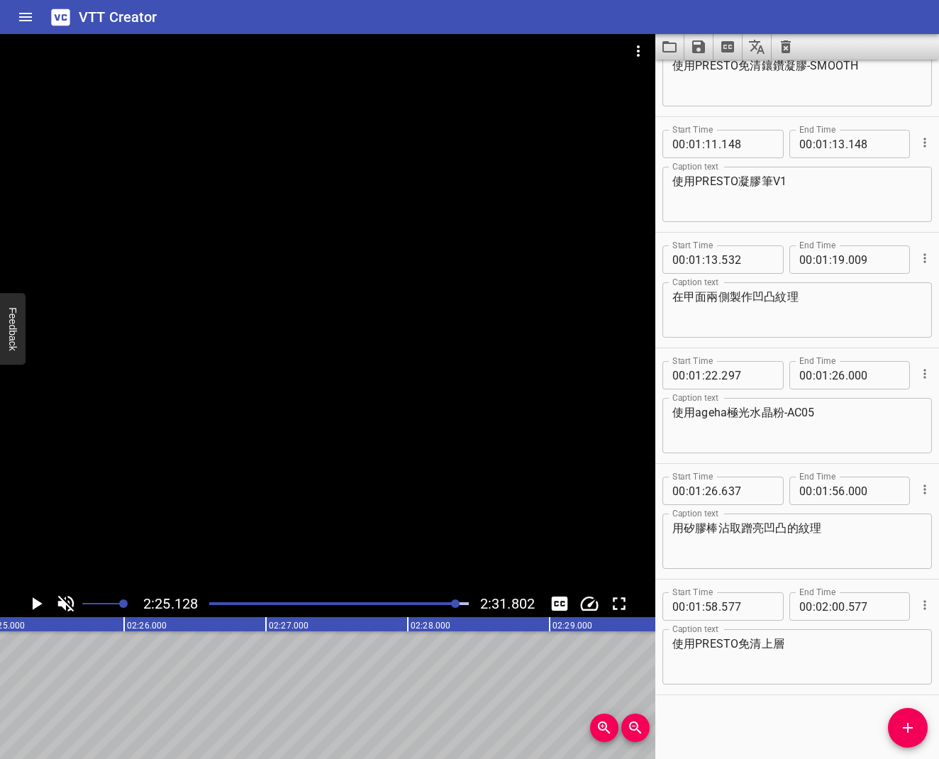
click at [905, 609] on button "Add Cue" at bounding box center [908, 728] width 40 height 40
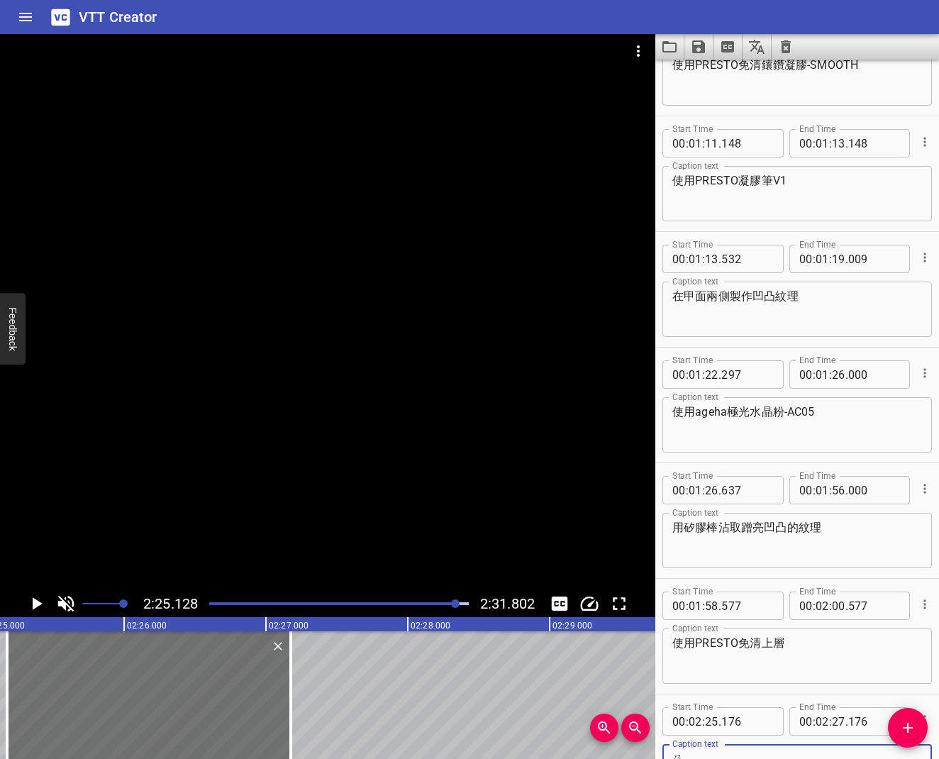
scroll to position [878, 0]
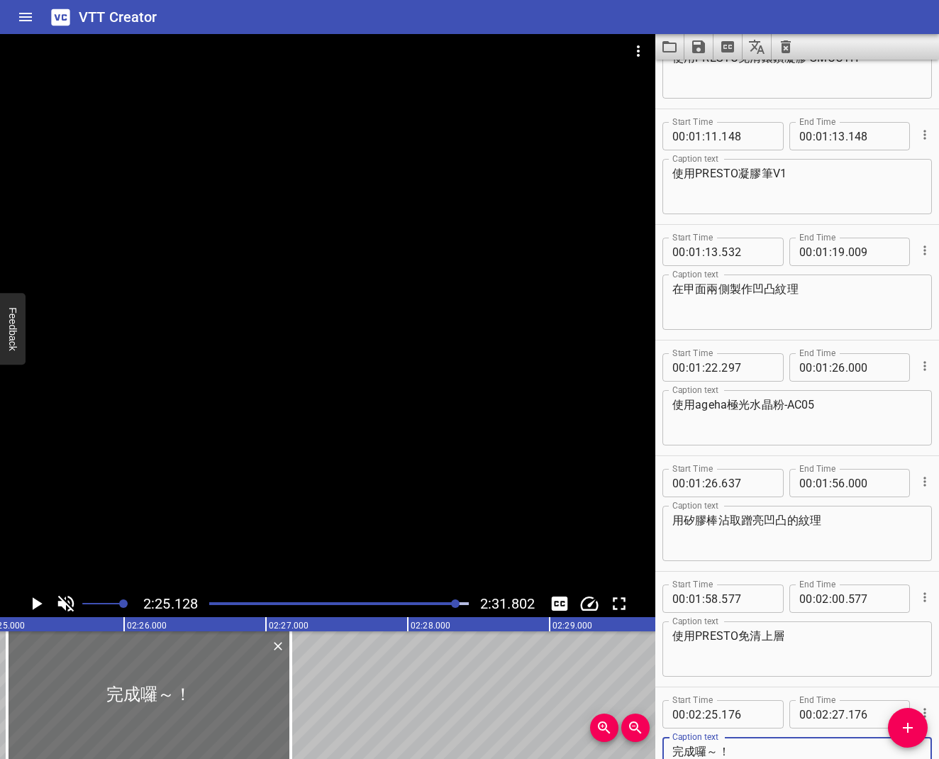
type textarea "完成囉～！"
click at [42, 606] on icon "Play/Pause" at bounding box center [36, 603] width 21 height 21
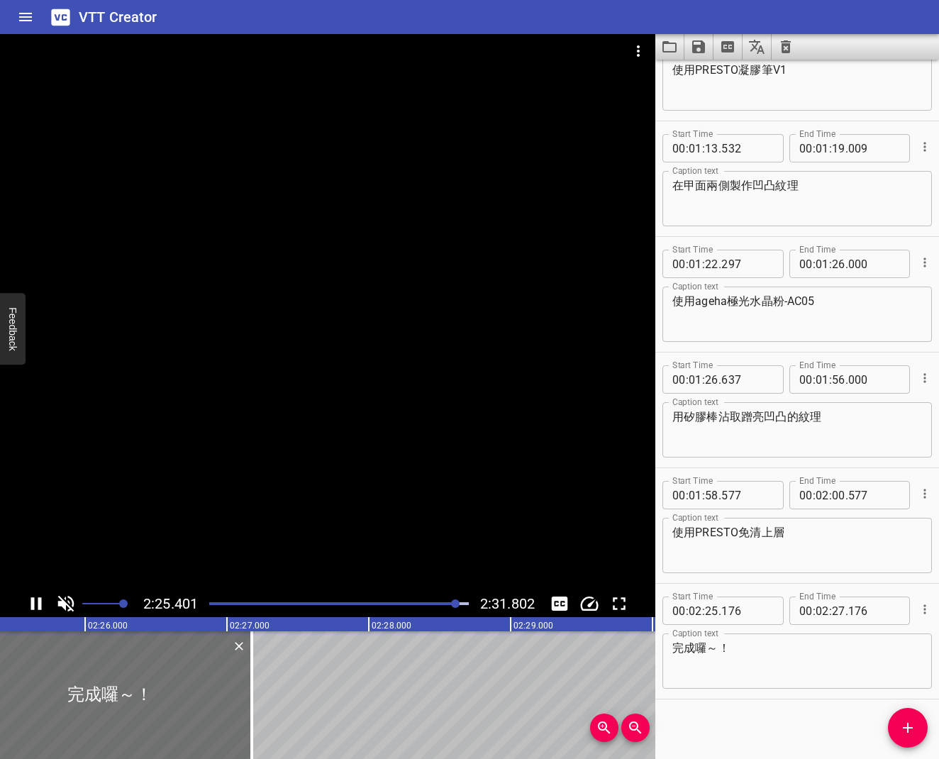
scroll to position [986, 0]
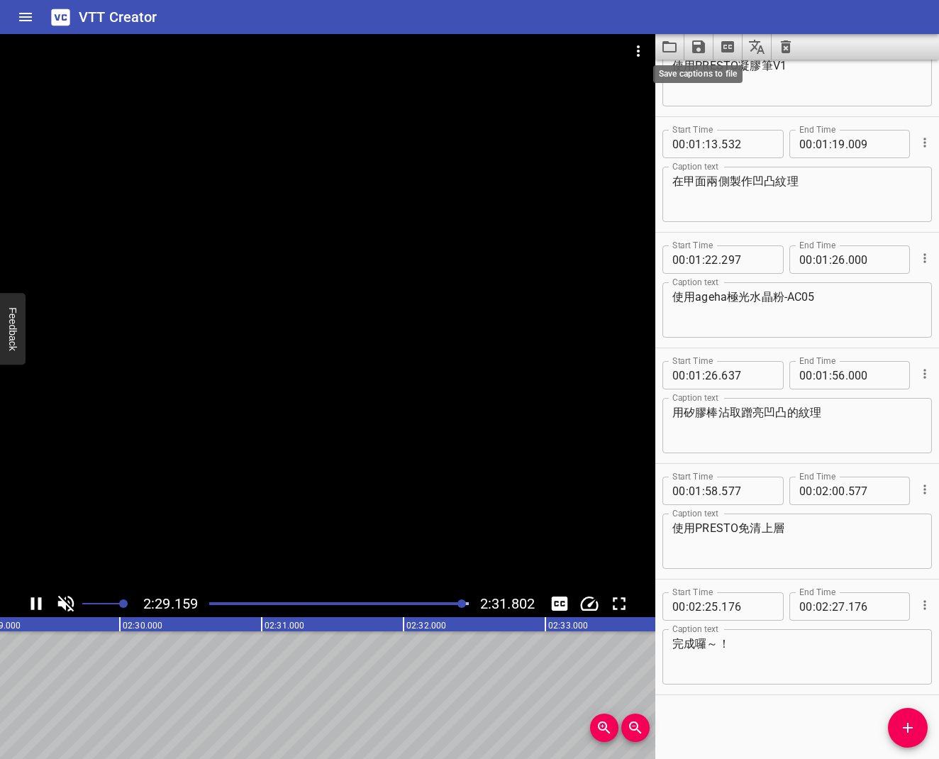
click at [701, 49] on icon "Save captions to file" at bounding box center [698, 46] width 13 height 13
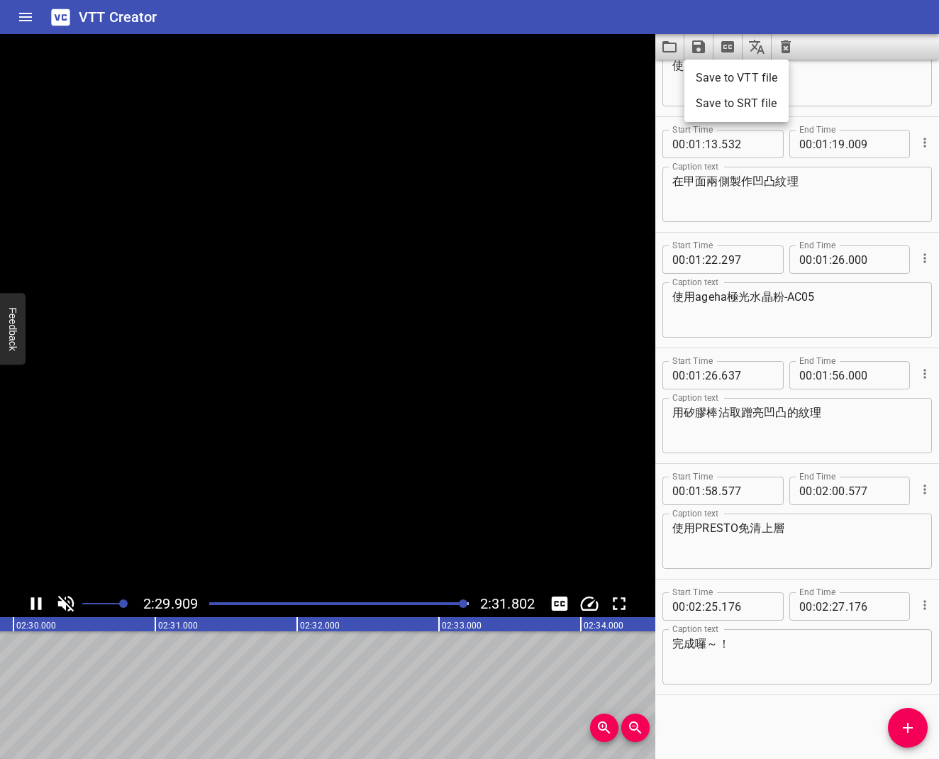
click at [708, 69] on li "Save to VTT file" at bounding box center [736, 78] width 104 height 26
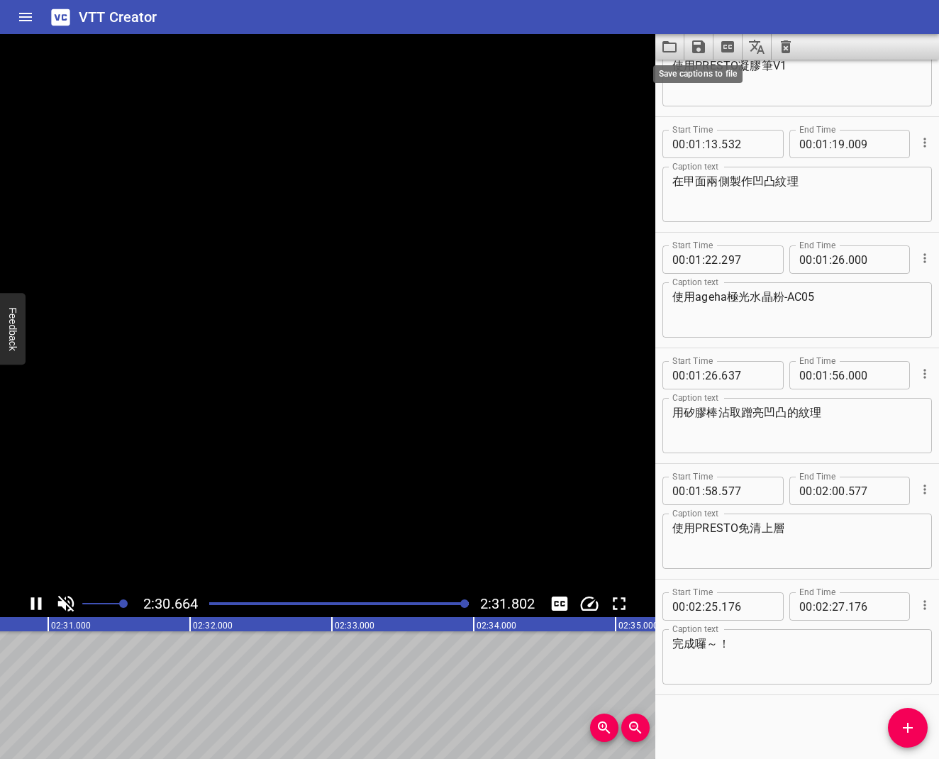
click at [701, 54] on icon "Save captions to file" at bounding box center [698, 46] width 17 height 17
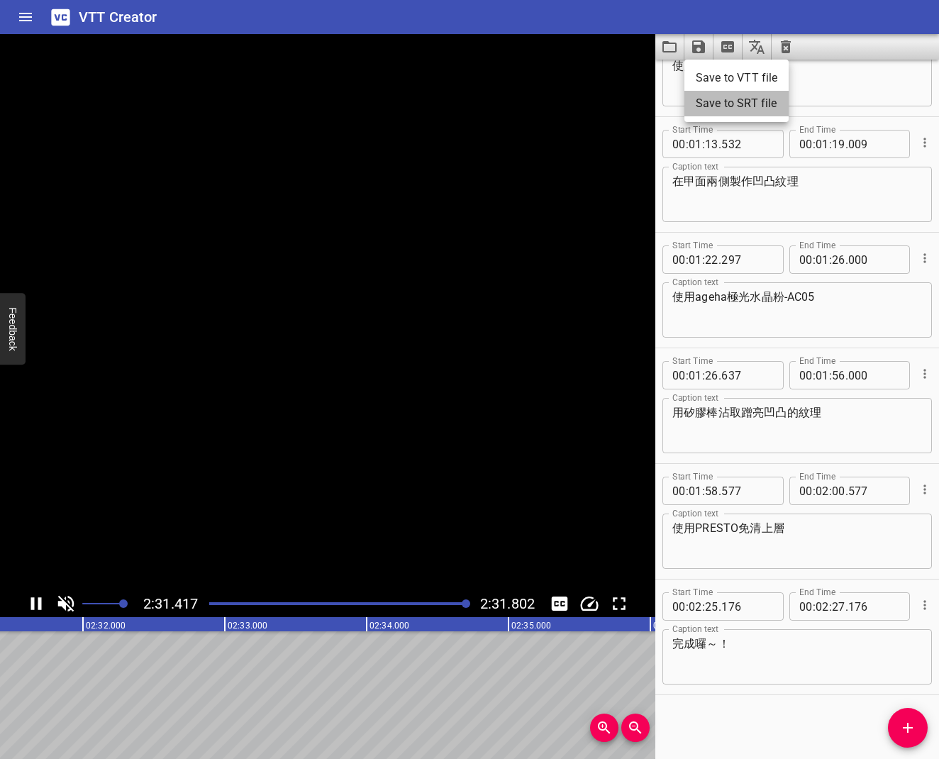
click at [715, 101] on li "Save to SRT file" at bounding box center [736, 104] width 104 height 26
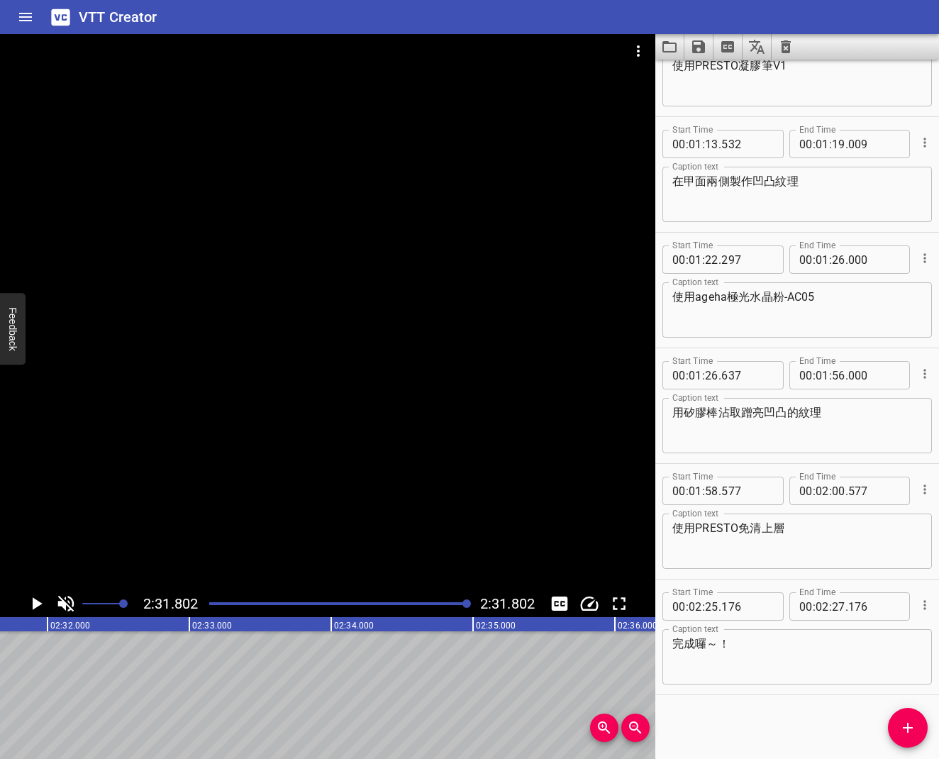
scroll to position [0, 21528]
